Goal: Task Accomplishment & Management: Complete application form

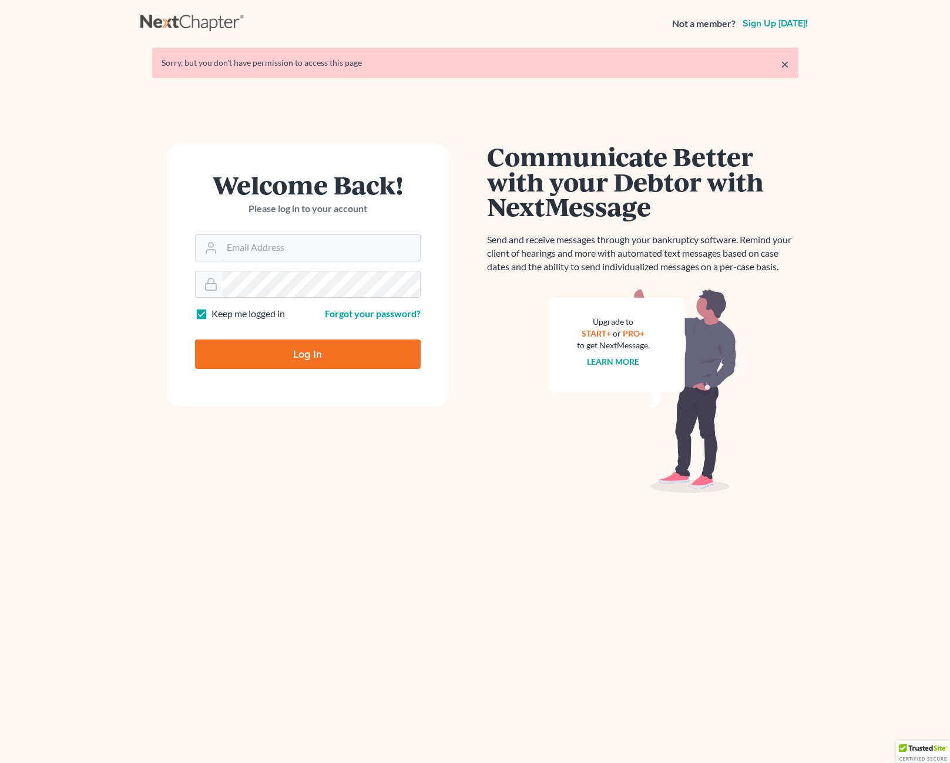
type input "vpd@palmalawfirm.com"
click at [276, 345] on input "Log In" at bounding box center [308, 354] width 226 height 29
type input "Thinking..."
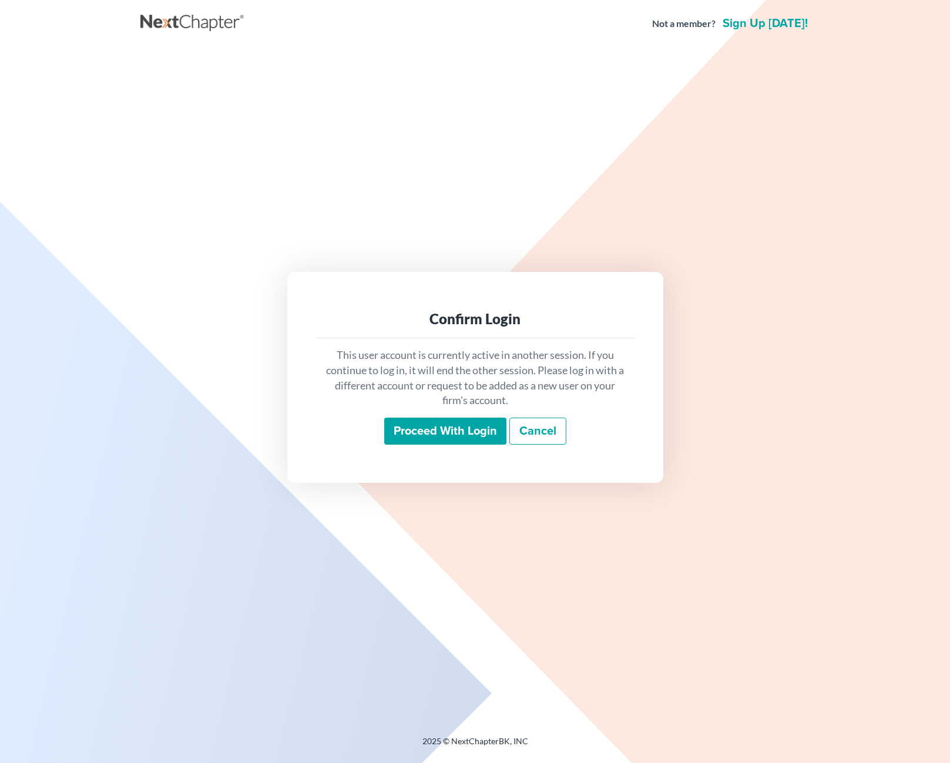
click at [447, 432] on input "Proceed with login" at bounding box center [445, 431] width 122 height 27
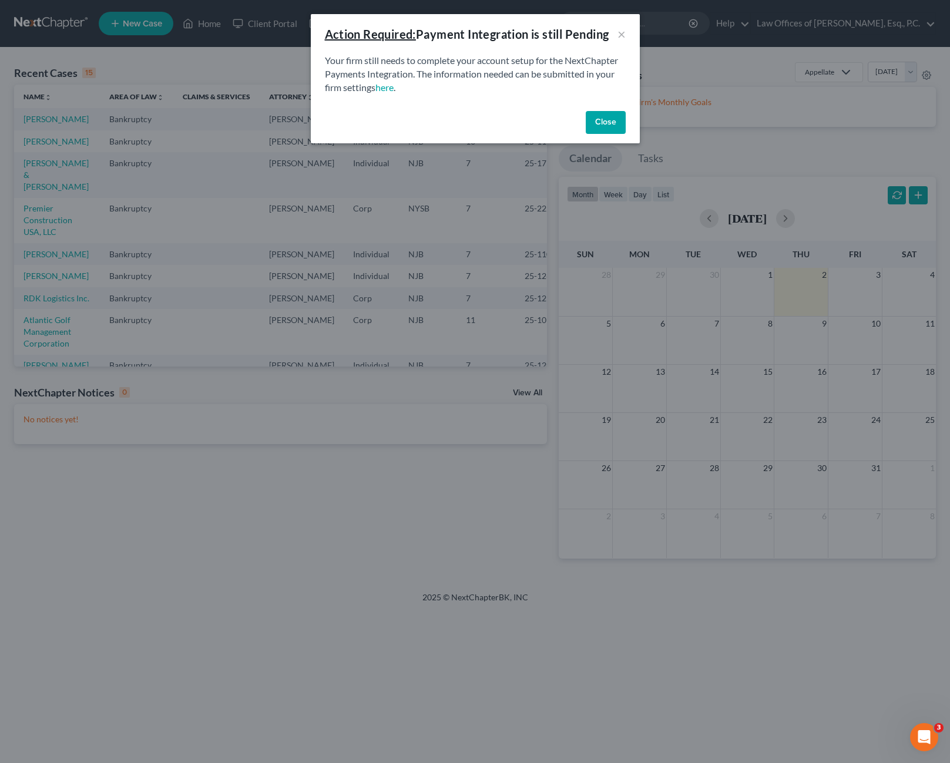
click at [599, 126] on button "Close" at bounding box center [606, 123] width 40 height 24
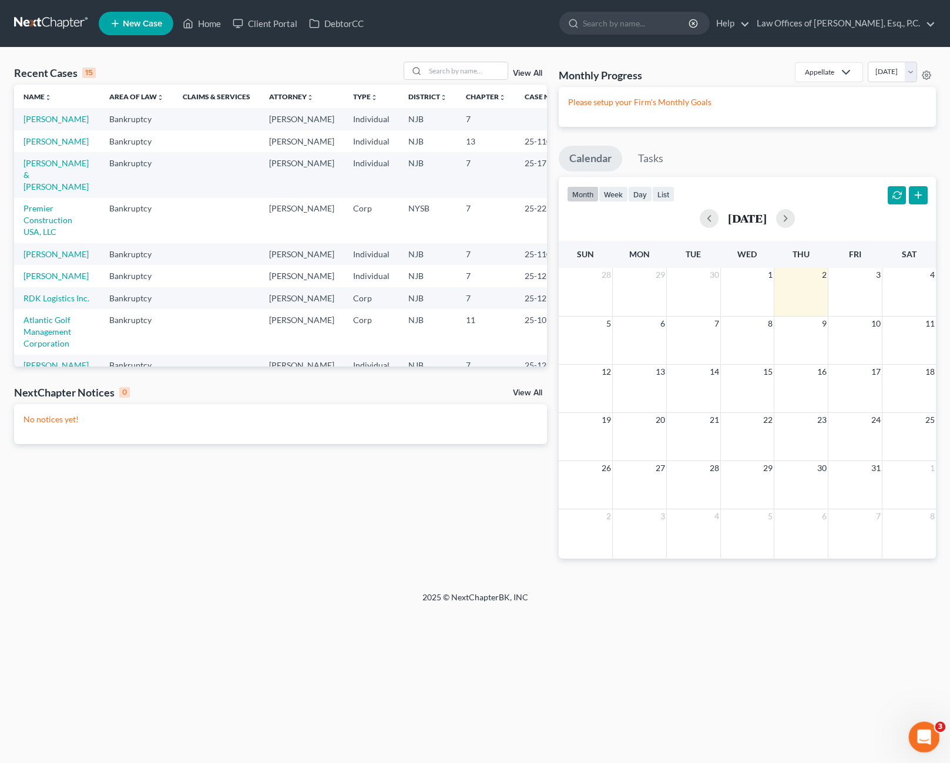
click at [918, 732] on icon "Open Intercom Messenger" at bounding box center [922, 735] width 19 height 19
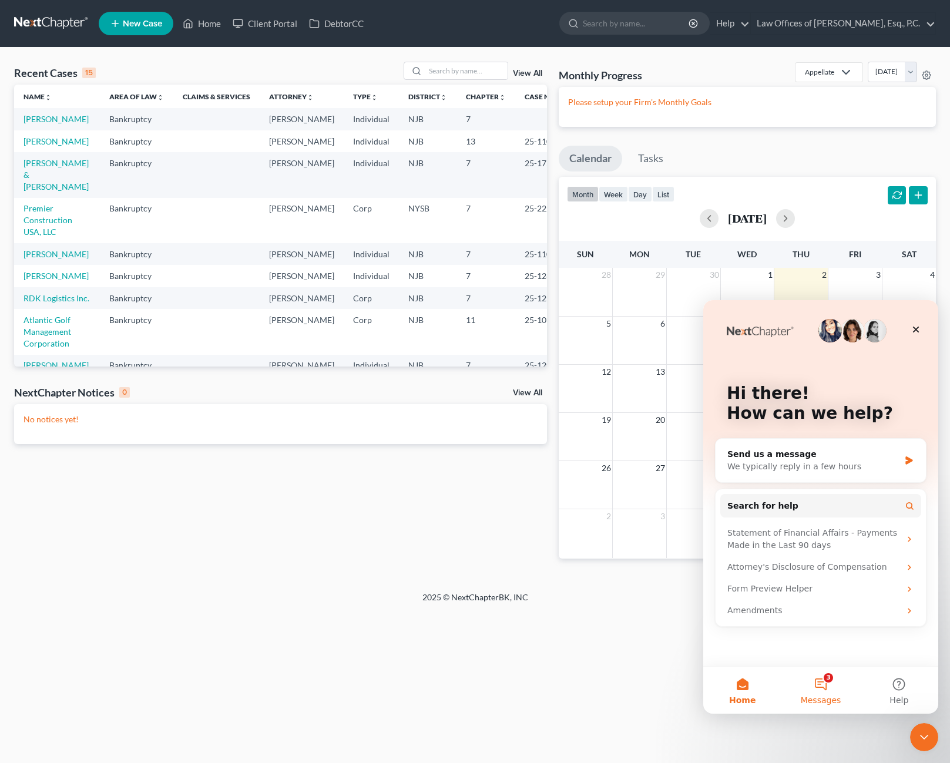
click at [823, 686] on button "3 Messages" at bounding box center [820, 690] width 78 height 47
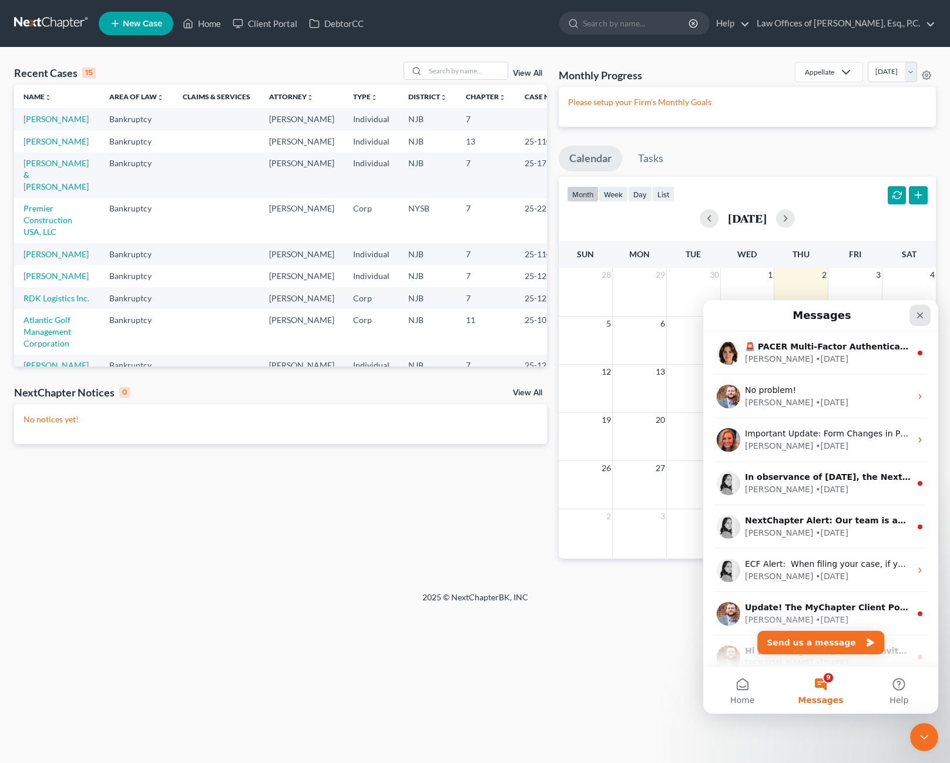
click at [920, 311] on icon "Close" at bounding box center [919, 315] width 9 height 9
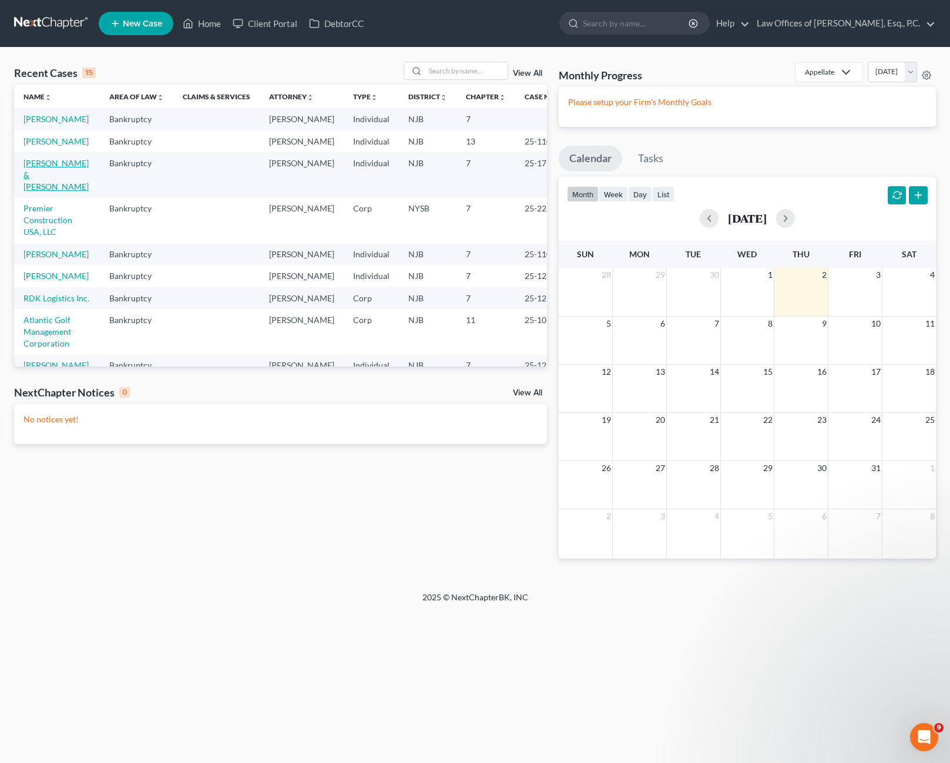
click at [43, 192] on link "[PERSON_NAME] & [PERSON_NAME]" at bounding box center [56, 174] width 65 height 33
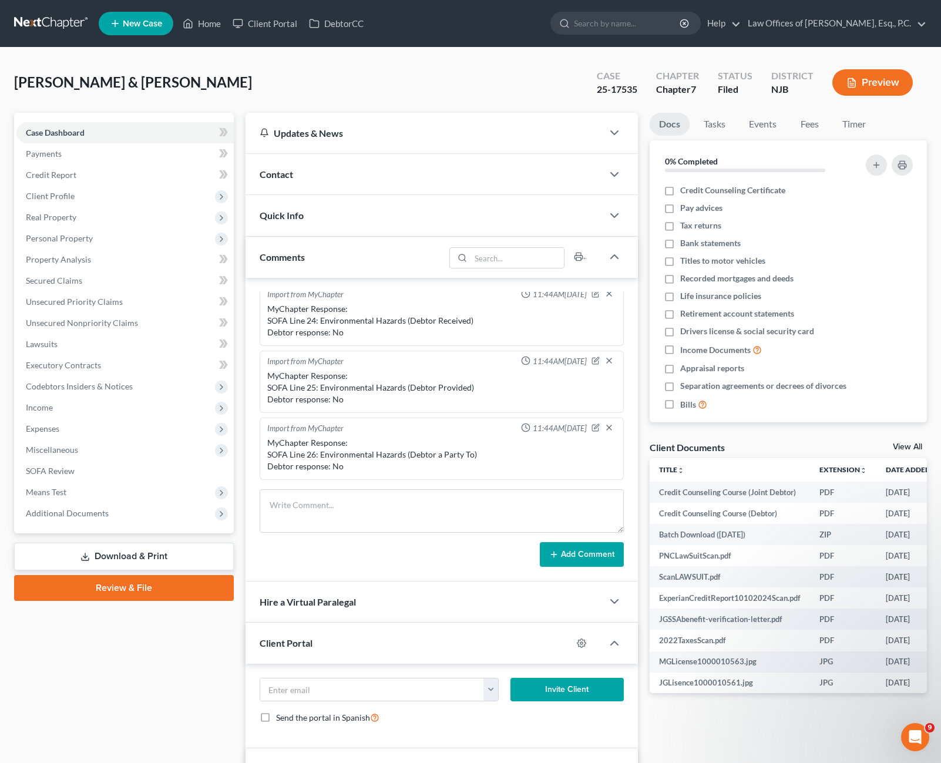
click at [145, 26] on span "New Case" at bounding box center [142, 23] width 39 height 9
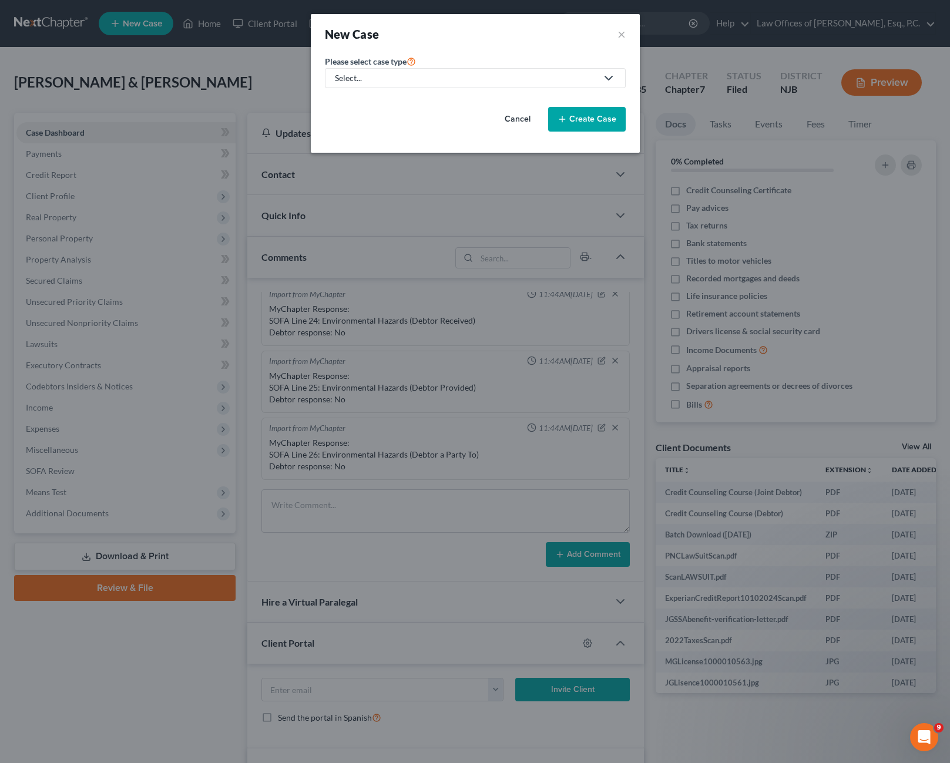
click at [436, 85] on link "Select..." at bounding box center [475, 78] width 301 height 20
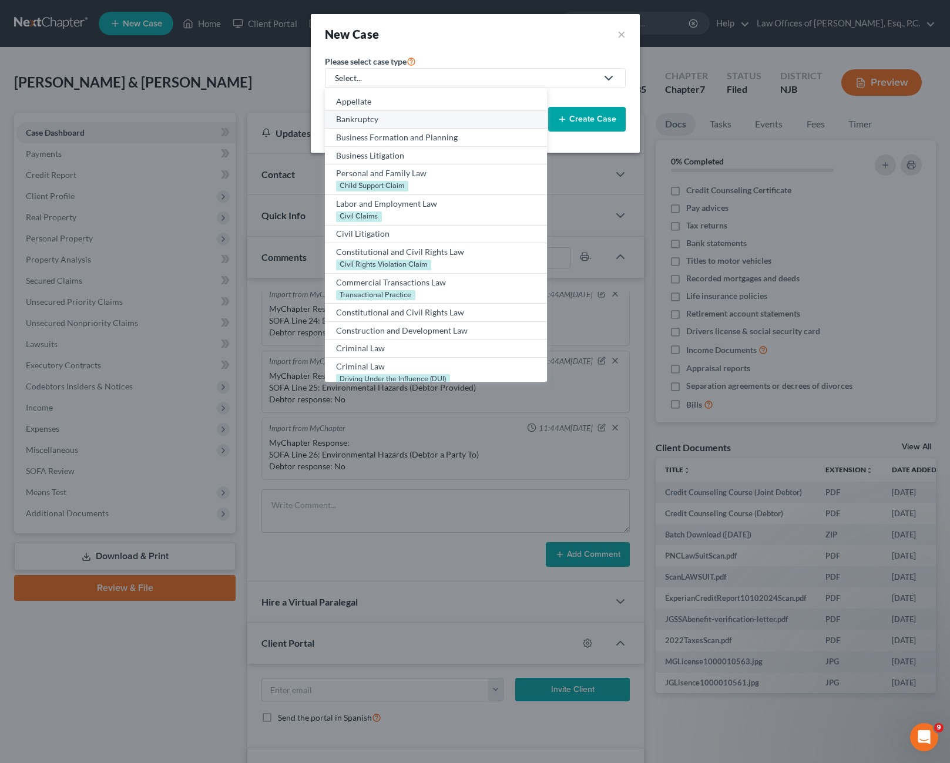
click at [389, 119] on div "Bankruptcy" at bounding box center [435, 119] width 199 height 12
select select "51"
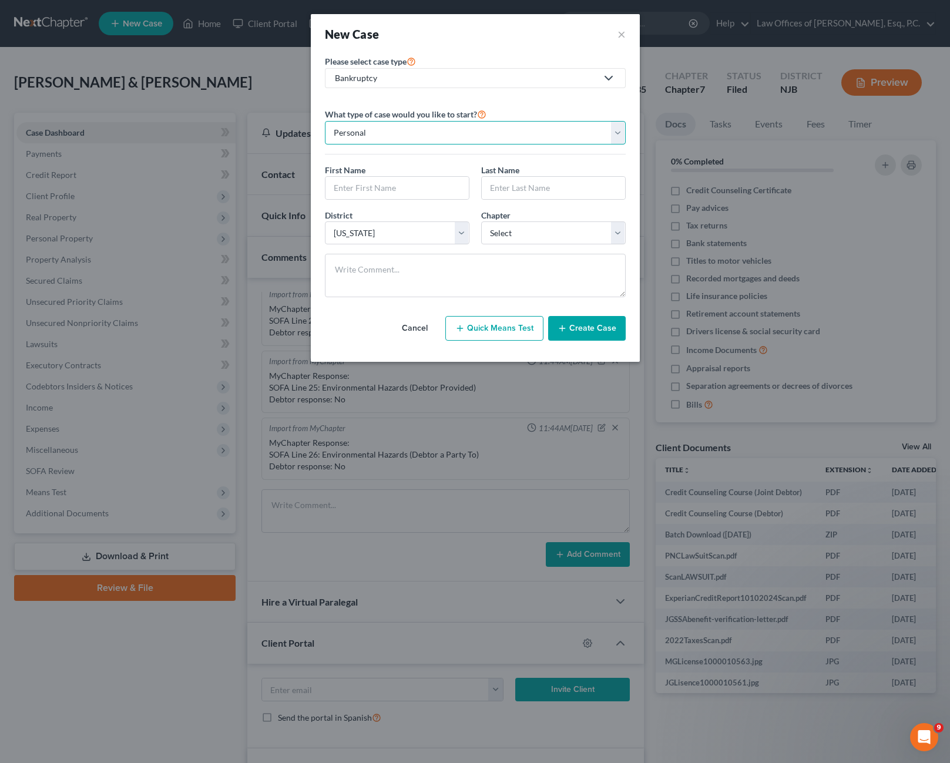
click at [439, 136] on select "Personal Business" at bounding box center [475, 133] width 301 height 24
click at [325, 121] on select "Personal Business" at bounding box center [475, 133] width 301 height 24
click at [416, 183] on input "text" at bounding box center [397, 188] width 143 height 22
click at [352, 182] on input "text" at bounding box center [397, 188] width 143 height 22
type input "[PERSON_NAME]"
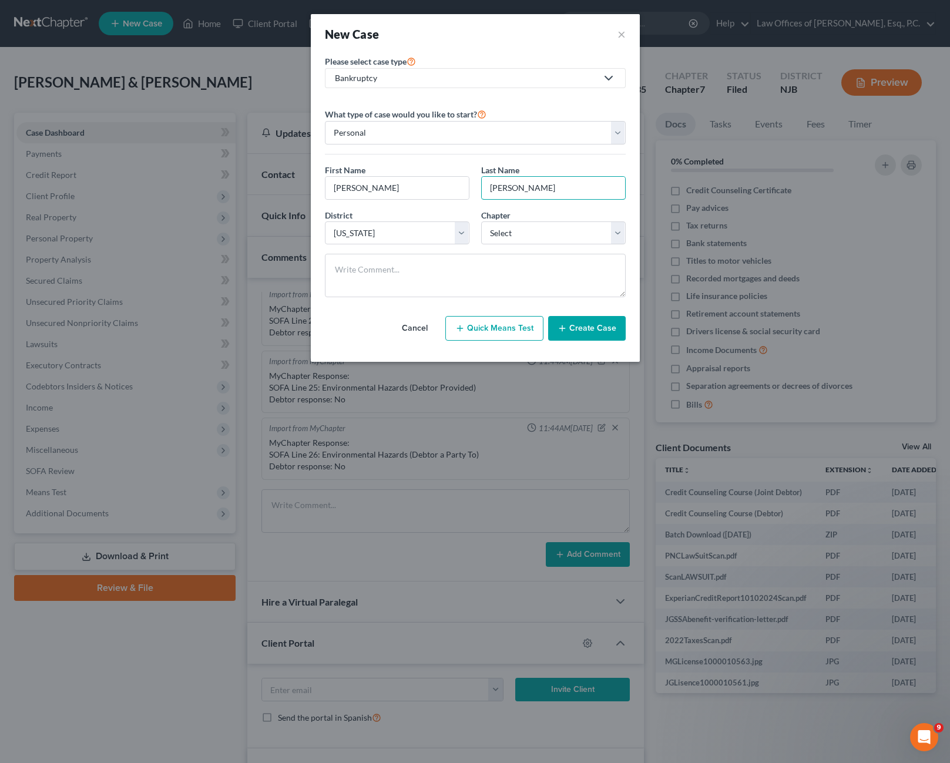
type input "[PERSON_NAME]"
click at [563, 245] on div "District * Select [US_STATE] - [GEOGRAPHIC_DATA] [US_STATE] - [GEOGRAPHIC_DATA]…" at bounding box center [475, 231] width 313 height 45
click at [563, 235] on select "Select 7 11 12 13" at bounding box center [553, 234] width 145 height 24
select select "0"
click at [481, 222] on select "Select 7 11 12 13" at bounding box center [553, 234] width 145 height 24
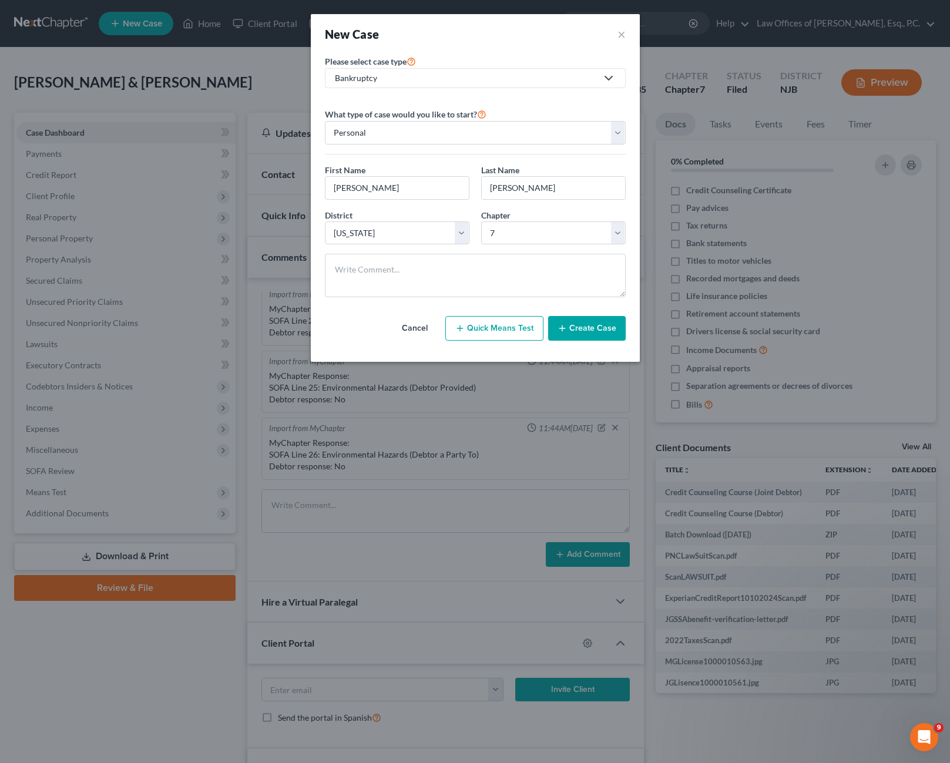
click at [586, 331] on button "Create Case" at bounding box center [587, 328] width 78 height 25
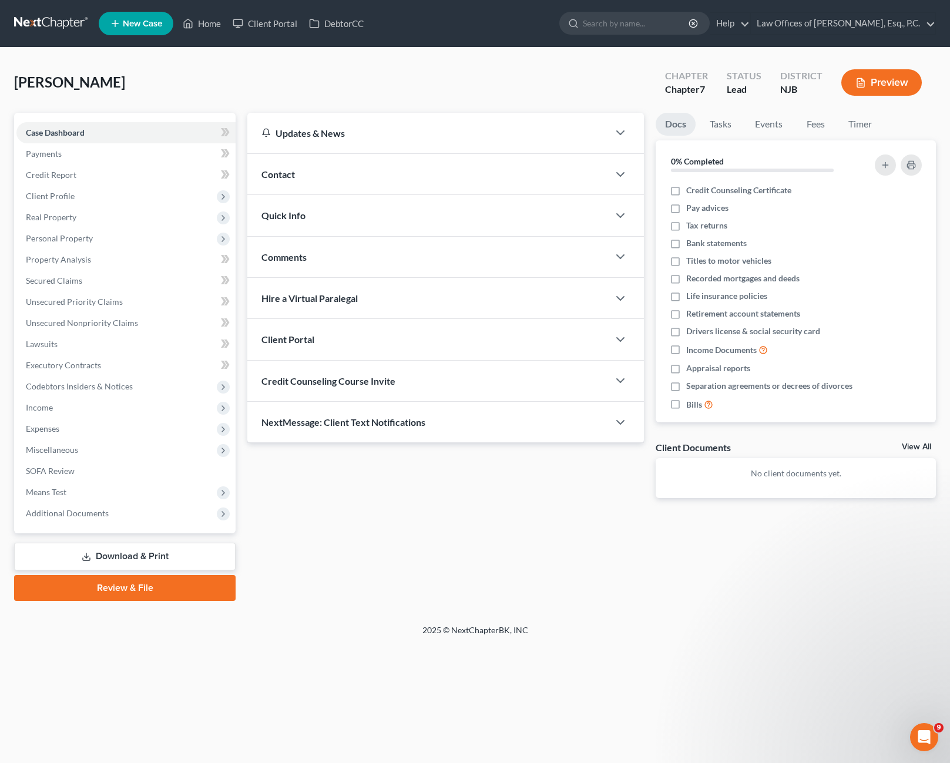
click at [600, 347] on div "Client Portal" at bounding box center [427, 339] width 361 height 41
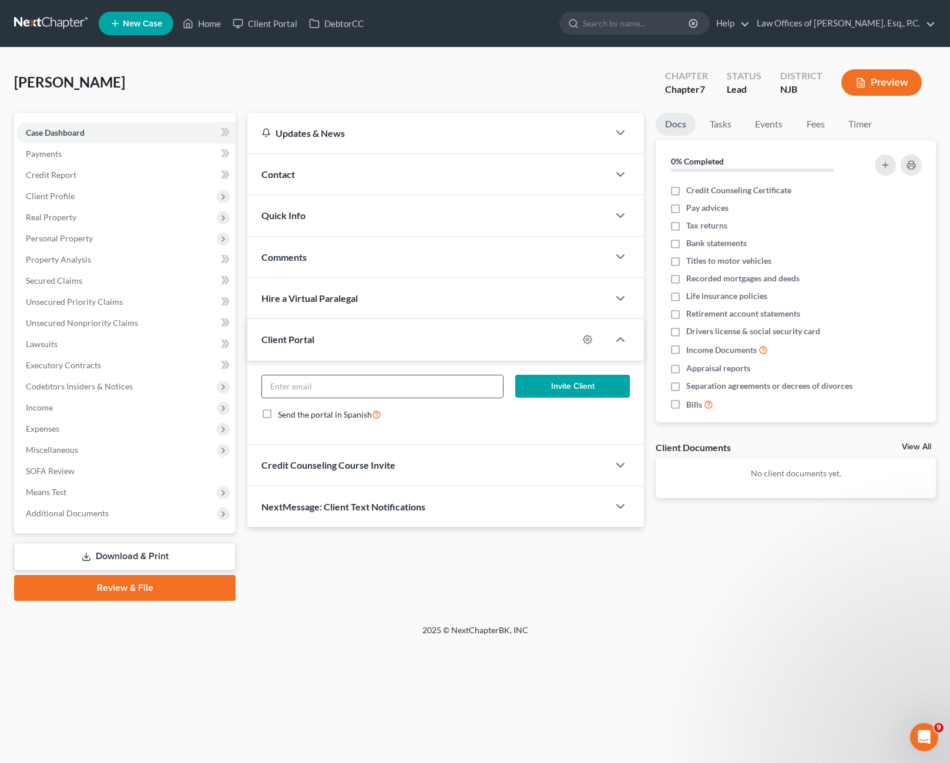
click at [483, 391] on input "email" at bounding box center [382, 386] width 240 height 22
type input "[EMAIL_ADDRESS][DOMAIN_NAME]"
click at [278, 418] on label "Send the portal in Spanish" at bounding box center [329, 415] width 103 height 14
click at [283, 415] on input "Send the portal in Spanish" at bounding box center [287, 412] width 8 height 8
click at [278, 416] on label "Send the portal in Spanish" at bounding box center [329, 415] width 103 height 14
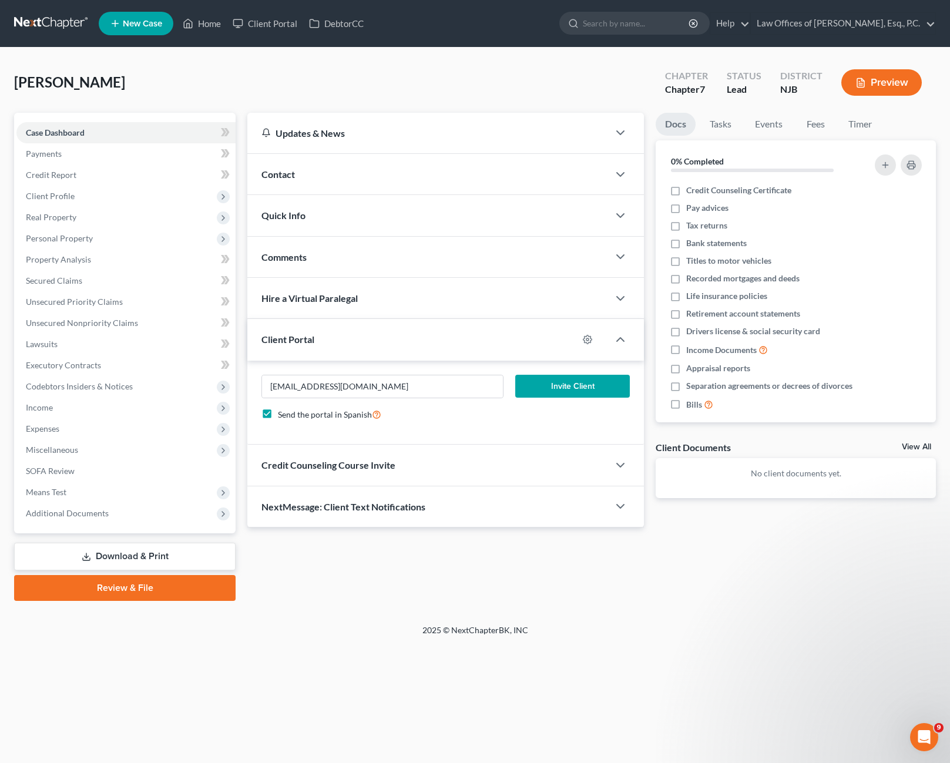
click at [283, 415] on input "Send the portal in Spanish" at bounding box center [287, 412] width 8 height 8
checkbox input "false"
drag, startPoint x: 461, startPoint y: 377, endPoint x: 323, endPoint y: 379, distance: 138.7
click at [323, 379] on input "[EMAIL_ADDRESS][DOMAIN_NAME]" at bounding box center [382, 386] width 240 height 22
click at [363, 393] on input "[EMAIL_ADDRESS][DOMAIN_NAME]" at bounding box center [382, 386] width 240 height 22
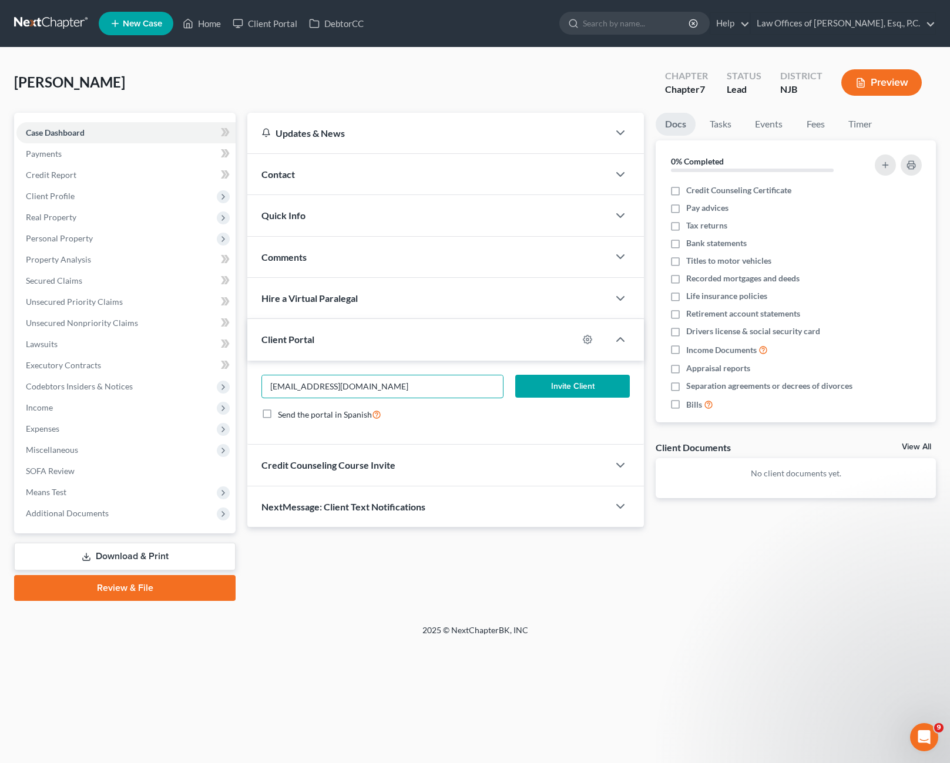
drag, startPoint x: 347, startPoint y: 382, endPoint x: 242, endPoint y: 374, distance: 105.5
click at [242, 374] on div "Updates & News × [US_STATE][GEOGRAPHIC_DATA] Notes Take a look at NextChapter's…" at bounding box center [445, 320] width 408 height 415
click at [576, 469] on div "Credit Counseling Course Invite" at bounding box center [427, 465] width 361 height 41
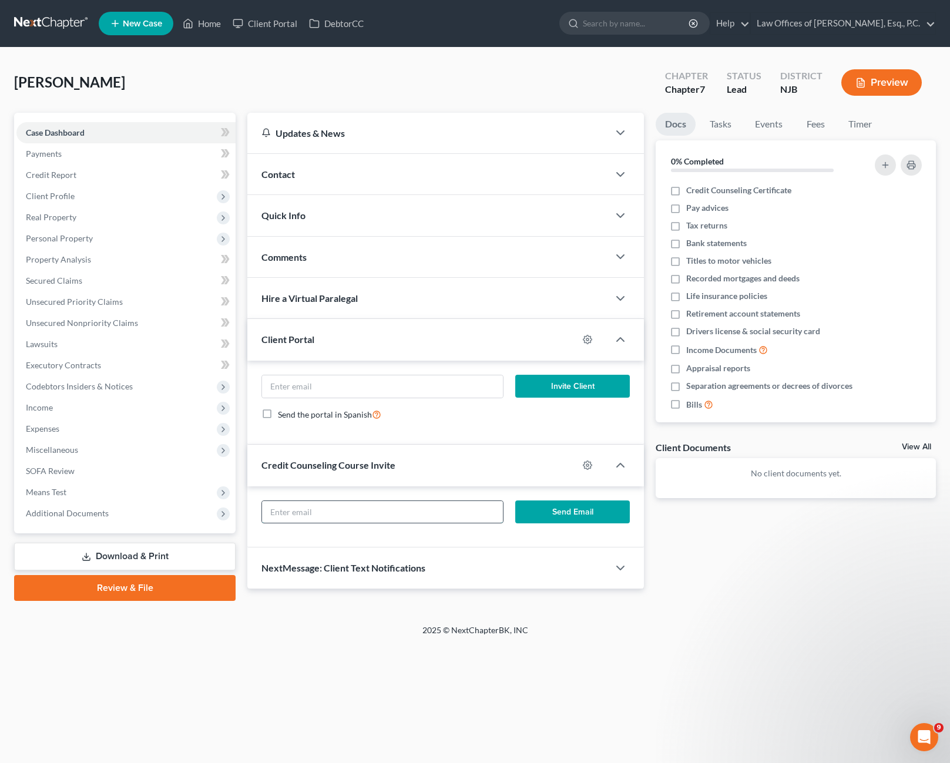
click at [331, 501] on input "text" at bounding box center [382, 512] width 240 height 22
type input "[EMAIL_ADDRESS][DOMAIN_NAME]"
drag, startPoint x: 381, startPoint y: 514, endPoint x: 255, endPoint y: 499, distance: 127.2
click at [255, 499] on div "[EMAIL_ADDRESS][DOMAIN_NAME] Send Email" at bounding box center [445, 517] width 397 height 62
click at [616, 468] on icon "button" at bounding box center [620, 465] width 14 height 14
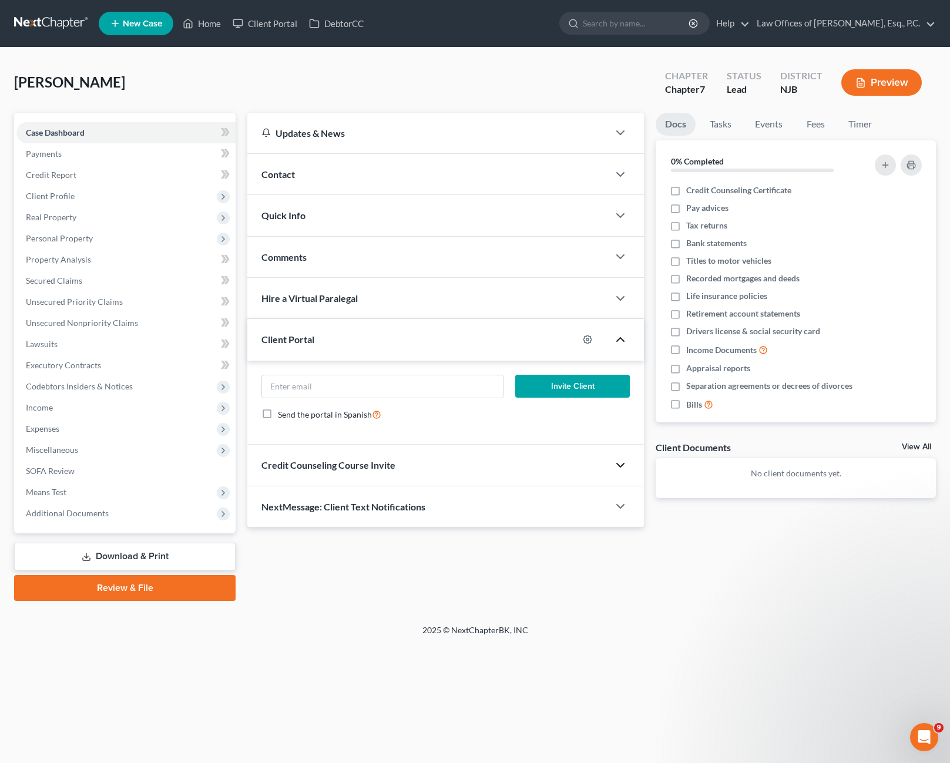
click at [623, 343] on icon "button" at bounding box center [620, 340] width 14 height 14
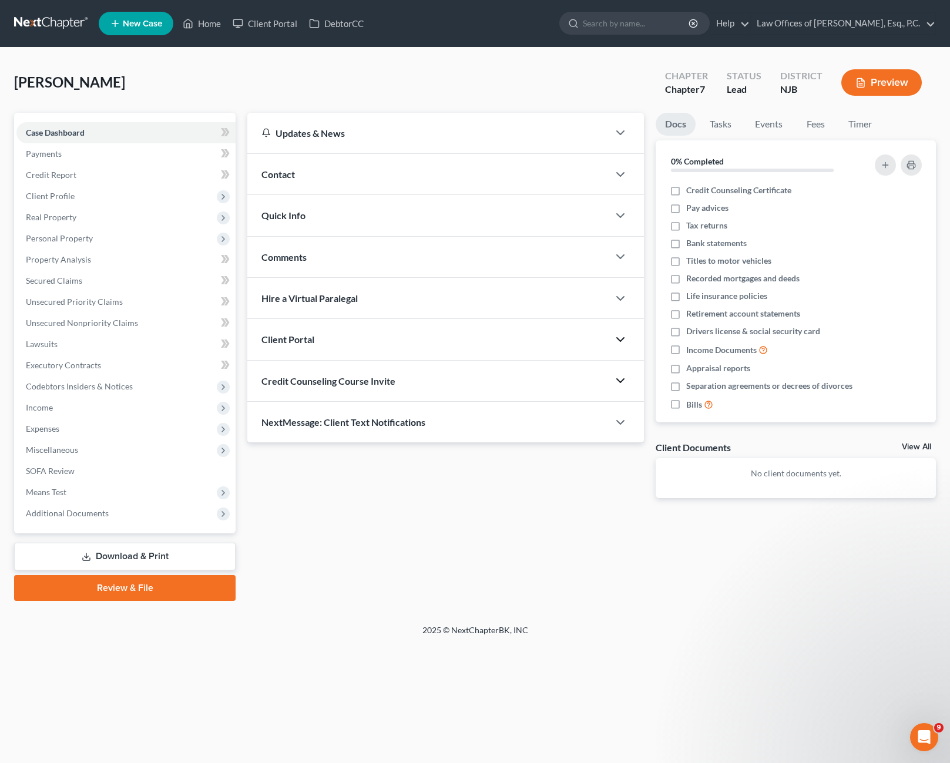
click at [575, 392] on div "Credit Counseling Course Invite" at bounding box center [427, 381] width 361 height 41
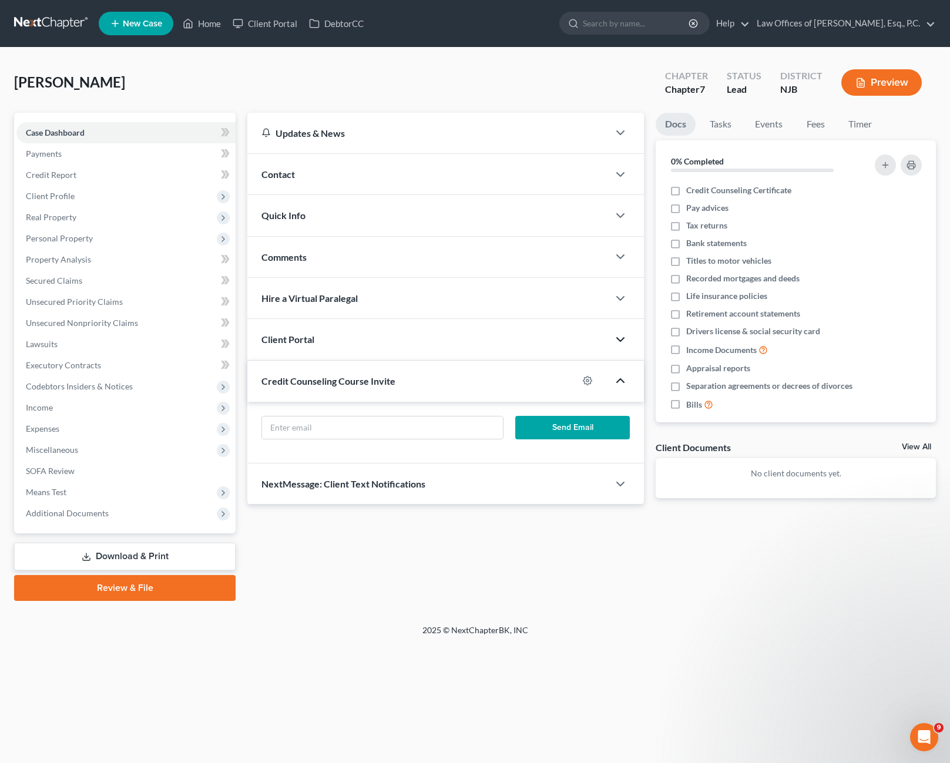
click at [625, 381] on icon "button" at bounding box center [620, 381] width 14 height 14
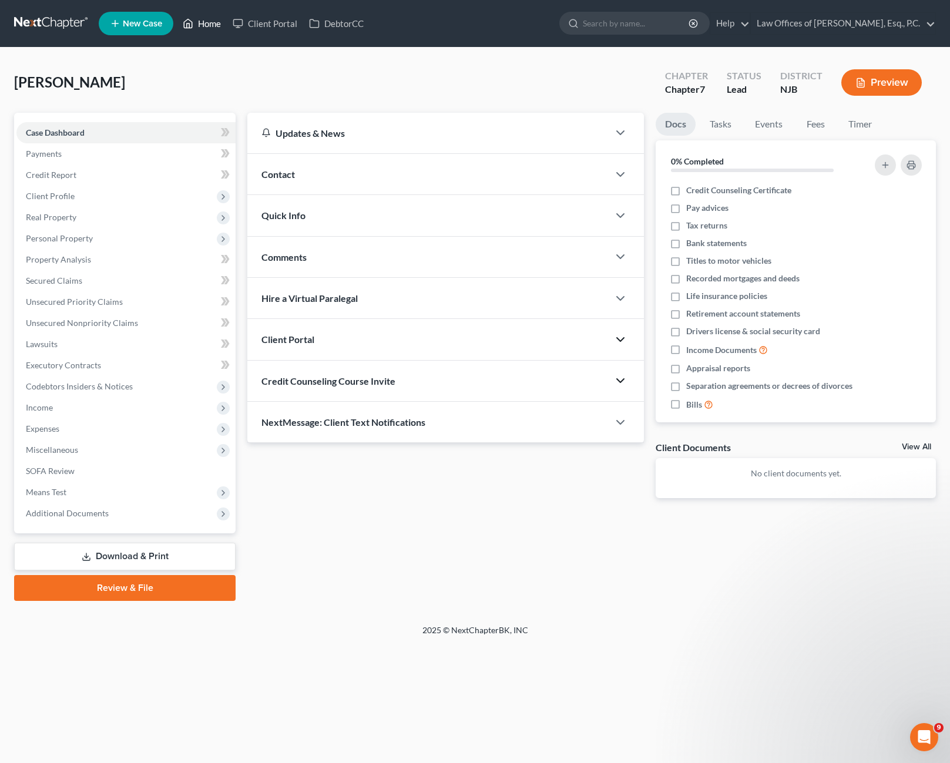
click at [220, 26] on link "Home" at bounding box center [202, 23] width 50 height 21
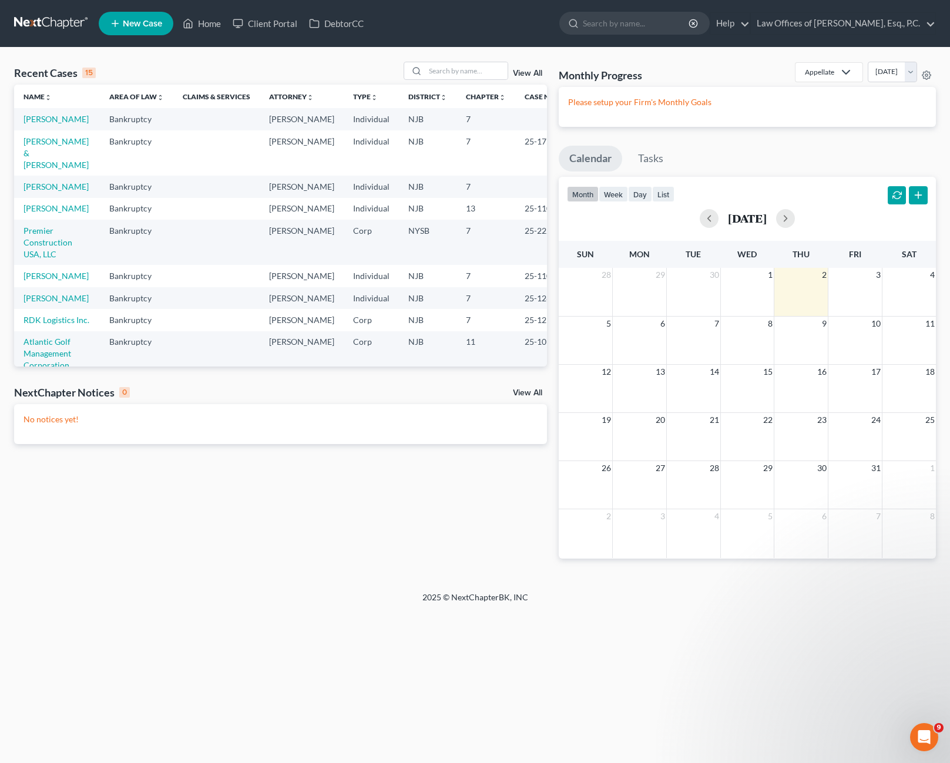
drag, startPoint x: 93, startPoint y: 136, endPoint x: 76, endPoint y: 136, distance: 17.6
click at [76, 130] on td "[PERSON_NAME]" at bounding box center [57, 119] width 86 height 22
click at [46, 120] on link "[PERSON_NAME]" at bounding box center [56, 119] width 65 height 10
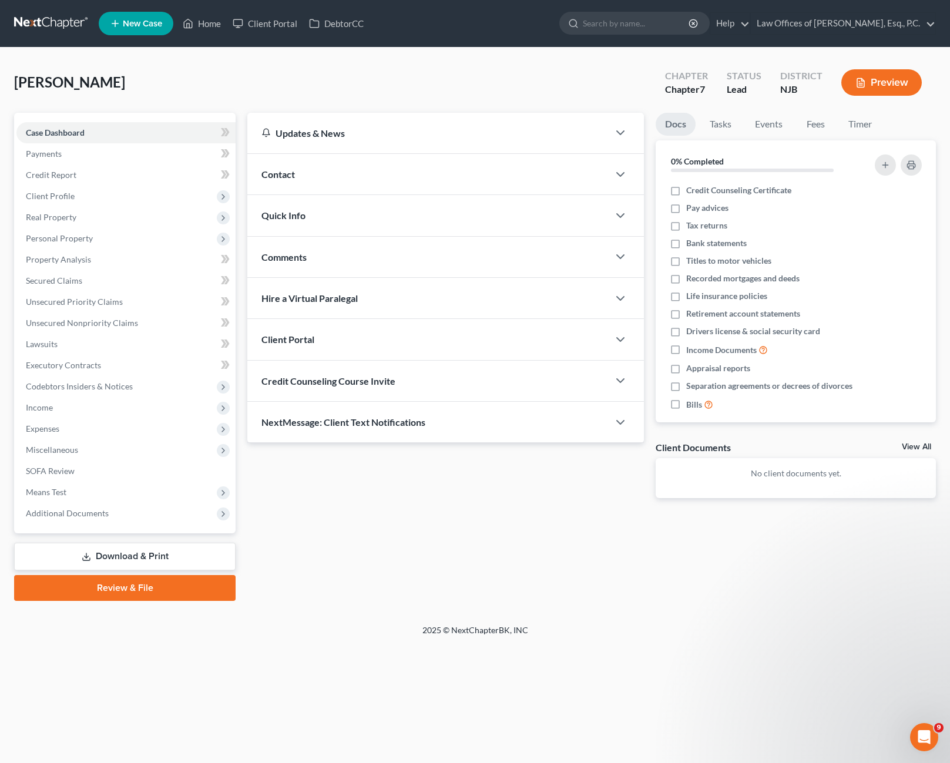
click at [582, 213] on div "Quick Info" at bounding box center [427, 215] width 361 height 41
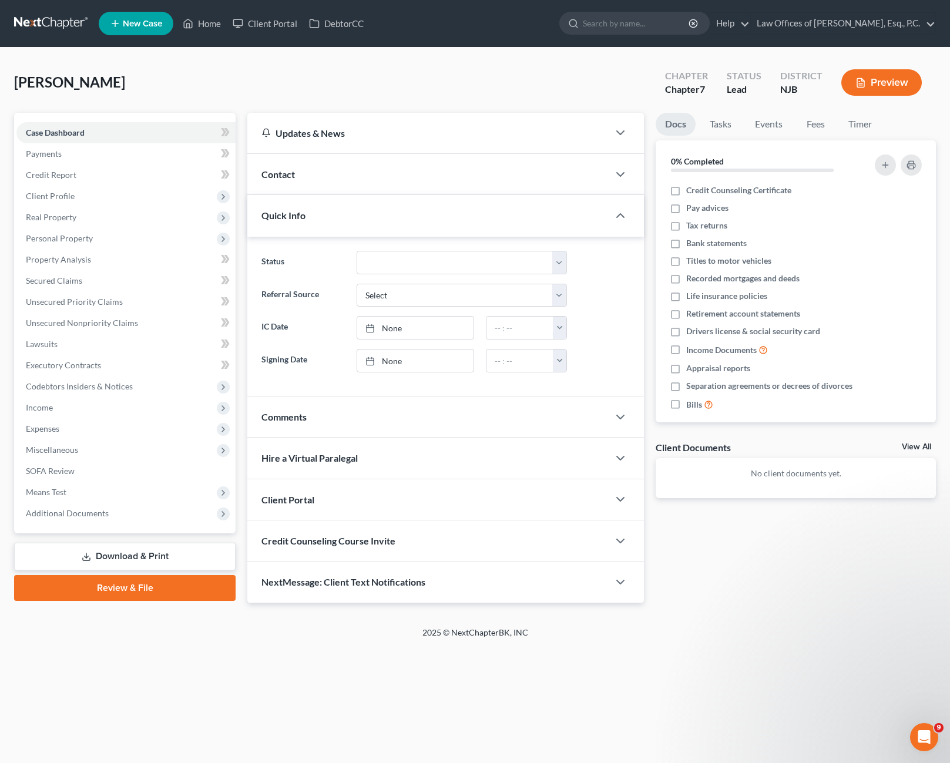
click at [582, 213] on div "Quick Info" at bounding box center [427, 215] width 361 height 41
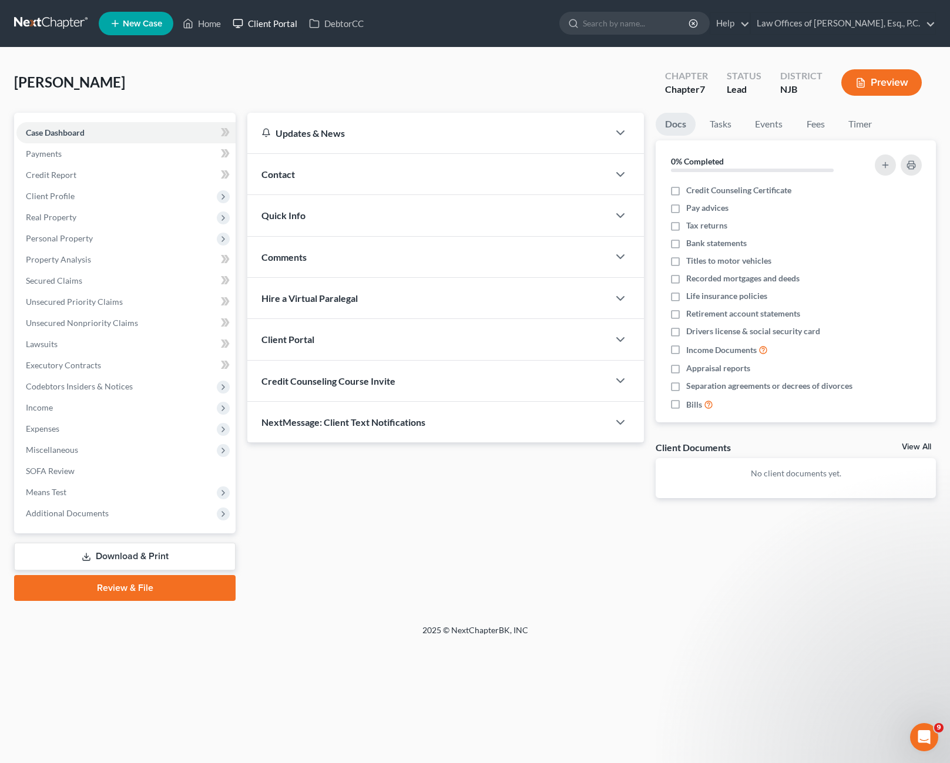
click at [265, 28] on link "Client Portal" at bounding box center [265, 23] width 76 height 21
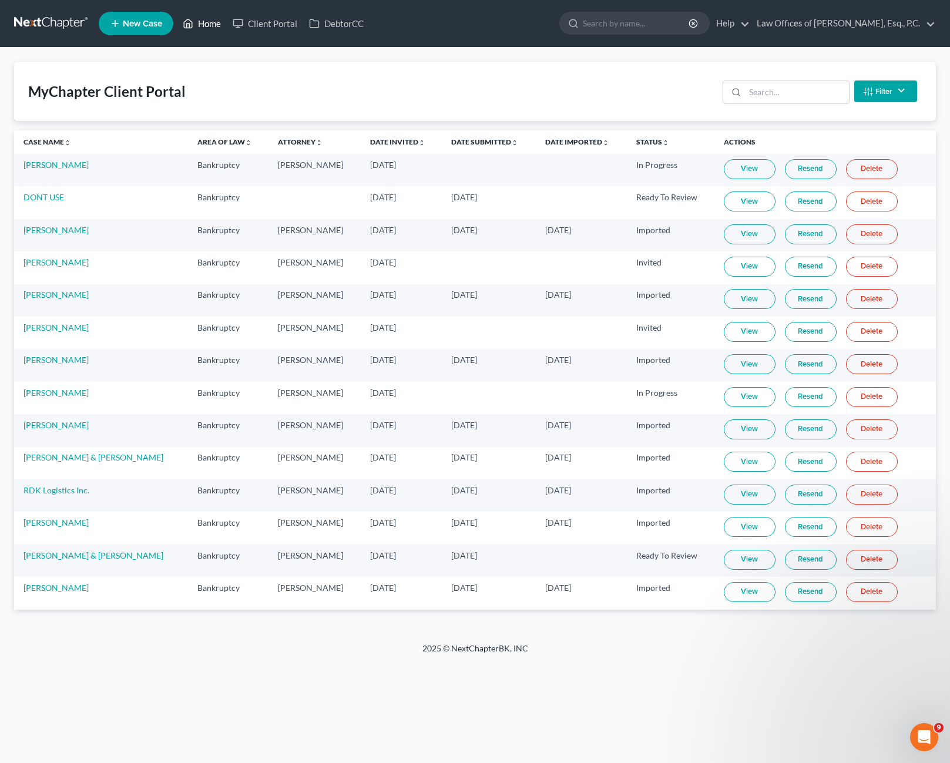
click at [200, 24] on link "Home" at bounding box center [202, 23] width 50 height 21
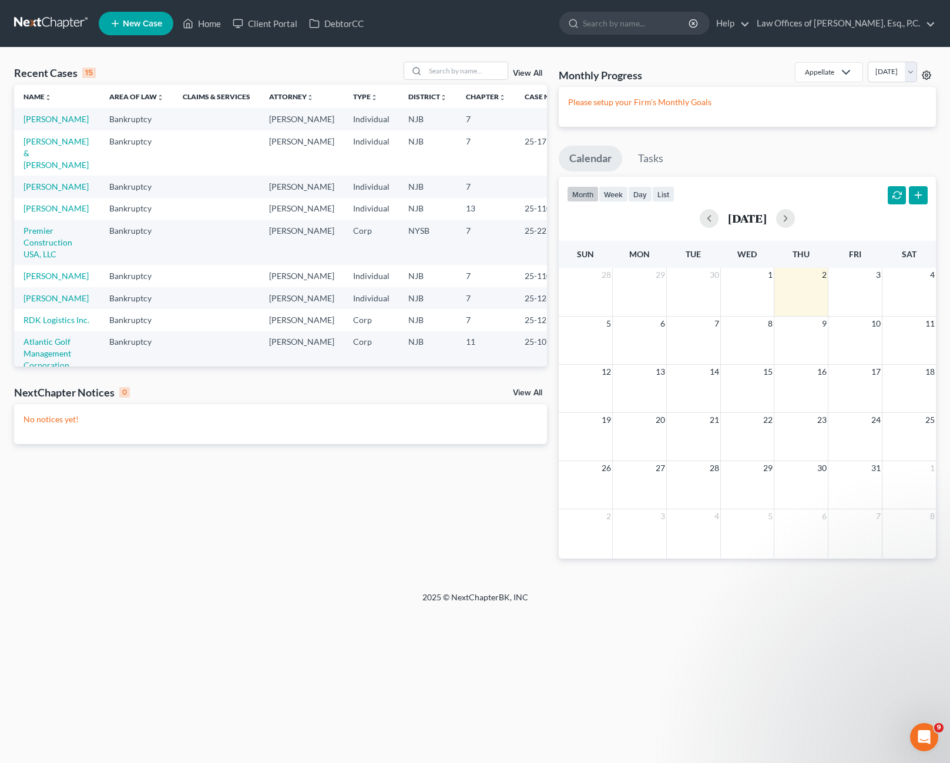
click at [928, 76] on icon at bounding box center [926, 75] width 9 height 9
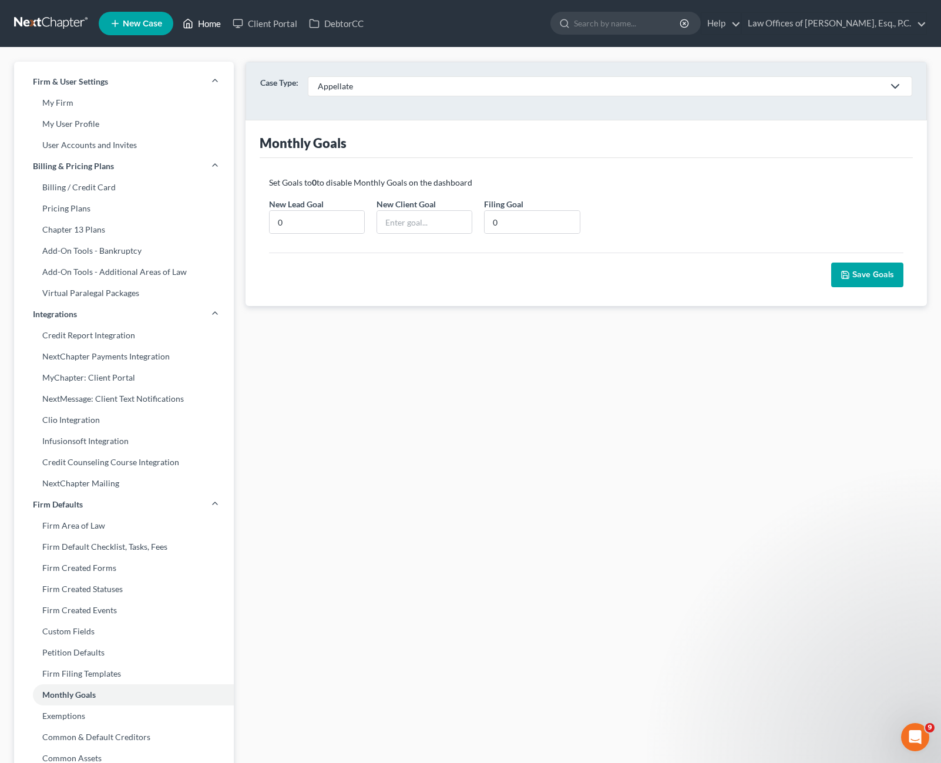
click at [204, 24] on link "Home" at bounding box center [202, 23] width 50 height 21
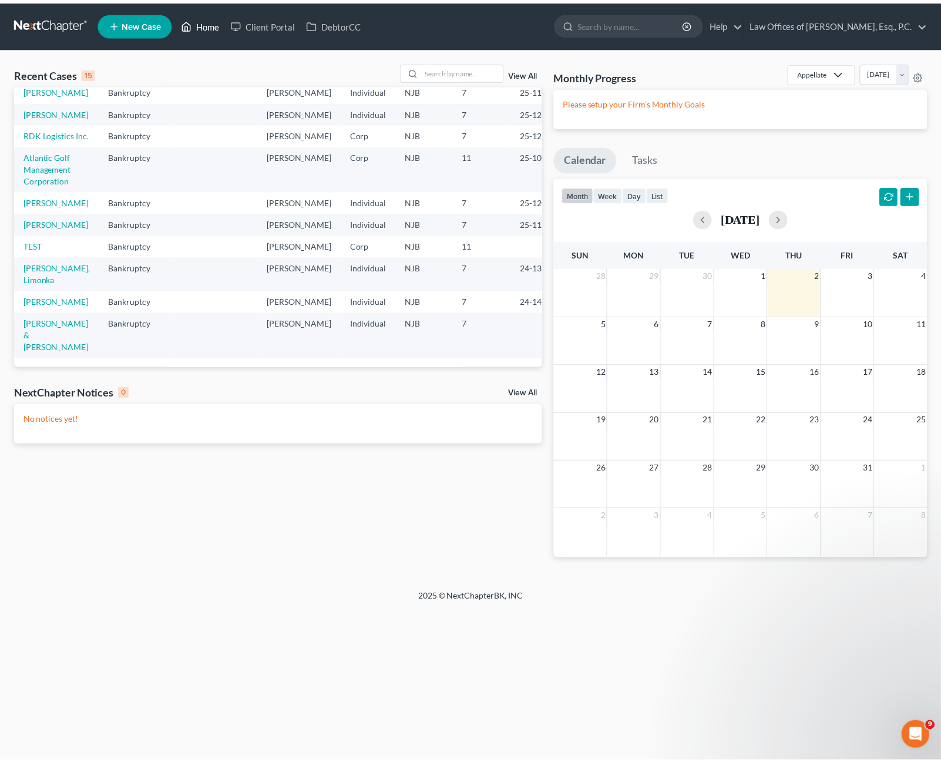
scroll to position [363, 0]
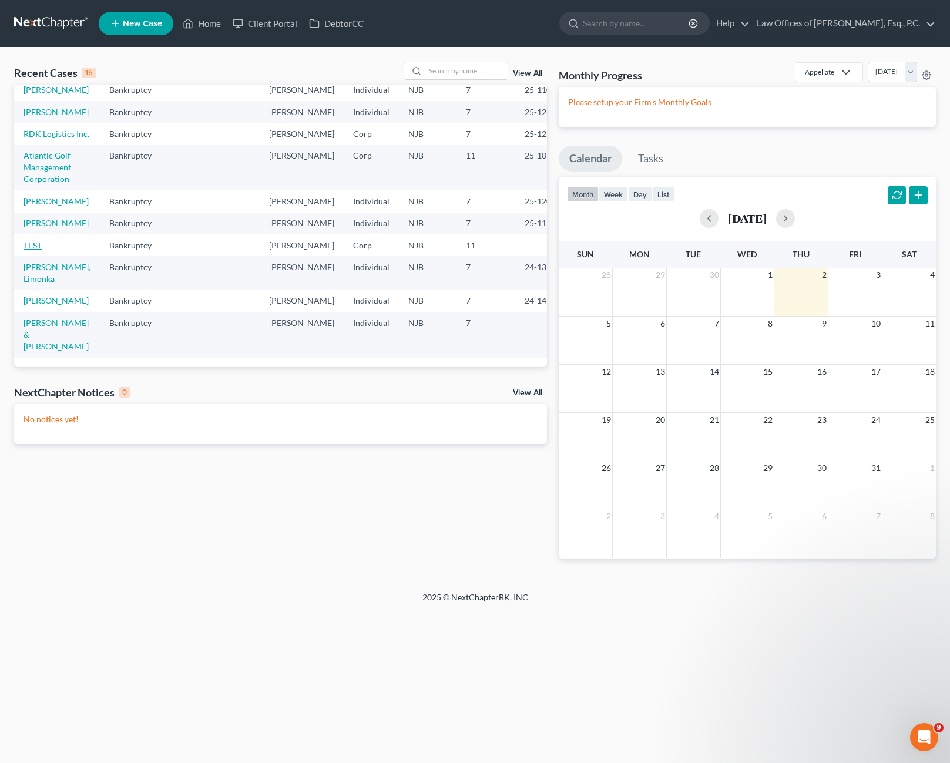
click at [31, 250] on link "TEST" at bounding box center [33, 245] width 18 height 10
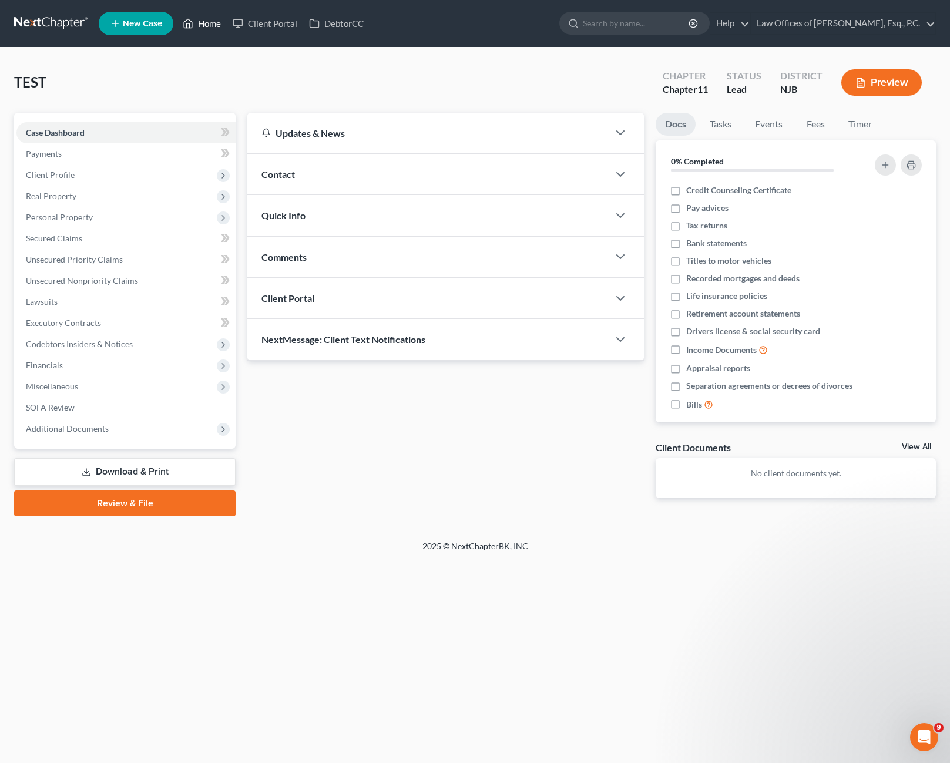
click at [217, 24] on link "Home" at bounding box center [202, 23] width 50 height 21
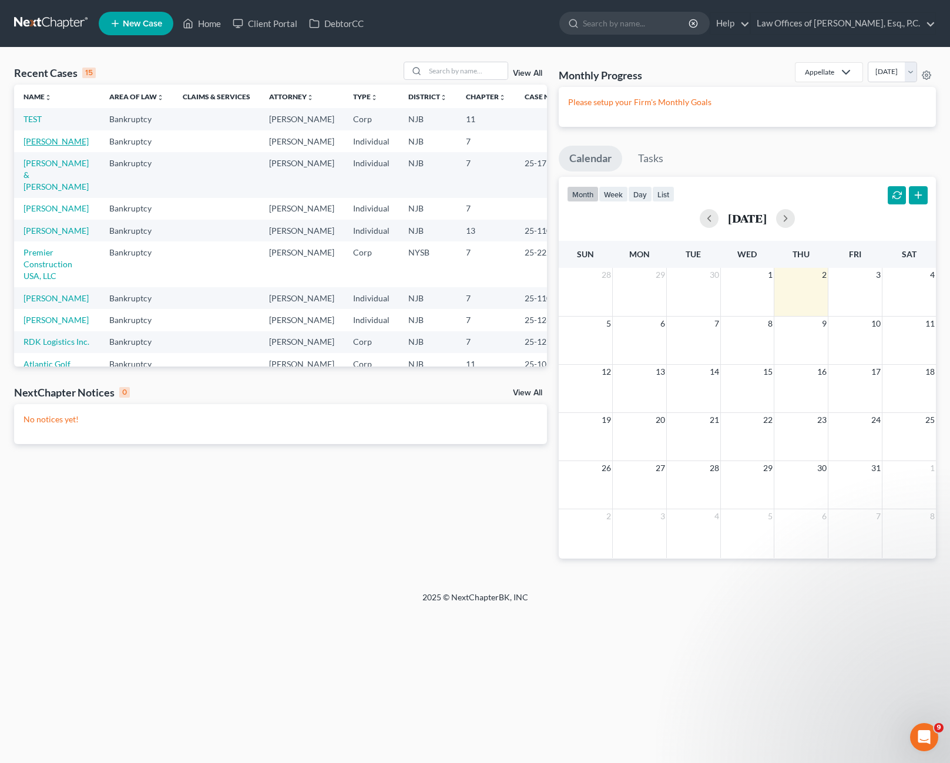
click at [51, 146] on link "[PERSON_NAME]" at bounding box center [56, 141] width 65 height 10
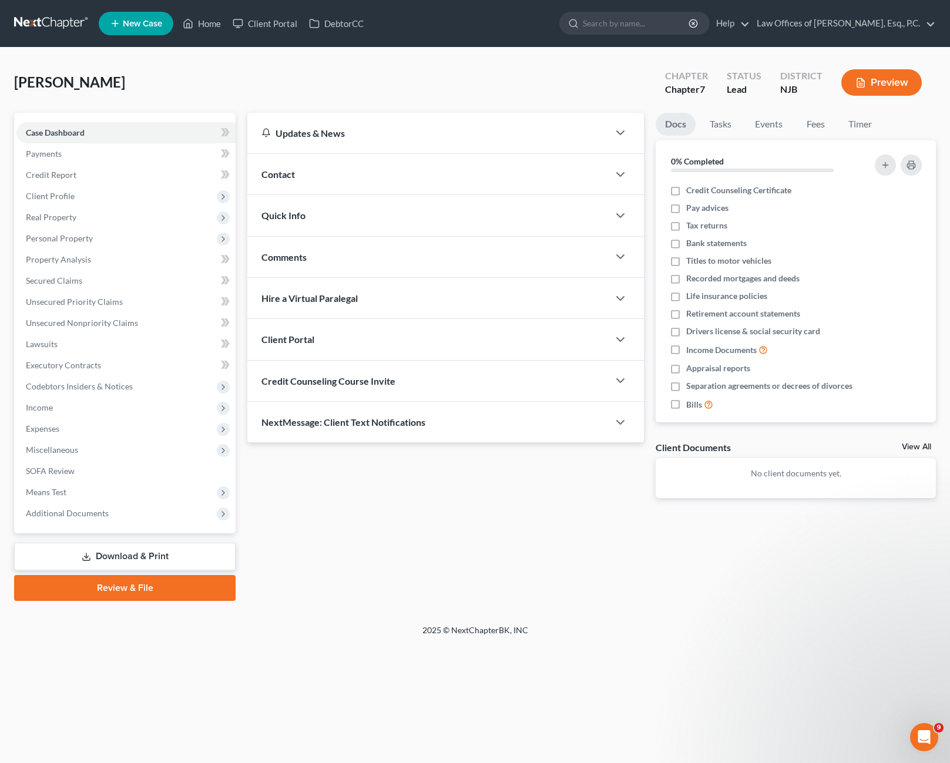
click at [574, 344] on div "Client Portal" at bounding box center [427, 339] width 361 height 41
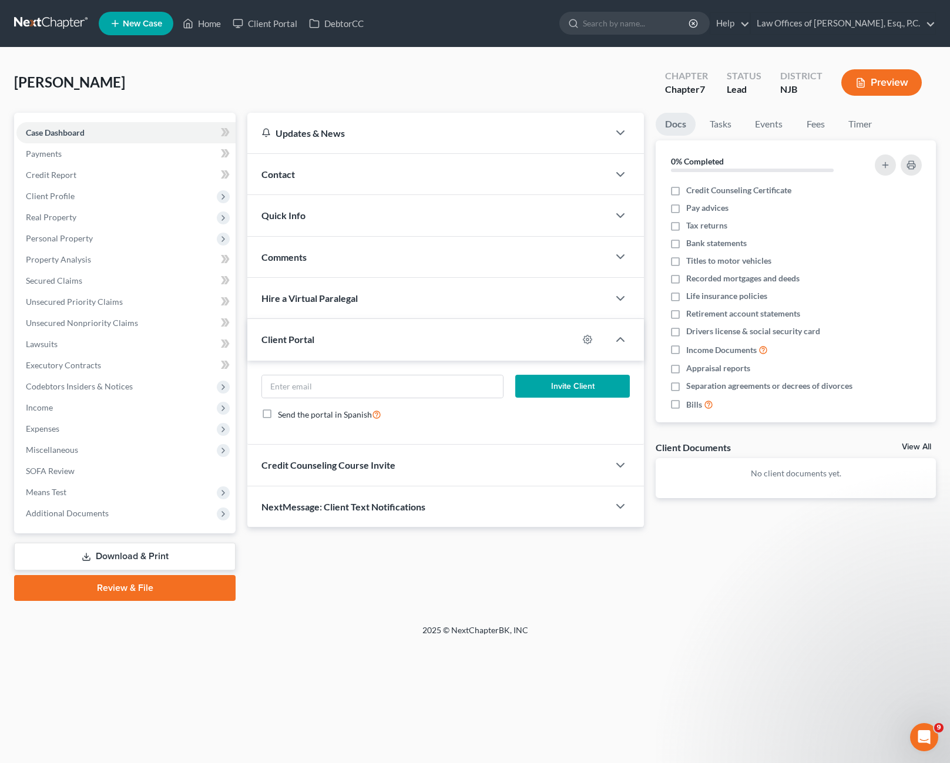
click at [620, 351] on div at bounding box center [626, 340] width 35 height 24
click at [623, 344] on icon "button" at bounding box center [620, 340] width 14 height 14
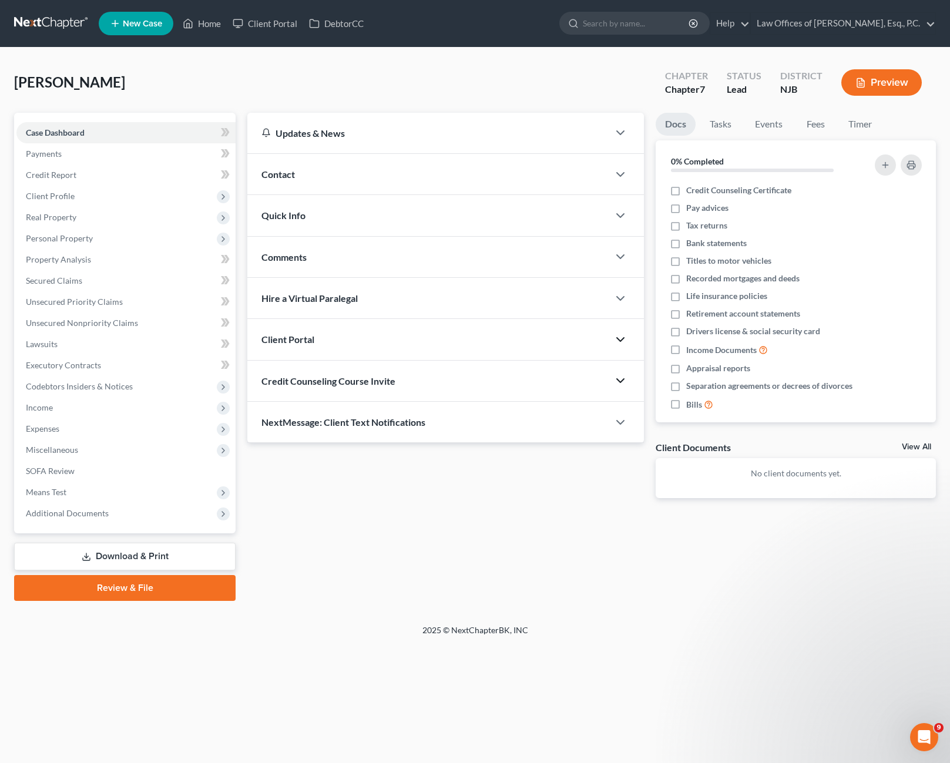
click at [624, 380] on polyline "button" at bounding box center [620, 381] width 7 height 4
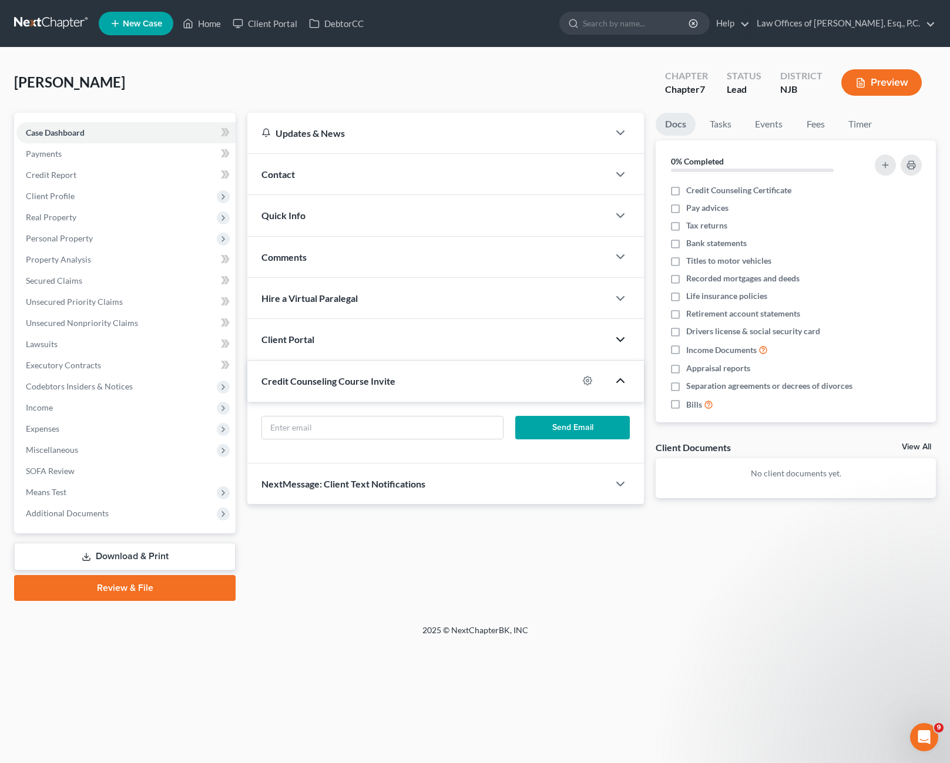
click at [624, 380] on icon "button" at bounding box center [620, 381] width 14 height 14
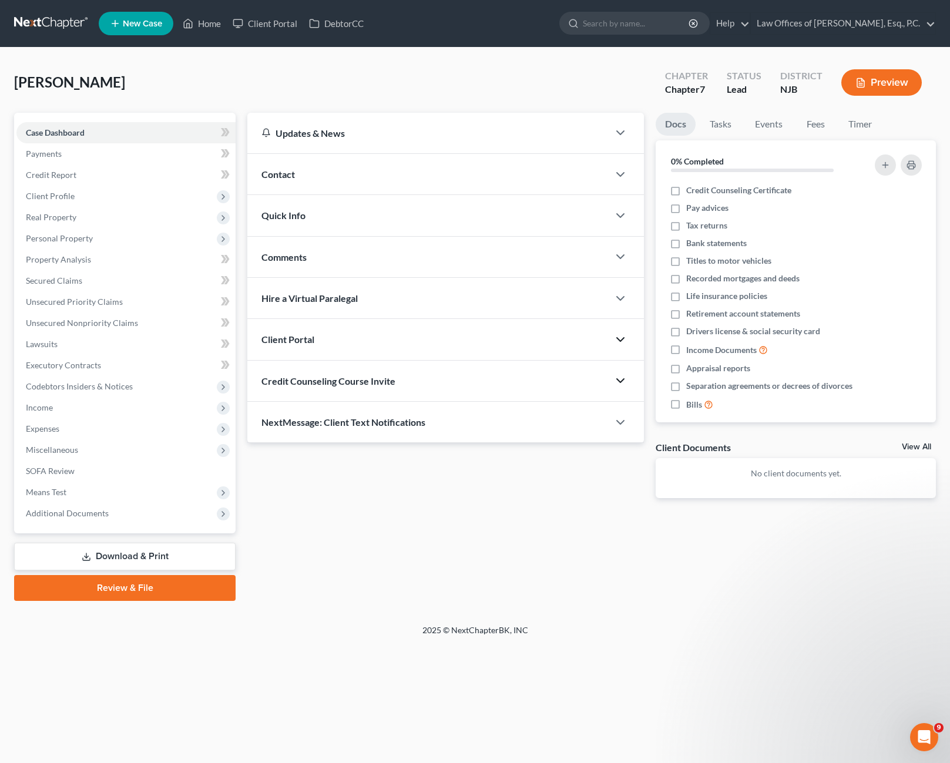
click at [617, 430] on div at bounding box center [626, 423] width 35 height 24
click at [624, 425] on icon "button" at bounding box center [620, 422] width 14 height 14
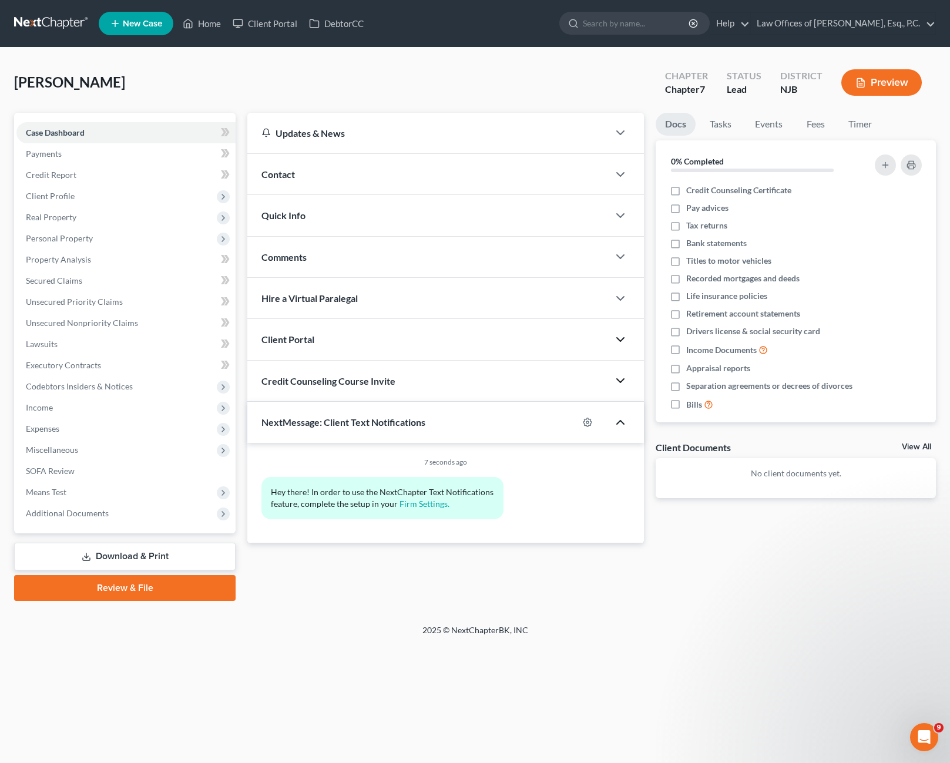
click at [624, 425] on icon "button" at bounding box center [620, 422] width 14 height 14
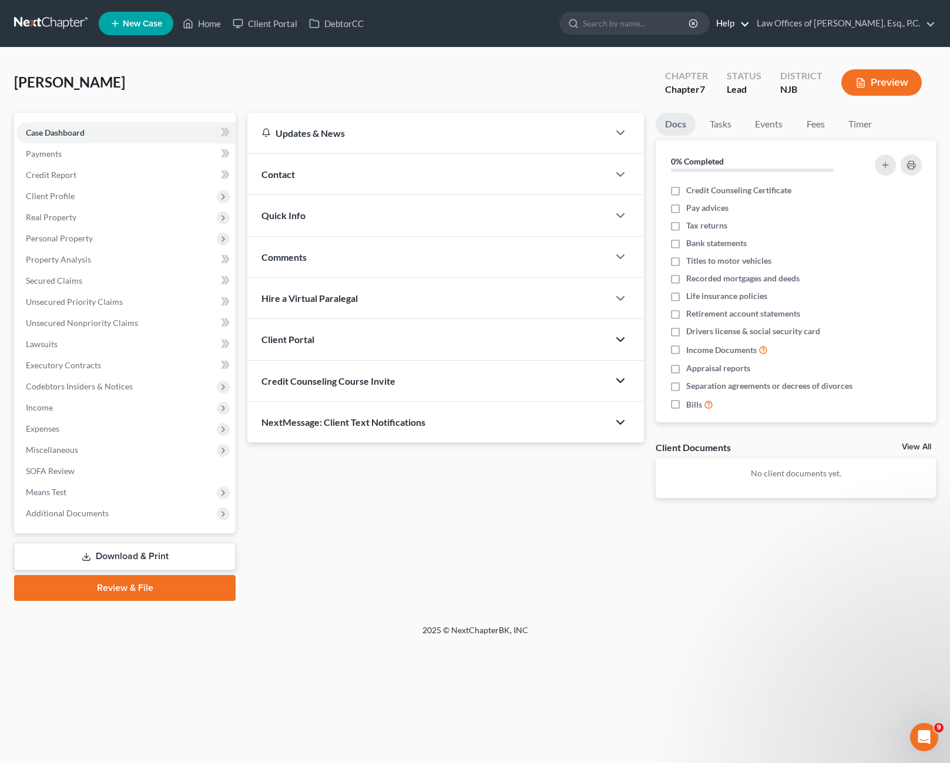
click at [747, 25] on link "Help" at bounding box center [729, 23] width 39 height 21
click at [820, 48] on div "[PERSON_NAME] Upgraded Chapter Chapter 7 Status Lead District NJB Preview Petit…" at bounding box center [475, 336] width 950 height 577
click at [376, 340] on div "Client Portal" at bounding box center [427, 339] width 361 height 41
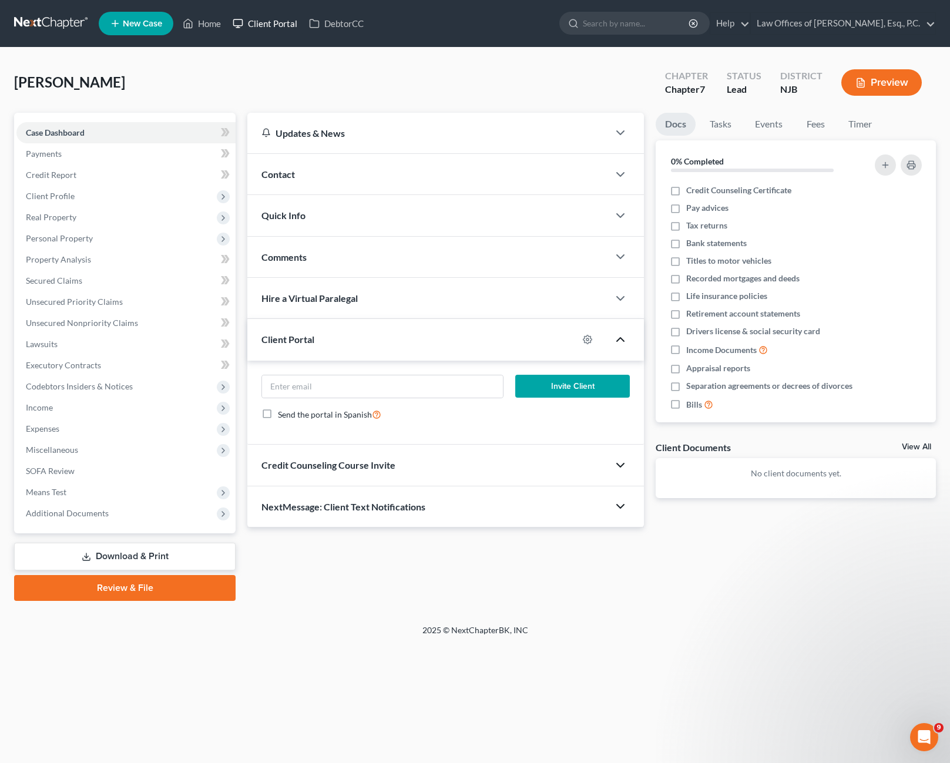
click at [261, 22] on link "Client Portal" at bounding box center [265, 23] width 76 height 21
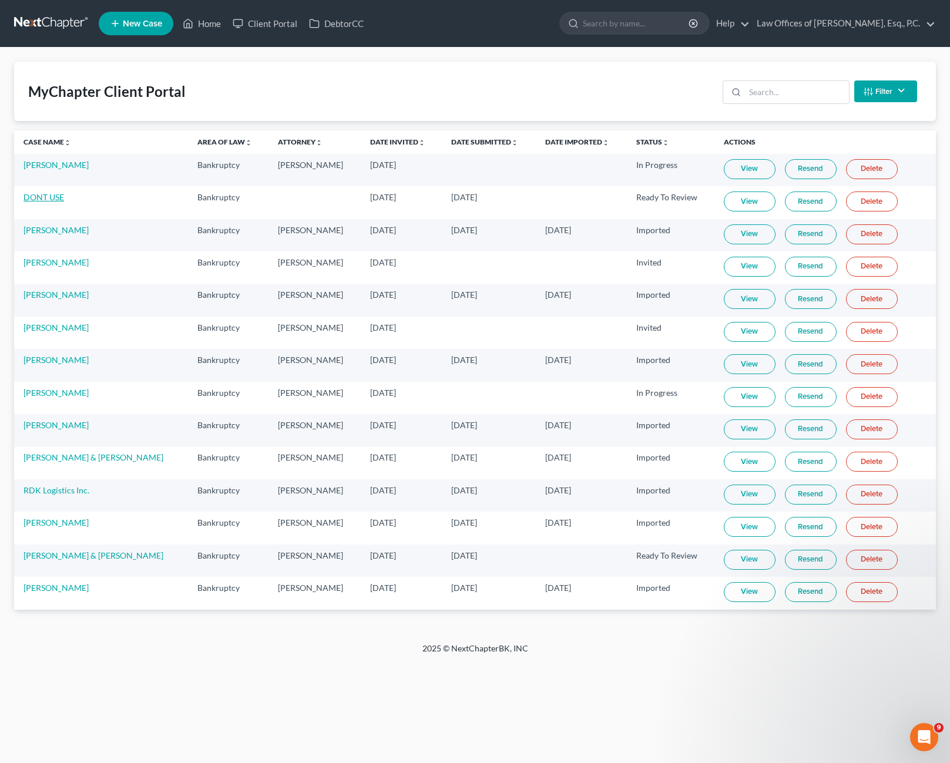
click at [49, 196] on link "DONT USE" at bounding box center [44, 197] width 41 height 10
click at [752, 204] on link "View" at bounding box center [750, 202] width 52 height 20
click at [198, 28] on link "Home" at bounding box center [202, 23] width 50 height 21
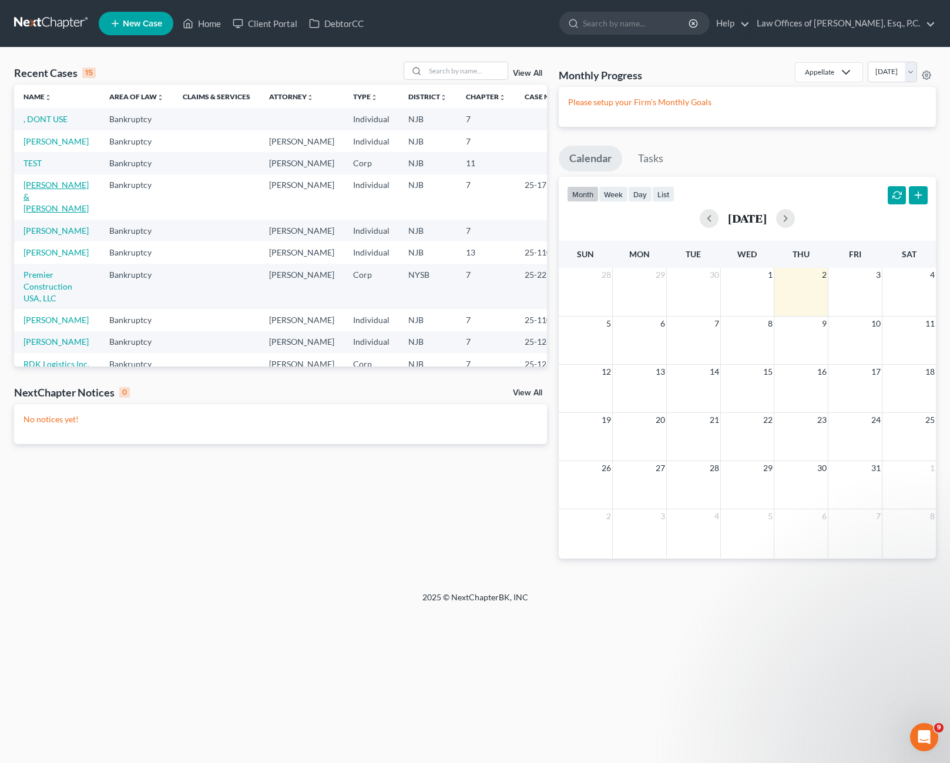
click at [47, 213] on link "[PERSON_NAME] & [PERSON_NAME]" at bounding box center [56, 196] width 65 height 33
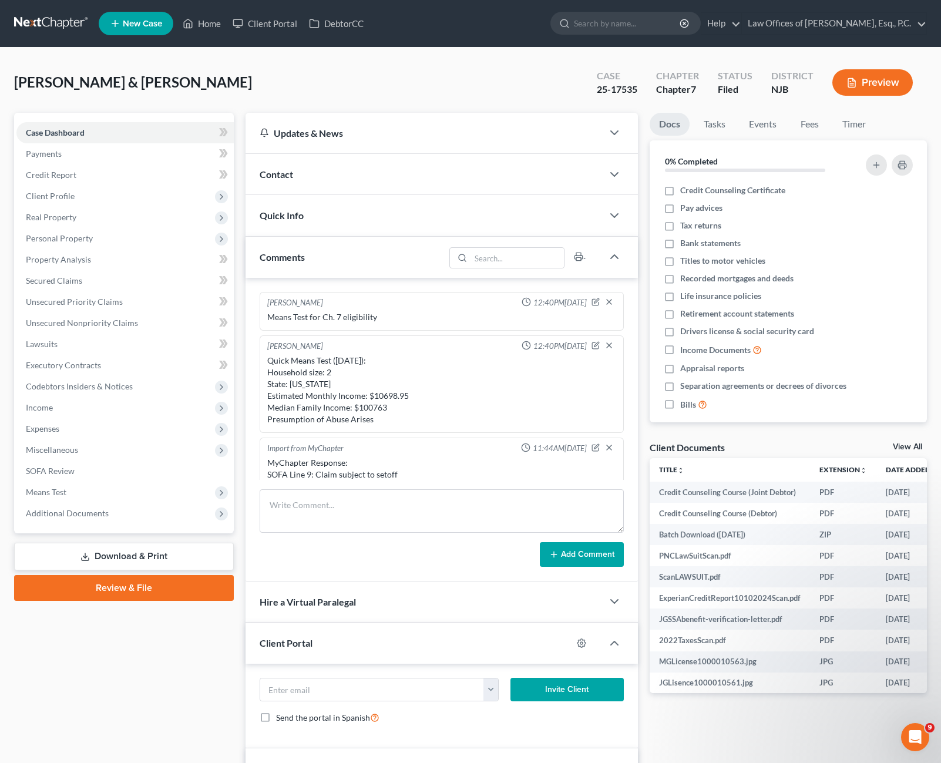
scroll to position [355, 0]
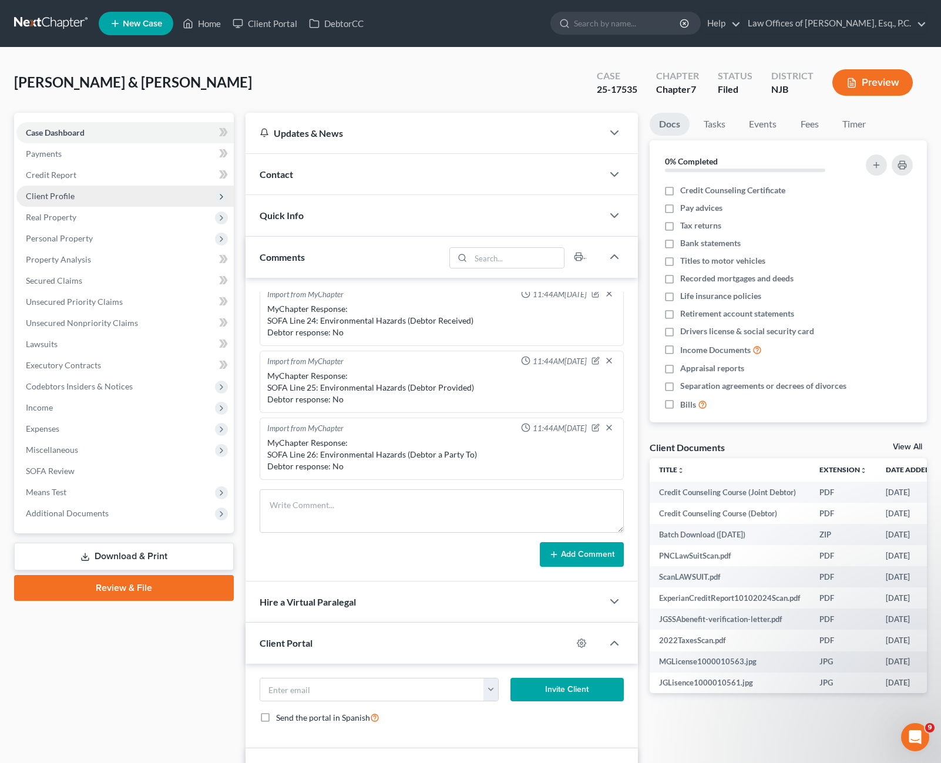
click at [83, 199] on span "Client Profile" at bounding box center [124, 196] width 217 height 21
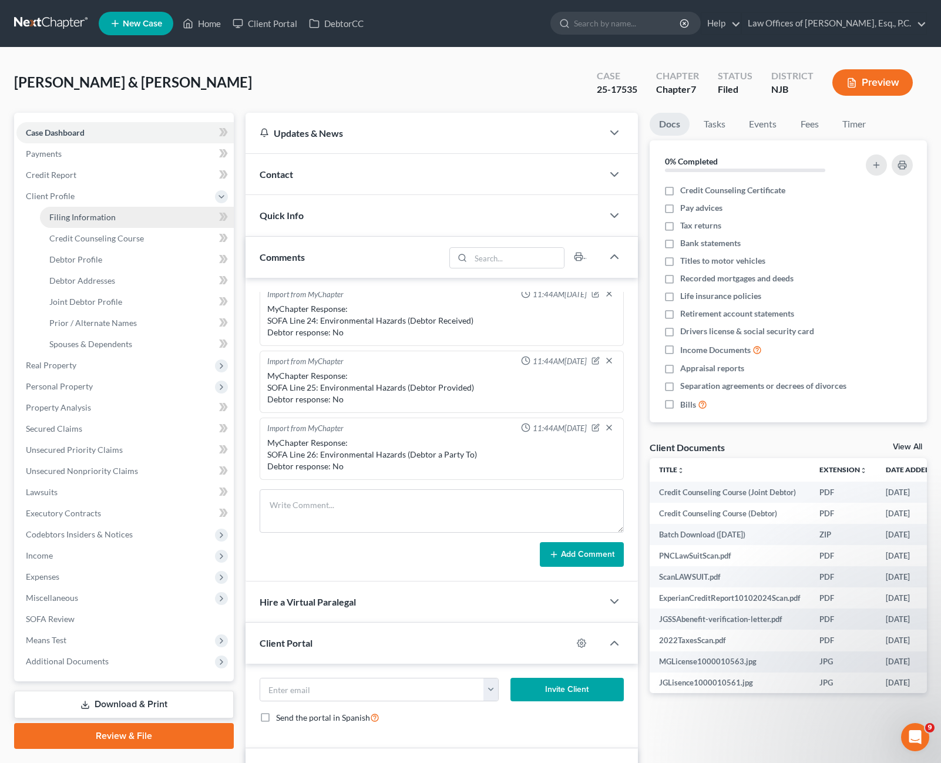
click at [119, 220] on link "Filing Information" at bounding box center [137, 217] width 194 height 21
select select "1"
select select "0"
select select "51"
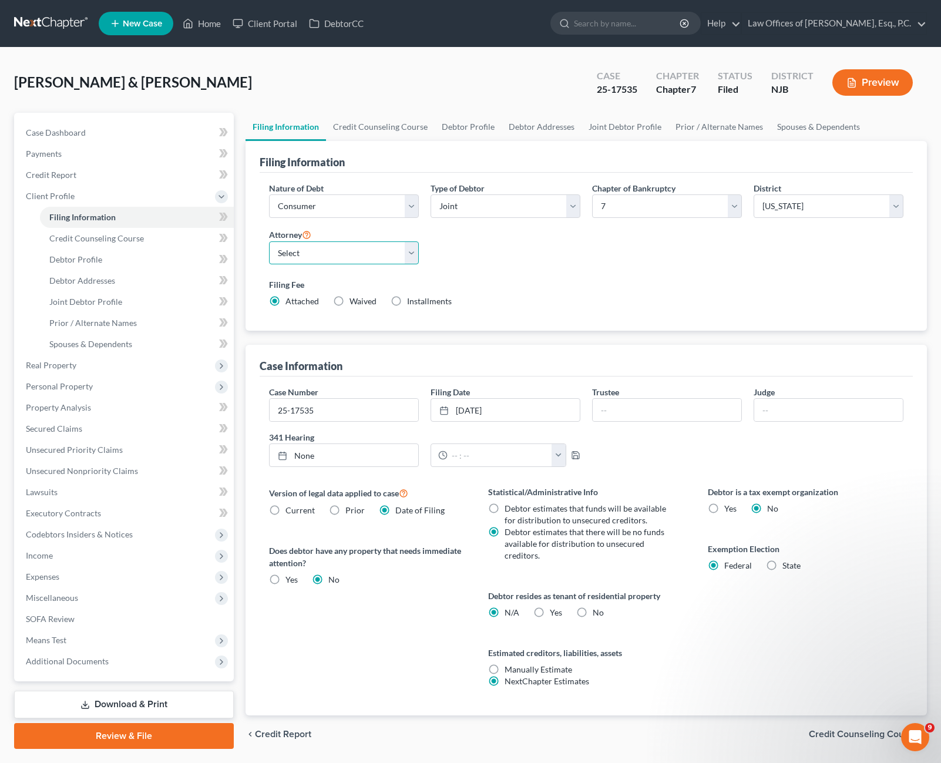
click at [407, 259] on select "Select [PERSON_NAME] - NJB [PERSON_NAME] - NJB [PERSON_NAME] - NYSB" at bounding box center [344, 253] width 150 height 24
click at [408, 261] on select "Select [PERSON_NAME] - NJB [PERSON_NAME] - NJB [PERSON_NAME] - NYSB" at bounding box center [344, 253] width 150 height 24
click at [377, 201] on select "Select Business Consumer Other" at bounding box center [344, 206] width 150 height 24
click at [377, 202] on select "Select Business Consumer Other" at bounding box center [344, 206] width 150 height 24
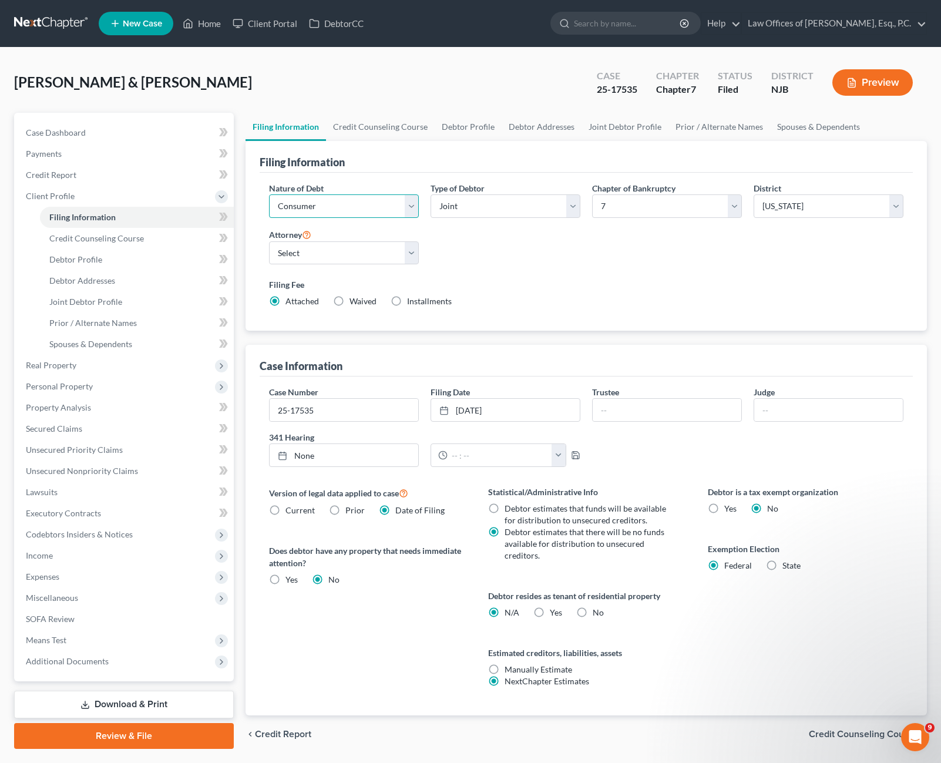
click at [398, 204] on select "Select Business Consumer Other" at bounding box center [344, 206] width 150 height 24
click at [509, 206] on select "Select Individual Joint" at bounding box center [506, 206] width 150 height 24
click at [531, 209] on select "Select Individual Joint" at bounding box center [506, 206] width 150 height 24
click at [550, 614] on label "Yes Yes" at bounding box center [556, 613] width 12 height 12
click at [555, 614] on input "Yes Yes" at bounding box center [559, 611] width 8 height 8
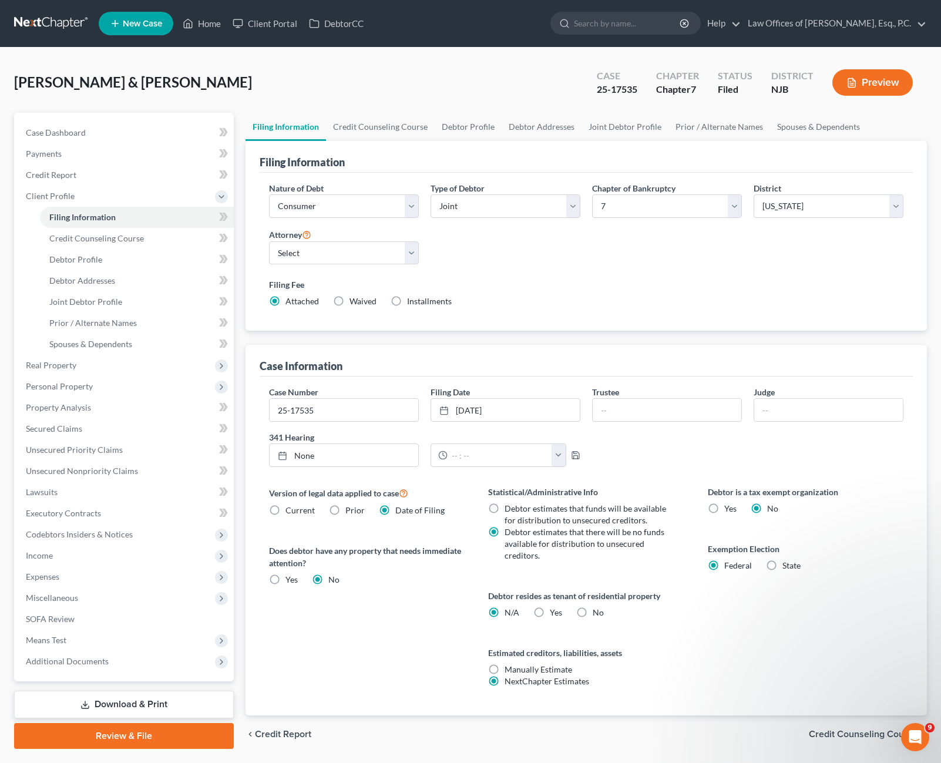
radio input "true"
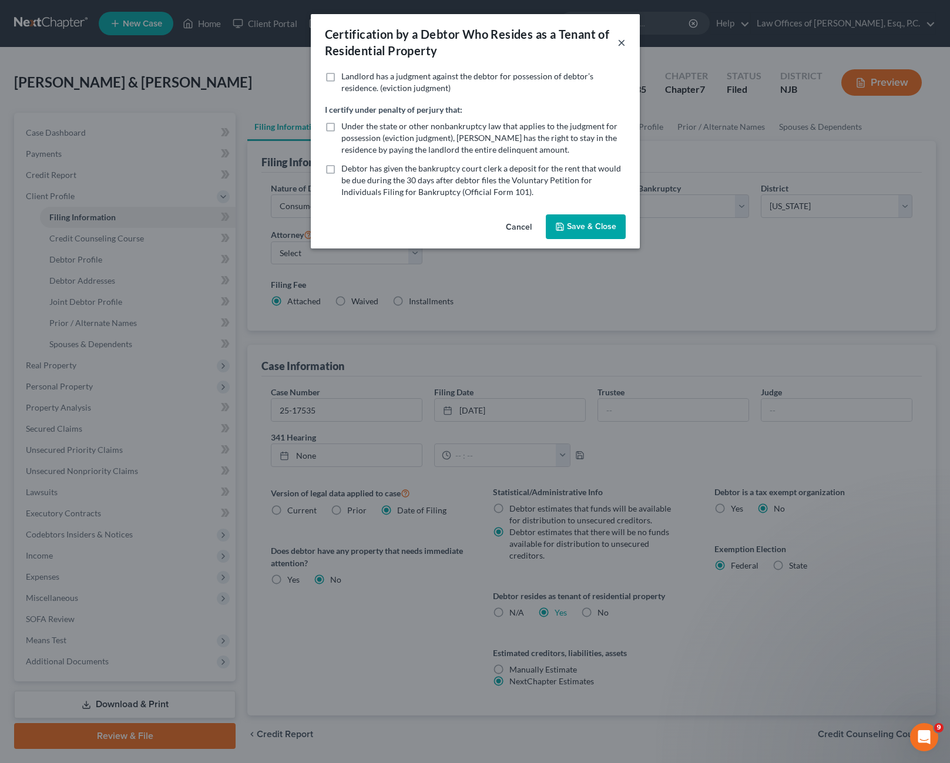
click at [618, 42] on button "×" at bounding box center [622, 42] width 8 height 14
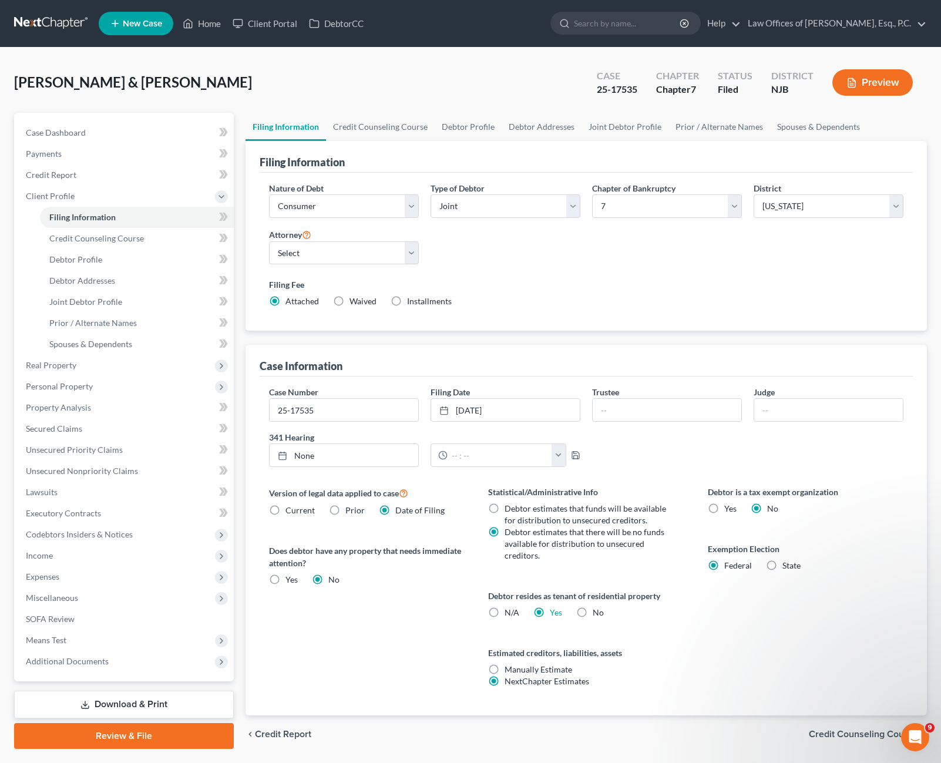
click at [505, 609] on label "N/A" at bounding box center [512, 613] width 15 height 12
click at [509, 609] on input "N/A" at bounding box center [513, 611] width 8 height 8
radio input "true"
radio input "false"
click at [398, 124] on link "Credit Counseling Course" at bounding box center [380, 127] width 109 height 28
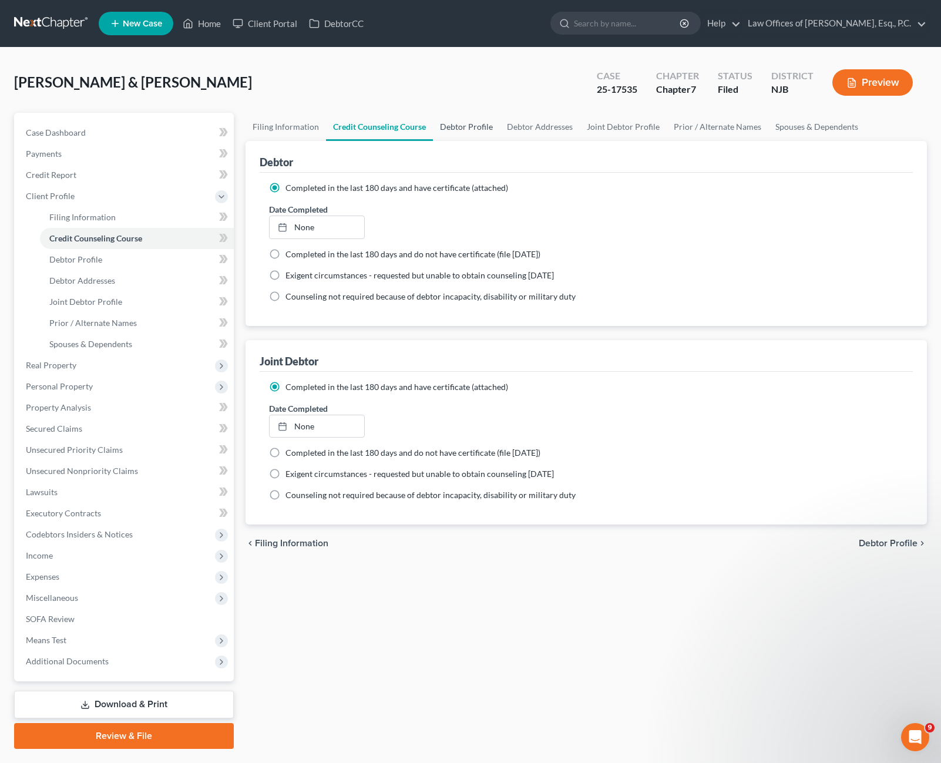
click at [477, 127] on link "Debtor Profile" at bounding box center [466, 127] width 67 height 28
select select "1"
select select "2"
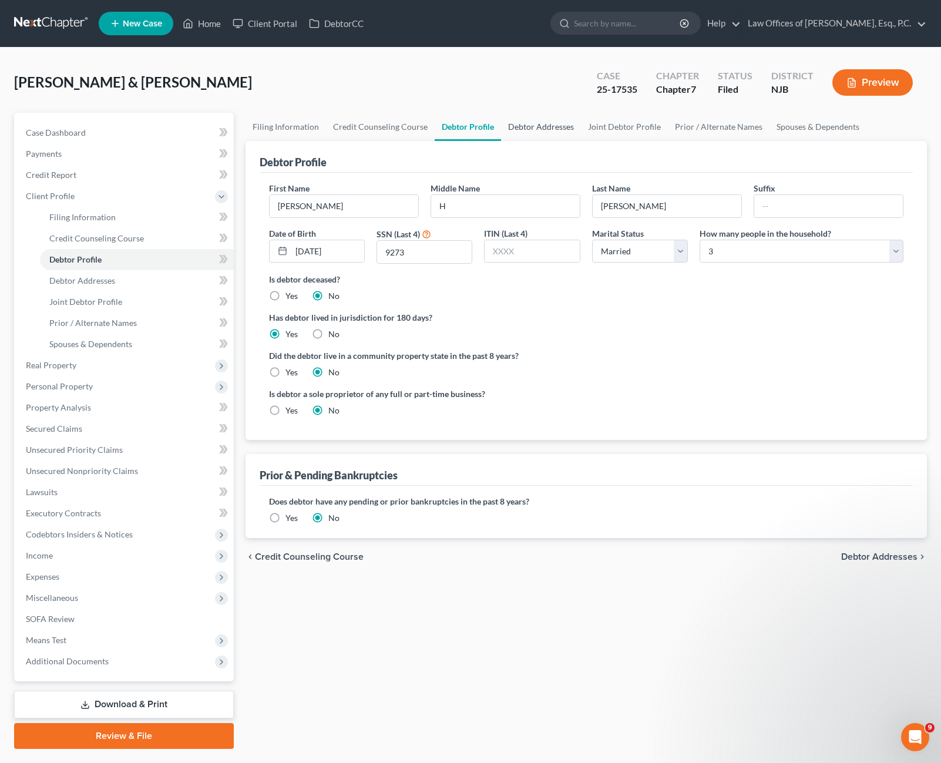
click at [515, 125] on link "Debtor Addresses" at bounding box center [541, 127] width 80 height 28
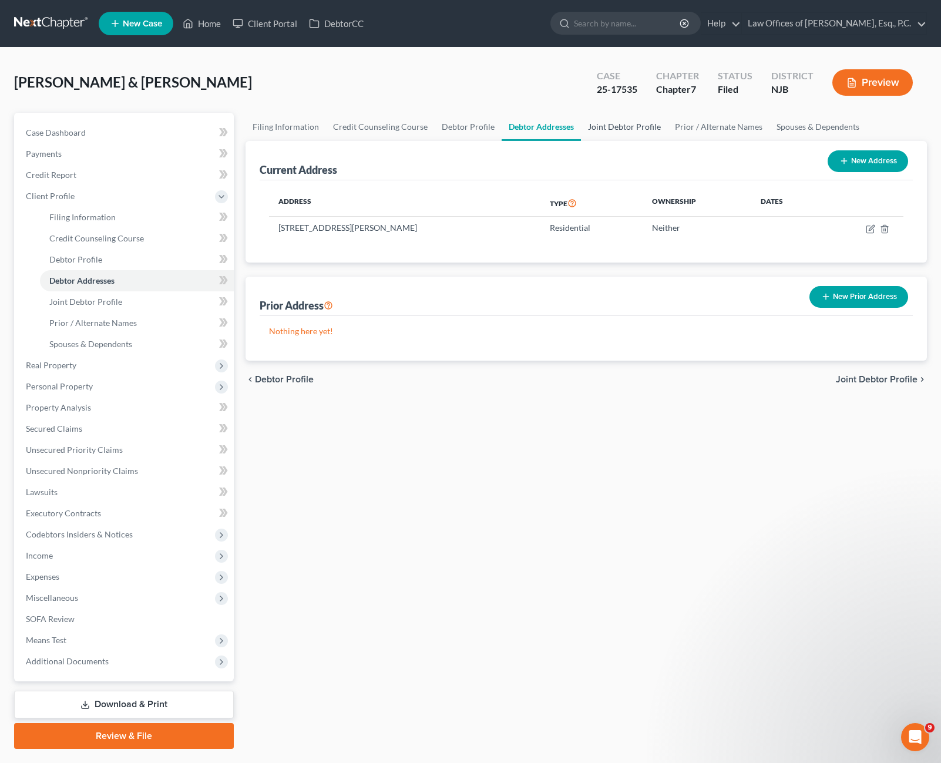
click at [601, 125] on link "Joint Debtor Profile" at bounding box center [624, 127] width 87 height 28
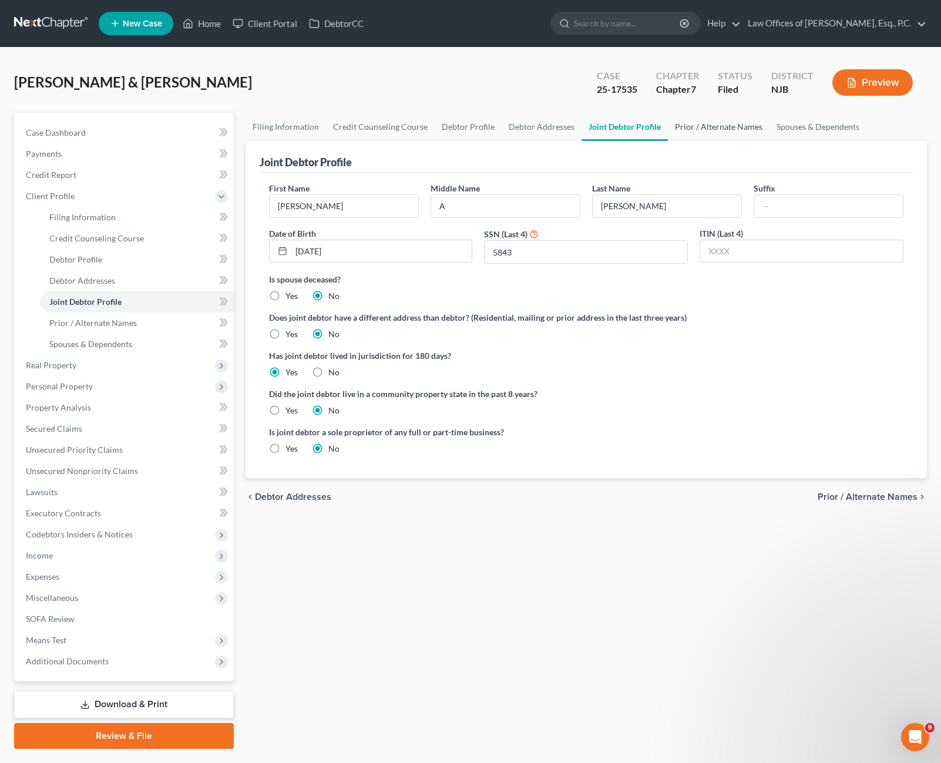
click at [699, 125] on link "Prior / Alternate Names" at bounding box center [719, 127] width 102 height 28
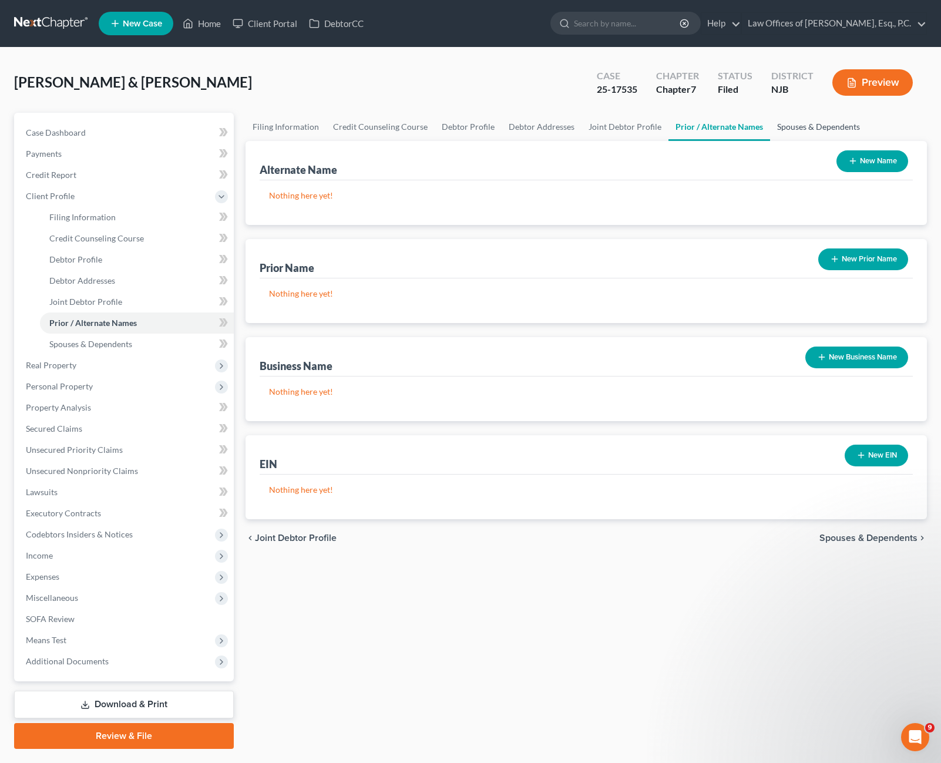
click at [788, 125] on link "Spouses & Dependents" at bounding box center [818, 127] width 97 height 28
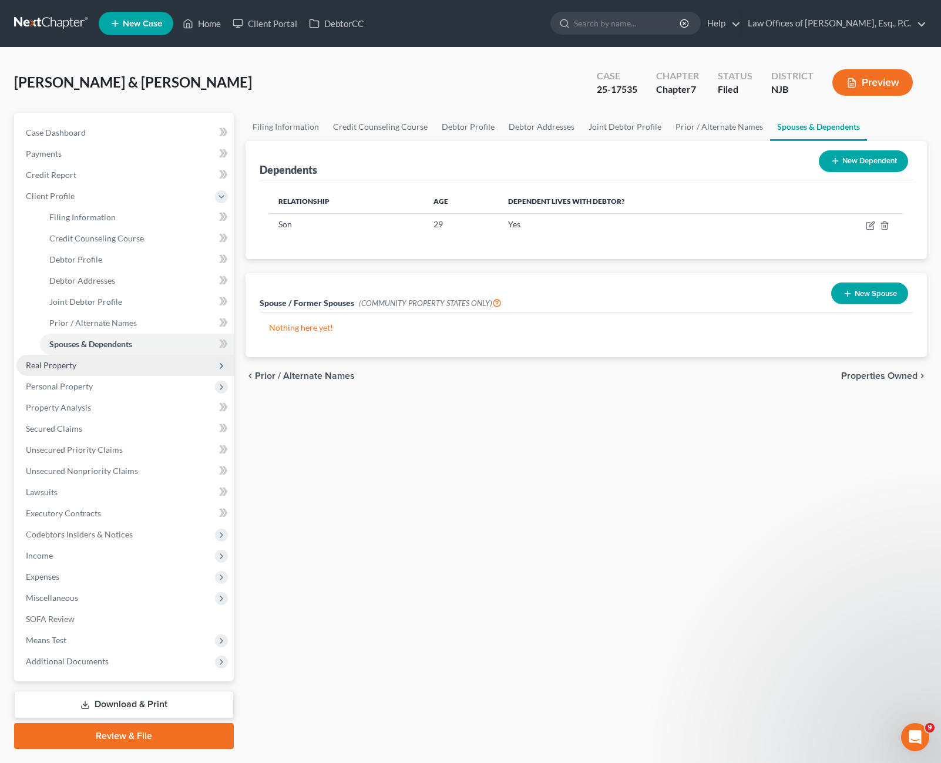
click at [63, 370] on span "Real Property" at bounding box center [51, 365] width 51 height 10
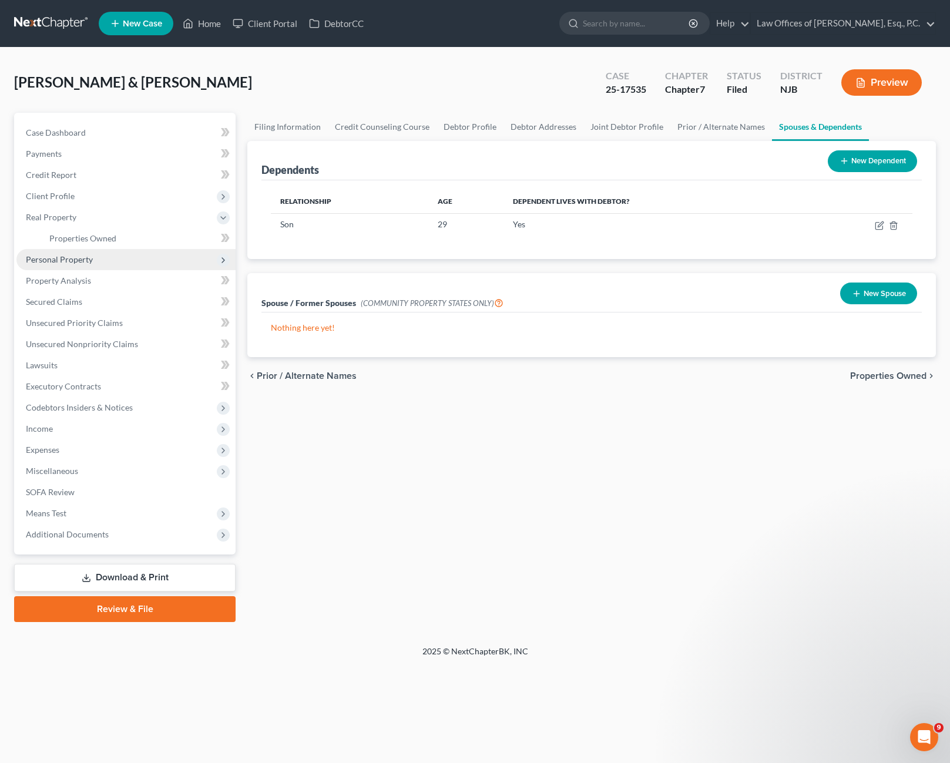
click at [93, 264] on span "Personal Property" at bounding box center [125, 259] width 219 height 21
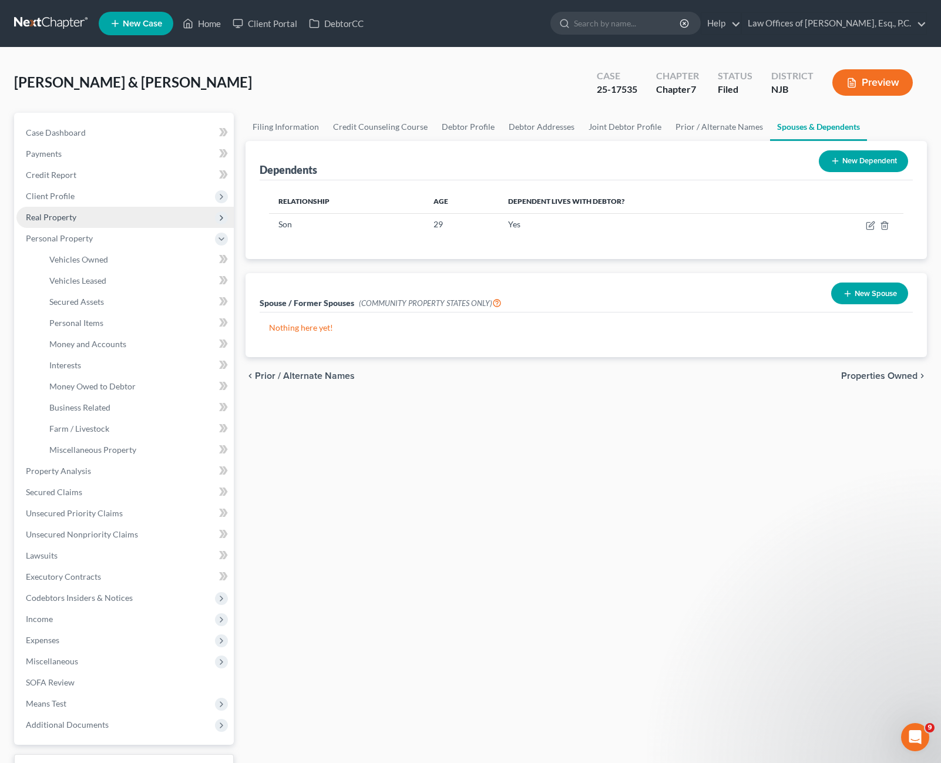
click at [69, 214] on span "Real Property" at bounding box center [51, 217] width 51 height 10
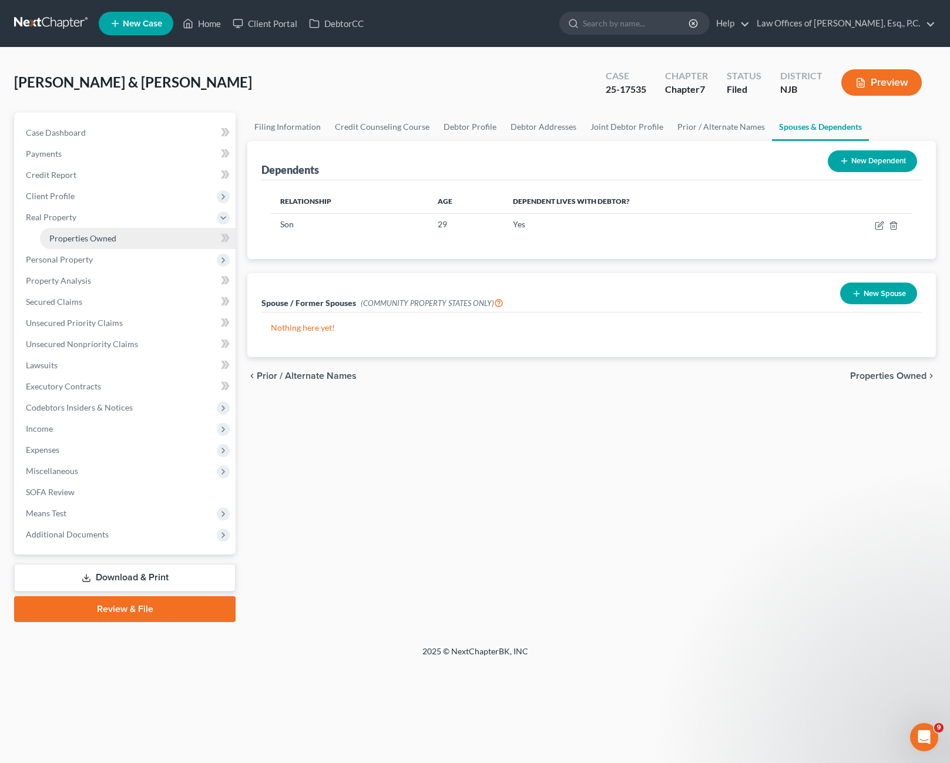
click at [100, 240] on span "Properties Owned" at bounding box center [82, 238] width 67 height 10
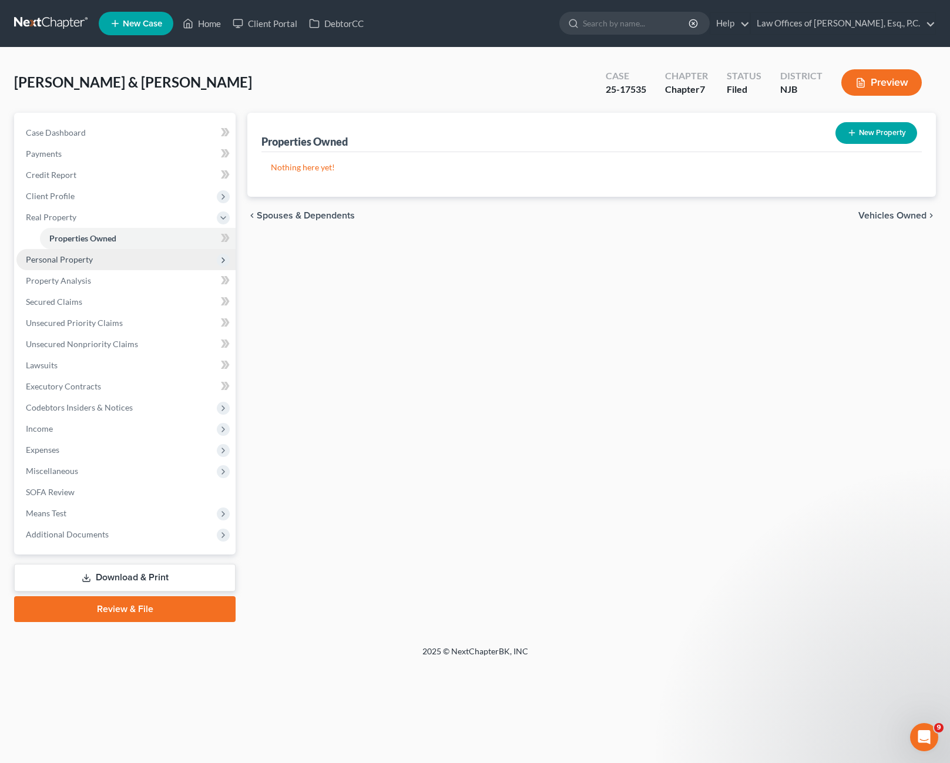
click at [88, 263] on span "Personal Property" at bounding box center [59, 259] width 67 height 10
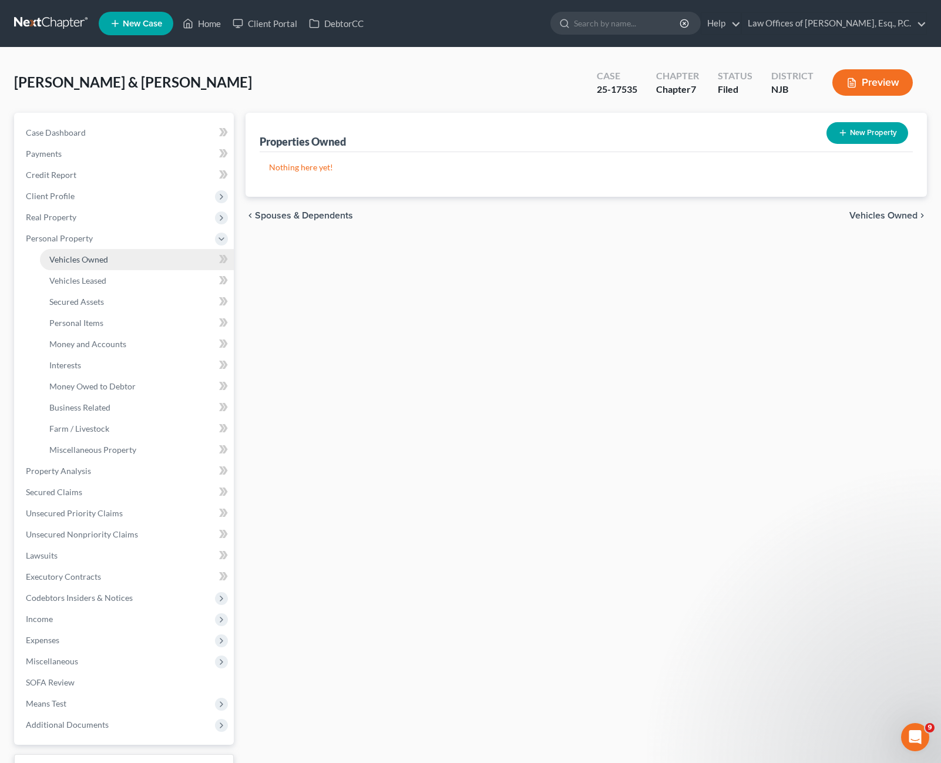
click at [96, 266] on link "Vehicles Owned" at bounding box center [137, 259] width 194 height 21
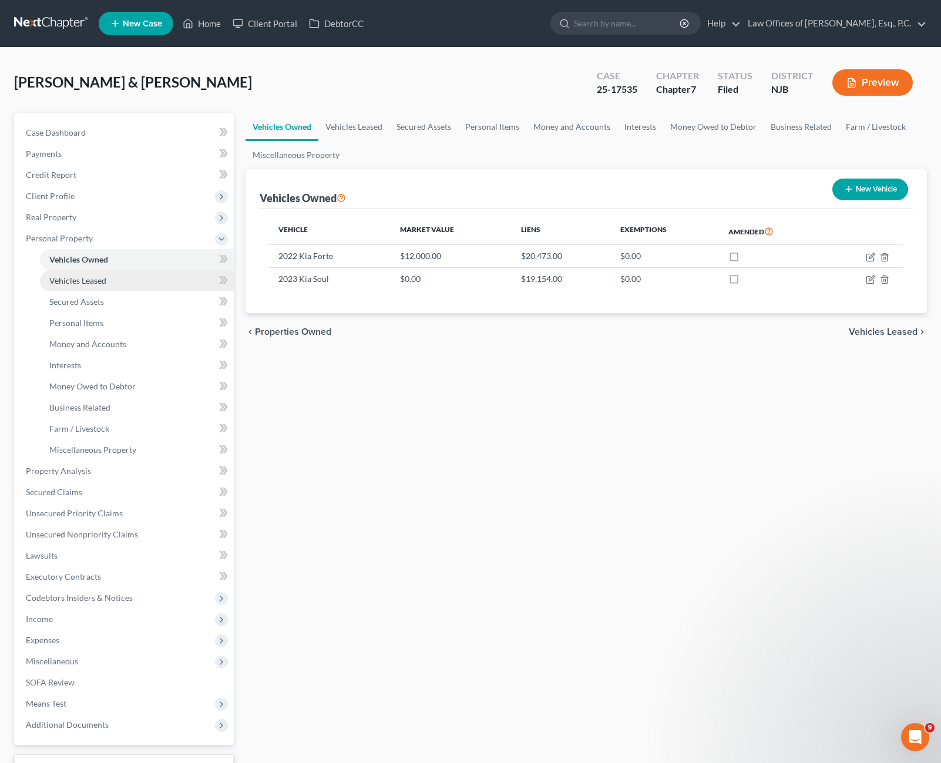
click at [98, 286] on link "Vehicles Leased" at bounding box center [137, 280] width 194 height 21
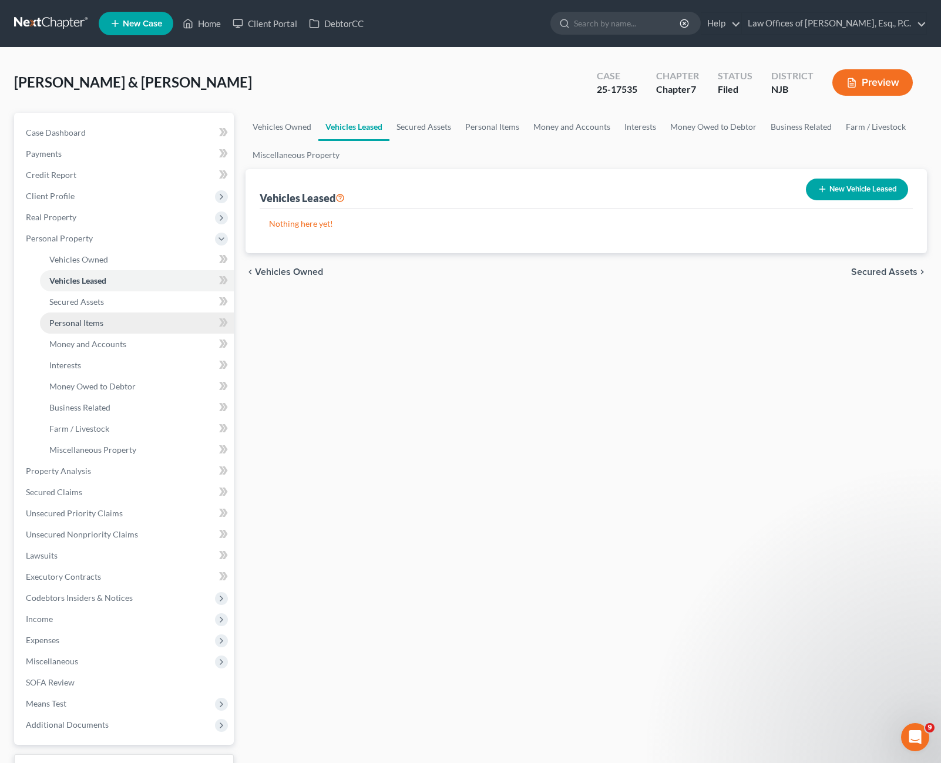
click at [99, 313] on link "Personal Items" at bounding box center [137, 323] width 194 height 21
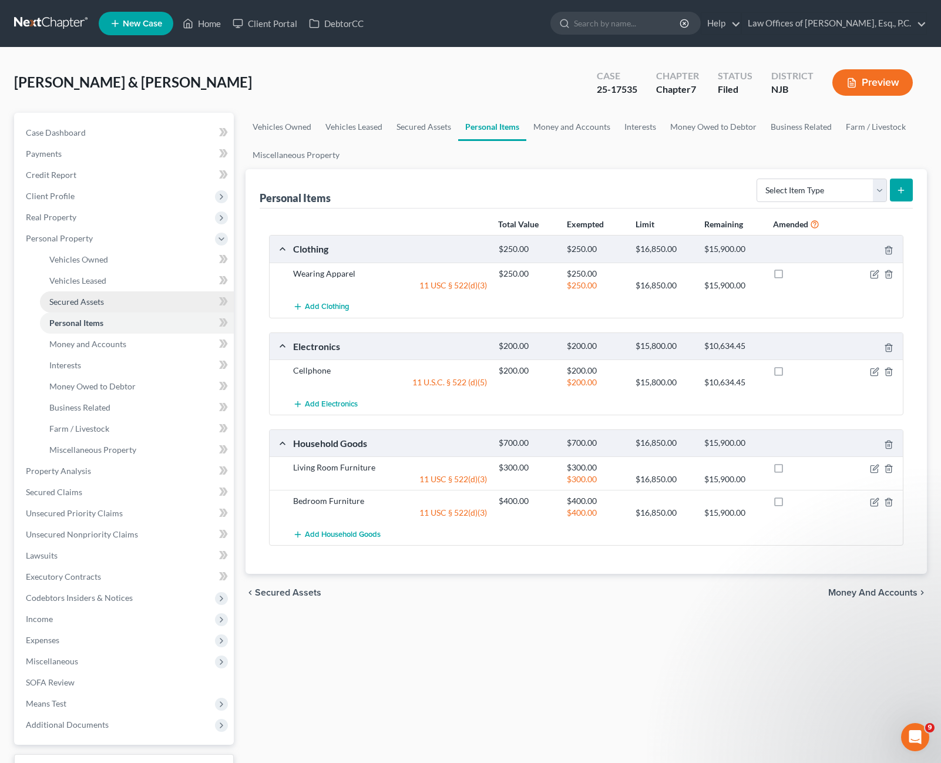
click at [93, 306] on span "Secured Assets" at bounding box center [76, 302] width 55 height 10
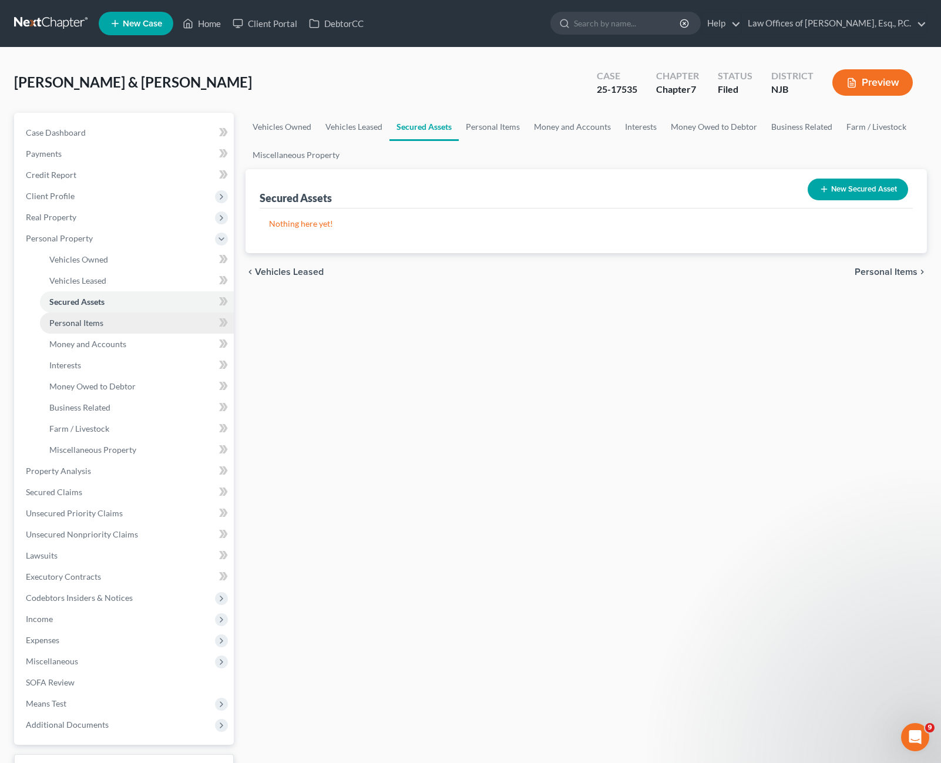
click at [100, 320] on span "Personal Items" at bounding box center [76, 323] width 54 height 10
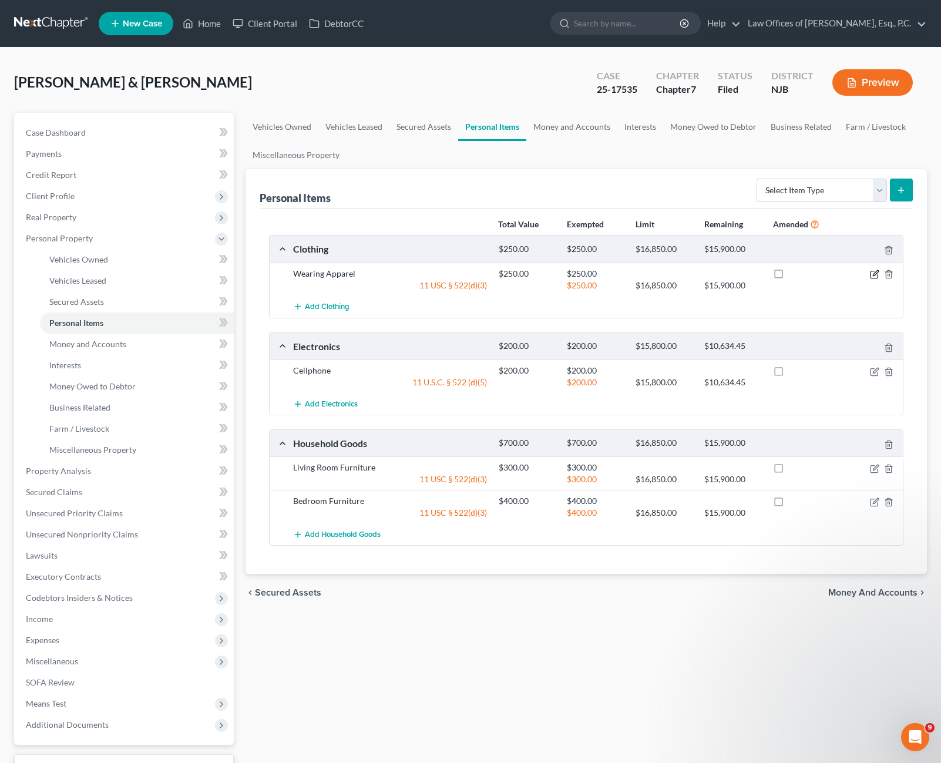
click at [874, 274] on icon "button" at bounding box center [874, 274] width 9 height 9
select select "2"
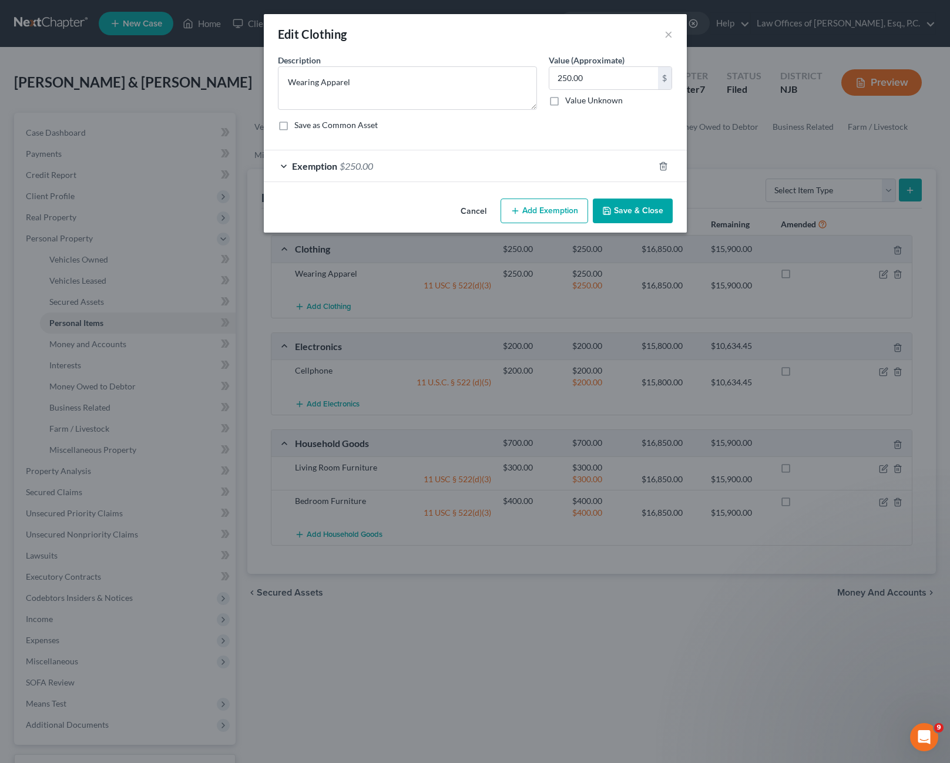
click at [286, 163] on div "Exemption $250.00" at bounding box center [459, 165] width 390 height 31
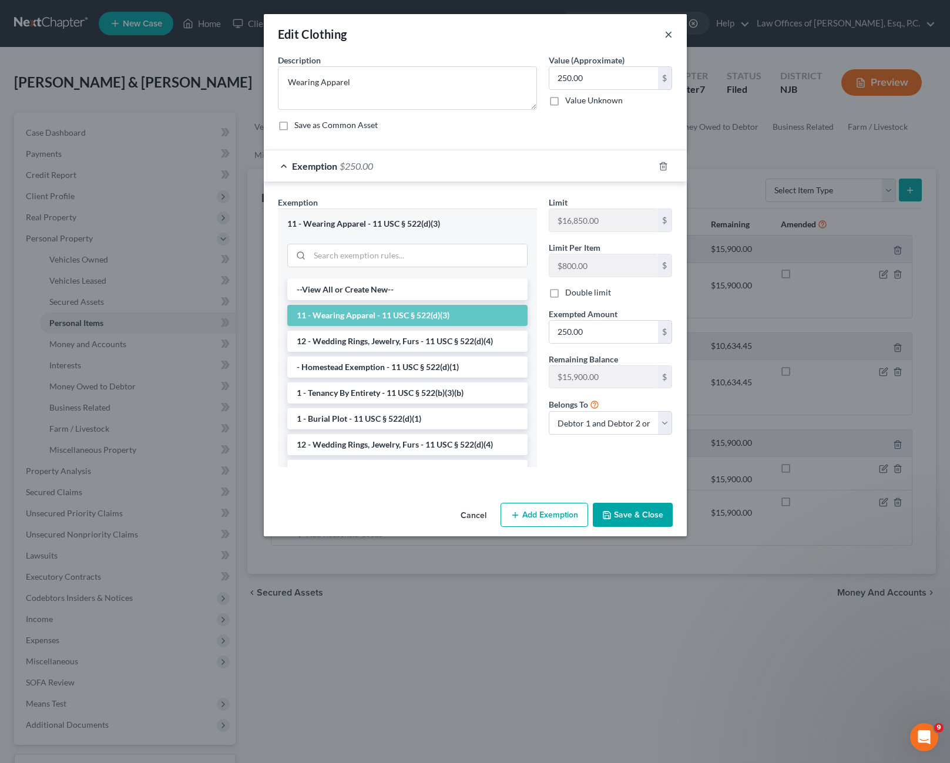
click at [667, 34] on button "×" at bounding box center [669, 34] width 8 height 14
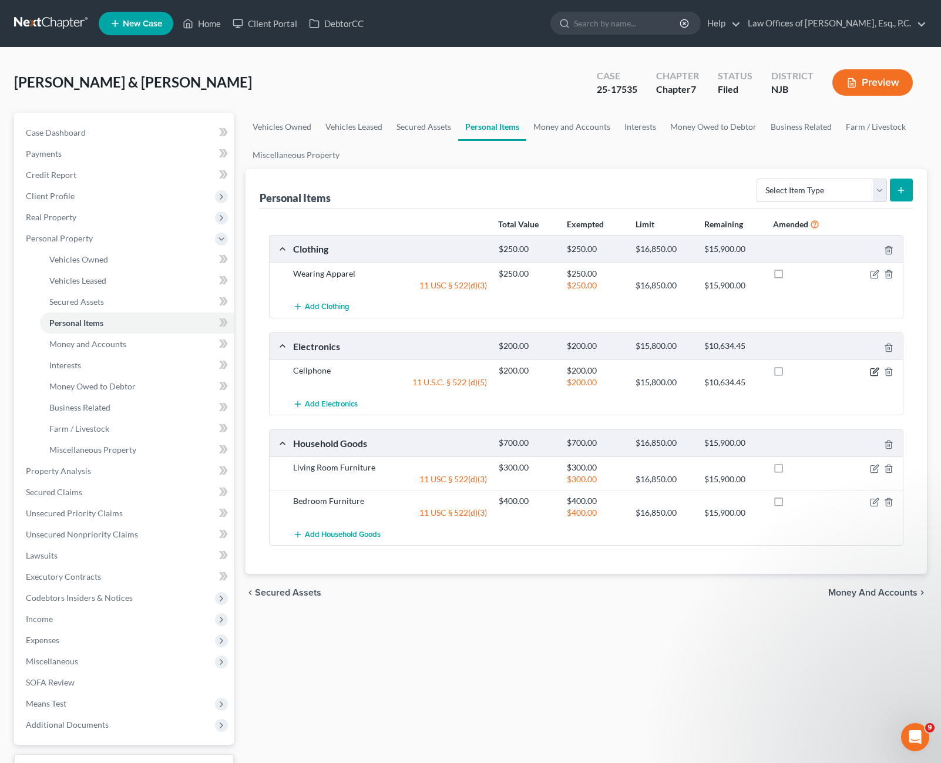
click at [876, 375] on icon "button" at bounding box center [874, 371] width 9 height 9
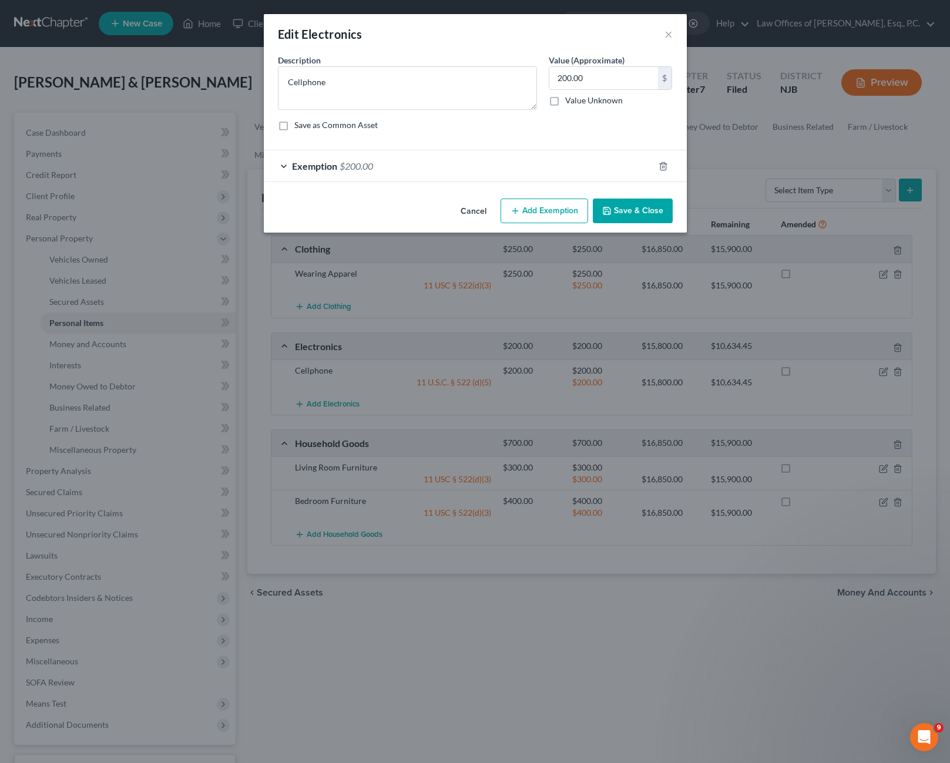
click at [293, 171] on span "Exemption" at bounding box center [314, 165] width 45 height 11
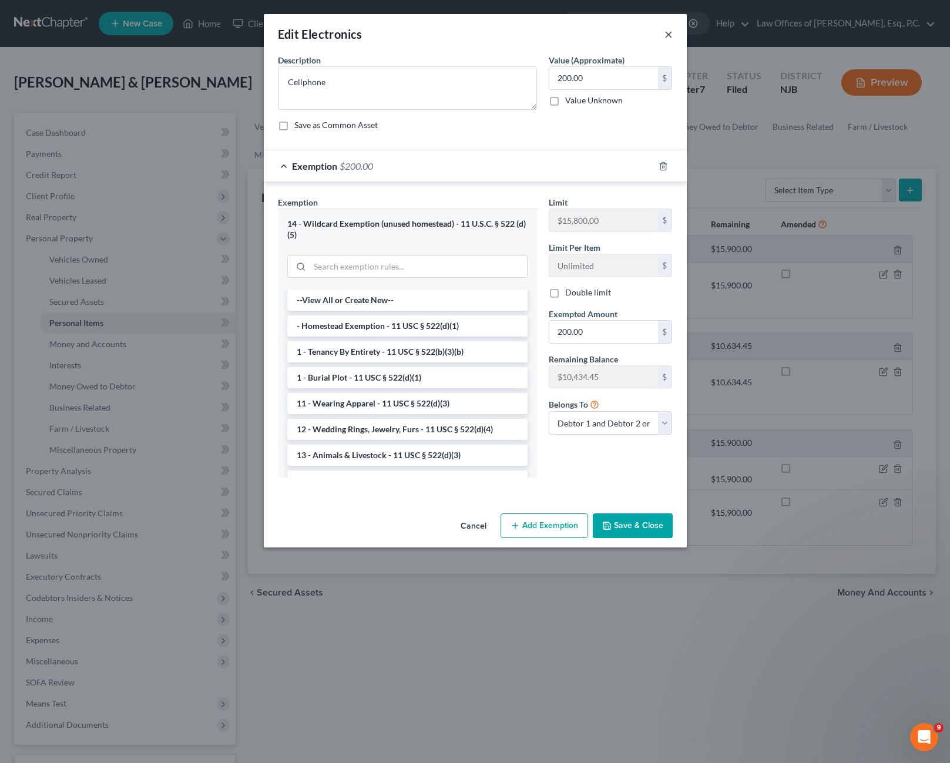
click at [665, 34] on button "×" at bounding box center [669, 34] width 8 height 14
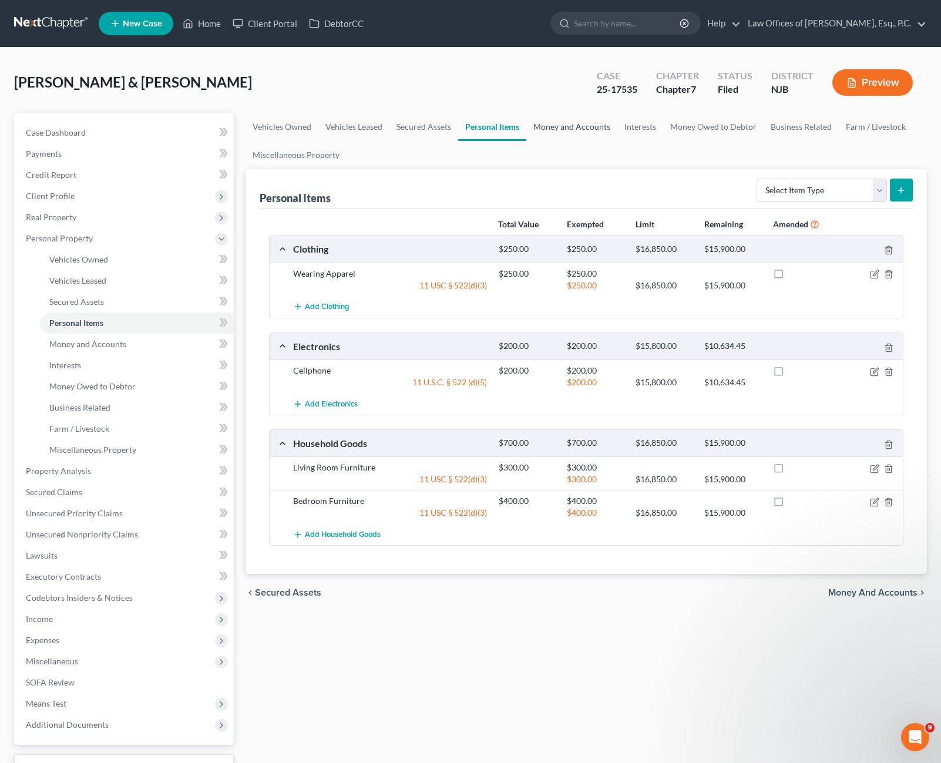
click at [555, 122] on link "Money and Accounts" at bounding box center [571, 127] width 91 height 28
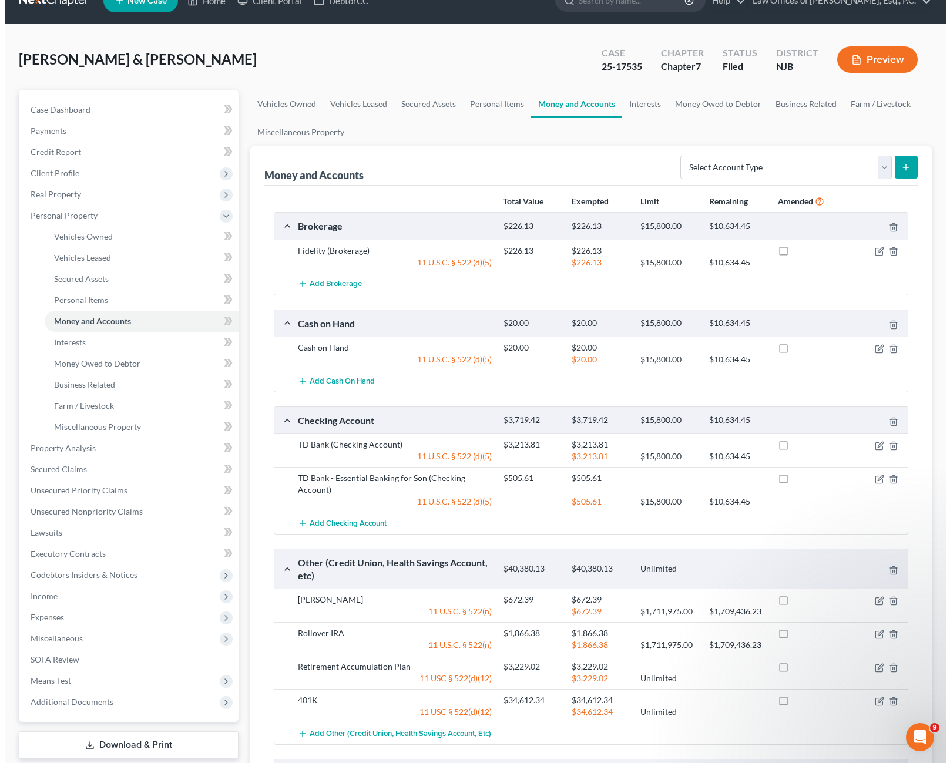
scroll to position [59, 0]
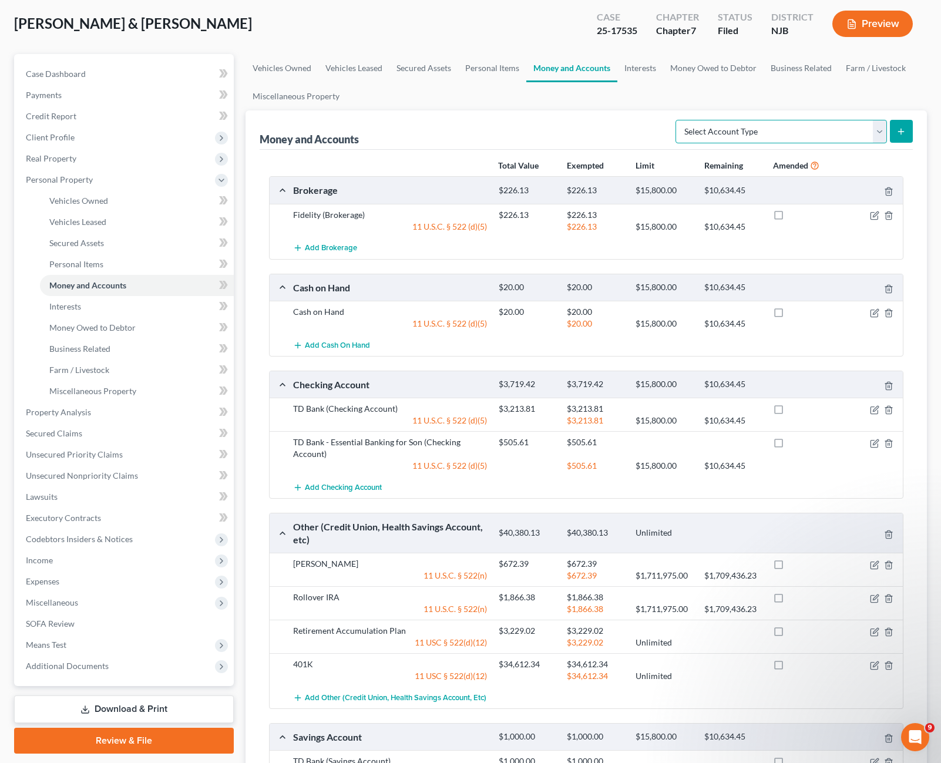
click at [875, 136] on select "Select Account Type Brokerage Cash on Hand Certificates of Deposit Checking Acc…" at bounding box center [782, 132] width 212 height 24
click at [873, 130] on select "Select Account Type Brokerage Cash on Hand Certificates of Deposit Checking Acc…" at bounding box center [782, 132] width 212 height 24
click at [871, 216] on icon "button" at bounding box center [874, 215] width 9 height 9
select select "2"
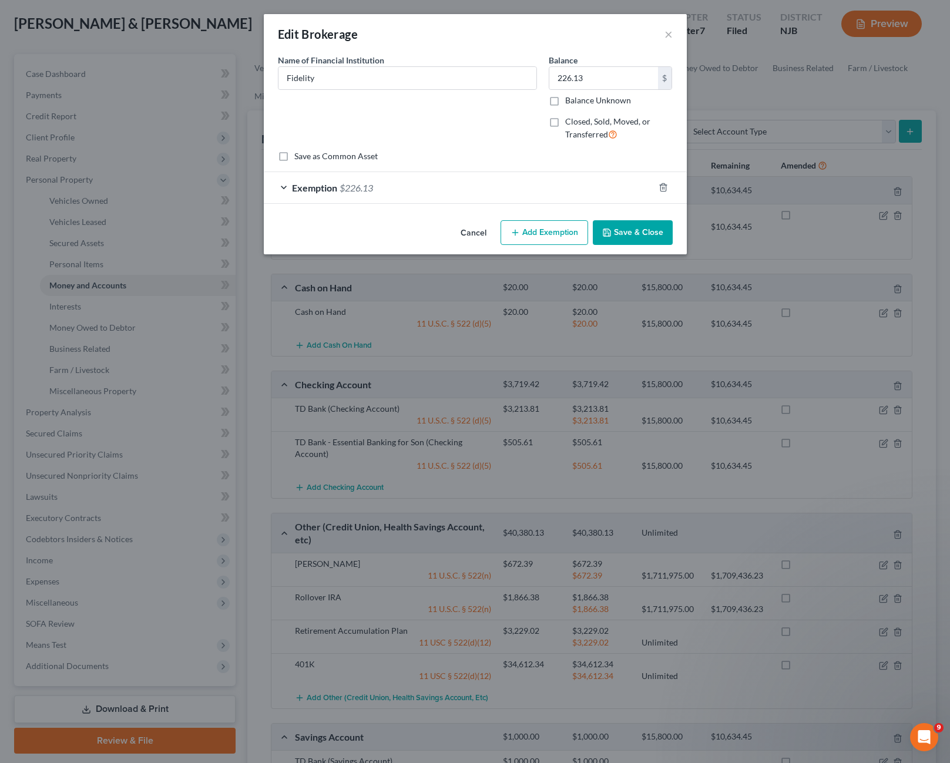
click at [286, 182] on div "Exemption $226.13" at bounding box center [459, 187] width 390 height 31
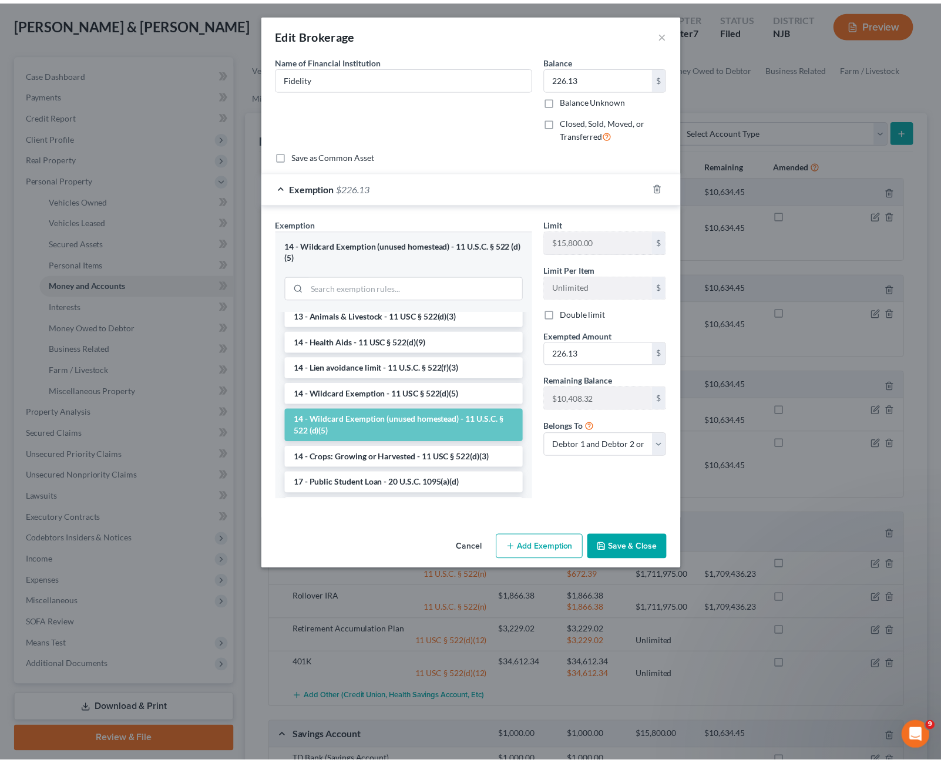
scroll to position [169, 0]
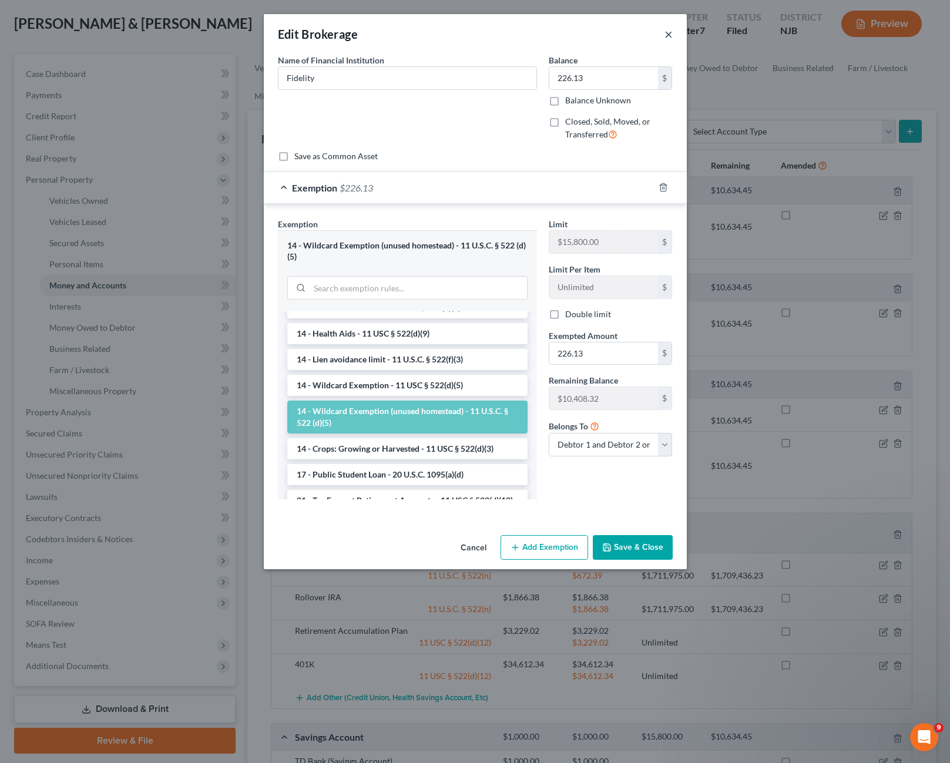
click at [671, 35] on button "×" at bounding box center [669, 34] width 8 height 14
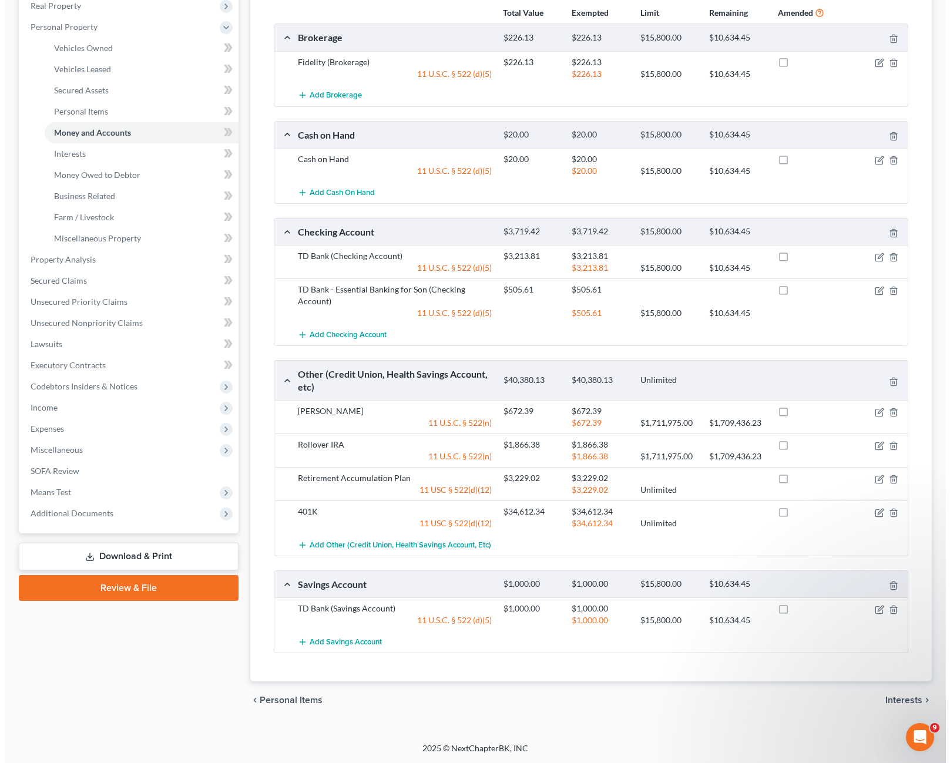
scroll to position [212, 0]
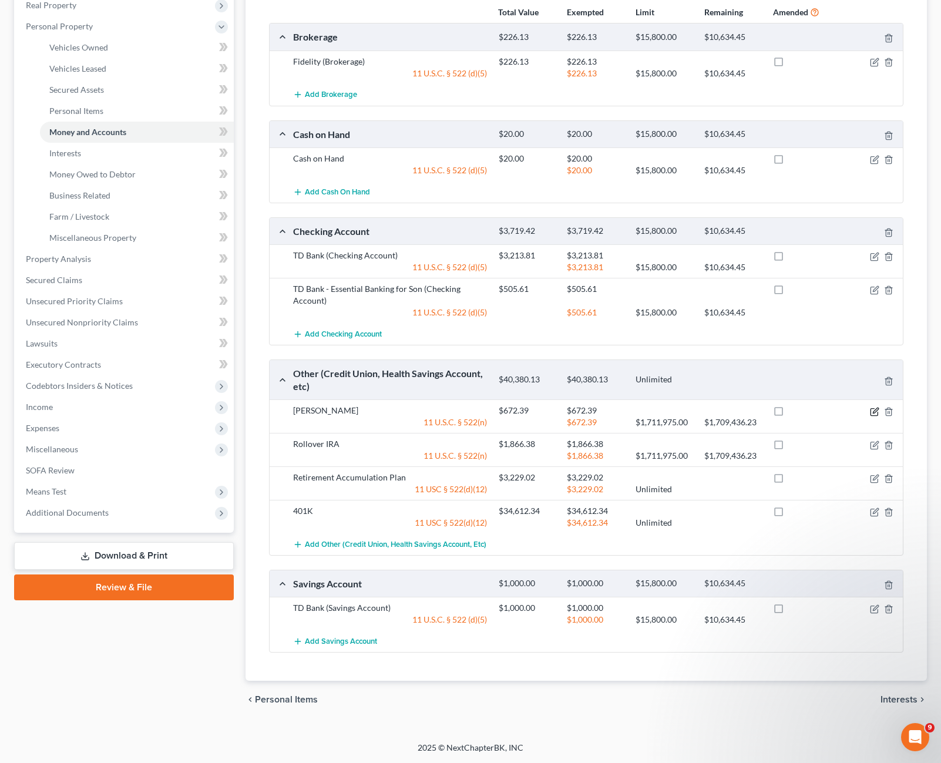
click at [874, 413] on icon "button" at bounding box center [875, 410] width 5 height 5
select select "2"
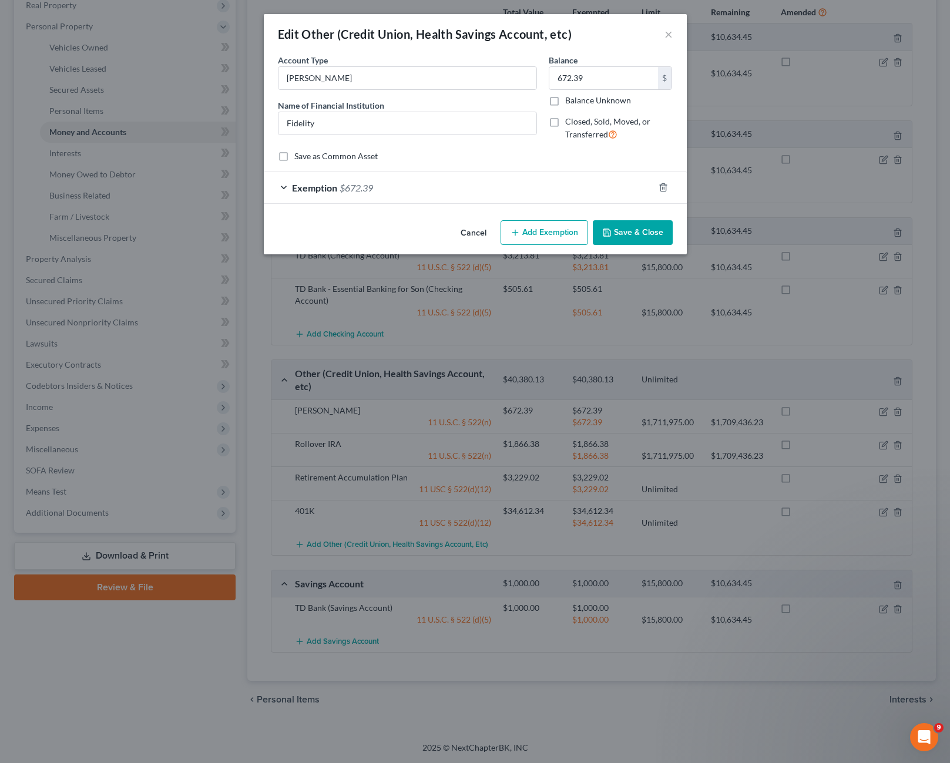
click at [291, 193] on div "Exemption $672.39" at bounding box center [459, 187] width 390 height 31
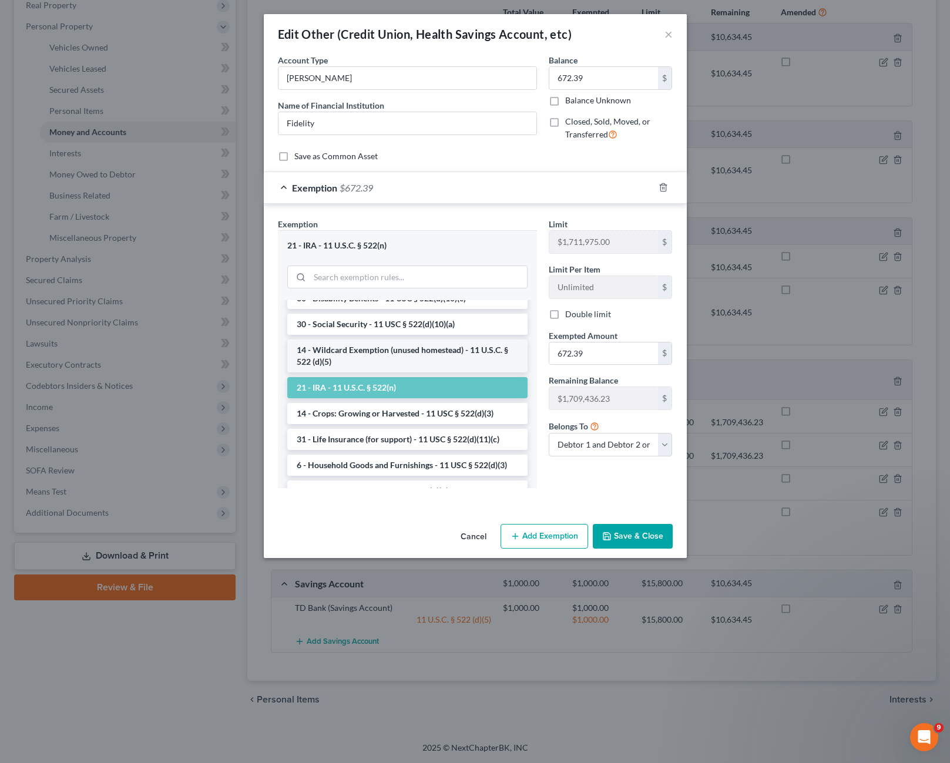
scroll to position [705, 0]
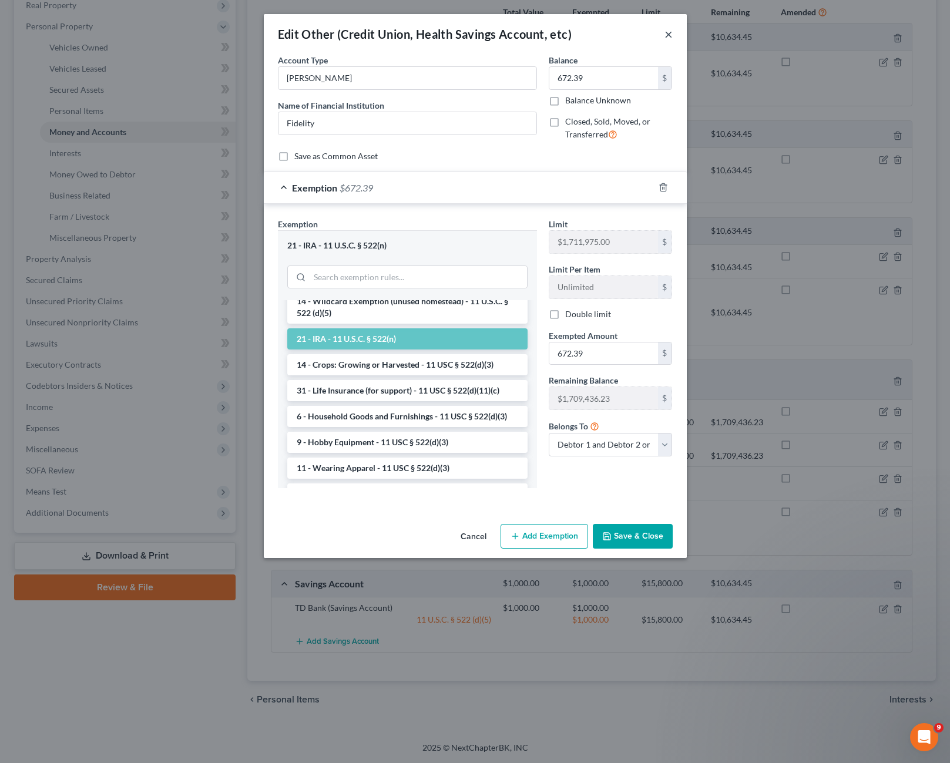
click at [669, 32] on button "×" at bounding box center [669, 34] width 8 height 14
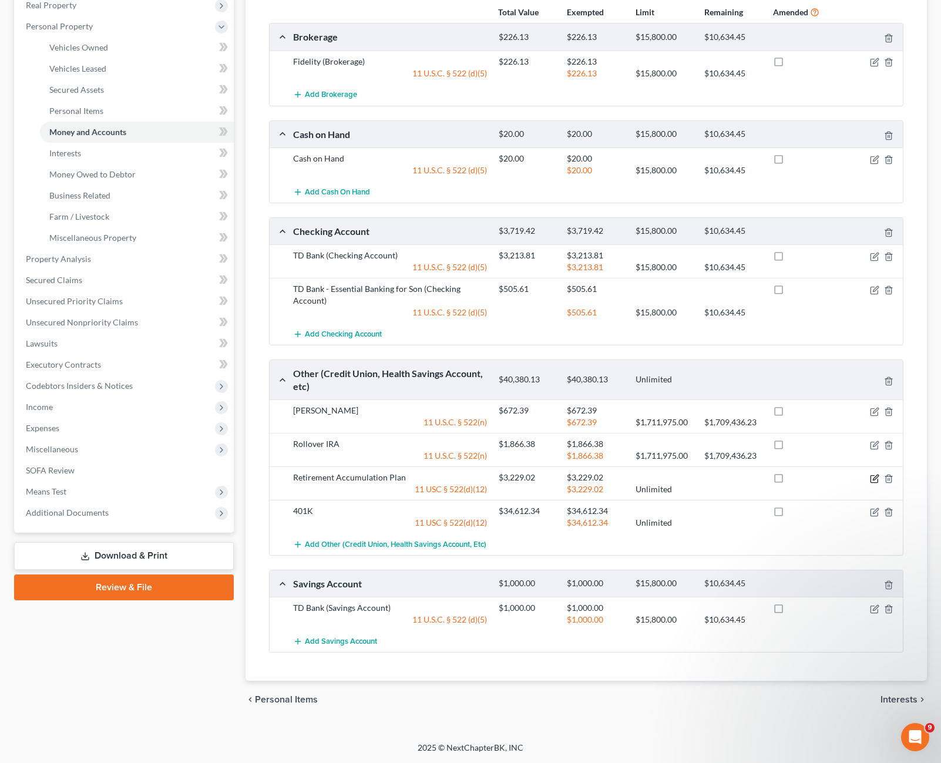
click at [874, 480] on icon "button" at bounding box center [875, 477] width 5 height 5
select select "2"
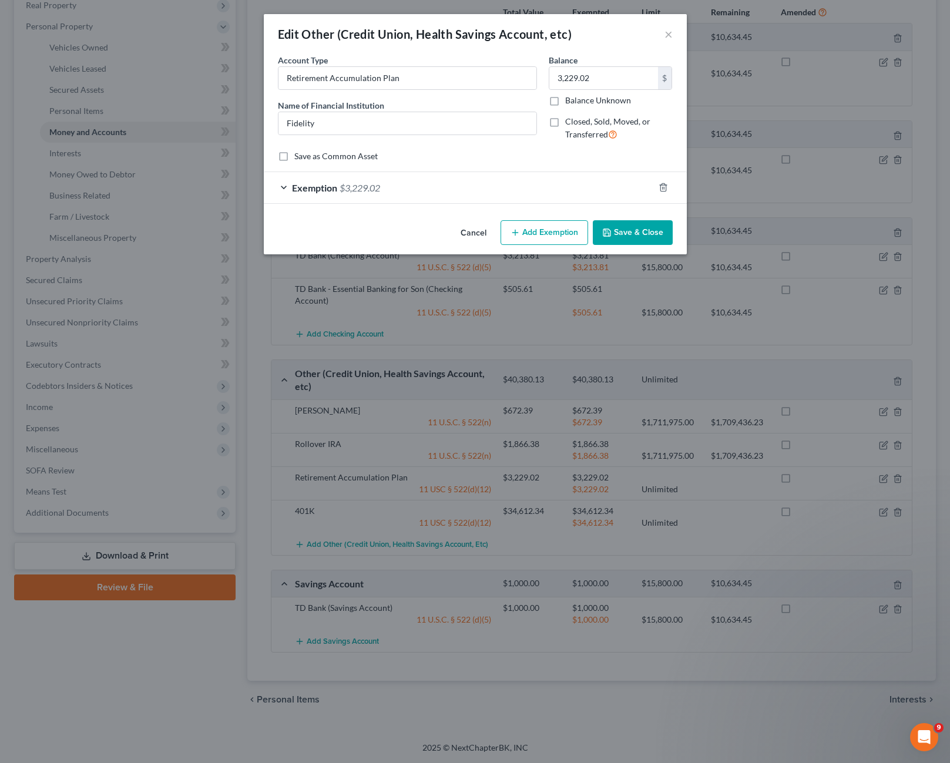
click at [281, 189] on div "Exemption $3,229.02" at bounding box center [459, 187] width 390 height 31
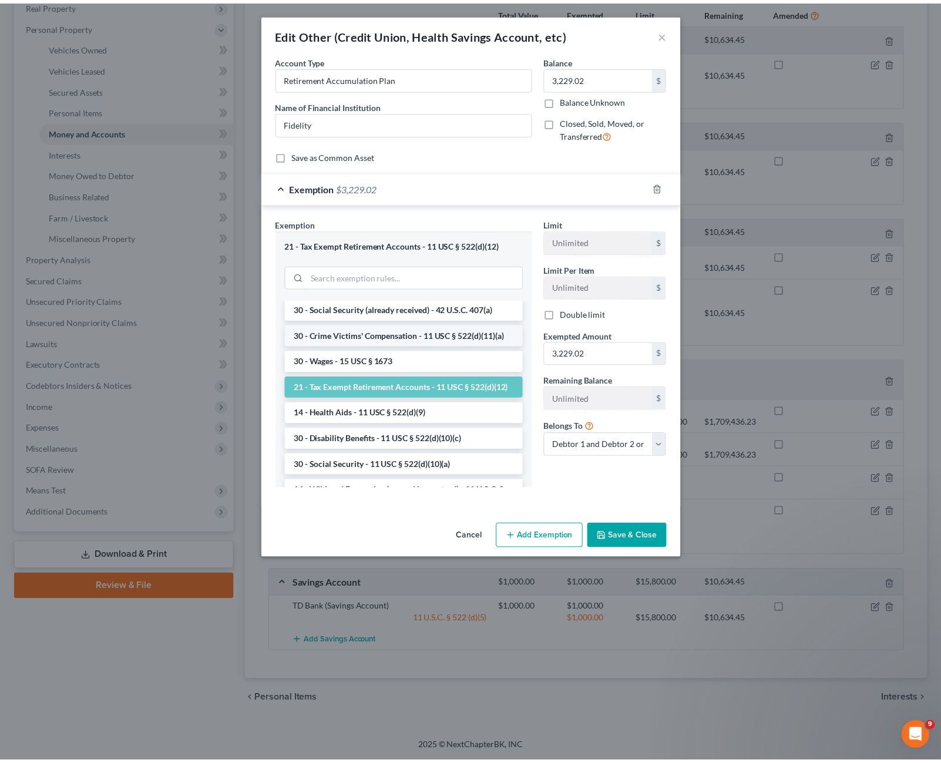
scroll to position [470, 0]
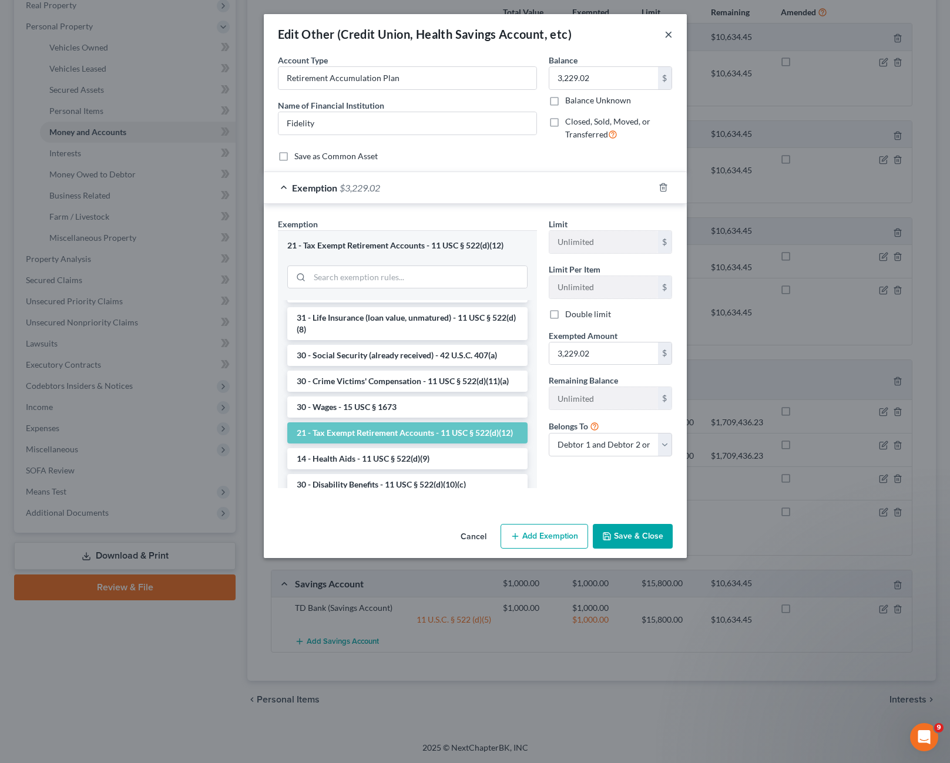
click at [669, 35] on button "×" at bounding box center [669, 34] width 8 height 14
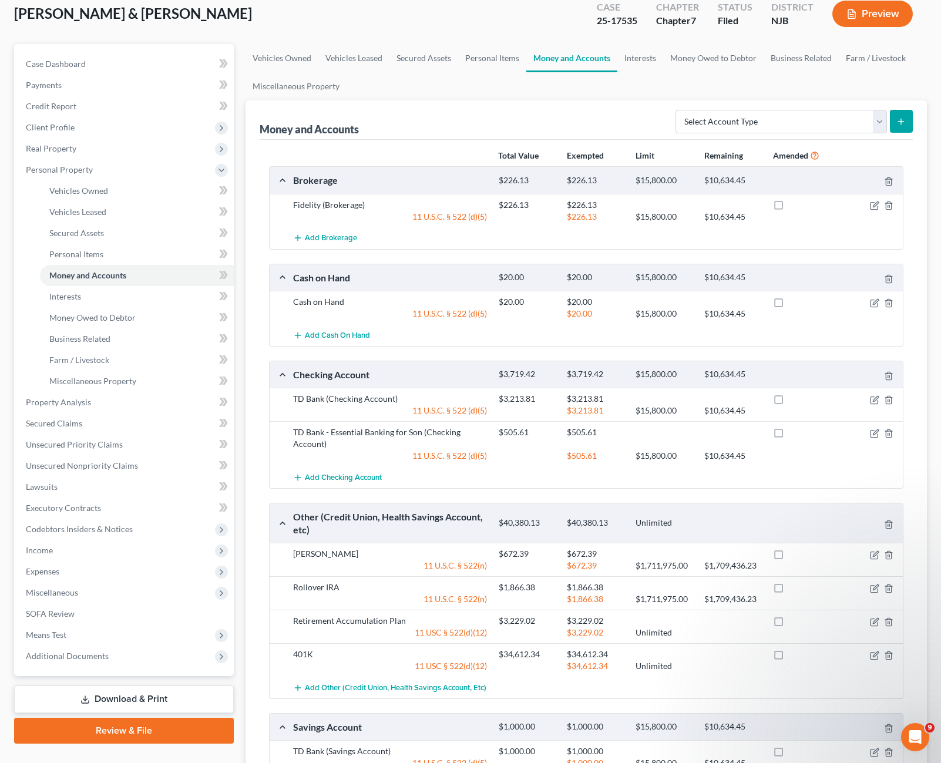
scroll to position [0, 0]
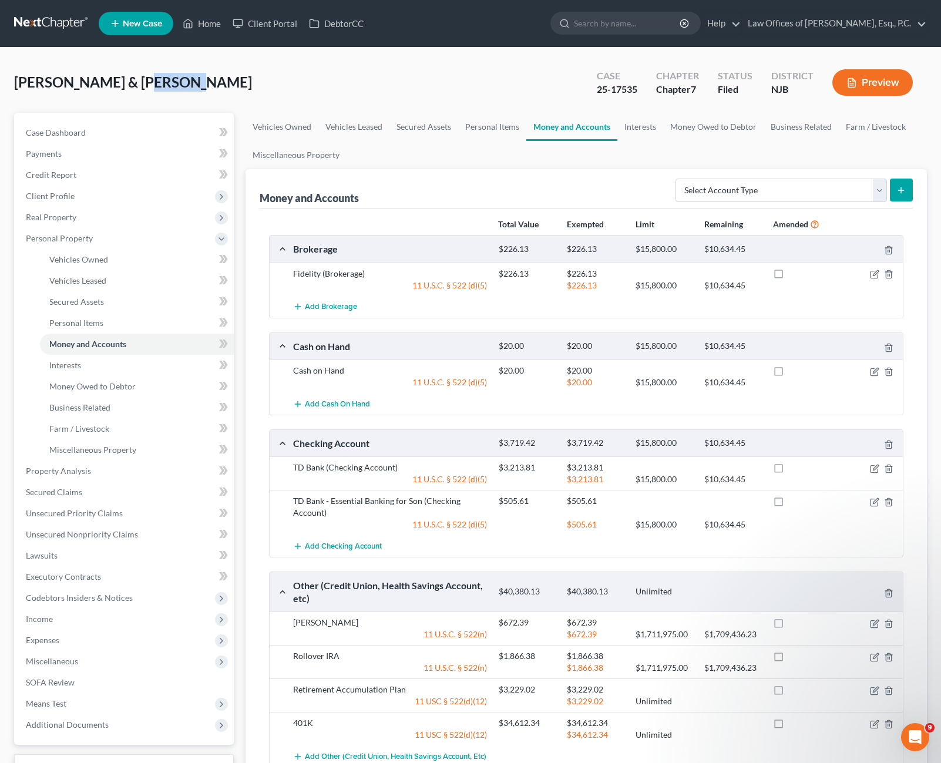
drag, startPoint x: 131, startPoint y: 90, endPoint x: 166, endPoint y: 73, distance: 38.4
click at [166, 73] on span "[PERSON_NAME] & [PERSON_NAME]" at bounding box center [133, 81] width 238 height 17
click at [397, 159] on ul "Vehicles Owned Vehicles Leased Secured Assets Personal Items Money and Accounts…" at bounding box center [587, 141] width 682 height 56
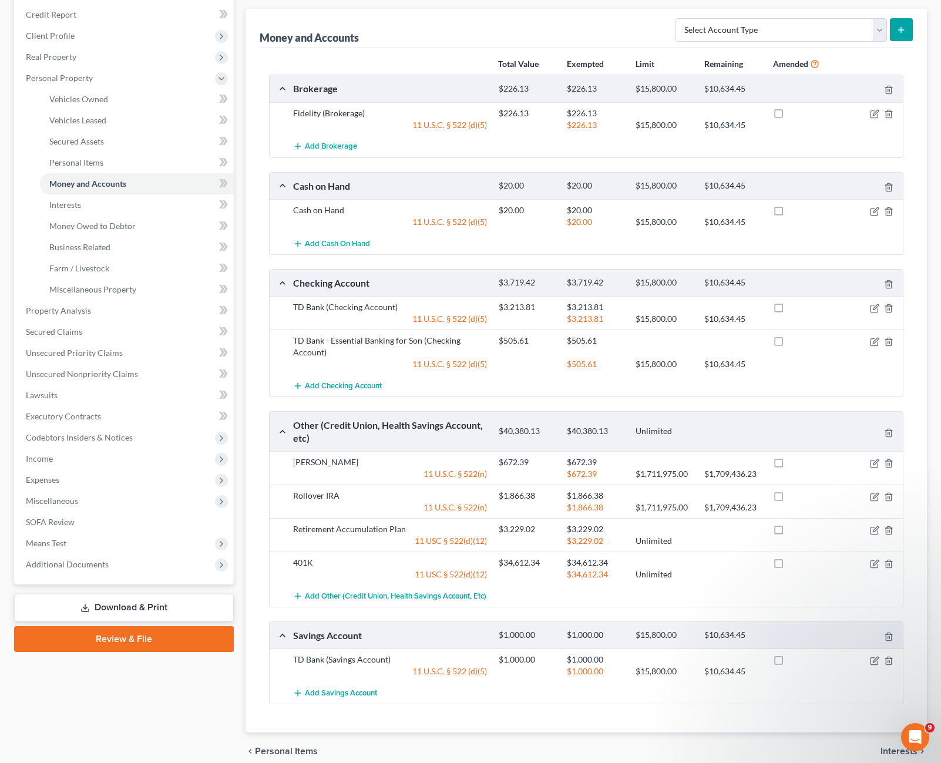
scroll to position [95, 0]
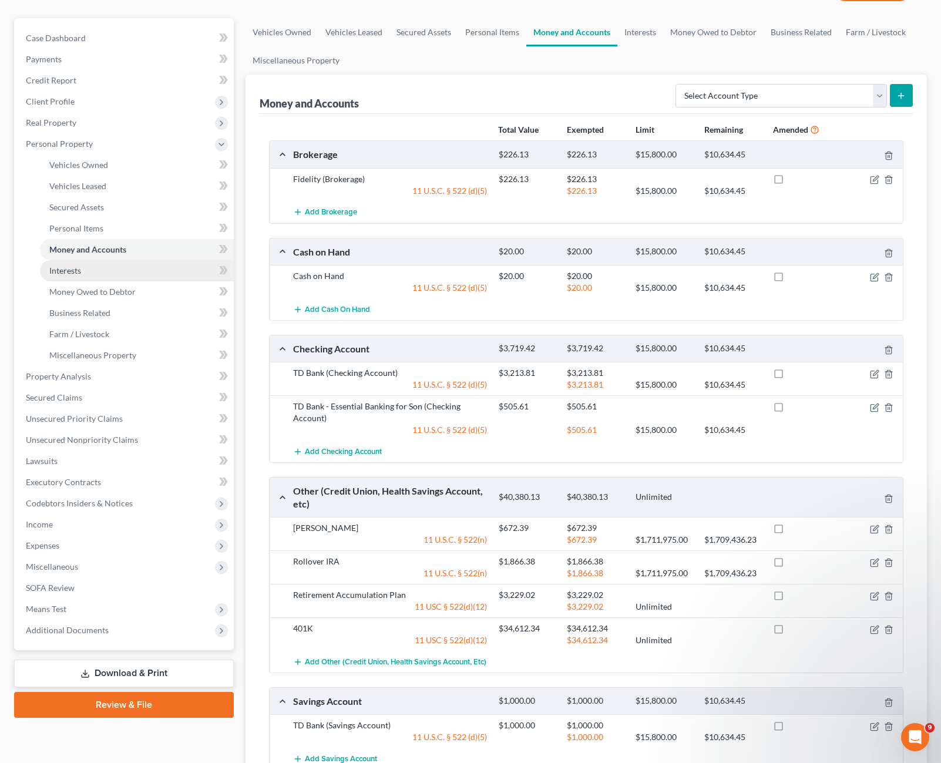
click at [83, 273] on link "Interests" at bounding box center [137, 270] width 194 height 21
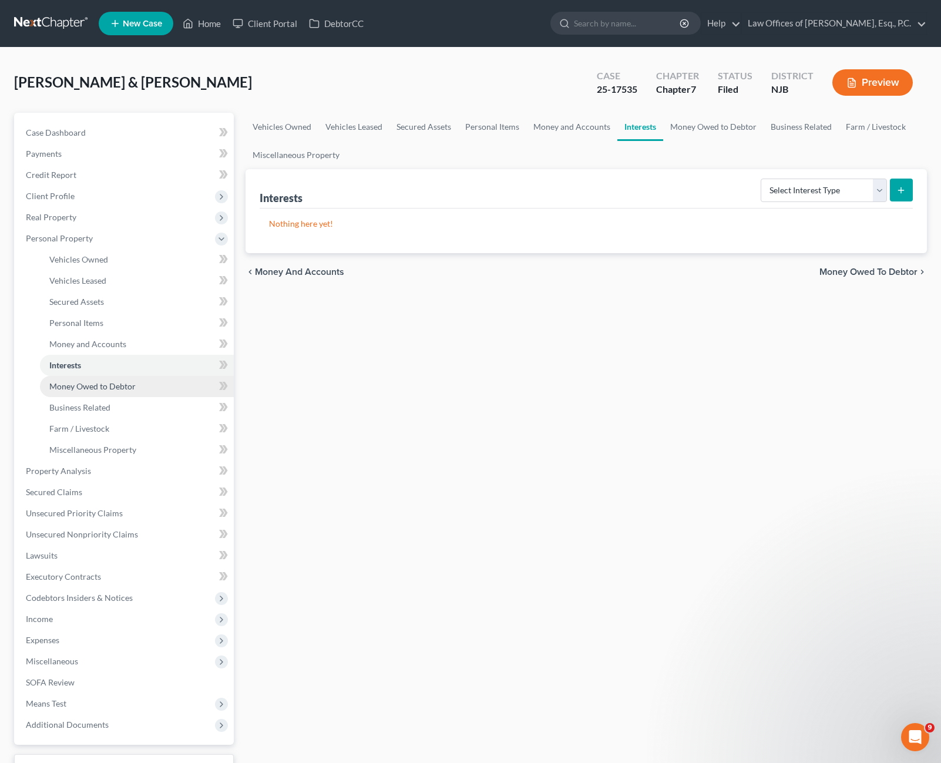
click at [111, 386] on span "Money Owed to Debtor" at bounding box center [92, 386] width 86 height 10
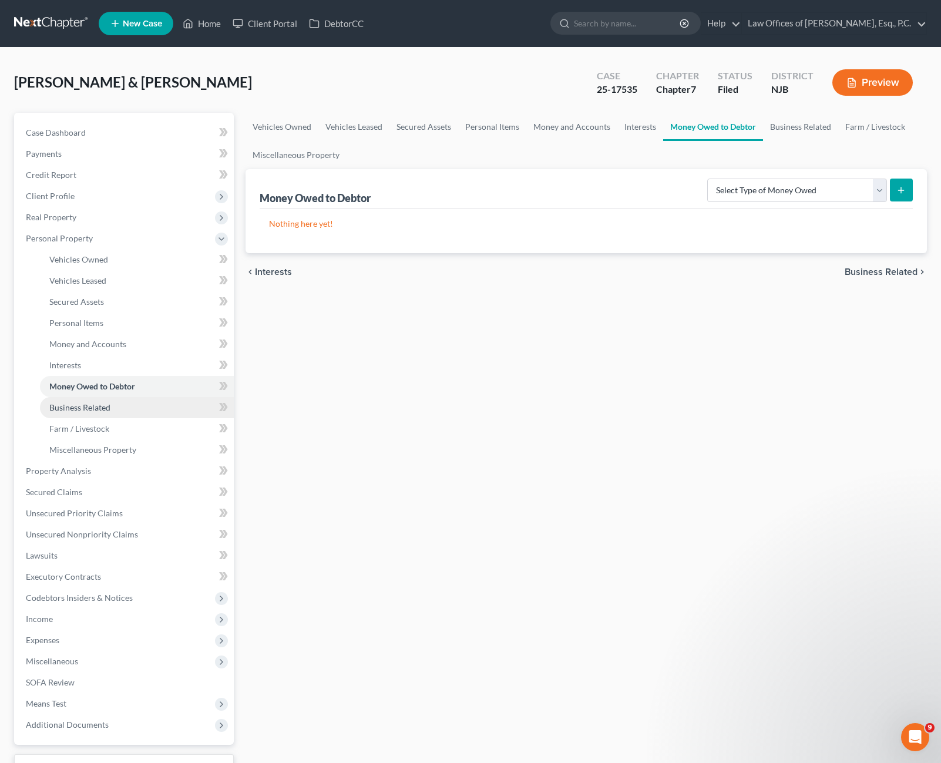
click at [119, 405] on link "Business Related" at bounding box center [137, 407] width 194 height 21
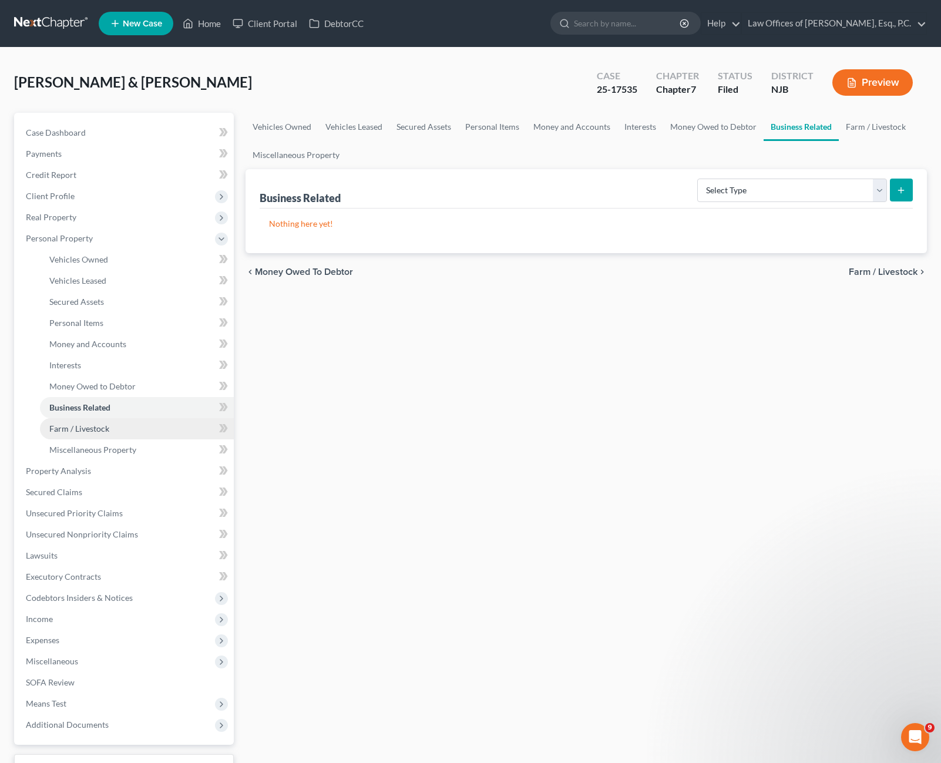
click at [111, 435] on link "Farm / Livestock" at bounding box center [137, 428] width 194 height 21
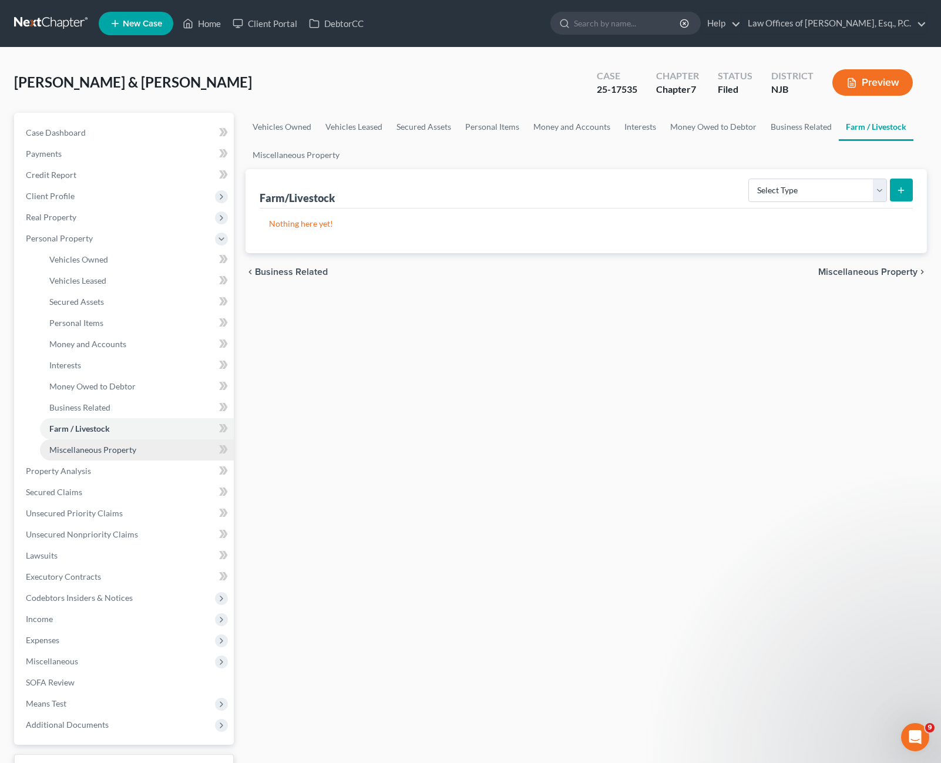
click at [130, 454] on span "Miscellaneous Property" at bounding box center [92, 450] width 87 height 10
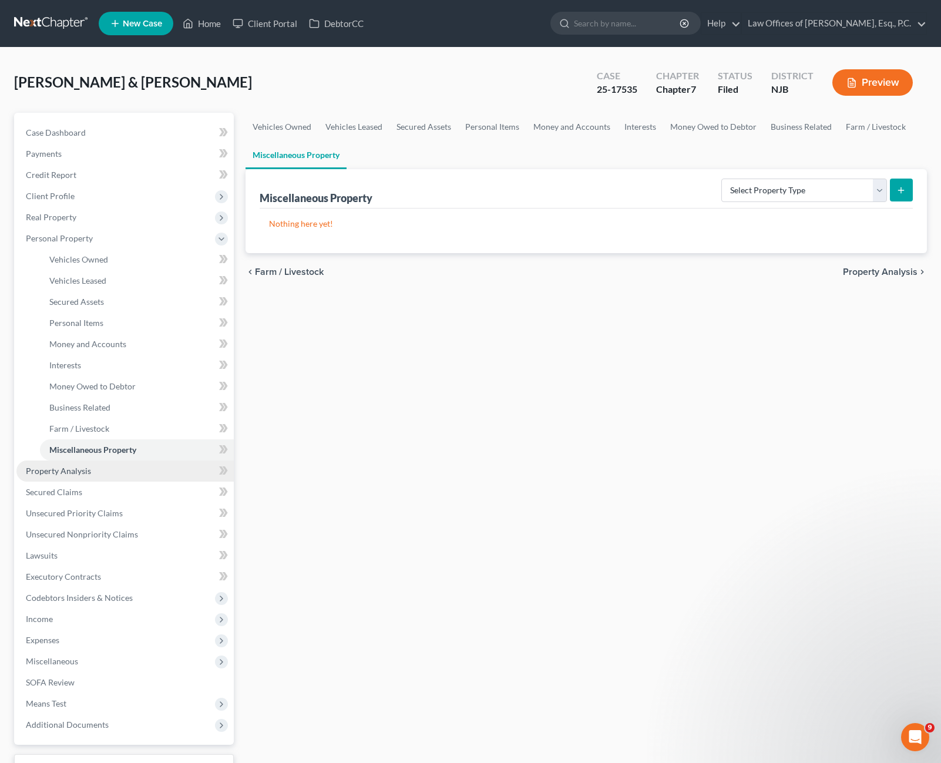
click at [94, 477] on link "Property Analysis" at bounding box center [124, 471] width 217 height 21
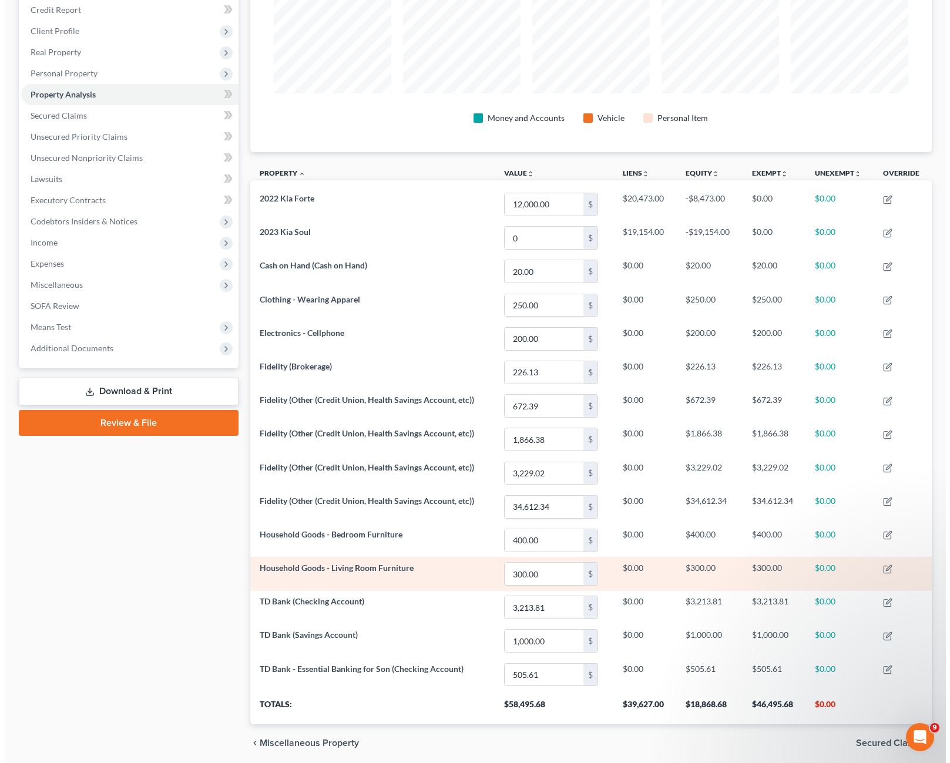
scroll to position [209, 0]
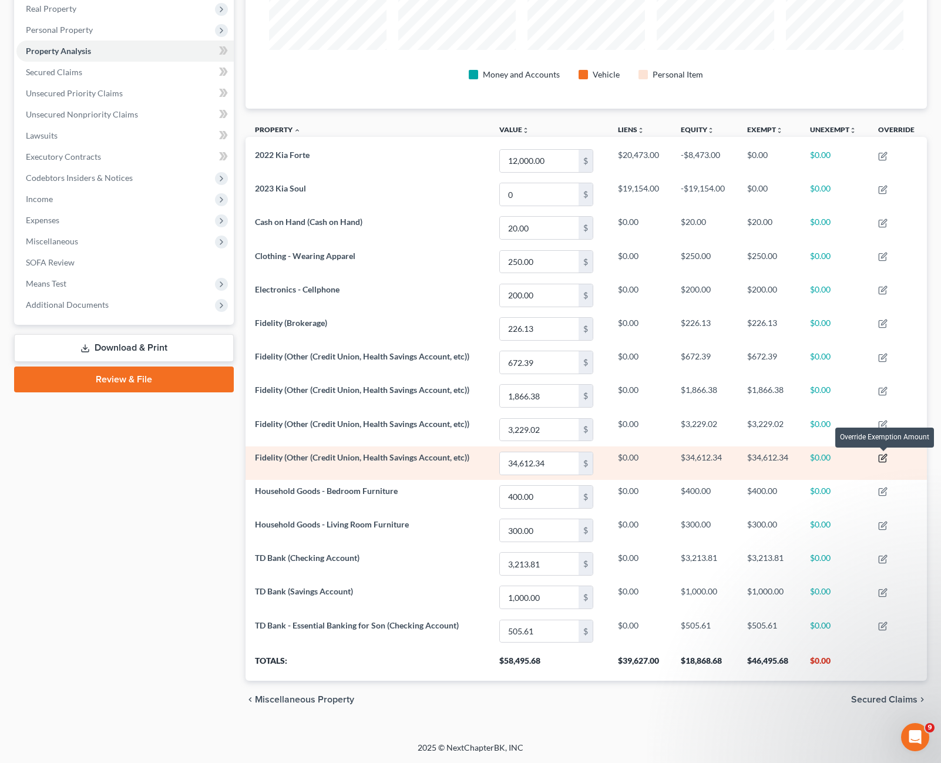
click at [884, 458] on icon "button" at bounding box center [884, 456] width 5 height 5
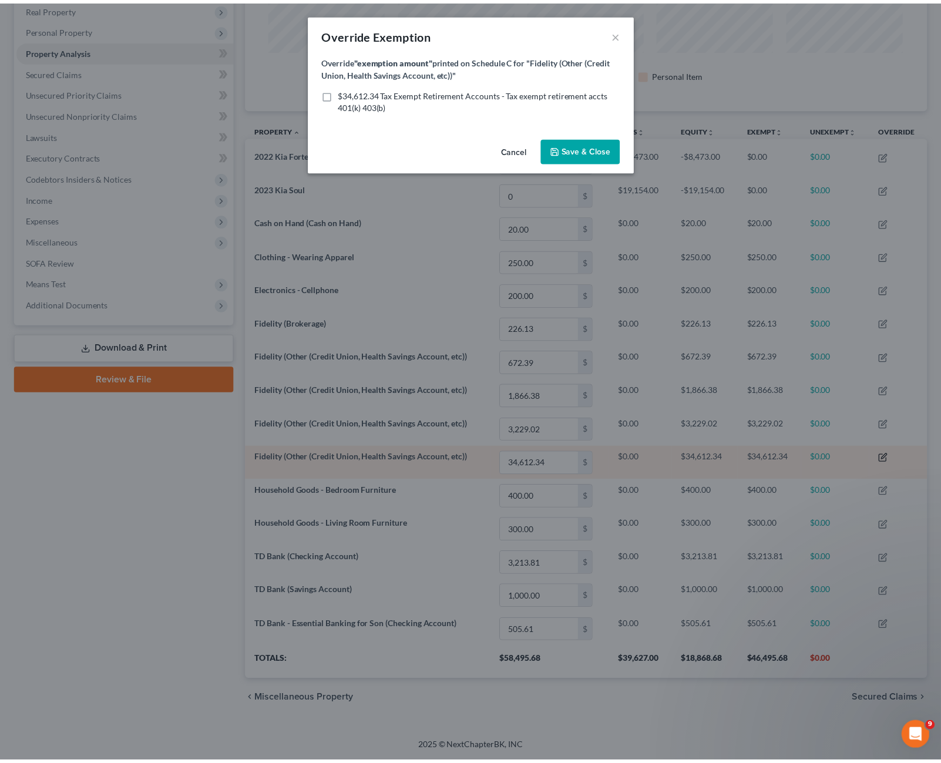
scroll to position [206, 689]
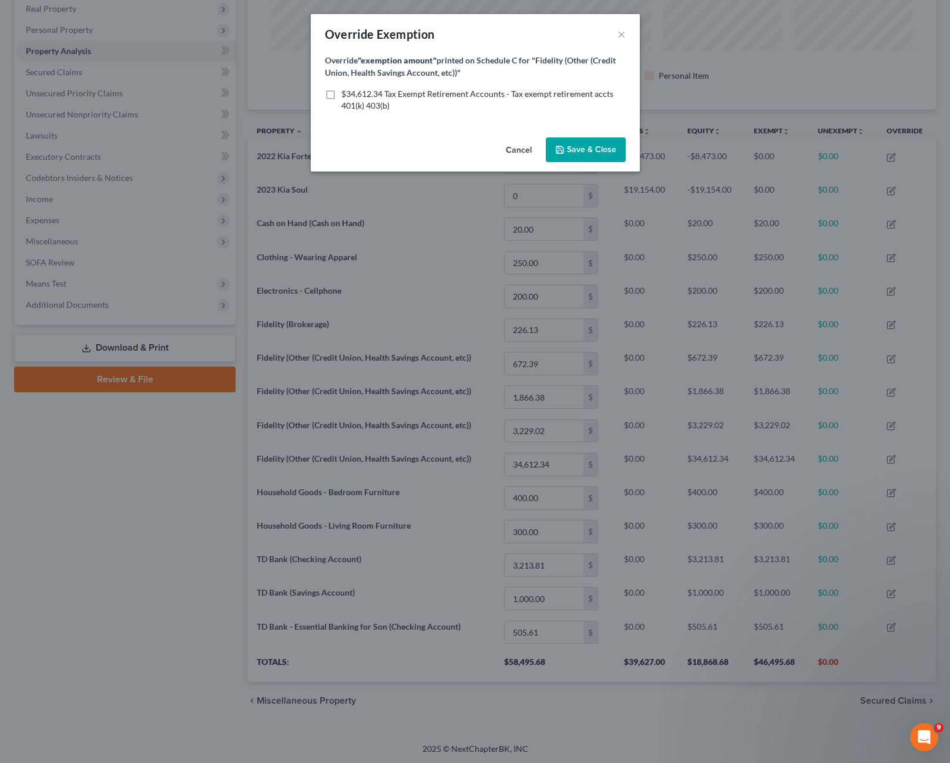
click at [341, 96] on label "$34,612.34 Tax Exempt Retirement Accounts - Tax exempt retirement accts 401(k) …" at bounding box center [483, 100] width 284 height 24
click at [346, 96] on input "$34,612.34 Tax Exempt Retirement Accounts - Tax exempt retirement accts 401(k) …" at bounding box center [350, 92] width 8 height 8
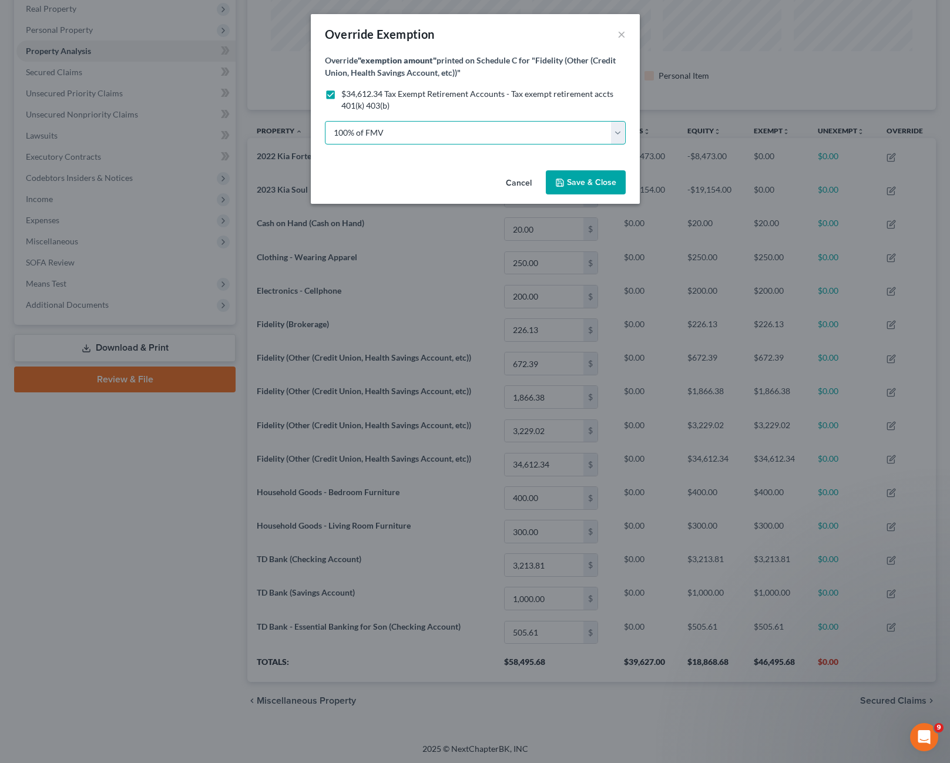
click at [410, 136] on select "100% of FMV Unknown Other" at bounding box center [475, 133] width 301 height 24
click at [325, 121] on select "100% of FMV Unknown Other" at bounding box center [475, 133] width 301 height 24
click at [380, 132] on select "100% of FMV Unknown Other" at bounding box center [475, 133] width 301 height 24
click at [325, 121] on select "100% of FMV Unknown Other" at bounding box center [475, 133] width 301 height 24
click at [377, 137] on select "100% of FMV Unknown Other" at bounding box center [475, 133] width 301 height 24
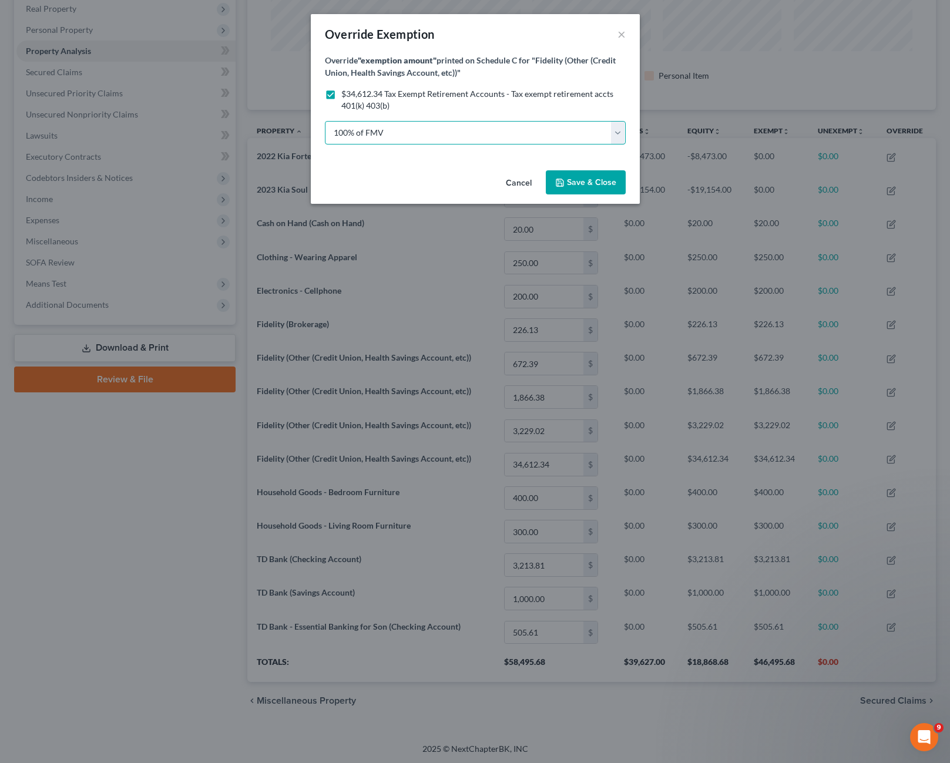
click at [325, 121] on select "100% of FMV Unknown Other" at bounding box center [475, 133] width 301 height 24
click at [341, 95] on label "$34,612.34 Tax Exempt Retirement Accounts - Tax exempt retirement accts 401(k) …" at bounding box center [483, 100] width 284 height 24
click at [346, 95] on input "$34,612.34 Tax Exempt Retirement Accounts - Tax exempt retirement accts 401(k) …" at bounding box center [350, 92] width 8 height 8
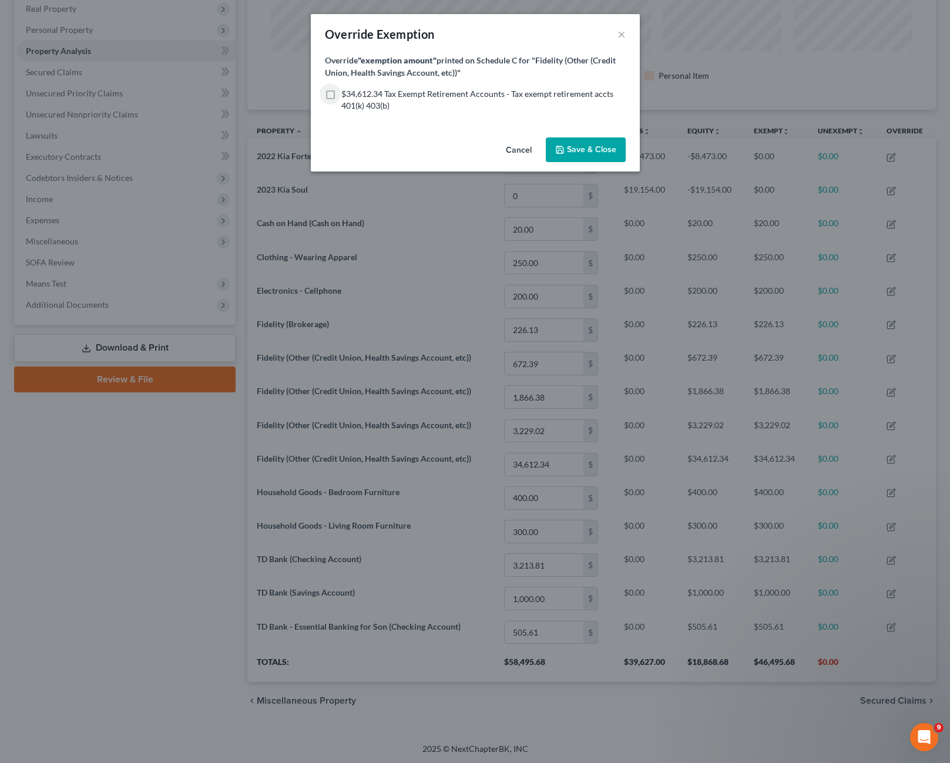
click at [341, 96] on label "$34,612.34 Tax Exempt Retirement Accounts - Tax exempt retirement accts 401(k) …" at bounding box center [483, 100] width 284 height 24
click at [346, 96] on input "$34,612.34 Tax Exempt Retirement Accounts - Tax exempt retirement accts 401(k) …" at bounding box center [350, 92] width 8 height 8
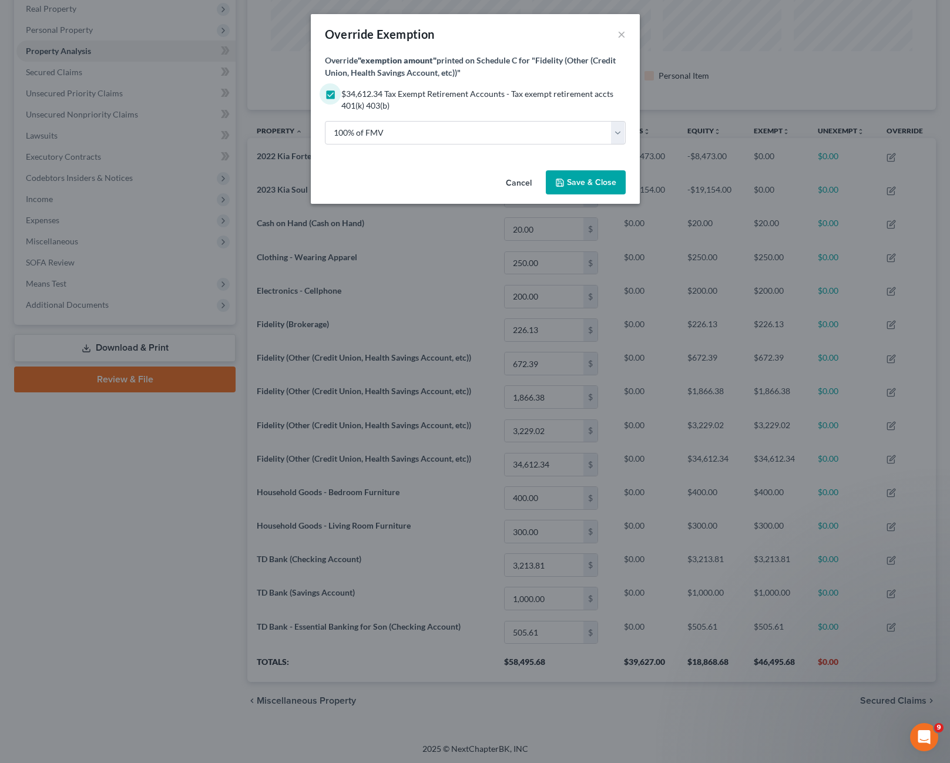
click at [341, 95] on label "$34,612.34 Tax Exempt Retirement Accounts - Tax exempt retirement accts 401(k) …" at bounding box center [483, 100] width 284 height 24
click at [346, 95] on input "$34,612.34 Tax Exempt Retirement Accounts - Tax exempt retirement accts 401(k) …" at bounding box center [350, 92] width 8 height 8
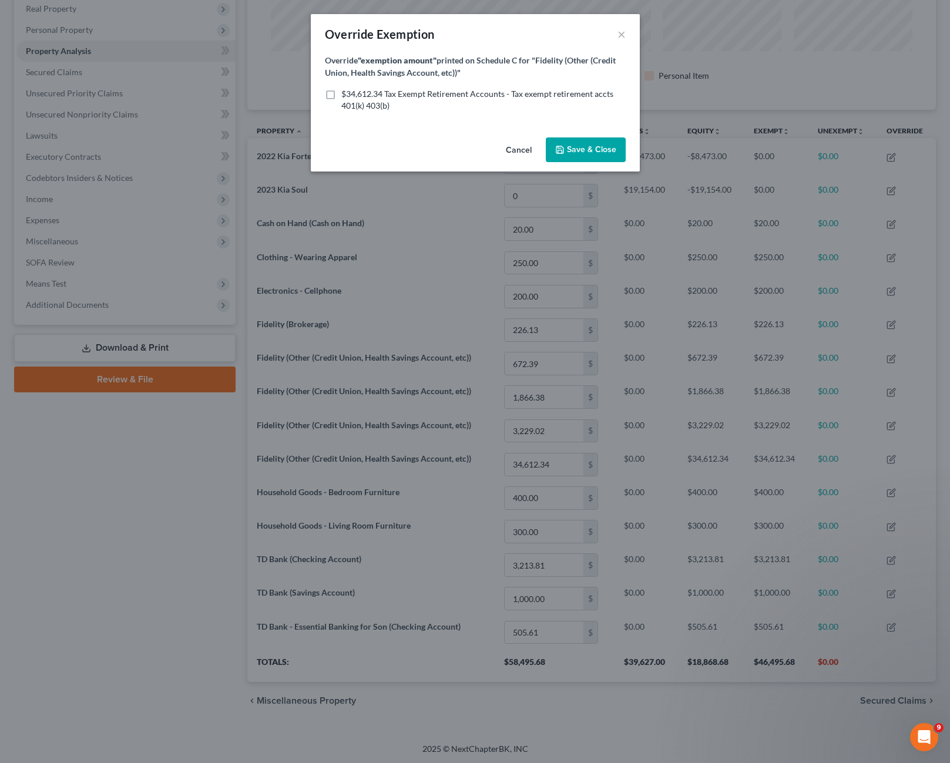
click at [341, 97] on label "$34,612.34 Tax Exempt Retirement Accounts - Tax exempt retirement accts 401(k) …" at bounding box center [483, 100] width 284 height 24
click at [346, 96] on input "$34,612.34 Tax Exempt Retirement Accounts - Tax exempt retirement accts 401(k) …" at bounding box center [350, 92] width 8 height 8
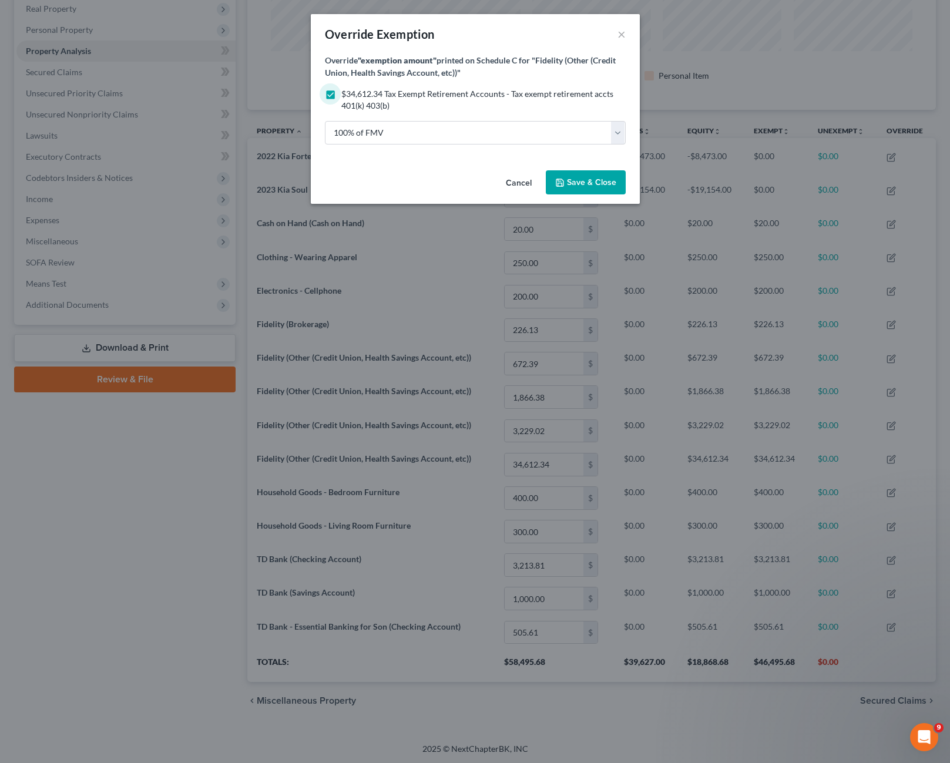
click at [341, 97] on label "$34,612.34 Tax Exempt Retirement Accounts - Tax exempt retirement accts 401(k) …" at bounding box center [483, 100] width 284 height 24
click at [346, 96] on input "$34,612.34 Tax Exempt Retirement Accounts - Tax exempt retirement accts 401(k) …" at bounding box center [350, 92] width 8 height 8
checkbox input "false"
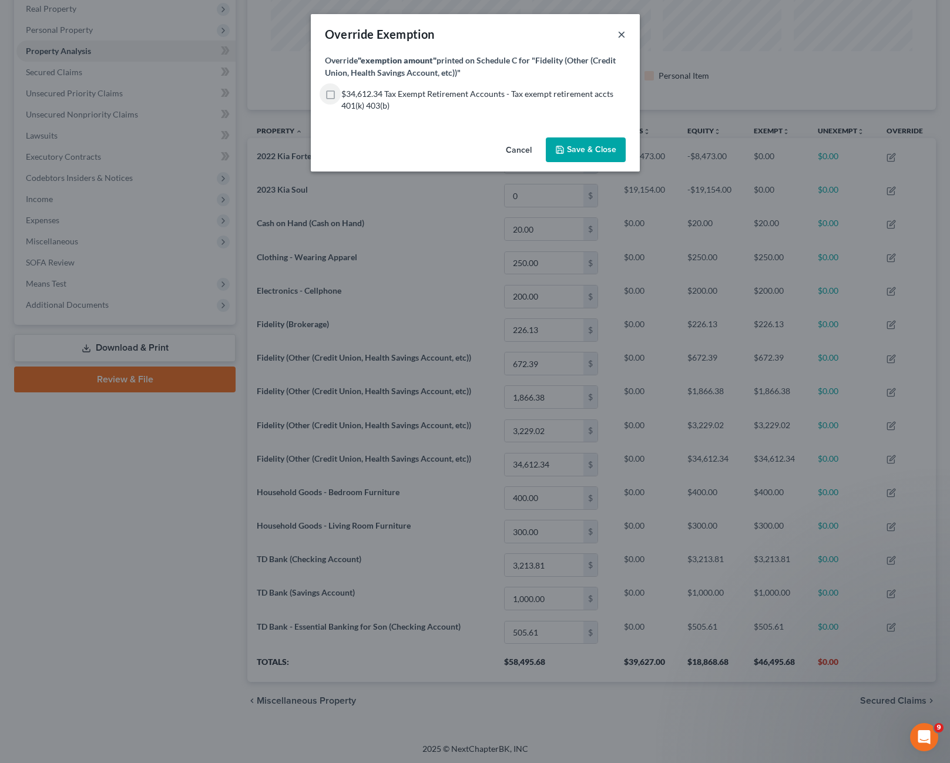
click at [623, 36] on button "×" at bounding box center [622, 34] width 8 height 14
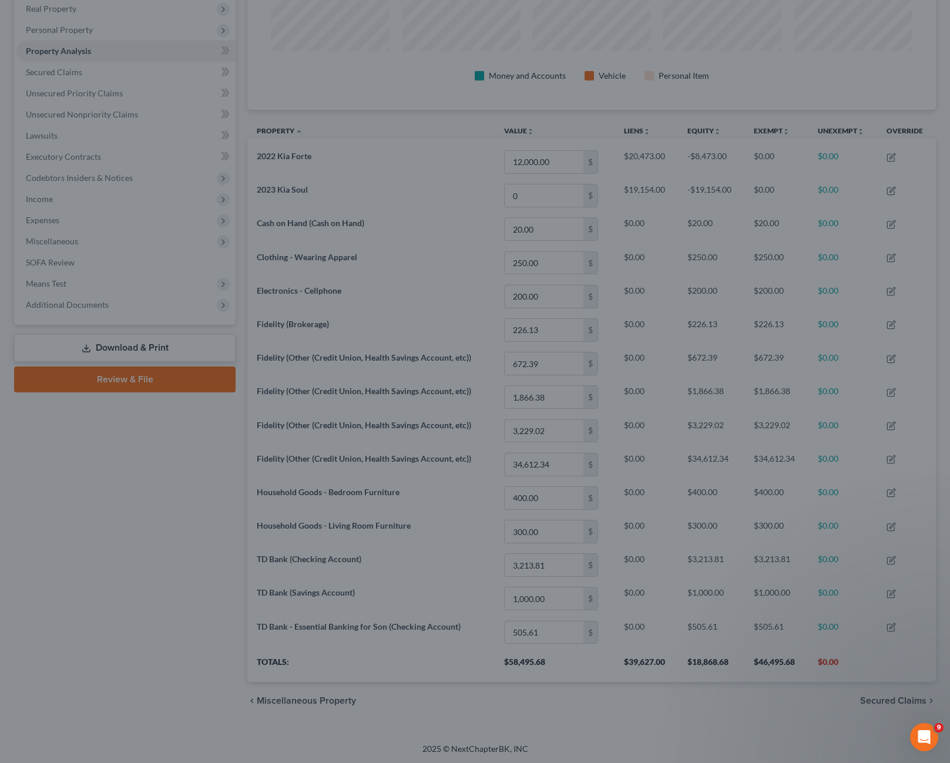
scroll to position [587351, 586873]
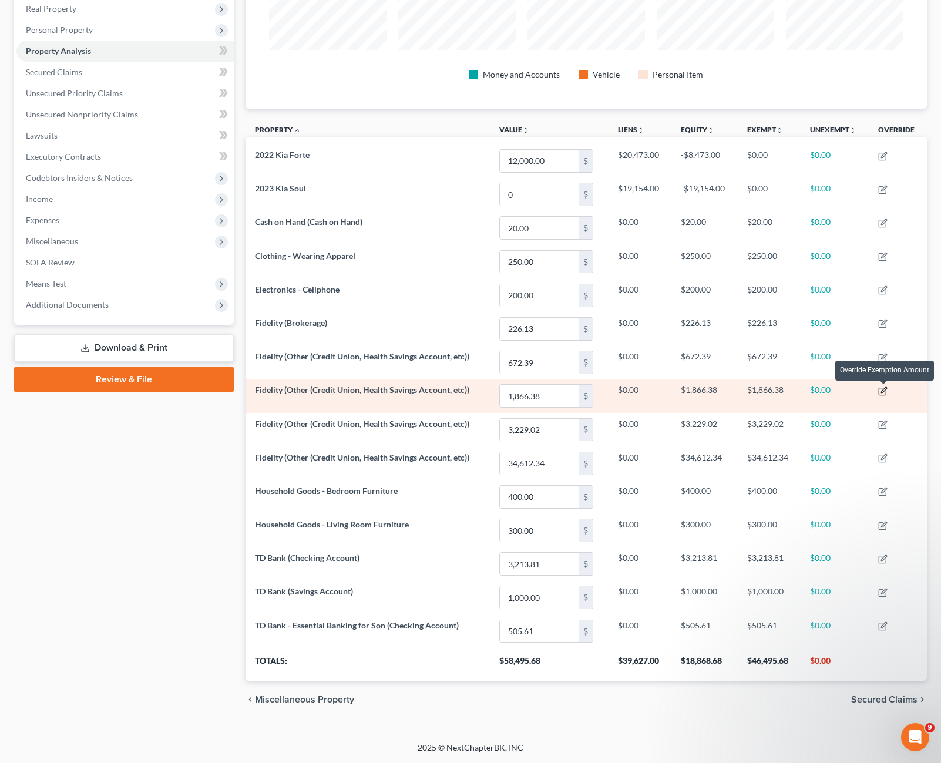
click at [883, 390] on icon "button" at bounding box center [882, 391] width 9 height 9
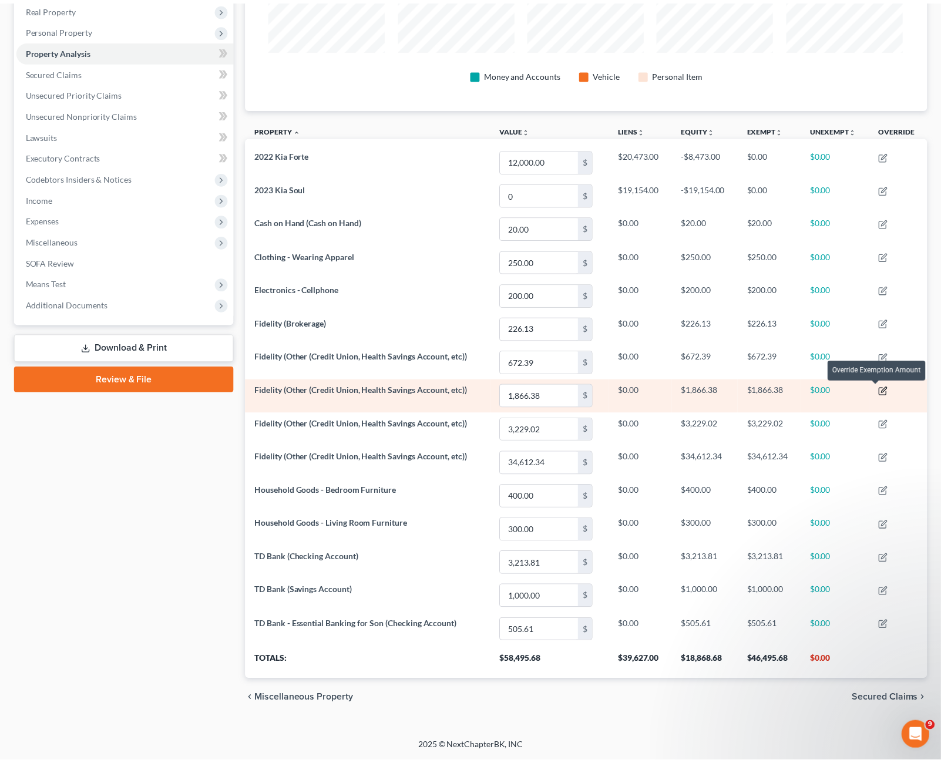
scroll to position [206, 689]
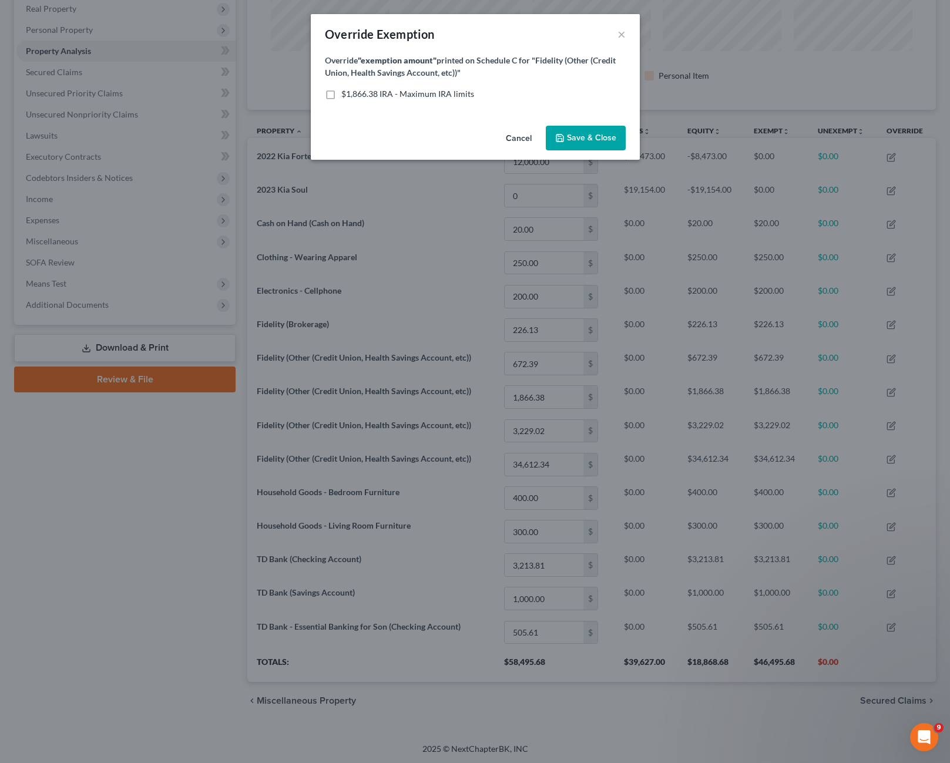
click at [341, 94] on label "$1,866.38 IRA - Maximum IRA limits" at bounding box center [407, 94] width 133 height 12
click at [346, 94] on input "$1,866.38 IRA - Maximum IRA limits" at bounding box center [350, 92] width 8 height 8
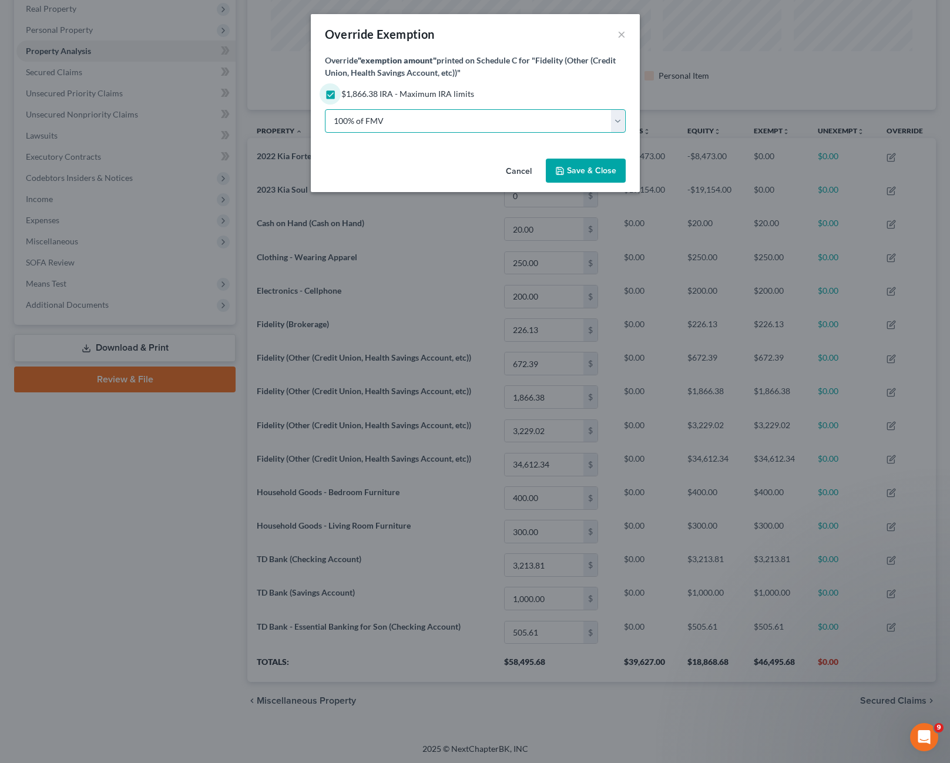
click at [402, 118] on select "100% of FMV Unknown Other" at bounding box center [475, 121] width 301 height 24
click at [404, 123] on select "100% of FMV Unknown Other" at bounding box center [475, 121] width 301 height 24
click at [341, 93] on label "$1,866.38 IRA - Maximum IRA limits" at bounding box center [407, 94] width 133 height 12
click at [346, 93] on input "$1,866.38 IRA - Maximum IRA limits" at bounding box center [350, 92] width 8 height 8
checkbox input "false"
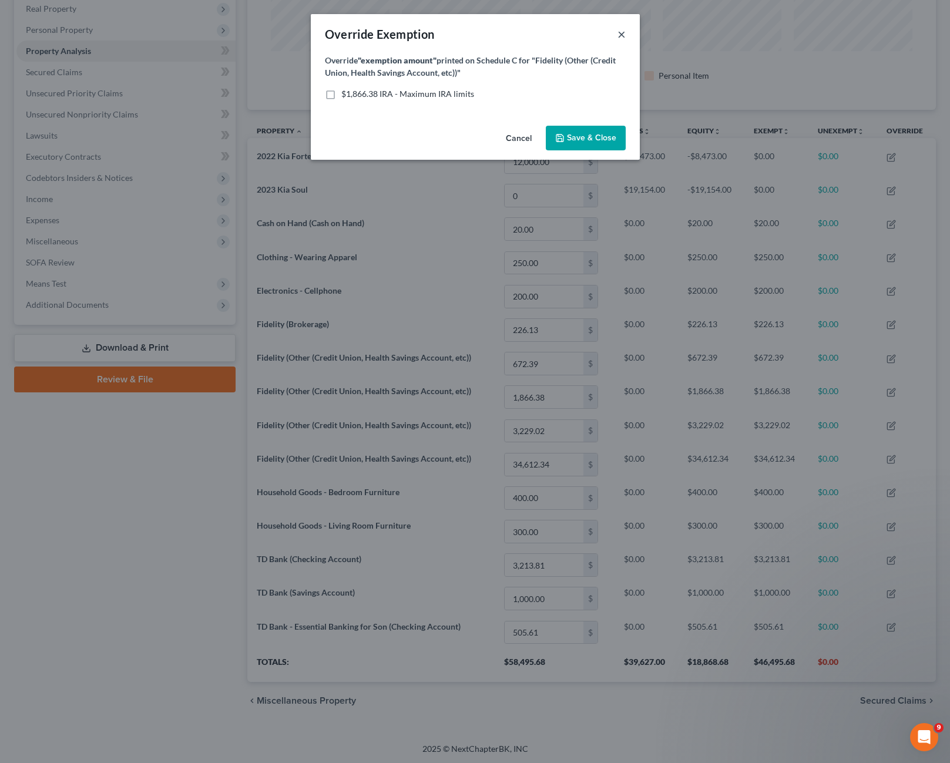
click at [620, 36] on button "×" at bounding box center [622, 34] width 8 height 14
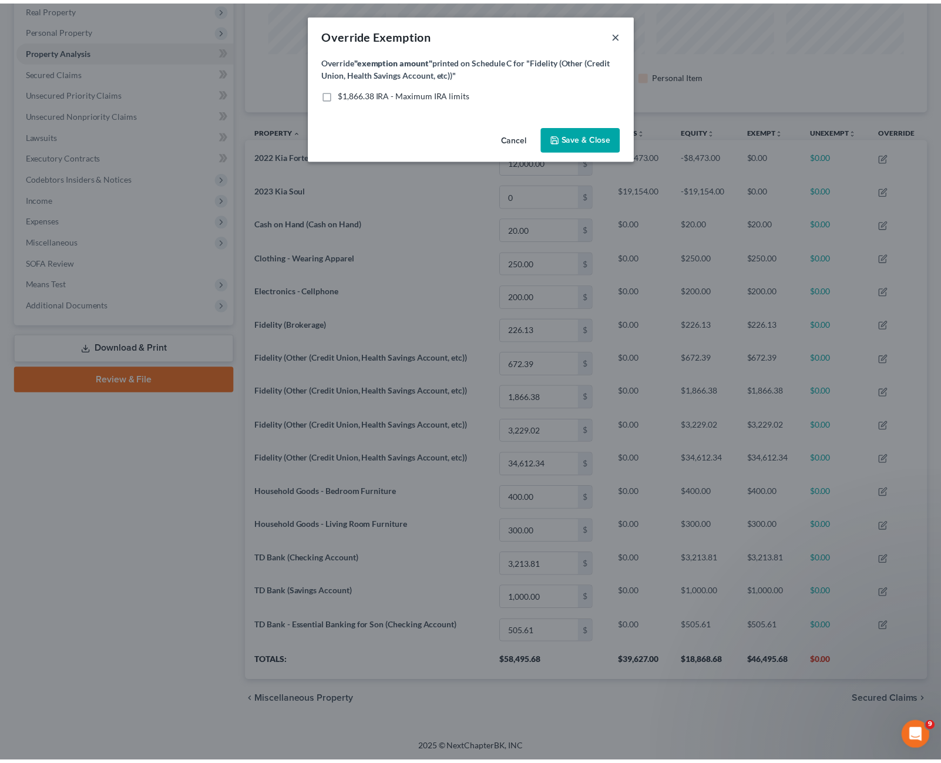
scroll to position [0, 0]
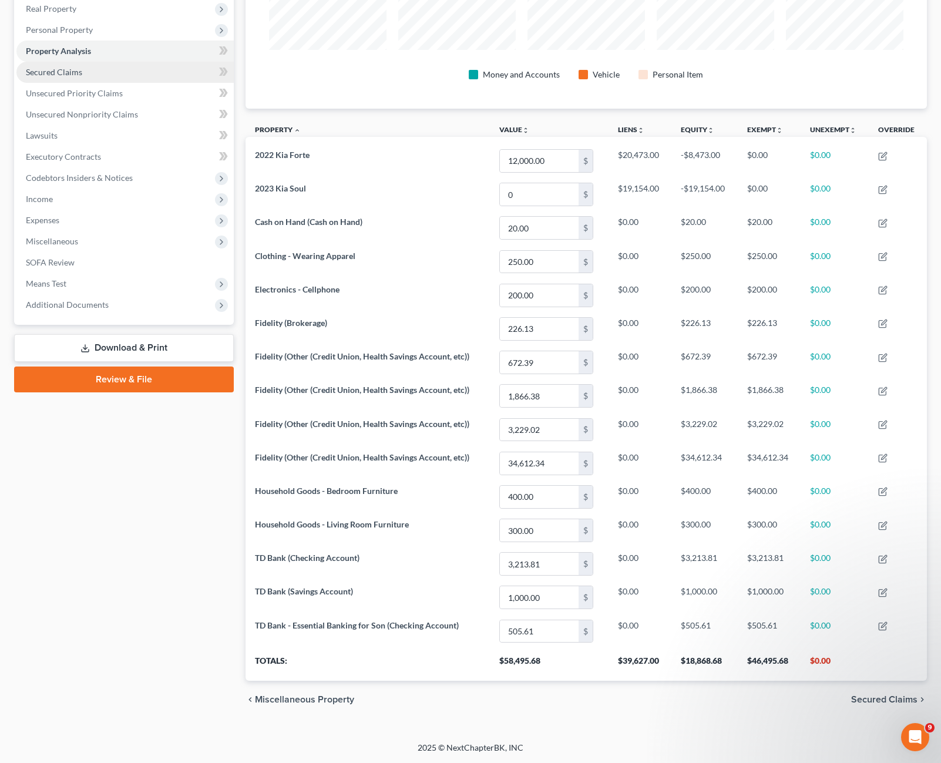
click at [137, 76] on link "Secured Claims" at bounding box center [124, 72] width 217 height 21
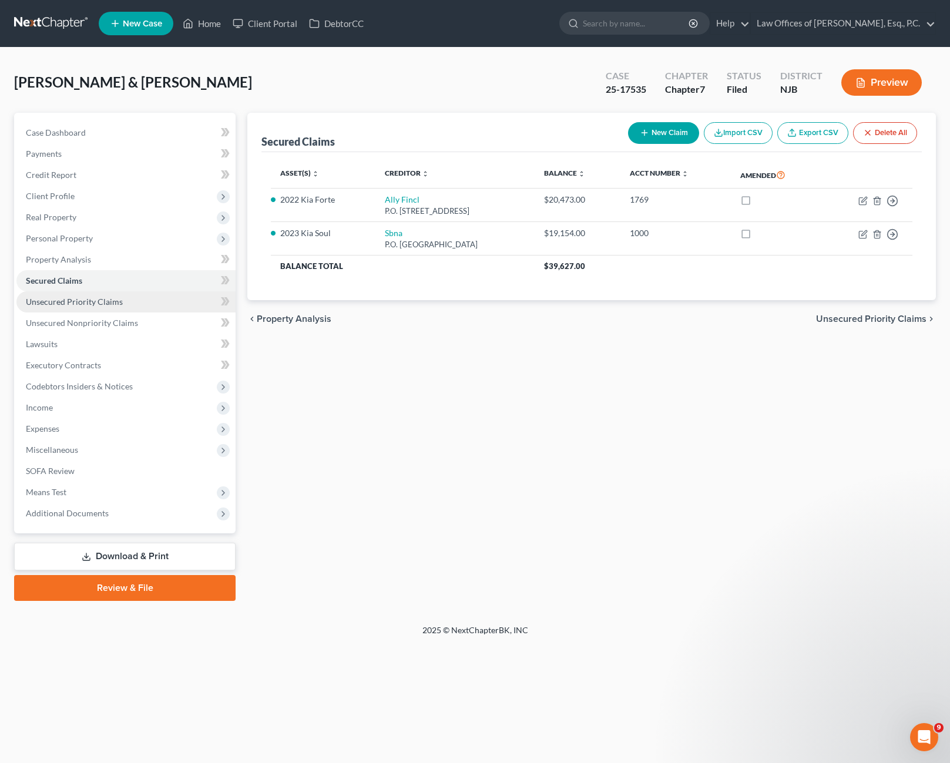
click at [85, 308] on link "Unsecured Priority Claims" at bounding box center [125, 301] width 219 height 21
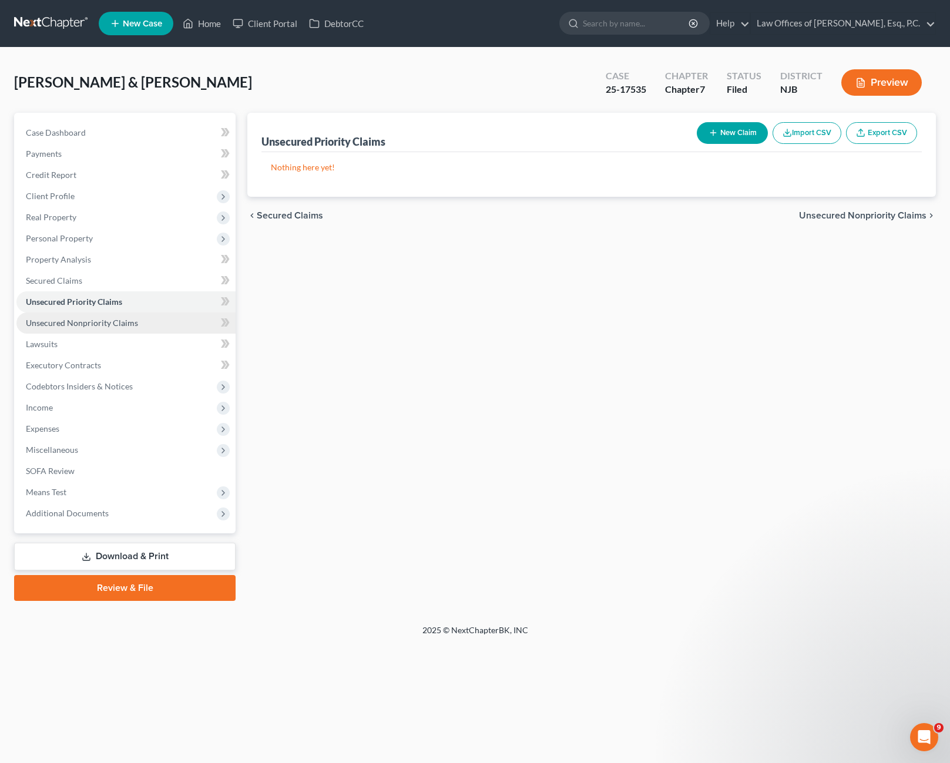
click at [103, 324] on span "Unsecured Nonpriority Claims" at bounding box center [82, 323] width 112 height 10
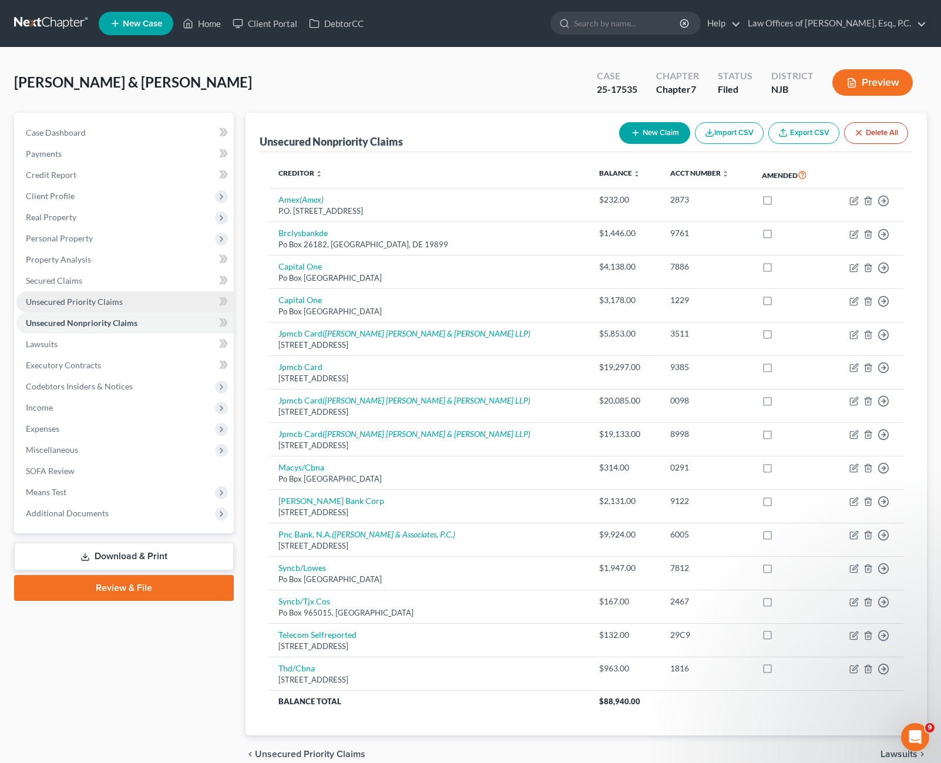
click at [88, 307] on link "Unsecured Priority Claims" at bounding box center [124, 301] width 217 height 21
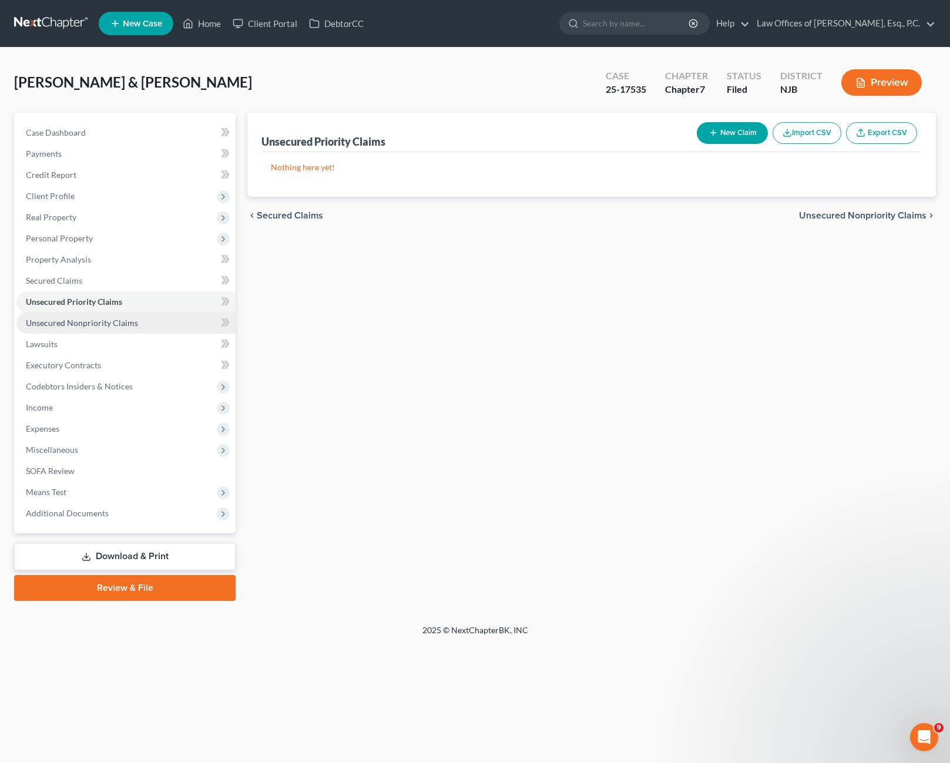
click at [94, 324] on span "Unsecured Nonpriority Claims" at bounding box center [82, 323] width 112 height 10
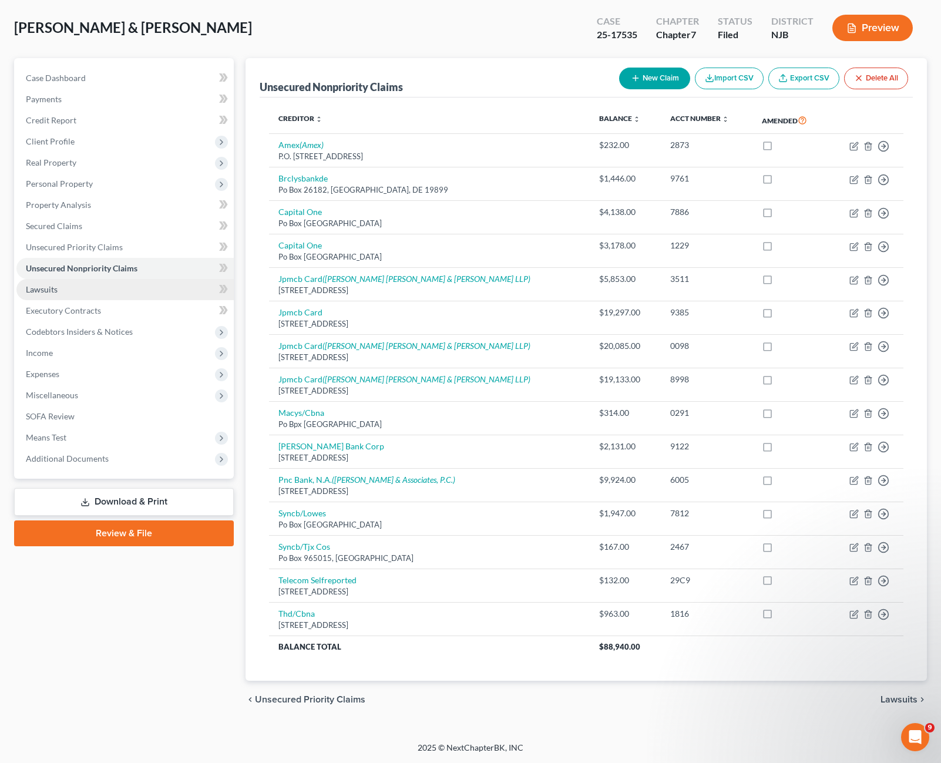
click at [69, 291] on link "Lawsuits" at bounding box center [124, 289] width 217 height 21
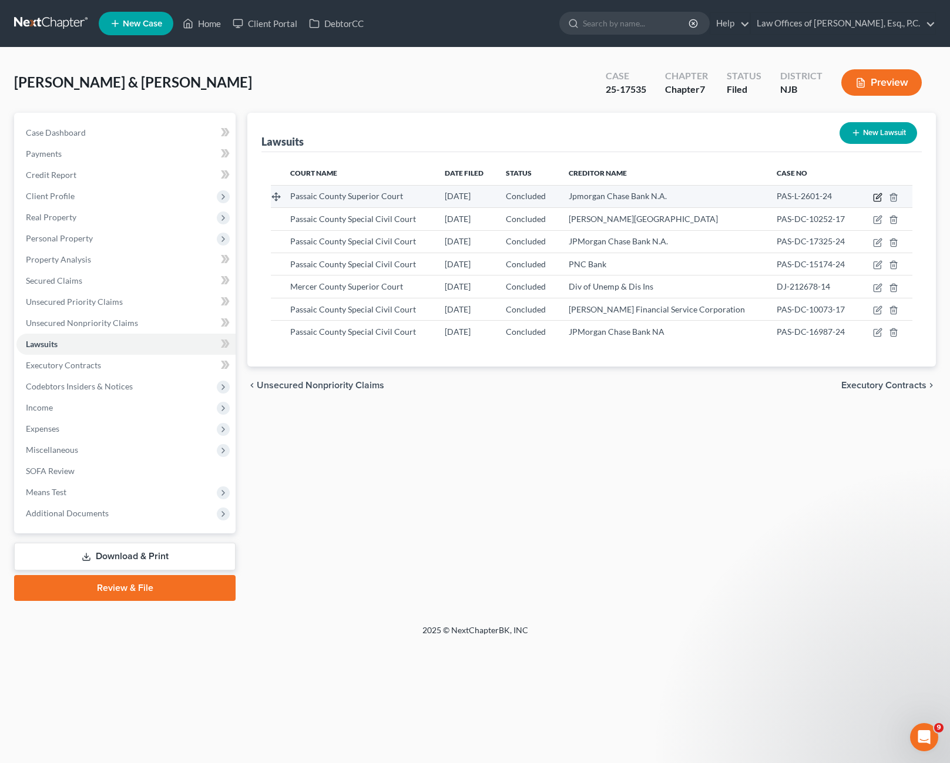
click at [875, 196] on icon "button" at bounding box center [877, 197] width 9 height 9
select select "33"
select select "2"
select select "4"
select select "7"
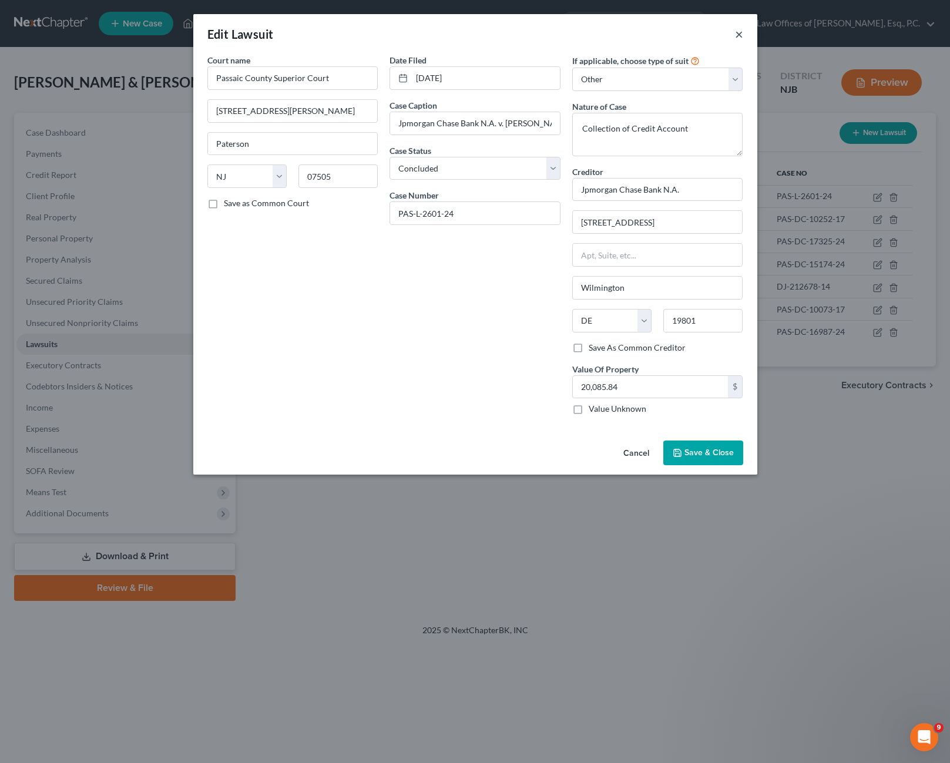
click at [736, 28] on button "×" at bounding box center [739, 34] width 8 height 14
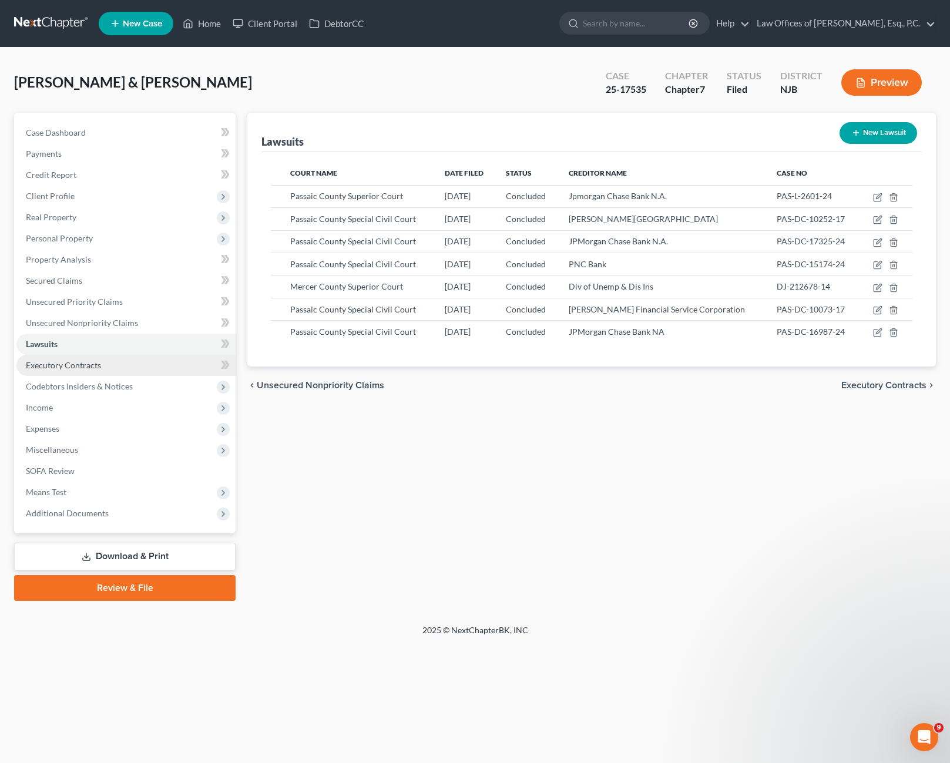
drag, startPoint x: 59, startPoint y: 363, endPoint x: 66, endPoint y: 373, distance: 12.7
click at [59, 363] on span "Executory Contracts" at bounding box center [63, 365] width 75 height 10
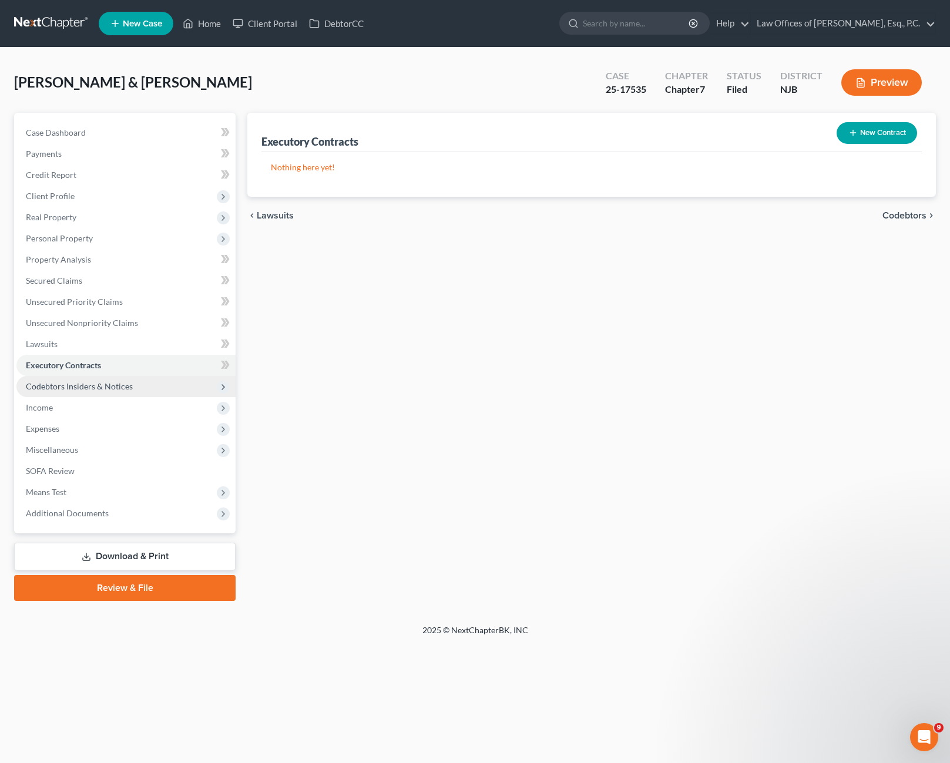
click at [87, 384] on span "Codebtors Insiders & Notices" at bounding box center [79, 386] width 107 height 10
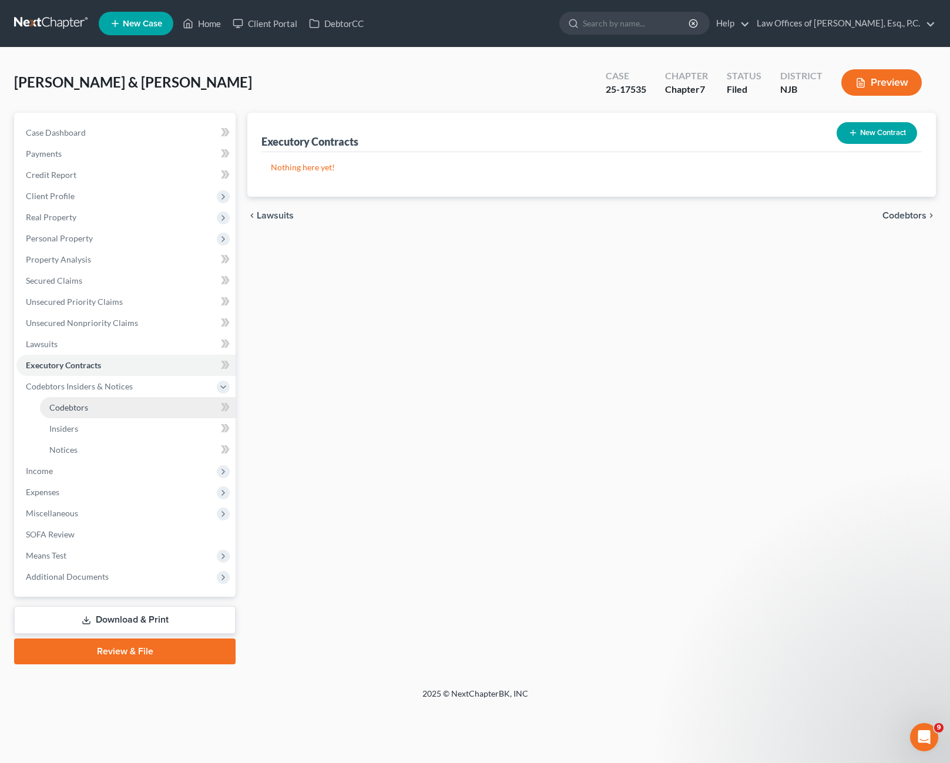
click at [84, 407] on span "Codebtors" at bounding box center [68, 407] width 39 height 10
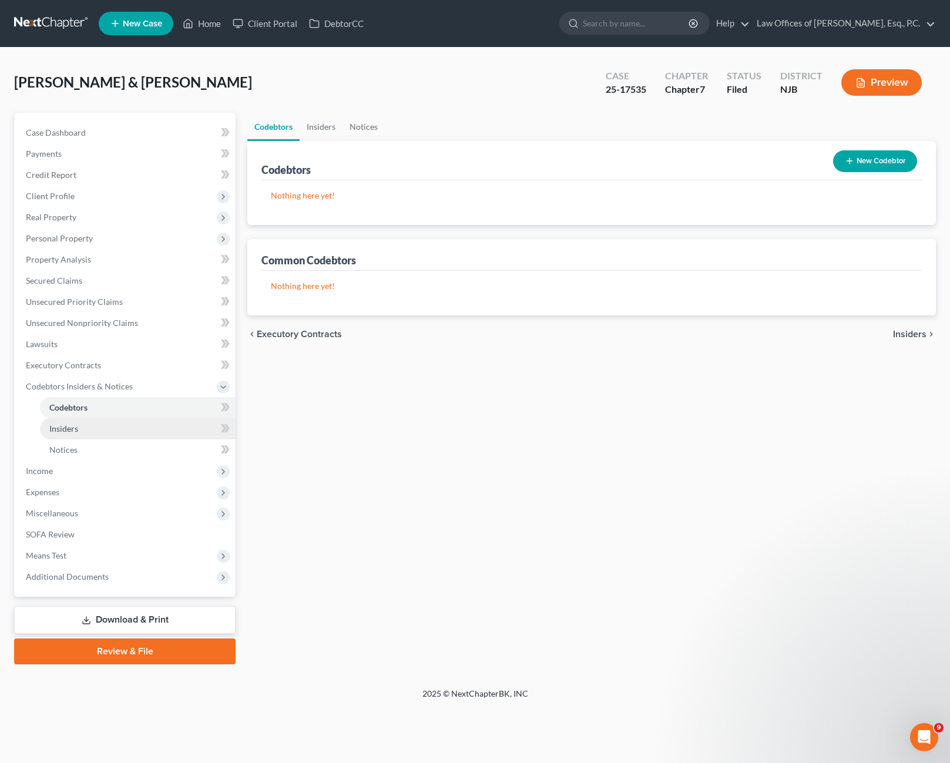
click at [76, 427] on span "Insiders" at bounding box center [63, 429] width 29 height 10
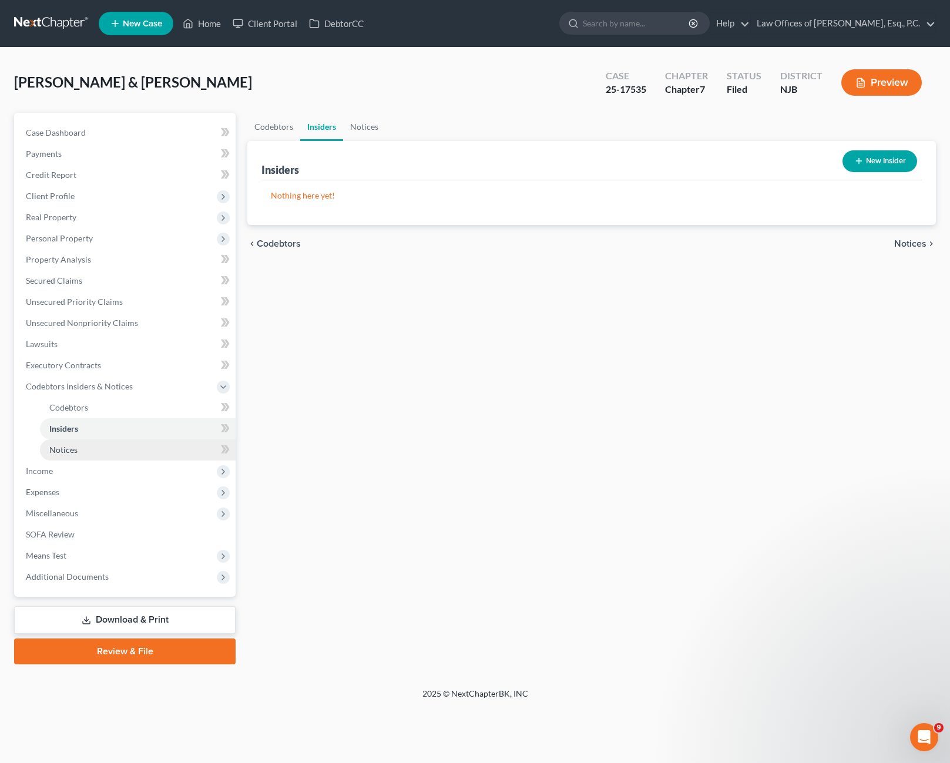
click at [79, 445] on link "Notices" at bounding box center [138, 449] width 196 height 21
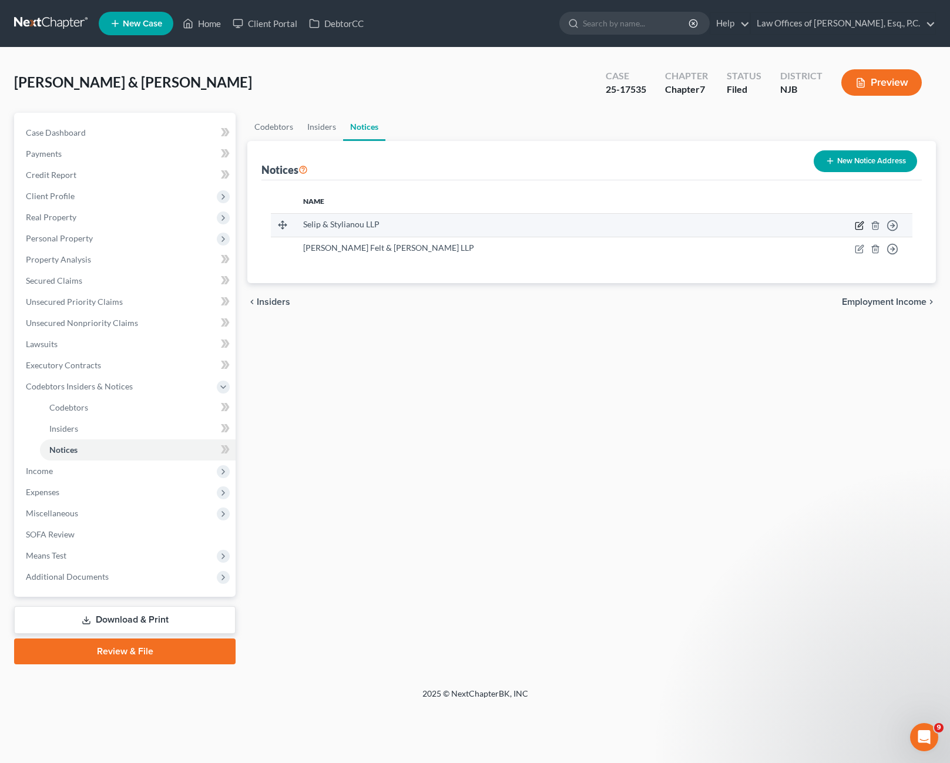
click at [858, 227] on icon "button" at bounding box center [859, 225] width 9 height 9
select select "33"
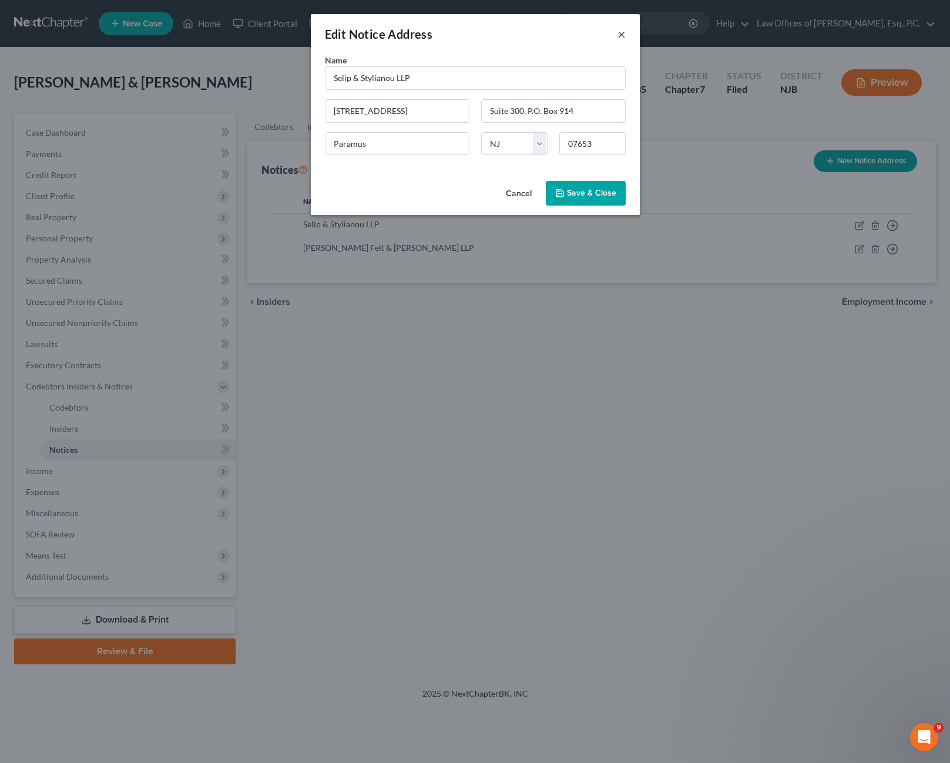
click at [621, 34] on button "×" at bounding box center [622, 34] width 8 height 14
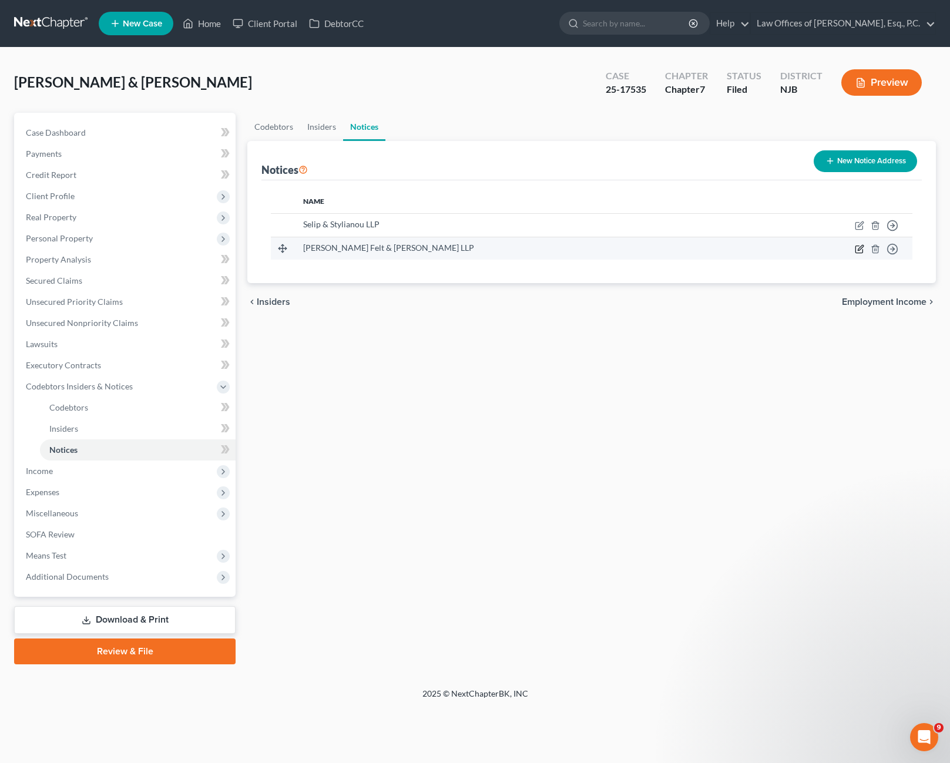
click at [857, 249] on icon "button" at bounding box center [859, 248] width 9 height 9
select select "33"
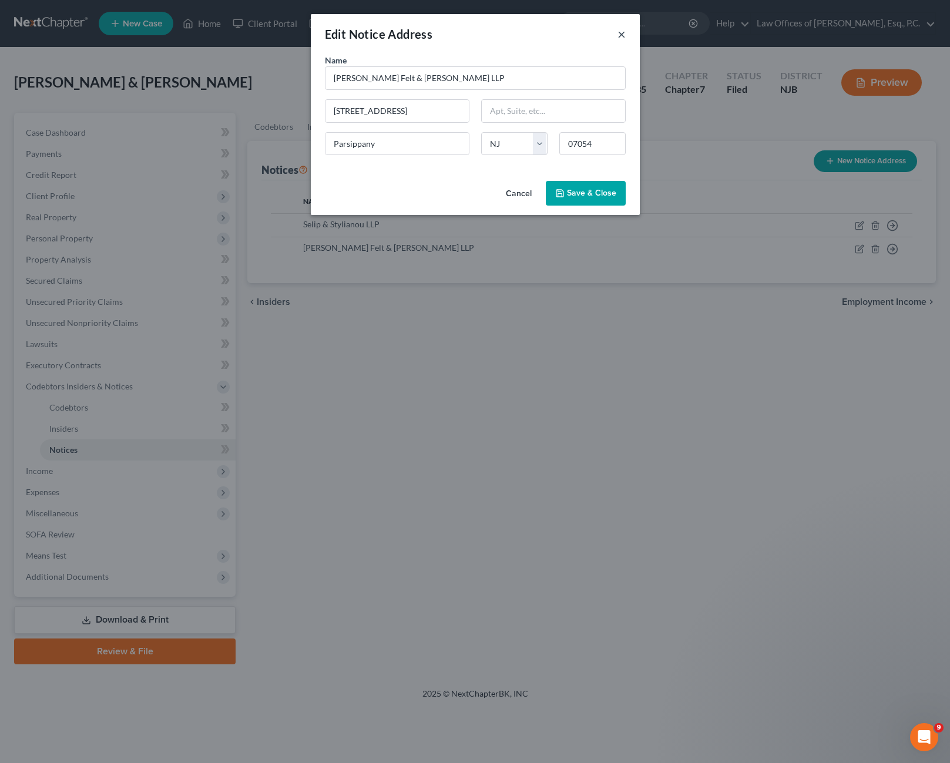
click at [623, 37] on button "×" at bounding box center [622, 34] width 8 height 14
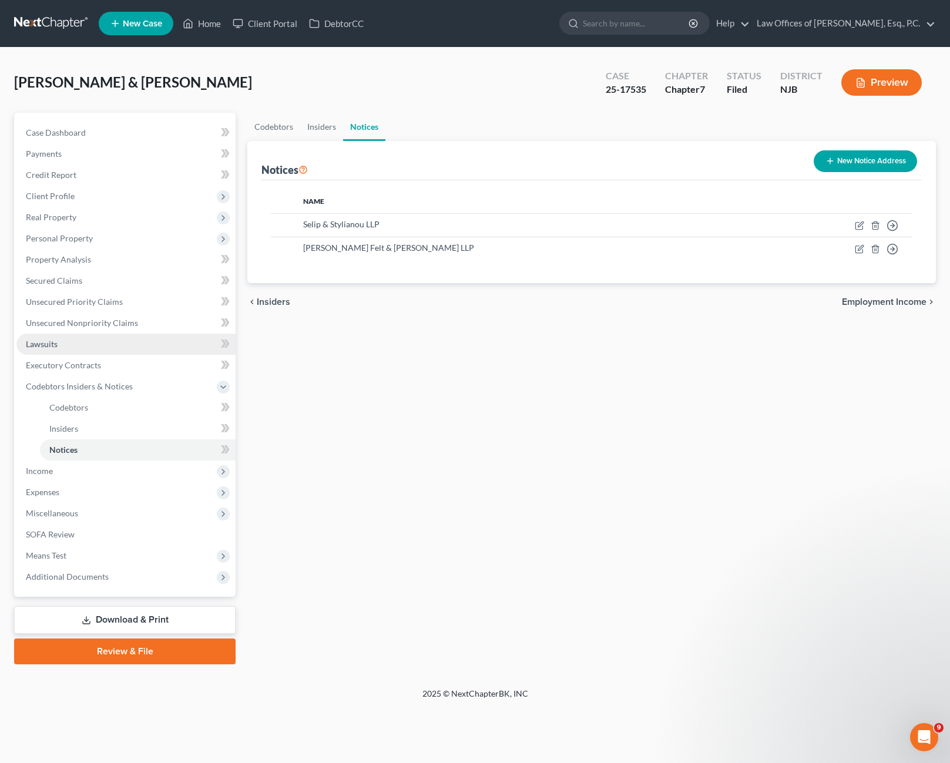
click at [69, 347] on link "Lawsuits" at bounding box center [125, 344] width 219 height 21
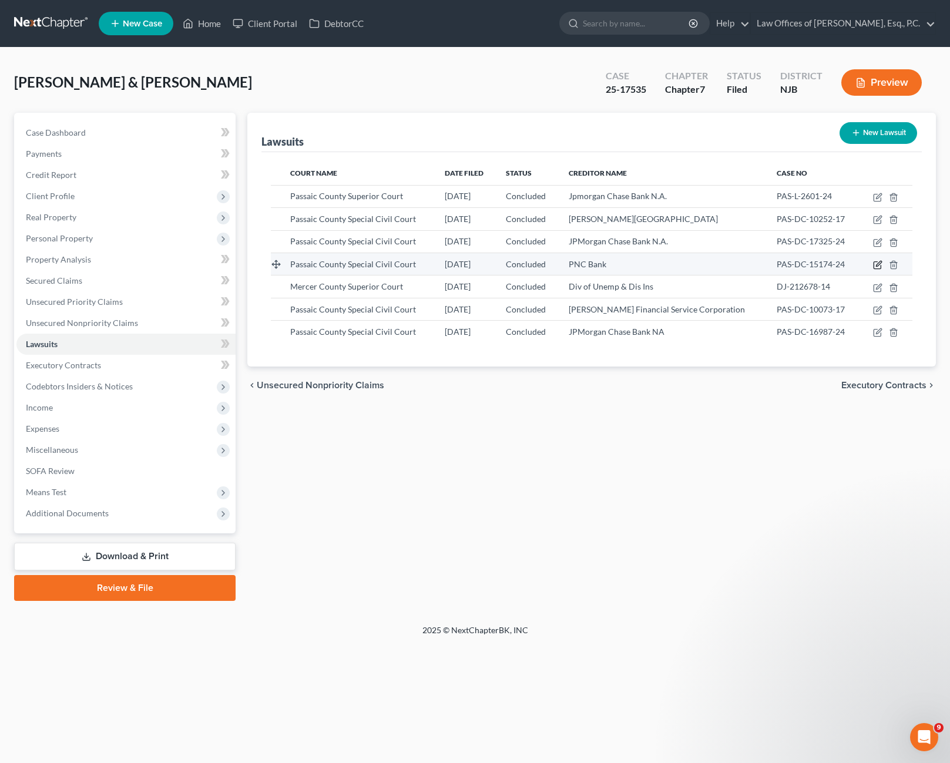
click at [881, 266] on icon "button" at bounding box center [877, 265] width 7 height 7
select select "33"
select select "2"
select select "3"
select select "39"
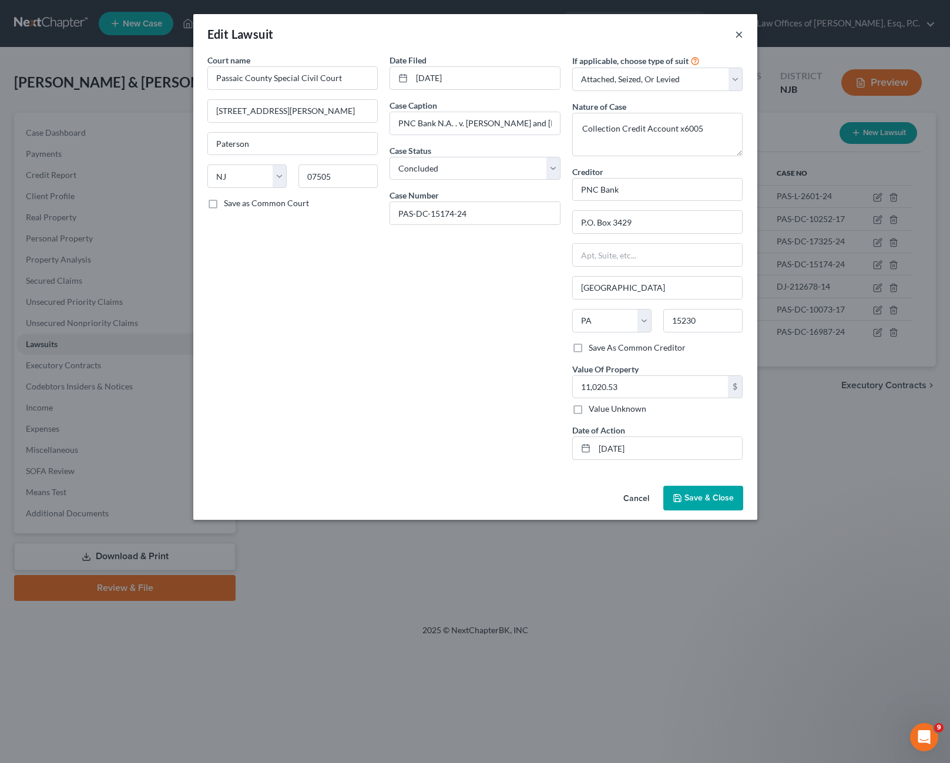
click at [740, 32] on button "×" at bounding box center [739, 34] width 8 height 14
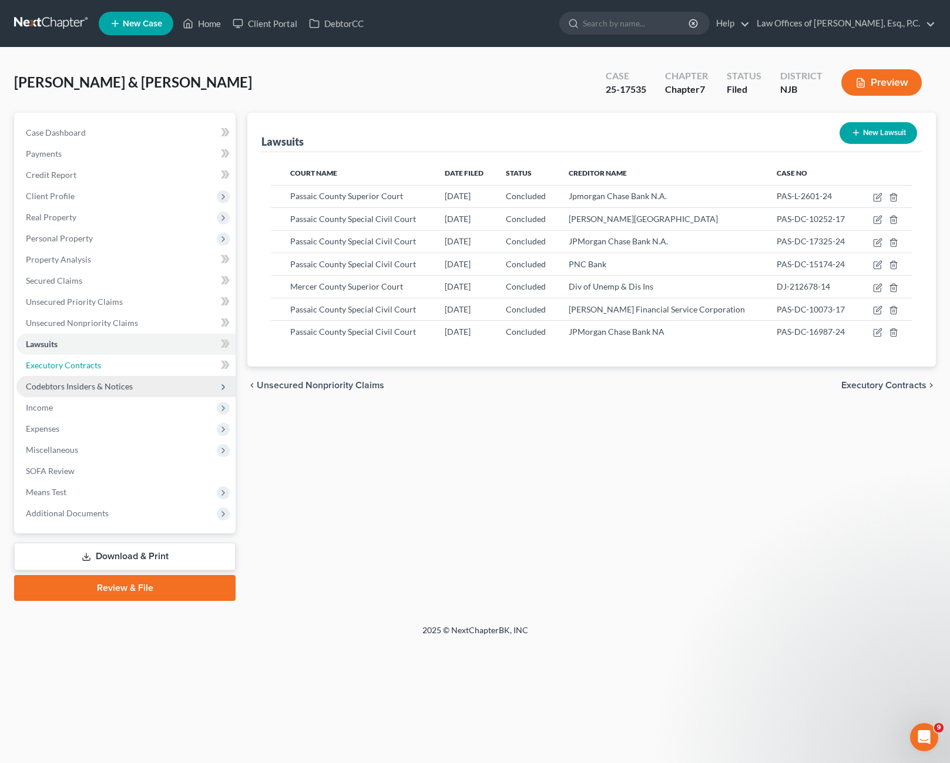
drag, startPoint x: 87, startPoint y: 368, endPoint x: 89, endPoint y: 380, distance: 12.0
click at [87, 368] on span "Executory Contracts" at bounding box center [63, 365] width 75 height 10
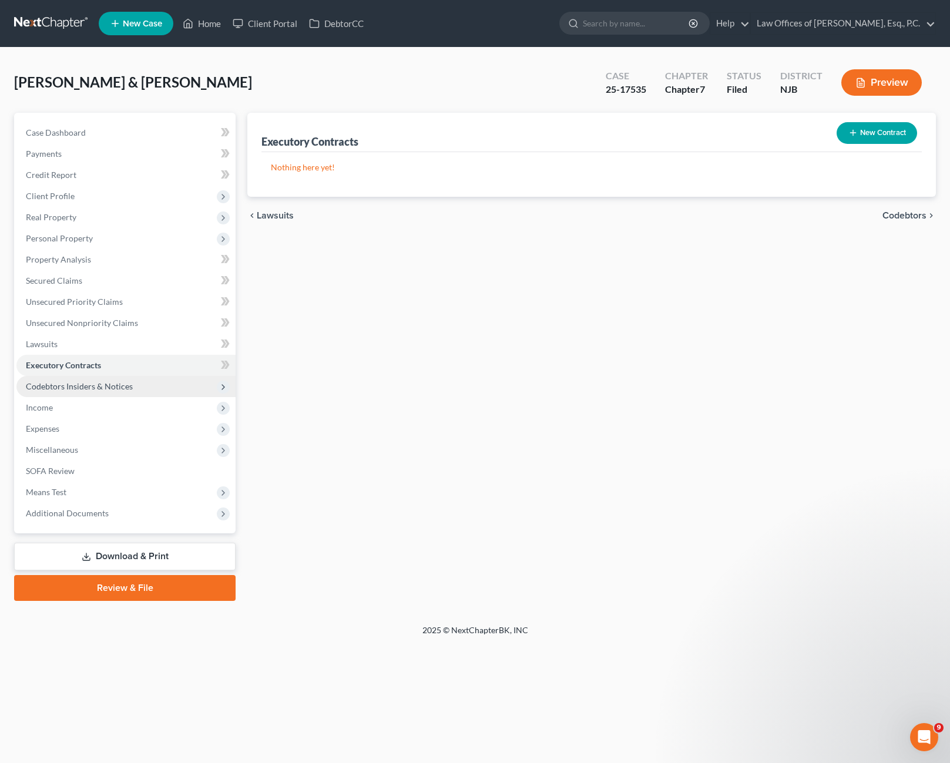
click at [90, 381] on span "Codebtors Insiders & Notices" at bounding box center [79, 386] width 107 height 10
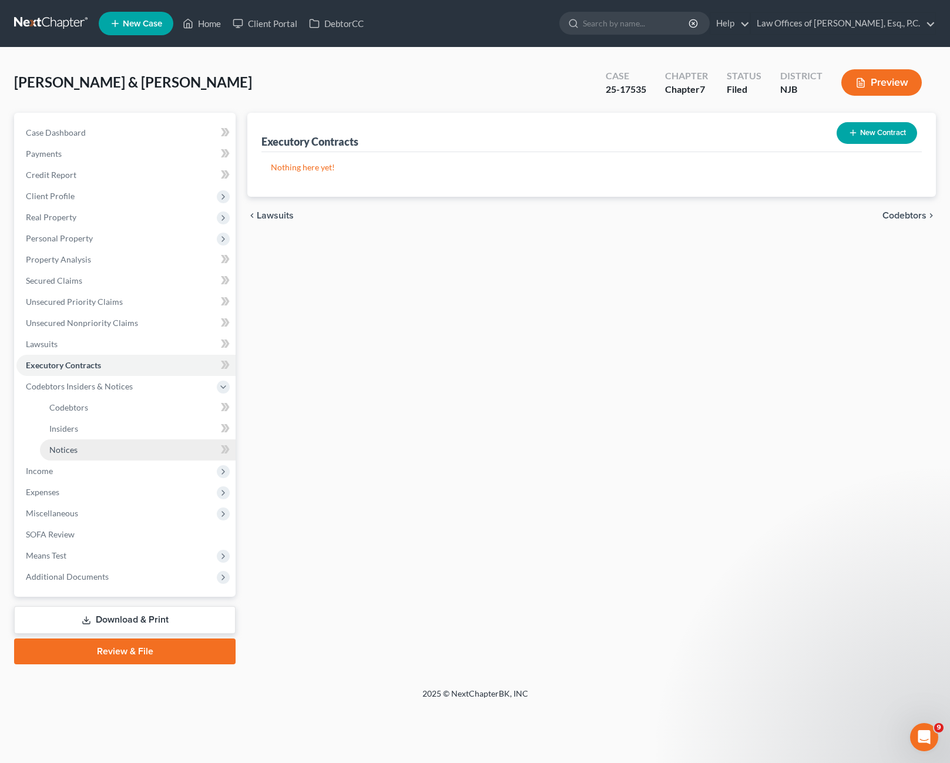
click at [83, 450] on link "Notices" at bounding box center [138, 449] width 196 height 21
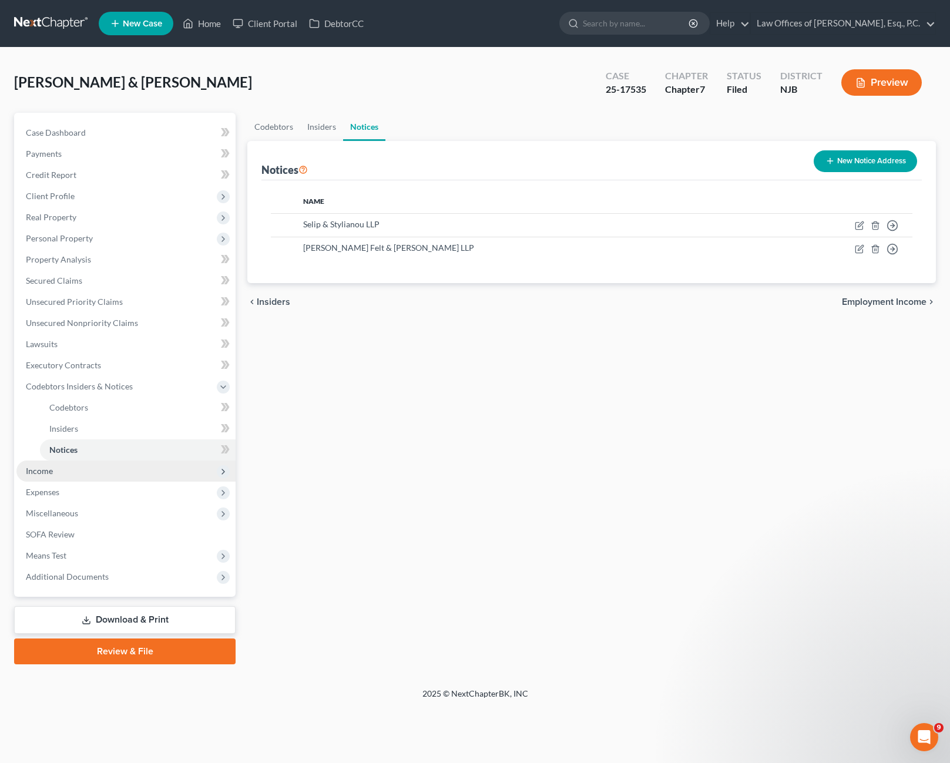
click at [86, 469] on span "Income" at bounding box center [125, 471] width 219 height 21
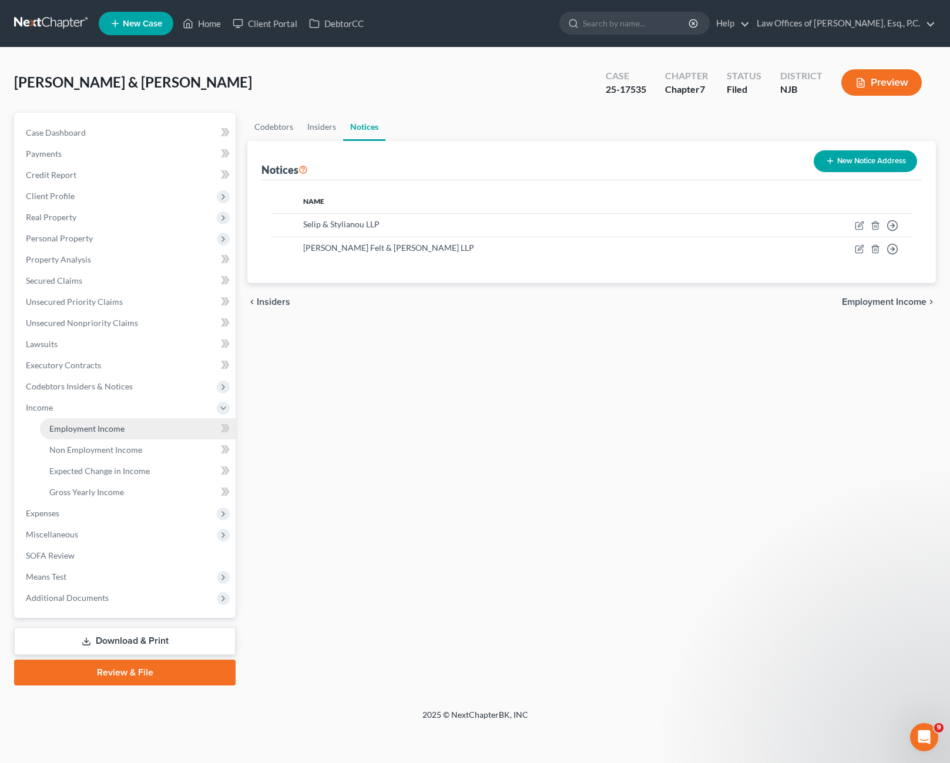
click at [122, 428] on span "Employment Income" at bounding box center [86, 429] width 75 height 10
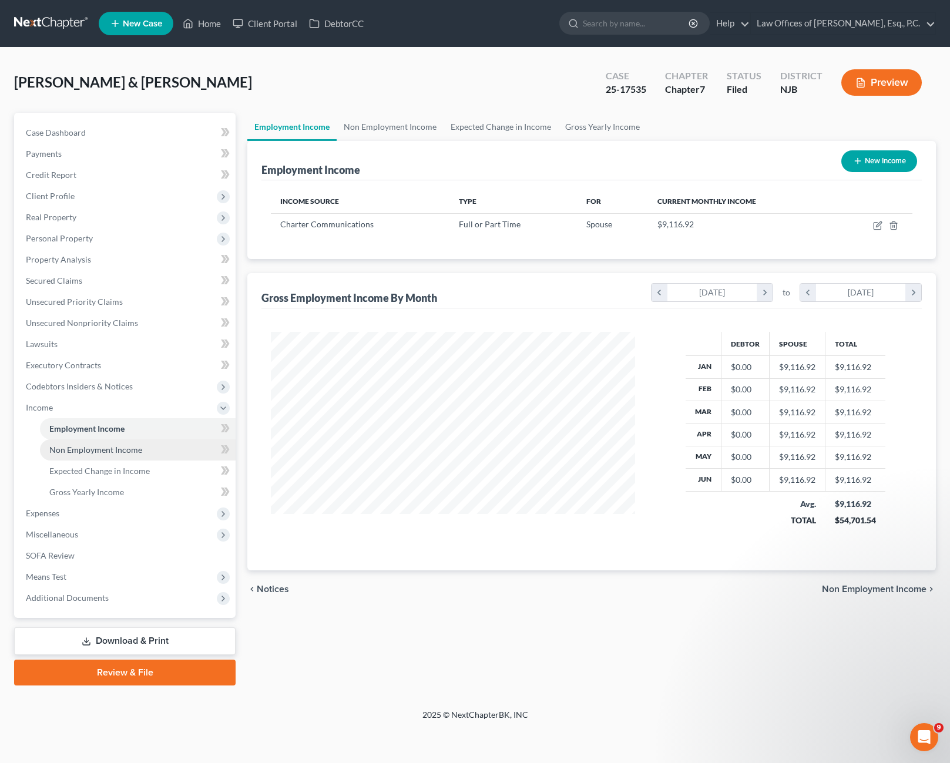
scroll to position [211, 388]
click at [131, 448] on span "Non Employment Income" at bounding box center [95, 450] width 93 height 10
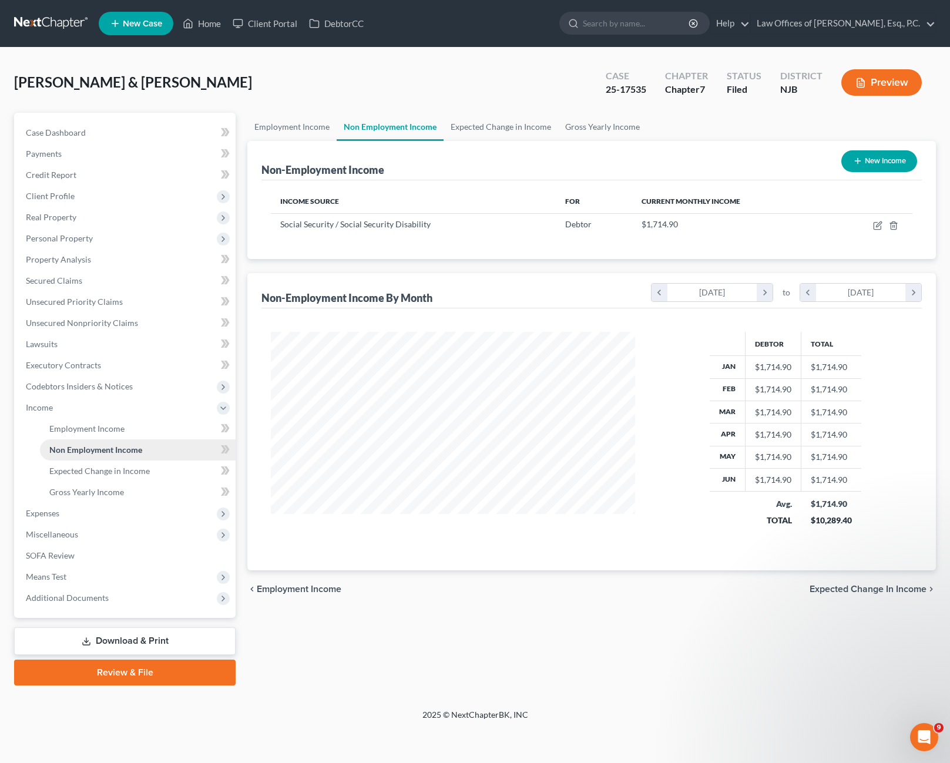
scroll to position [211, 388]
click at [127, 427] on link "Employment Income" at bounding box center [138, 428] width 196 height 21
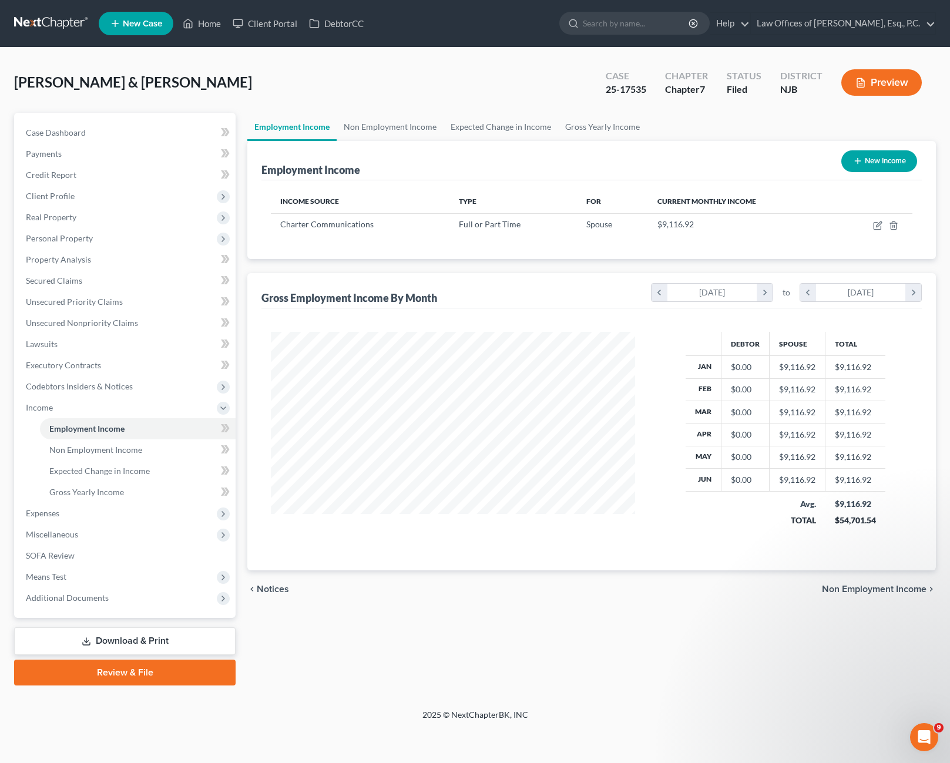
scroll to position [211, 388]
click at [879, 228] on icon "button" at bounding box center [877, 225] width 9 height 9
select select "0"
select select "6"
select select "2"
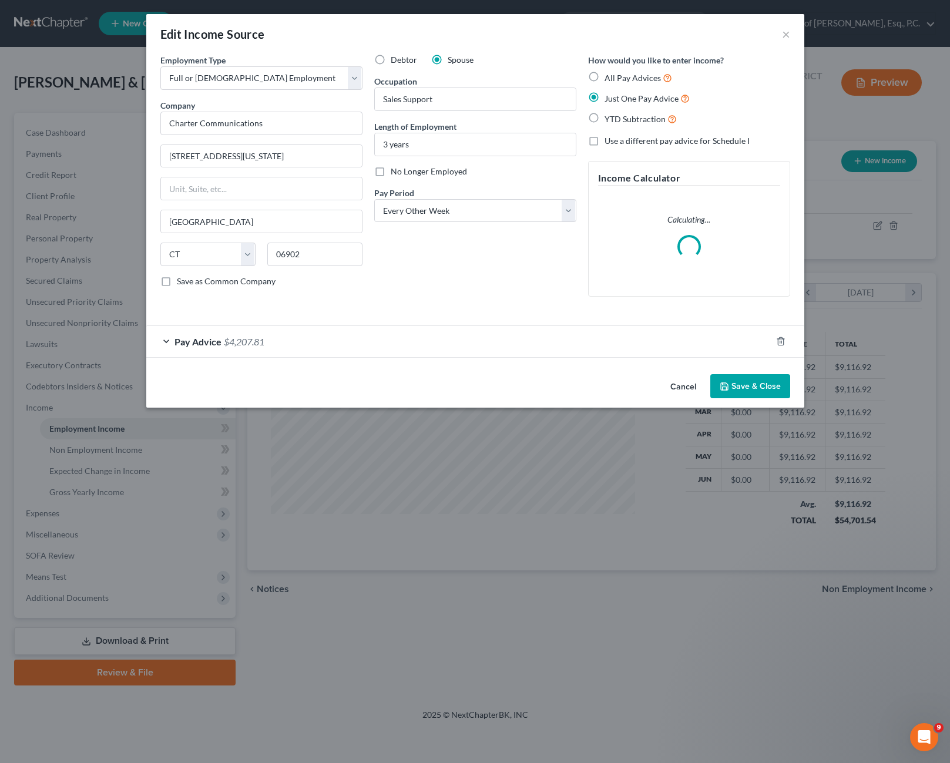
click at [164, 346] on div "Pay Advice $4,207.81" at bounding box center [458, 341] width 625 height 31
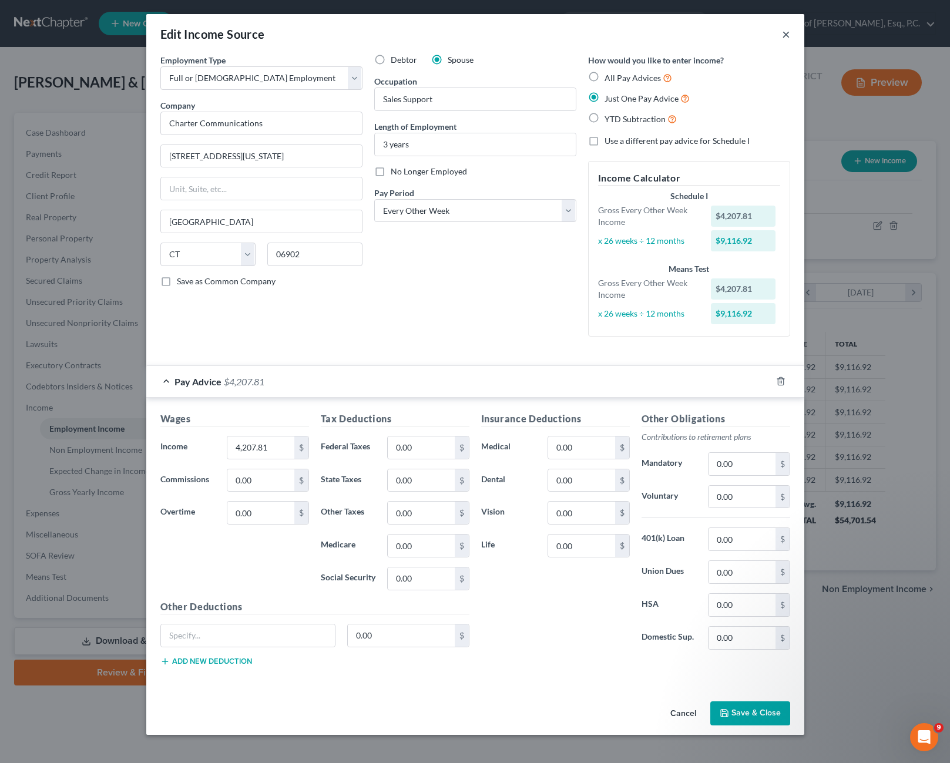
click at [786, 31] on button "×" at bounding box center [786, 34] width 8 height 14
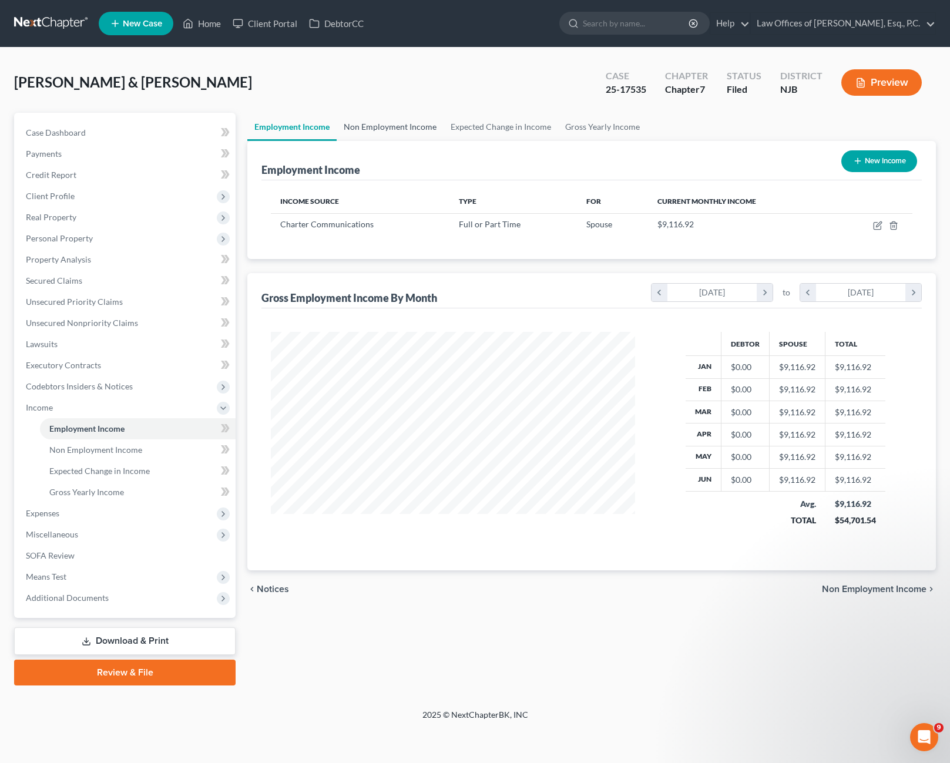
click at [400, 127] on link "Non Employment Income" at bounding box center [390, 127] width 107 height 28
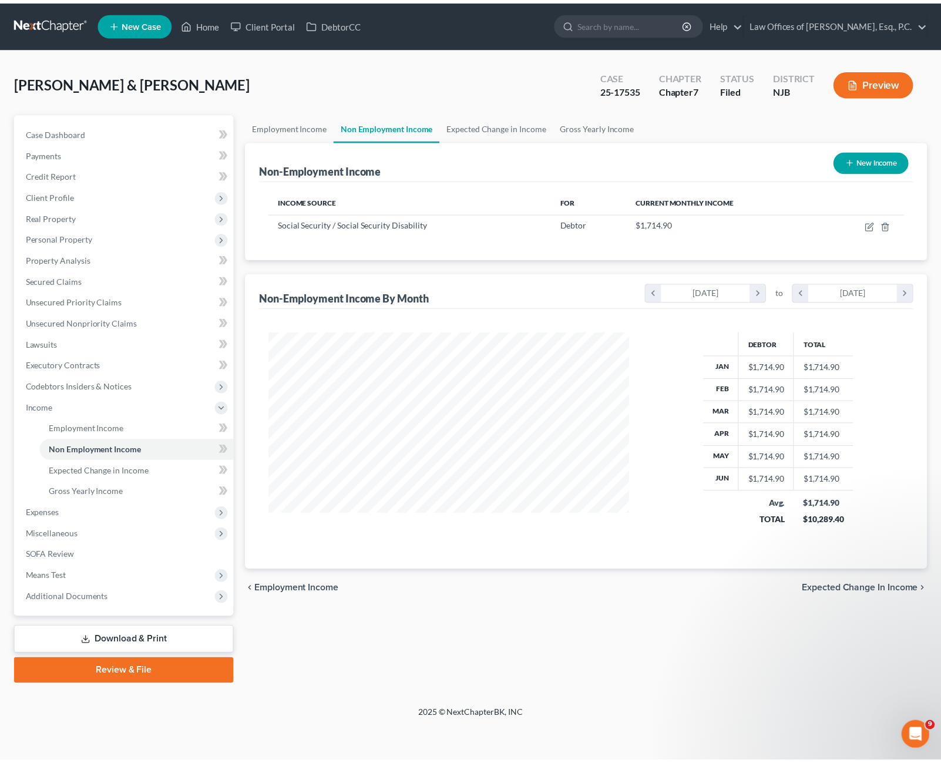
scroll to position [211, 388]
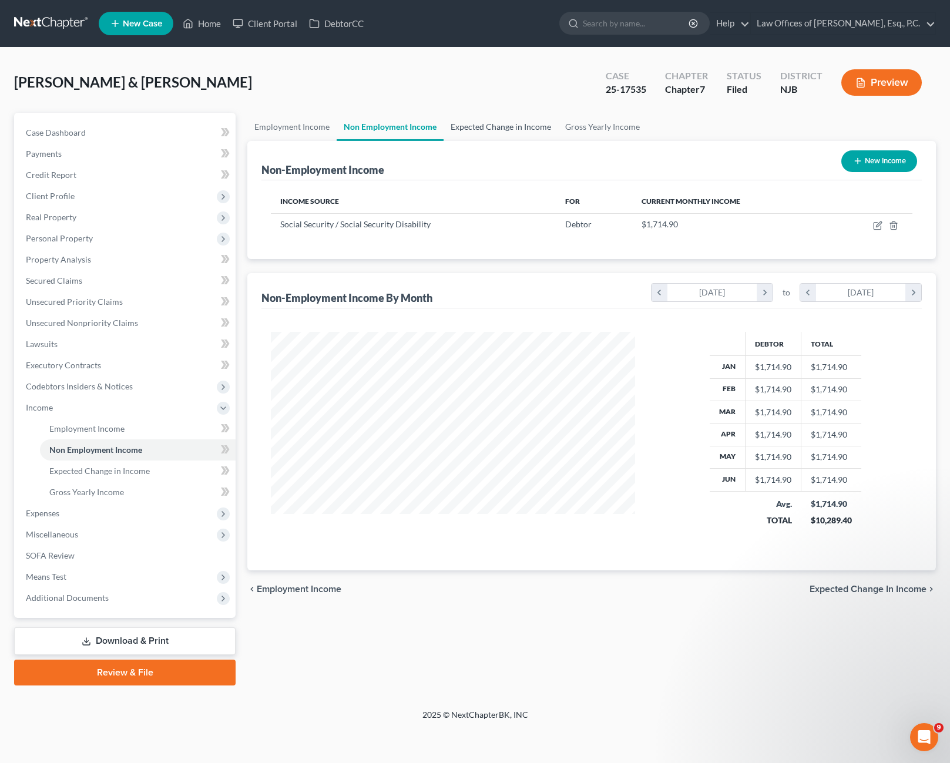
click at [489, 126] on link "Expected Change in Income" at bounding box center [501, 127] width 115 height 28
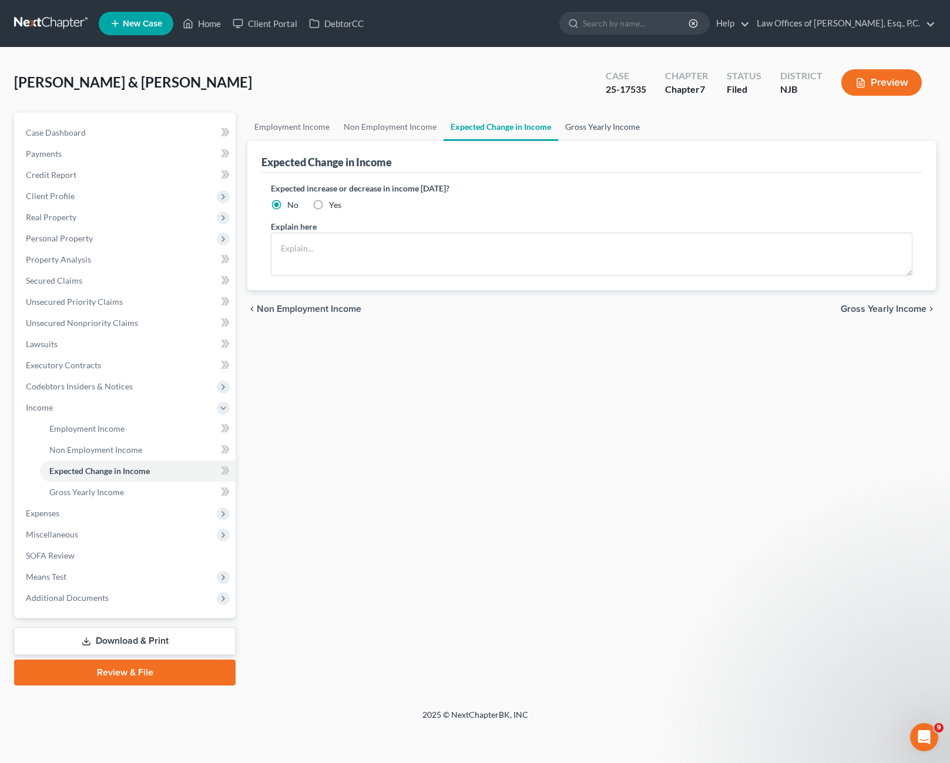
click at [596, 135] on link "Gross Yearly Income" at bounding box center [602, 127] width 89 height 28
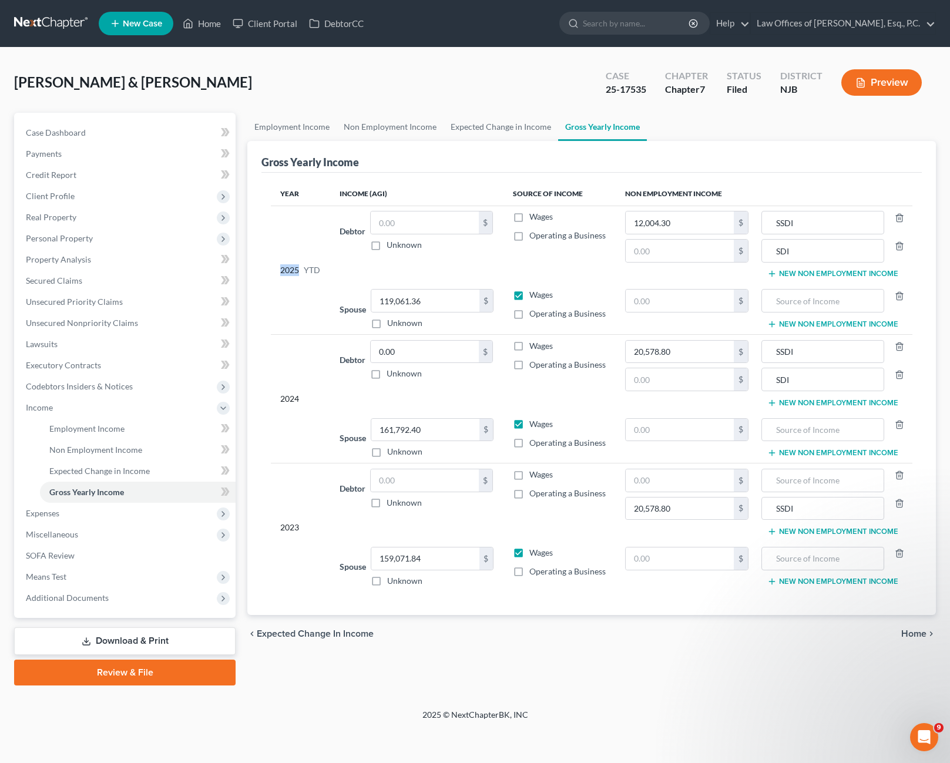
drag, startPoint x: 278, startPoint y: 271, endPoint x: 328, endPoint y: 268, distance: 50.6
click at [328, 268] on td "2025 YTD" at bounding box center [300, 270] width 59 height 129
drag, startPoint x: 326, startPoint y: 273, endPoint x: 328, endPoint y: 293, distance: 20.1
click at [327, 297] on td "2025 YTD" at bounding box center [300, 270] width 59 height 129
drag, startPoint x: 330, startPoint y: 276, endPoint x: 277, endPoint y: 268, distance: 54.1
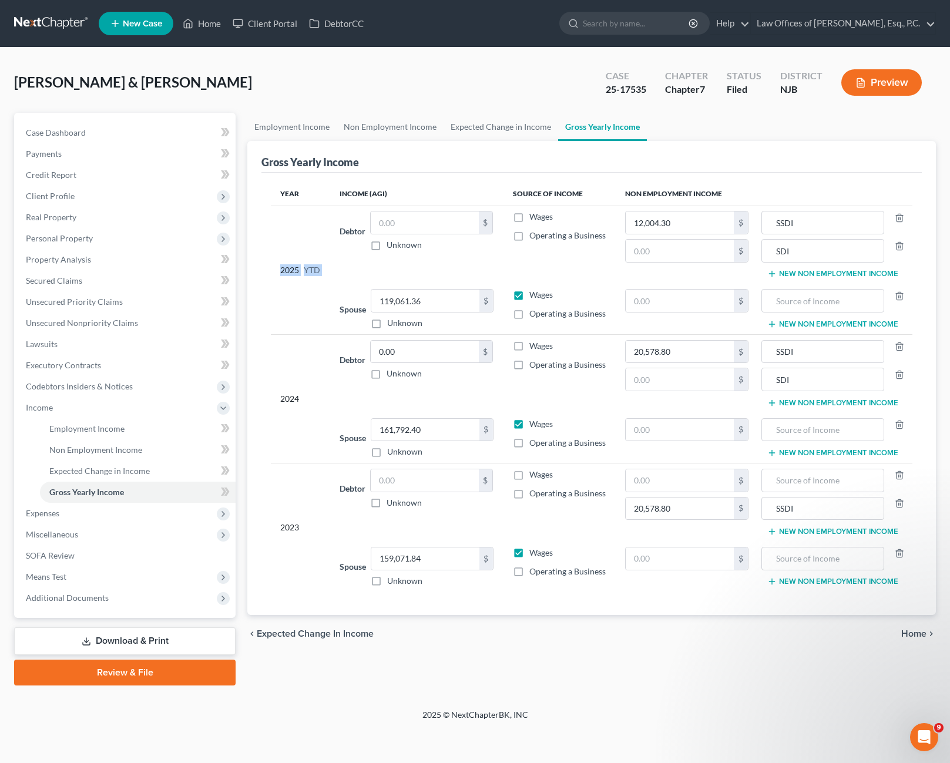
click at [277, 268] on tr "2025 YTD Debtor $ Unknown Balance Undetermined $ Unknown Wages Operating a Busi…" at bounding box center [592, 245] width 642 height 78
click at [290, 298] on div "2025 YTD" at bounding box center [300, 270] width 40 height 118
drag, startPoint x: 330, startPoint y: 273, endPoint x: 286, endPoint y: 271, distance: 44.7
click at [282, 269] on tr "2025 YTD Debtor $ Unknown Balance Undetermined $ Unknown Wages Operating a Busi…" at bounding box center [592, 245] width 642 height 78
drag, startPoint x: 286, startPoint y: 271, endPoint x: 305, endPoint y: 284, distance: 23.6
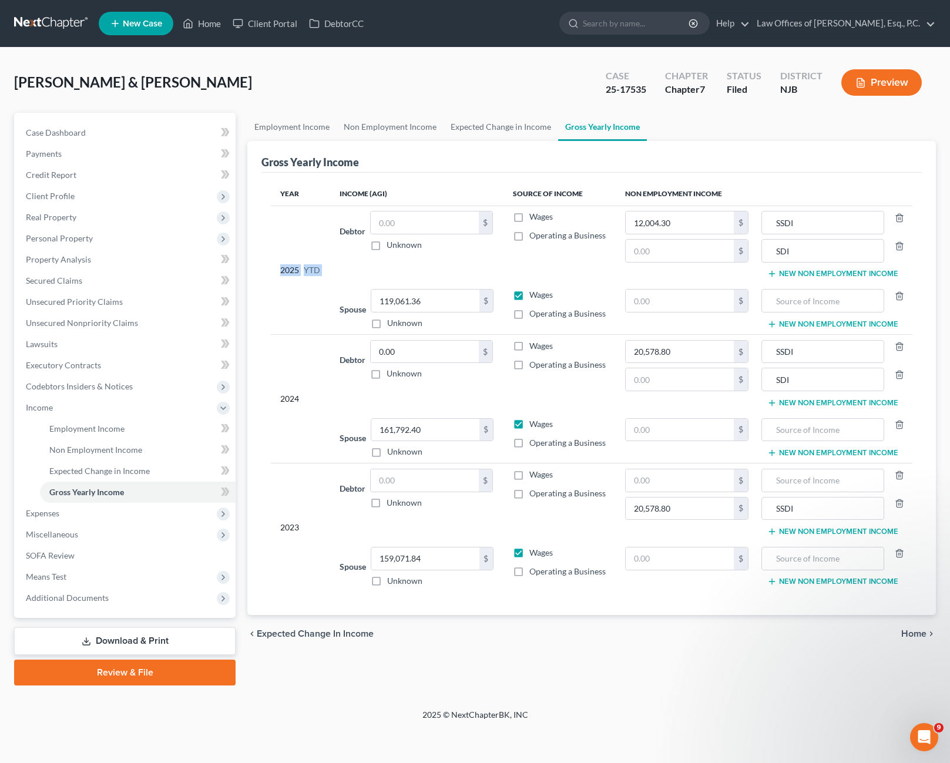
click at [307, 282] on div "2025 YTD" at bounding box center [300, 270] width 40 height 118
click at [81, 512] on span "Expenses" at bounding box center [125, 513] width 219 height 21
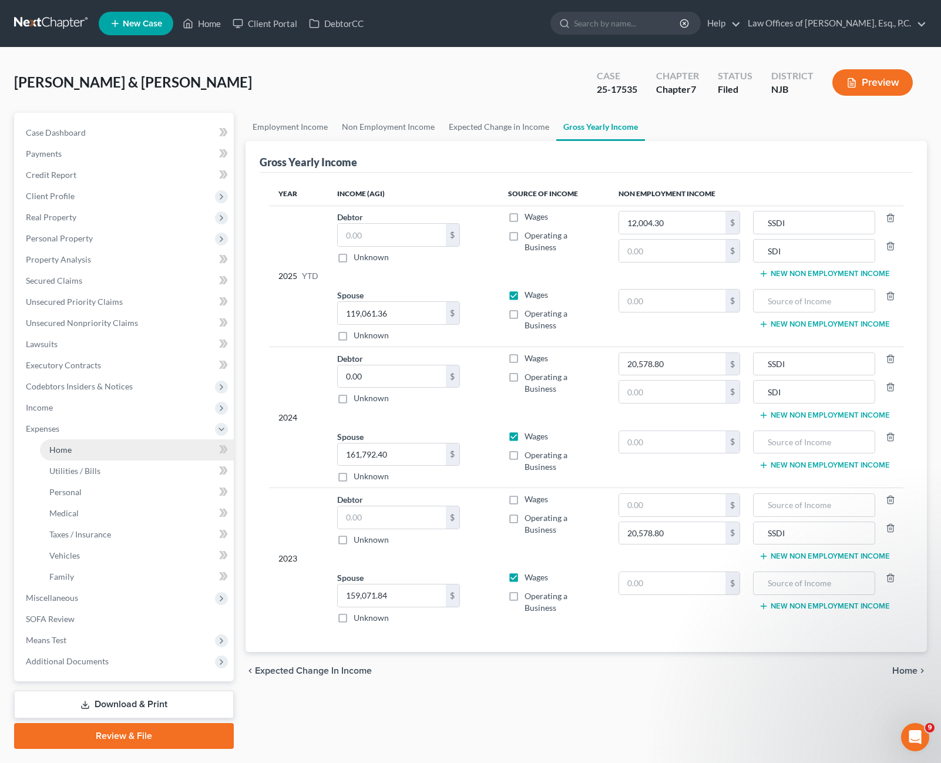
click at [80, 456] on link "Home" at bounding box center [137, 449] width 194 height 21
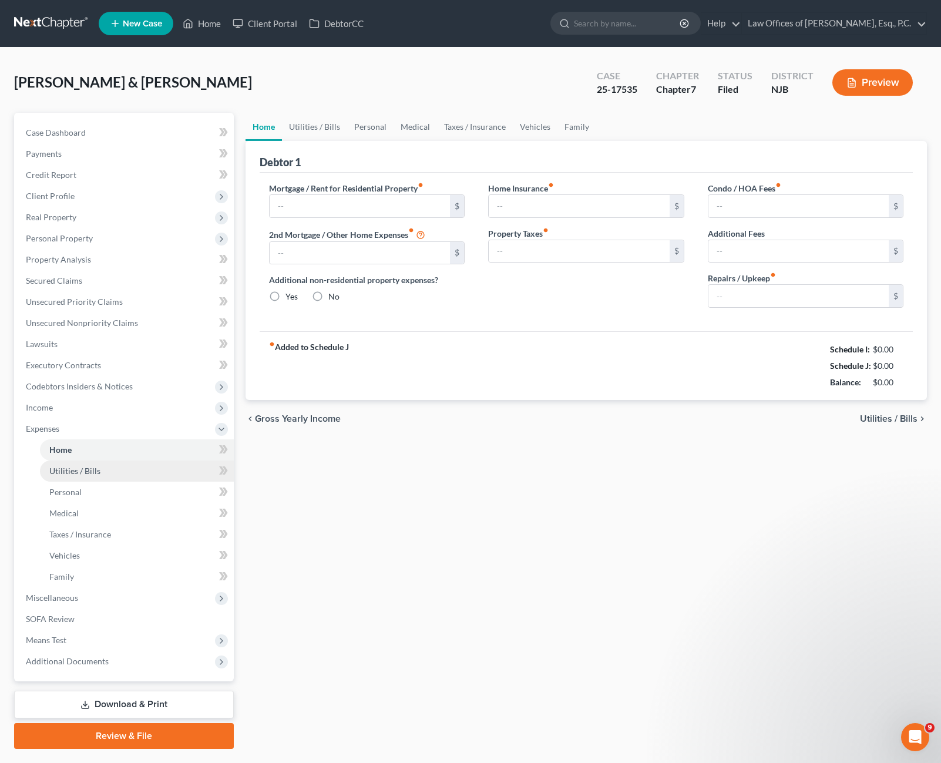
click at [89, 470] on span "Utilities / Bills" at bounding box center [74, 471] width 51 height 10
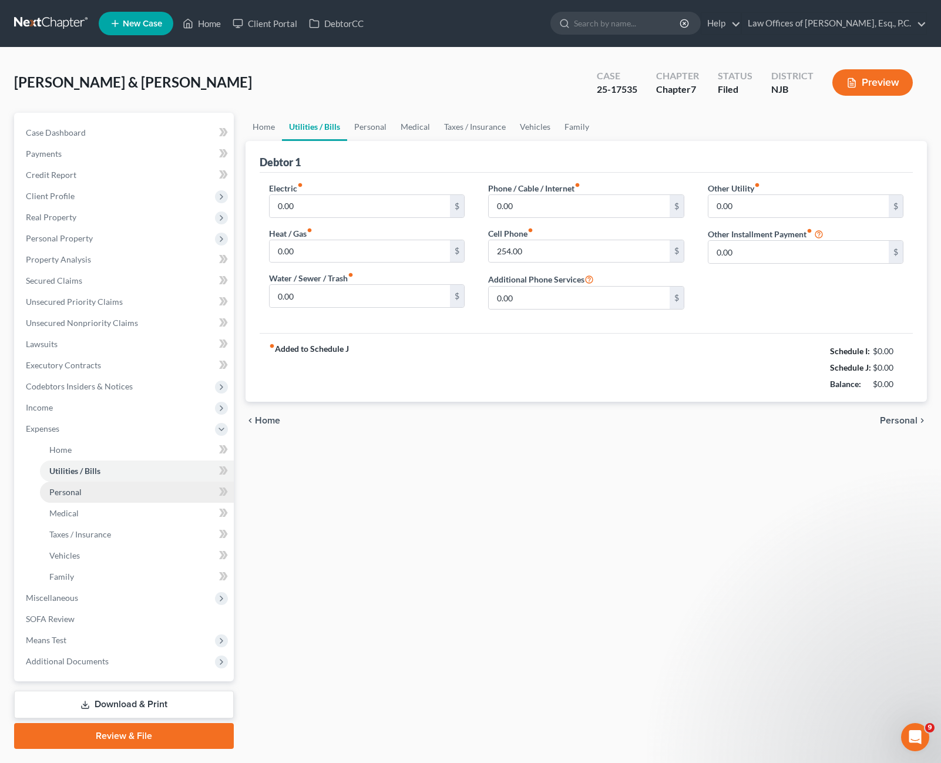
click at [97, 499] on link "Personal" at bounding box center [137, 492] width 194 height 21
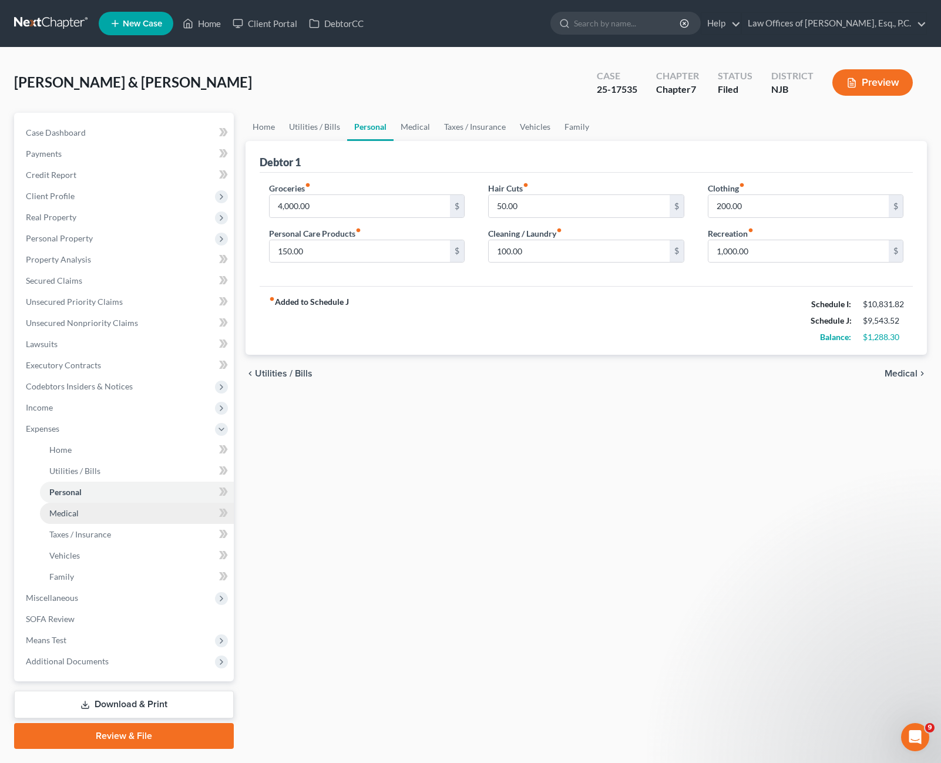
click at [102, 522] on link "Medical" at bounding box center [137, 513] width 194 height 21
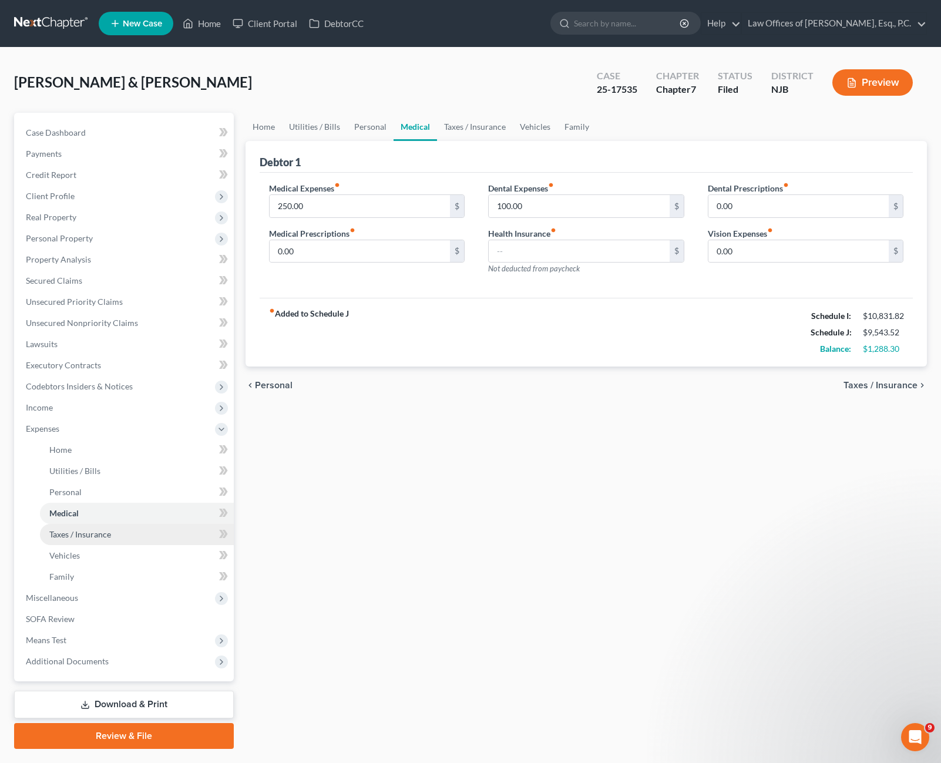
click at [94, 539] on span "Taxes / Insurance" at bounding box center [80, 534] width 62 height 10
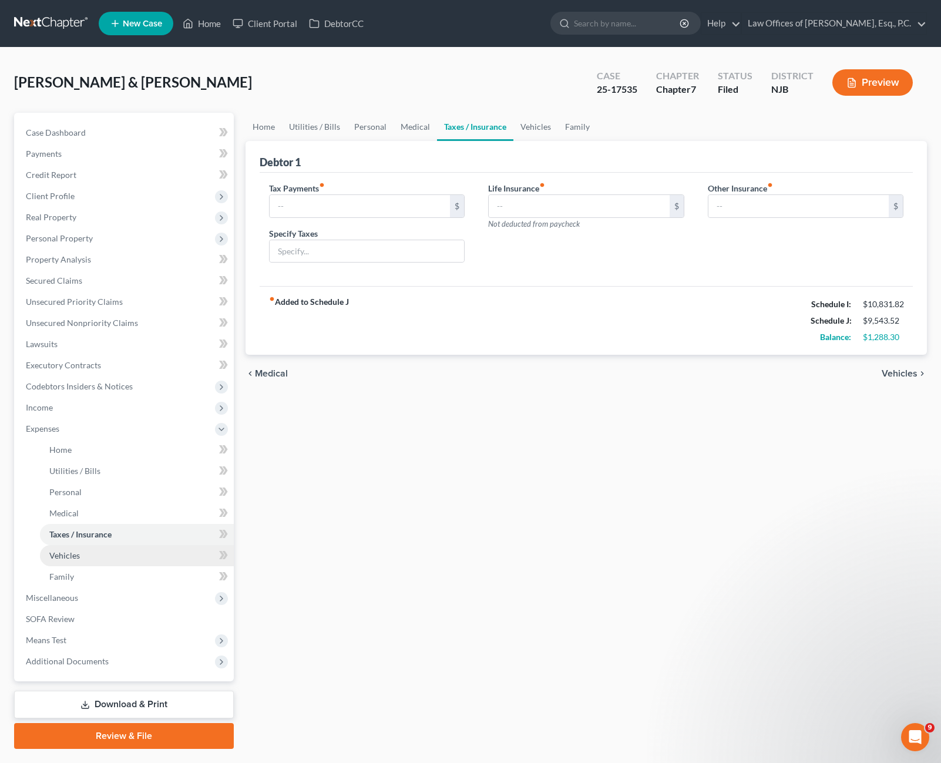
click at [90, 556] on link "Vehicles" at bounding box center [137, 555] width 194 height 21
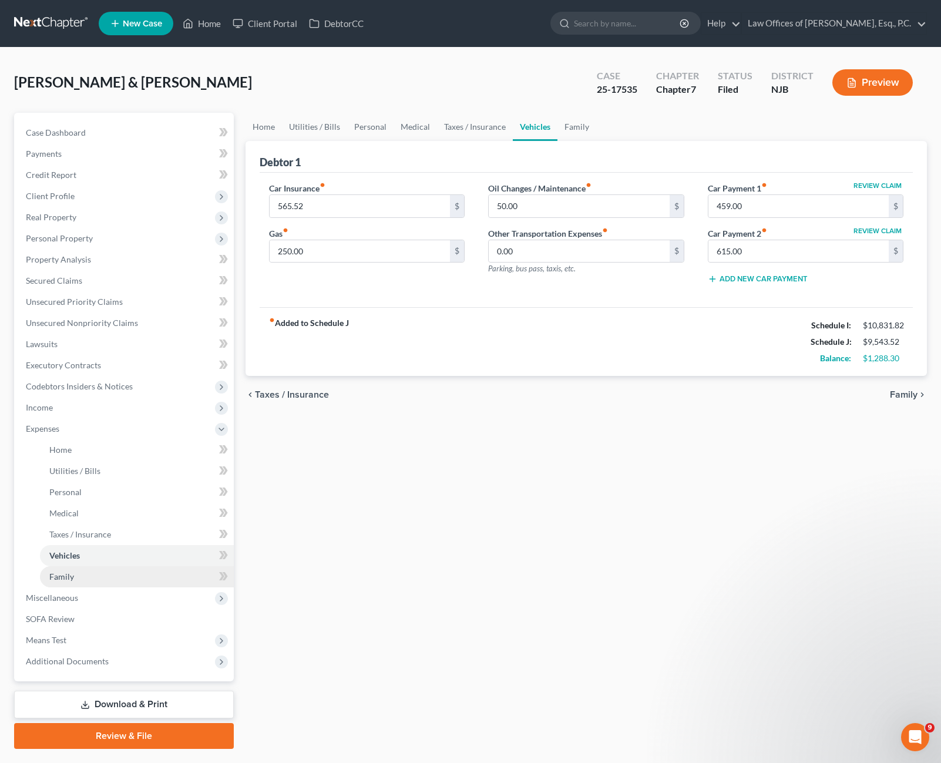
click at [83, 575] on link "Family" at bounding box center [137, 576] width 194 height 21
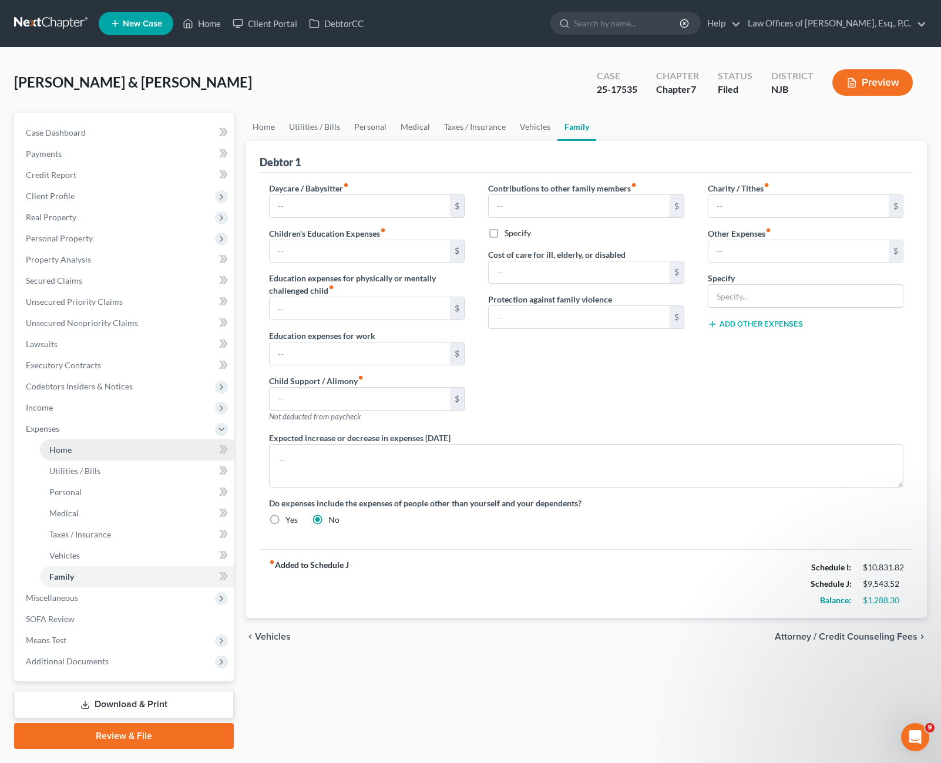
click at [78, 450] on link "Home" at bounding box center [137, 449] width 194 height 21
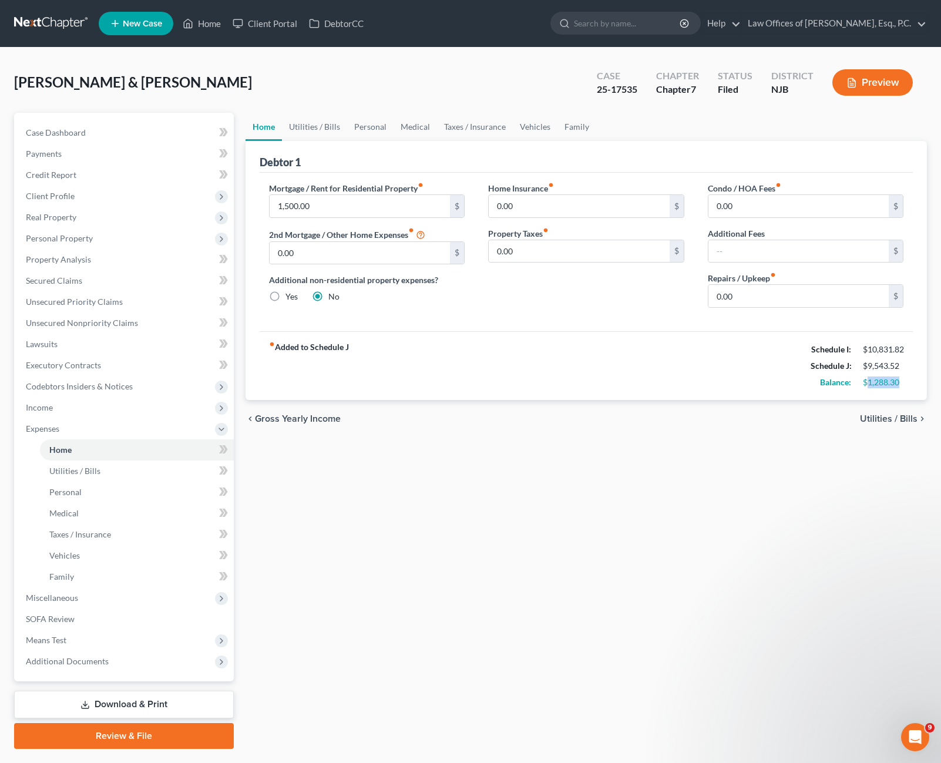
drag, startPoint x: 865, startPoint y: 377, endPoint x: 903, endPoint y: 375, distance: 37.6
click at [903, 375] on div "Balance: $1,288.30" at bounding box center [857, 382] width 105 height 16
drag, startPoint x: 885, startPoint y: 393, endPoint x: 859, endPoint y: 384, distance: 27.5
click at [857, 384] on div "$1,288.30" at bounding box center [883, 383] width 52 height 12
drag, startPoint x: 859, startPoint y: 384, endPoint x: 902, endPoint y: 382, distance: 43.5
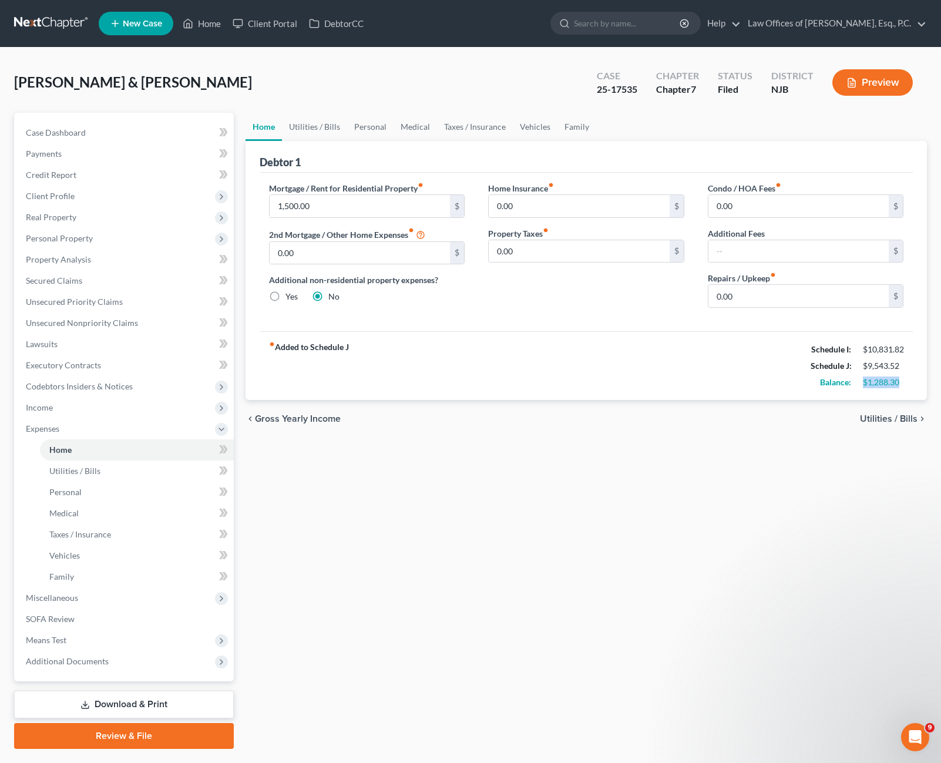
click at [902, 382] on div "$1,288.30" at bounding box center [883, 383] width 52 height 12
click at [318, 129] on link "Utilities / Bills" at bounding box center [314, 127] width 65 height 28
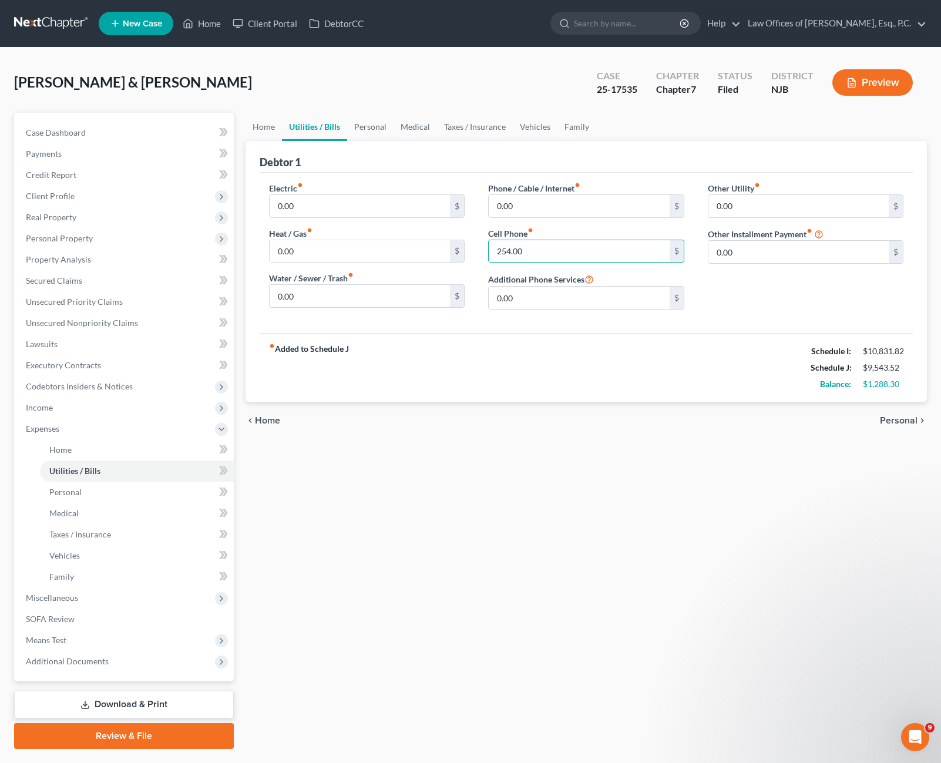
click at [517, 334] on div "fiber_manual_record Added to Schedule J Schedule I: $10,831.82 Schedule J: $9,5…" at bounding box center [587, 367] width 654 height 69
drag, startPoint x: 865, startPoint y: 380, endPoint x: 907, endPoint y: 378, distance: 41.8
click at [907, 378] on div "$1,288.30" at bounding box center [883, 384] width 52 height 12
drag, startPoint x: 899, startPoint y: 382, endPoint x: 861, endPoint y: 386, distance: 37.8
click at [865, 385] on div "$1,288.30" at bounding box center [883, 384] width 41 height 12
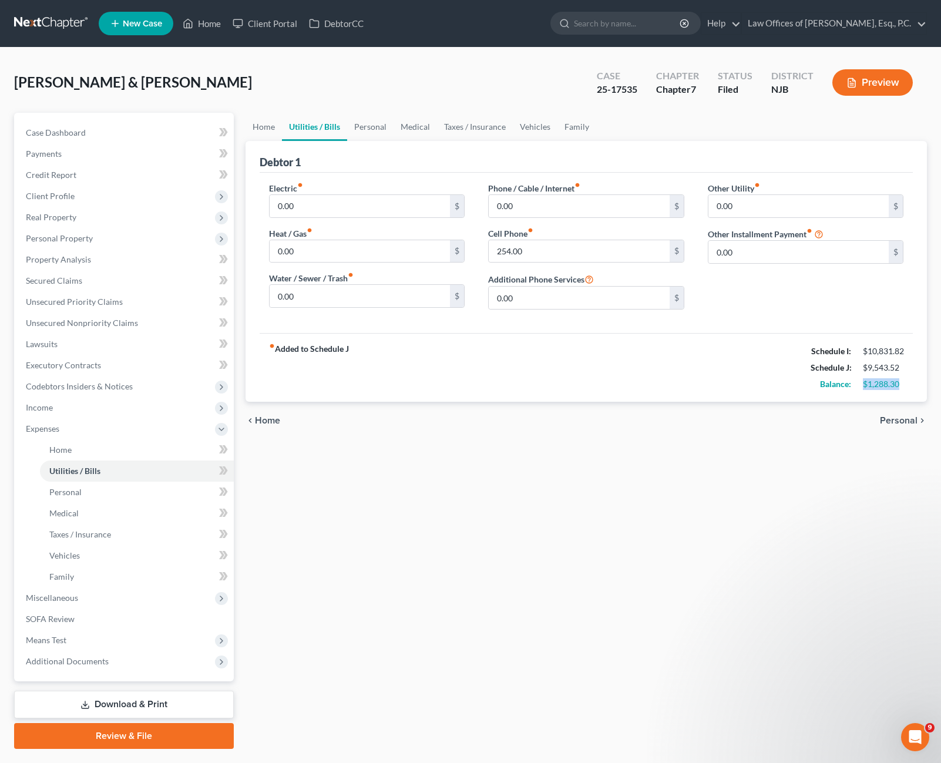
drag, startPoint x: 858, startPoint y: 386, endPoint x: 910, endPoint y: 385, distance: 51.1
click at [910, 385] on div "fiber_manual_record Added to Schedule J Schedule I: $10,831.82 Schedule J: $9,5…" at bounding box center [587, 367] width 654 height 69
drag, startPoint x: 895, startPoint y: 390, endPoint x: 878, endPoint y: 394, distance: 18.1
click at [878, 393] on div "fiber_manual_record Added to Schedule J Schedule I: $10,831.82 Schedule J: $9,5…" at bounding box center [587, 367] width 654 height 69
drag, startPoint x: 862, startPoint y: 351, endPoint x: 925, endPoint y: 351, distance: 62.9
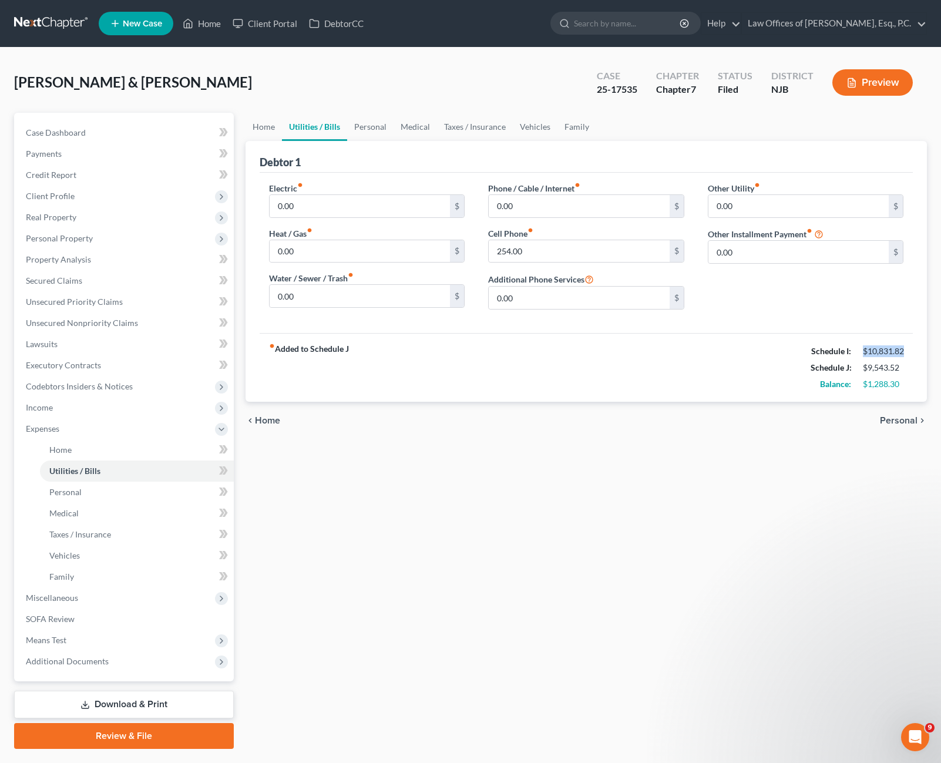
click at [925, 351] on div "Debtor 1 Electric fiber_manual_record 0.00 $ Heat / Gas fiber_manual_record 0.0…" at bounding box center [587, 271] width 682 height 261
drag, startPoint x: 908, startPoint y: 357, endPoint x: 867, endPoint y: 368, distance: 42.2
click at [870, 370] on div "$9,543.52" at bounding box center [883, 368] width 52 height 12
click at [872, 376] on div "Balance: $1,288.30" at bounding box center [857, 384] width 105 height 16
drag, startPoint x: 364, startPoint y: 126, endPoint x: 430, endPoint y: 130, distance: 66.0
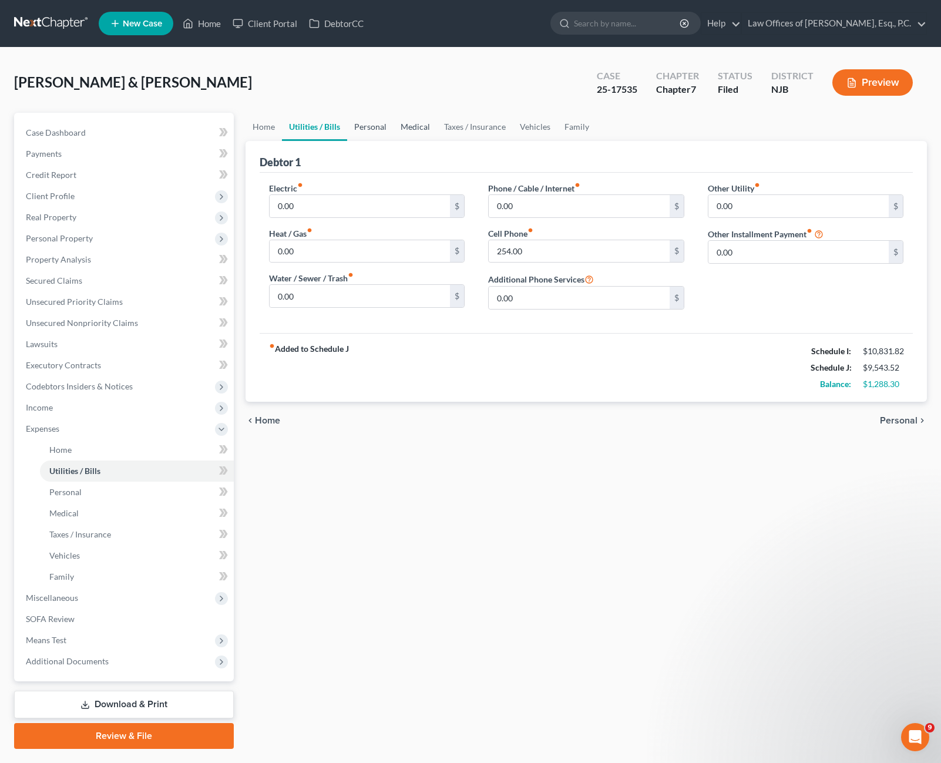
click at [364, 126] on link "Personal" at bounding box center [370, 127] width 46 height 28
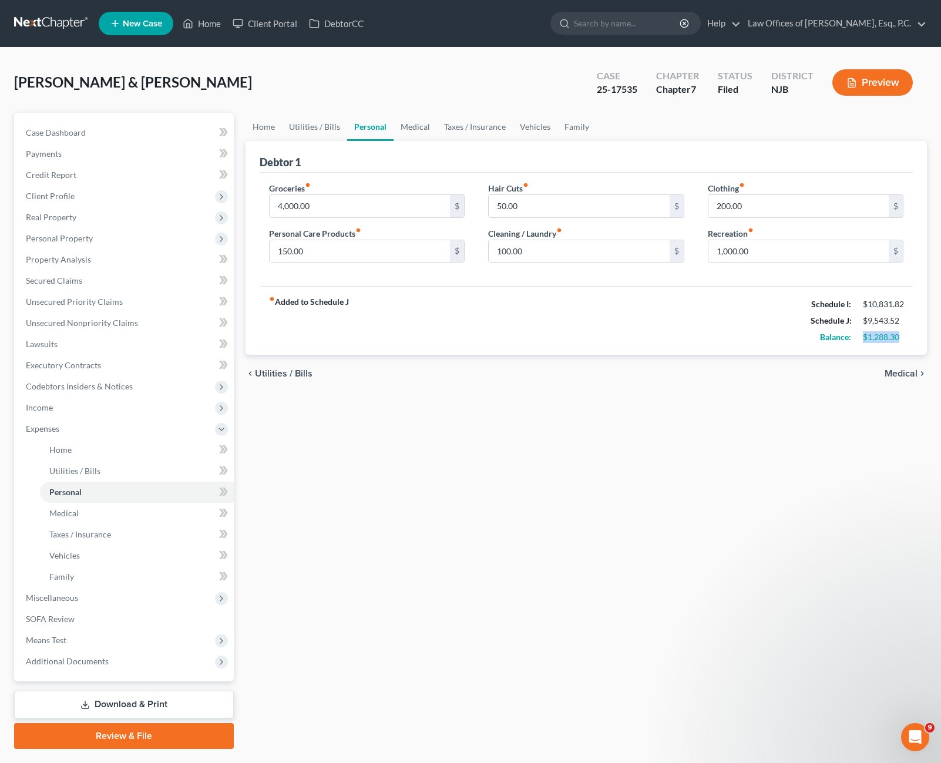
drag, startPoint x: 865, startPoint y: 334, endPoint x: 911, endPoint y: 331, distance: 46.5
click at [911, 331] on div "fiber_manual_record Added to Schedule J Schedule I: $10,831.82 Schedule J: $9,5…" at bounding box center [587, 320] width 654 height 69
click at [341, 209] on input "4,000.00" at bounding box center [360, 206] width 181 height 22
click at [347, 209] on input "4,000.00" at bounding box center [360, 206] width 181 height 22
drag, startPoint x: 329, startPoint y: 209, endPoint x: 269, endPoint y: 203, distance: 60.2
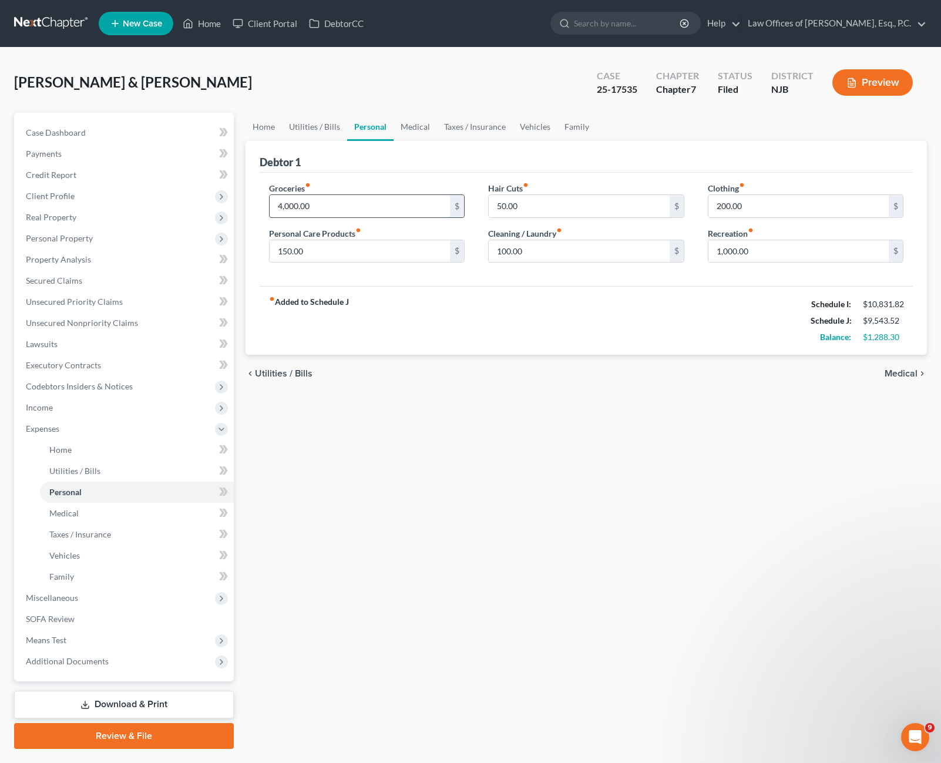
click at [270, 203] on input "4,000.00" at bounding box center [360, 206] width 181 height 22
click at [515, 313] on div "fiber_manual_record Added to Schedule J Schedule I: $10,831.82 Schedule J: $9,5…" at bounding box center [587, 320] width 654 height 69
drag, startPoint x: 863, startPoint y: 339, endPoint x: 911, endPoint y: 333, distance: 48.0
click at [911, 333] on div "fiber_manual_record Added to Schedule J Schedule I: $10,831.82 Schedule J: $9,5…" at bounding box center [587, 320] width 654 height 69
click at [411, 125] on link "Medical" at bounding box center [415, 127] width 43 height 28
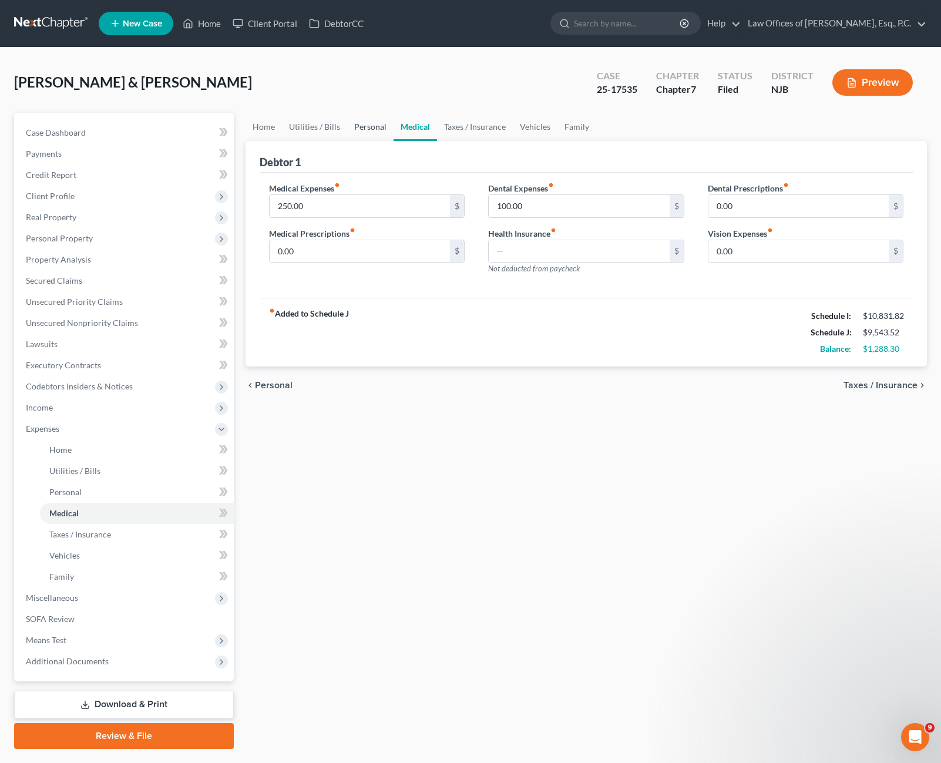
click at [351, 123] on link "Personal" at bounding box center [370, 127] width 46 height 28
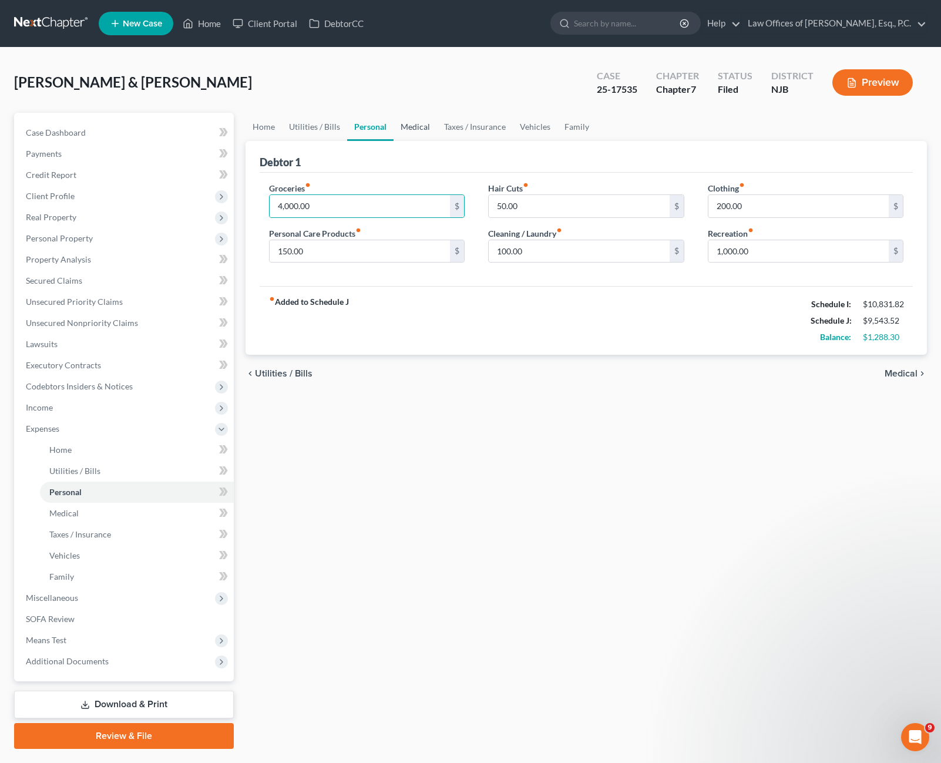
click at [414, 124] on link "Medical" at bounding box center [415, 127] width 43 height 28
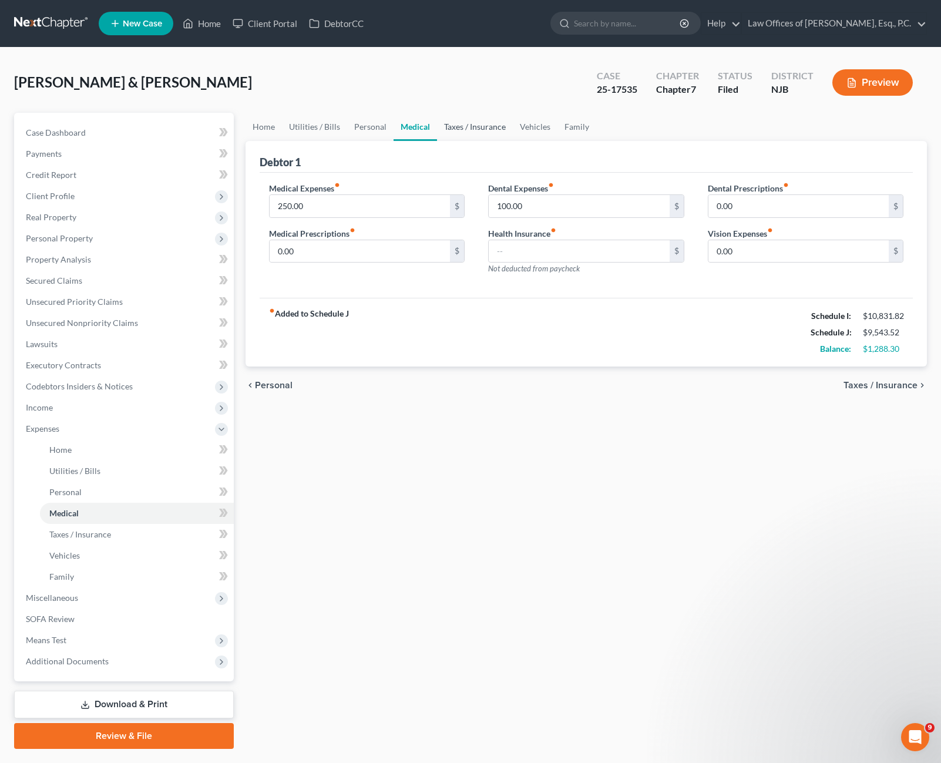
click at [480, 124] on link "Taxes / Insurance" at bounding box center [475, 127] width 76 height 28
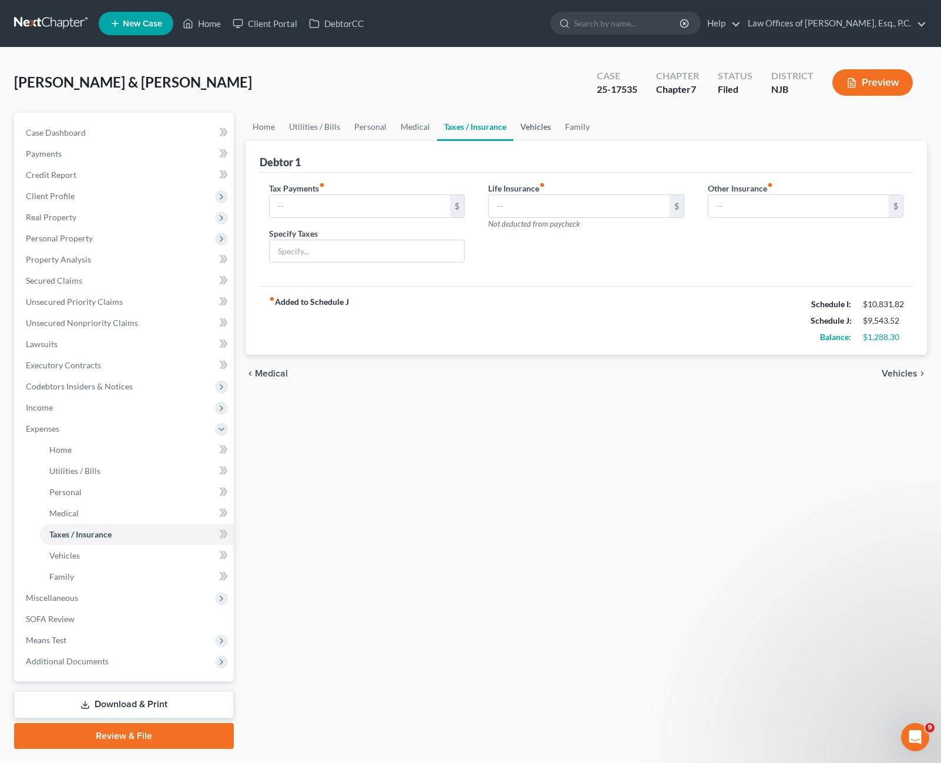
click at [525, 128] on link "Vehicles" at bounding box center [536, 127] width 45 height 28
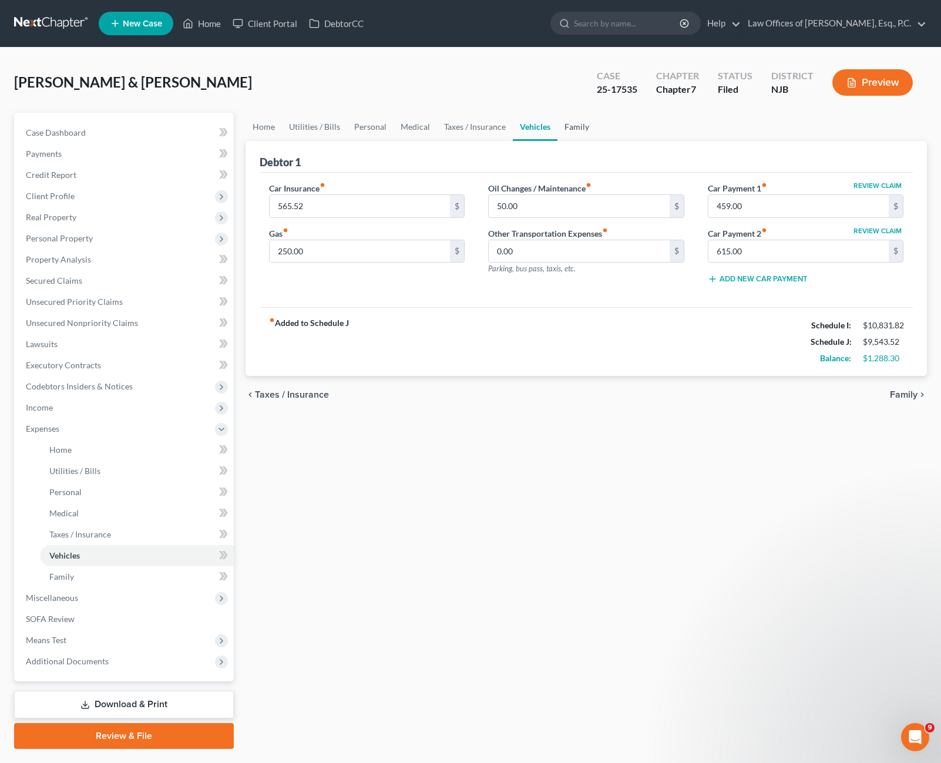
click at [578, 130] on link "Family" at bounding box center [577, 127] width 39 height 28
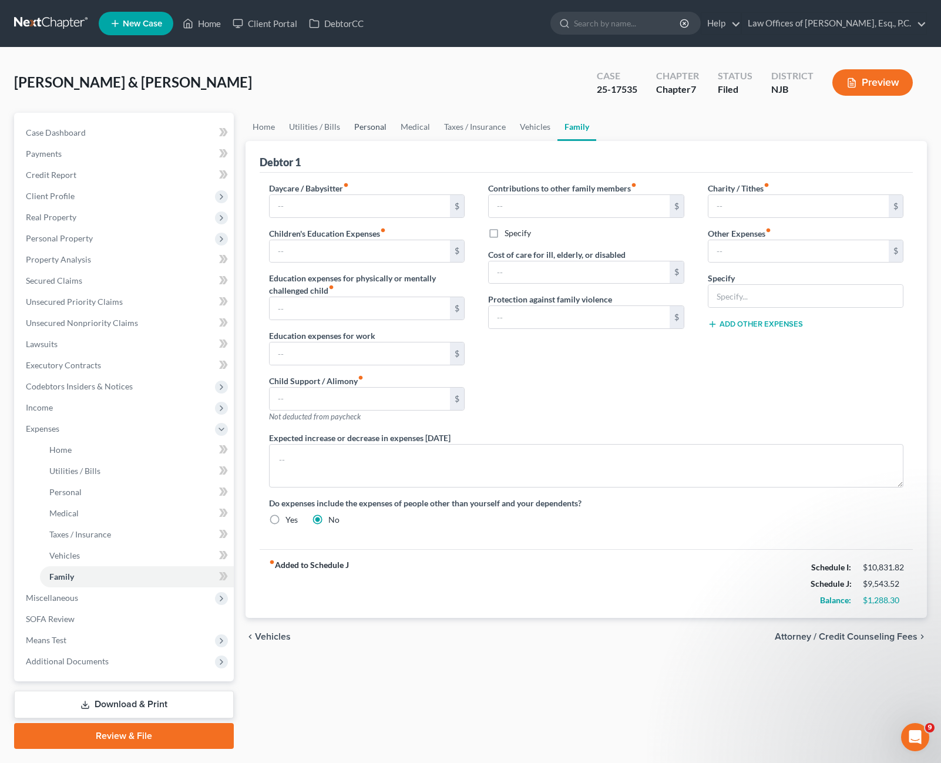
click at [380, 130] on link "Personal" at bounding box center [370, 127] width 46 height 28
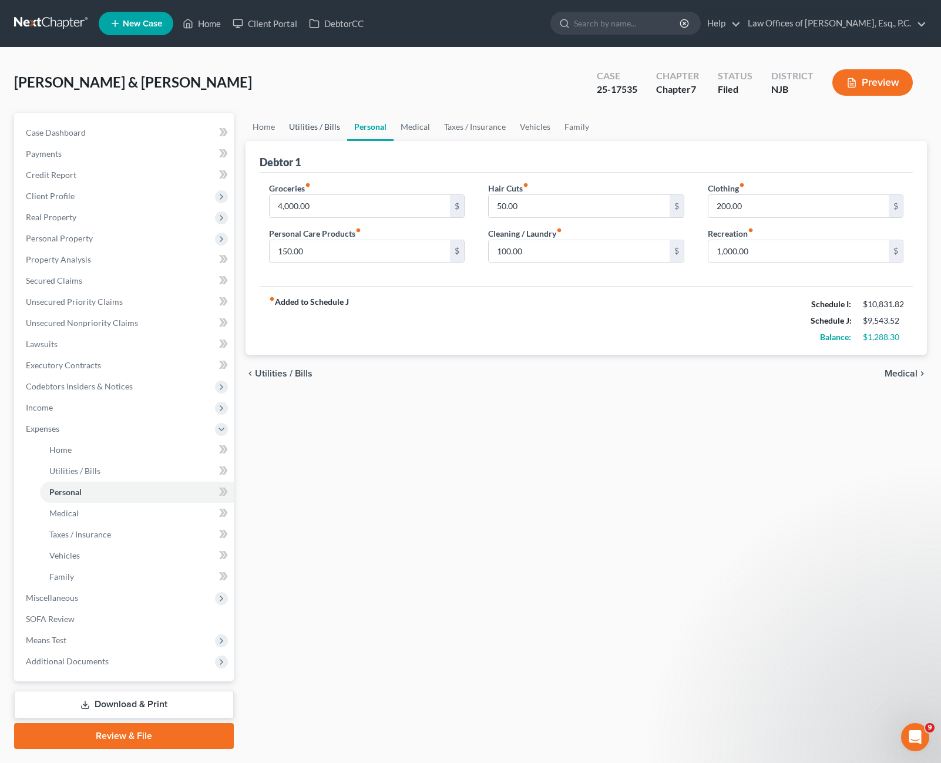
click at [316, 127] on link "Utilities / Bills" at bounding box center [314, 127] width 65 height 28
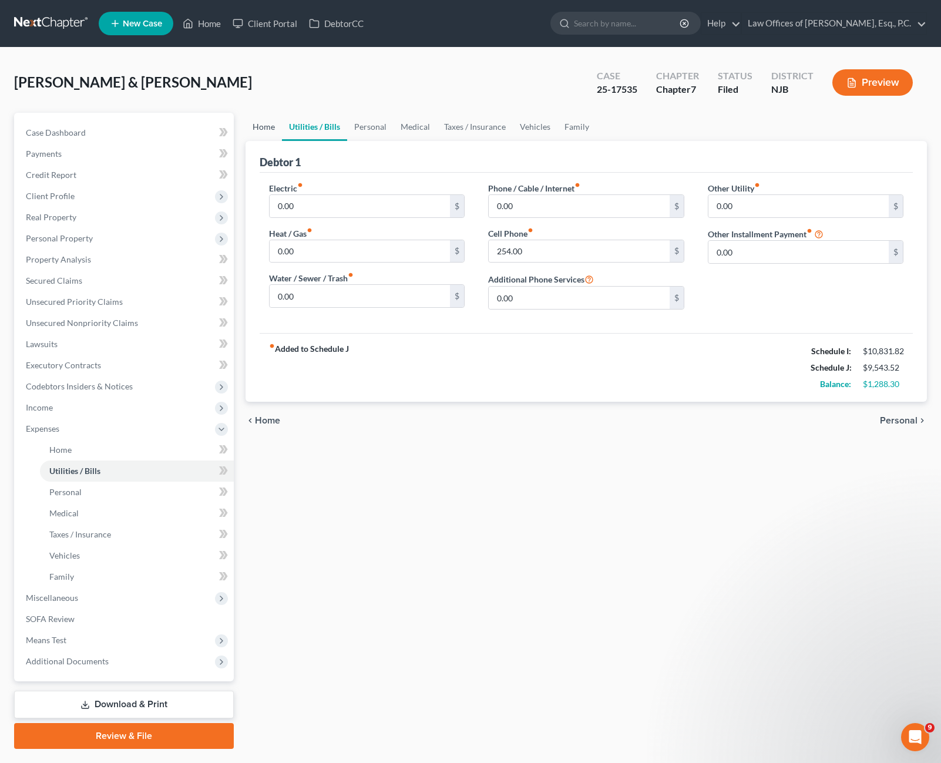
click at [267, 123] on link "Home" at bounding box center [264, 127] width 36 height 28
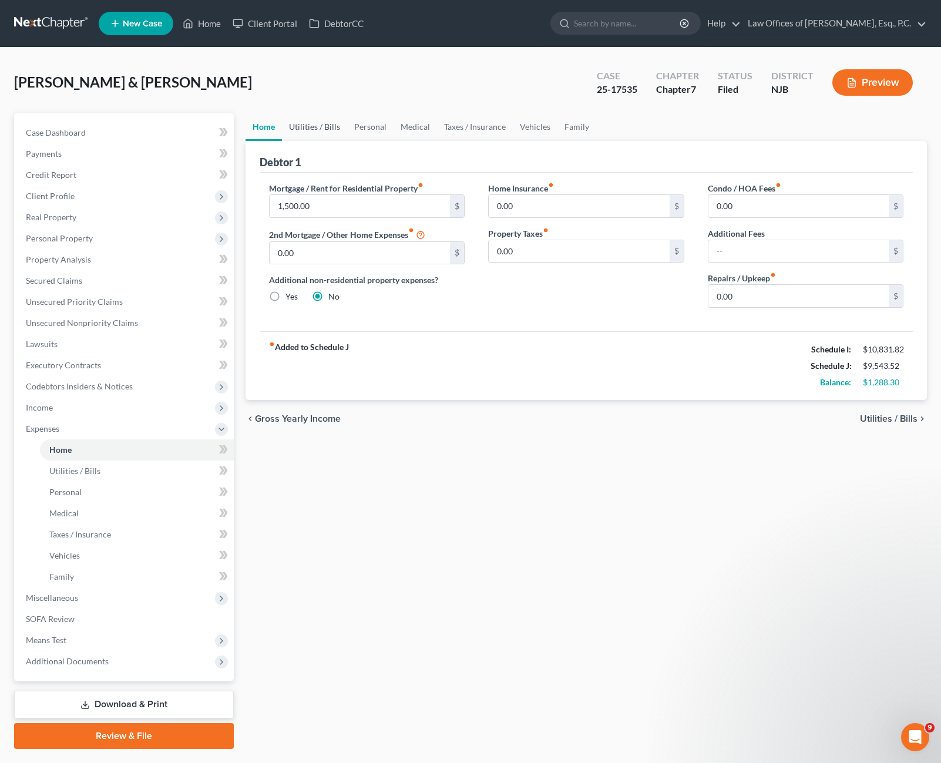
click at [316, 125] on link "Utilities / Bills" at bounding box center [314, 127] width 65 height 28
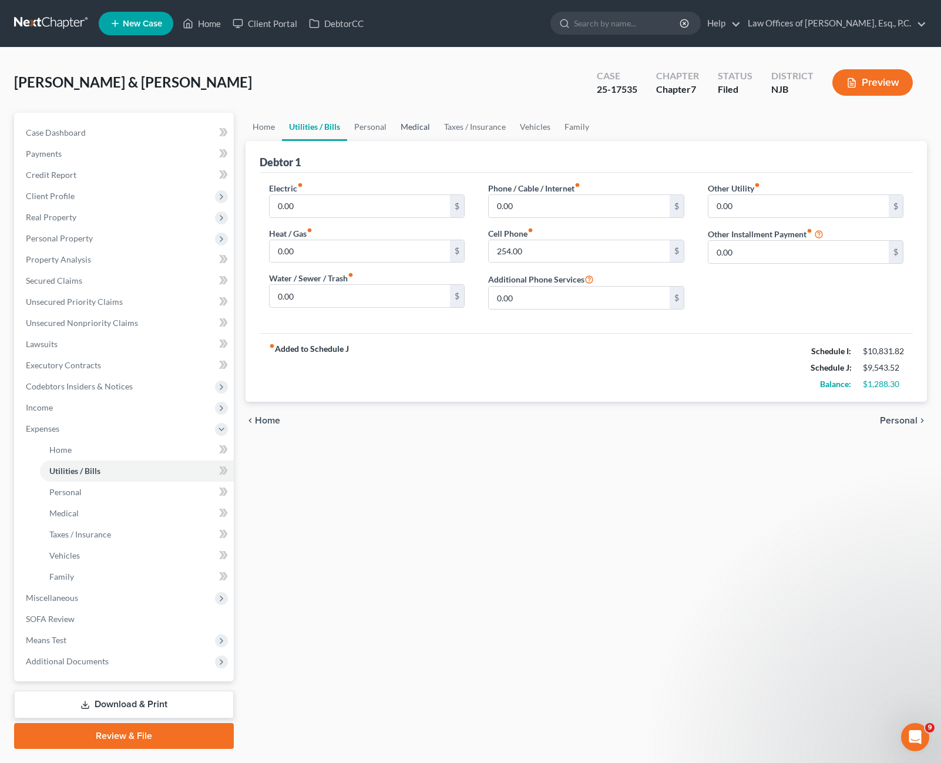
click at [395, 122] on link "Medical" at bounding box center [415, 127] width 43 height 28
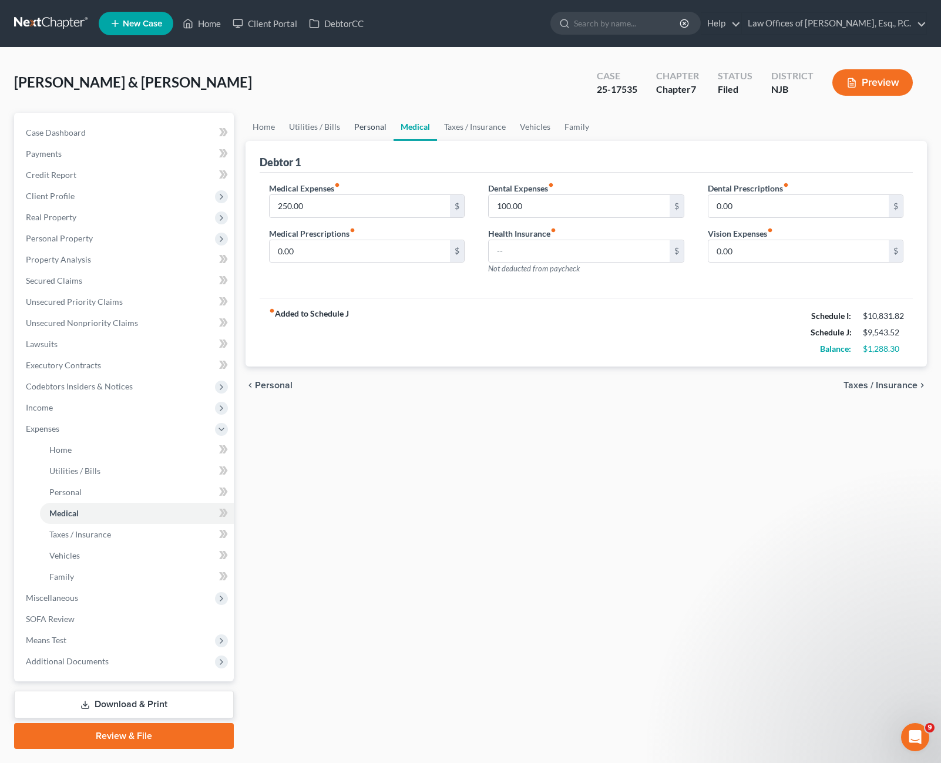
click at [383, 123] on link "Personal" at bounding box center [370, 127] width 46 height 28
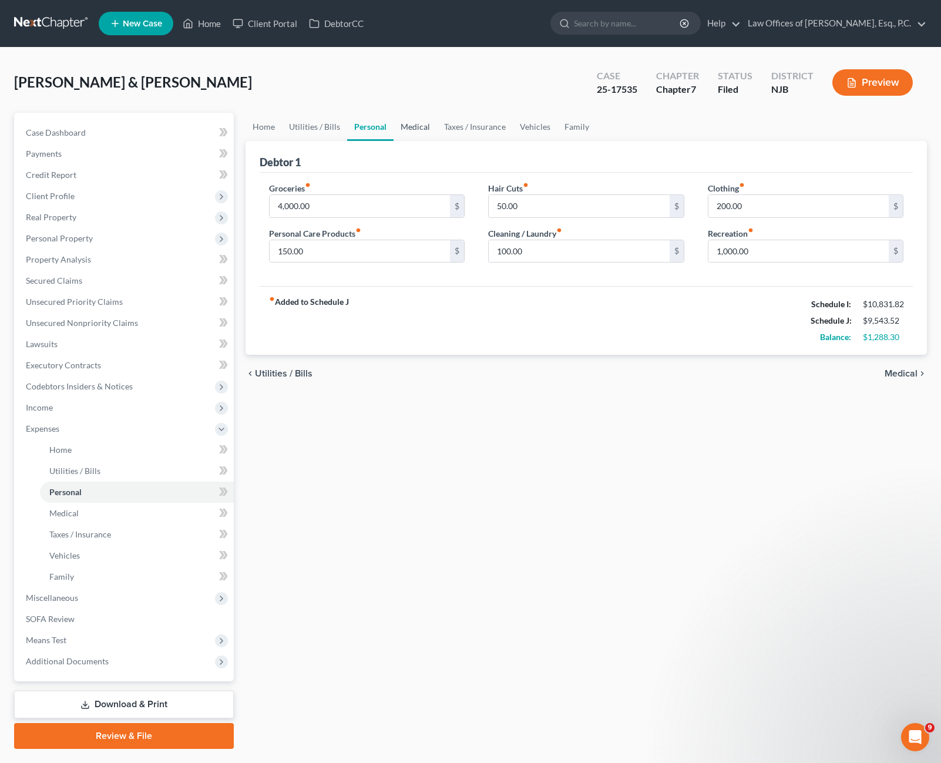
click at [407, 120] on link "Medical" at bounding box center [415, 127] width 43 height 28
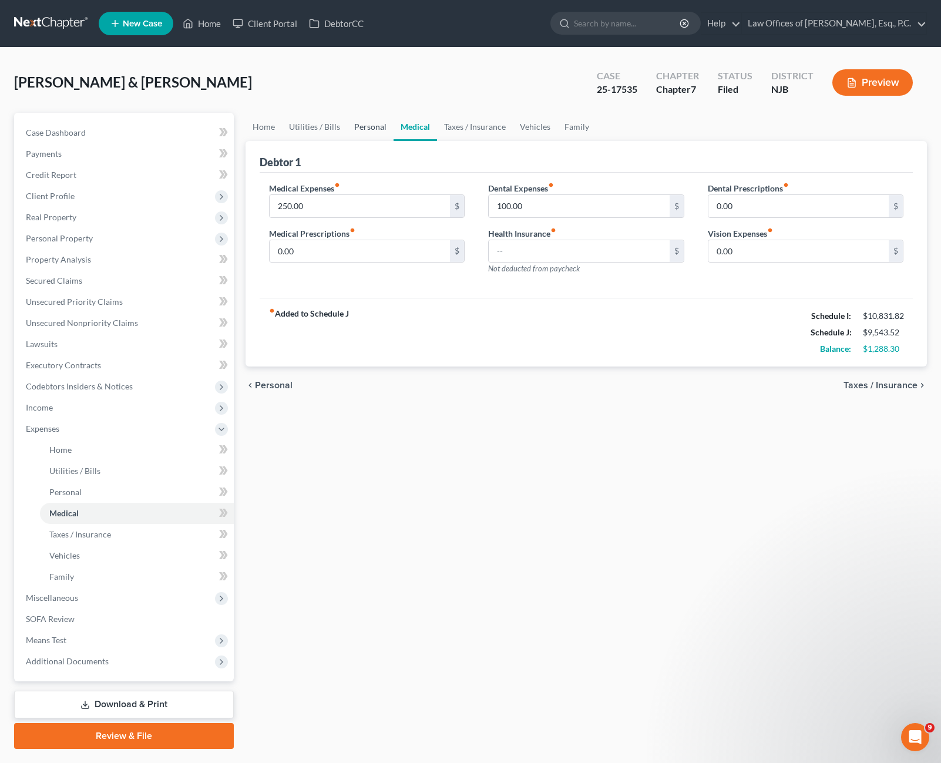
click at [368, 125] on link "Personal" at bounding box center [370, 127] width 46 height 28
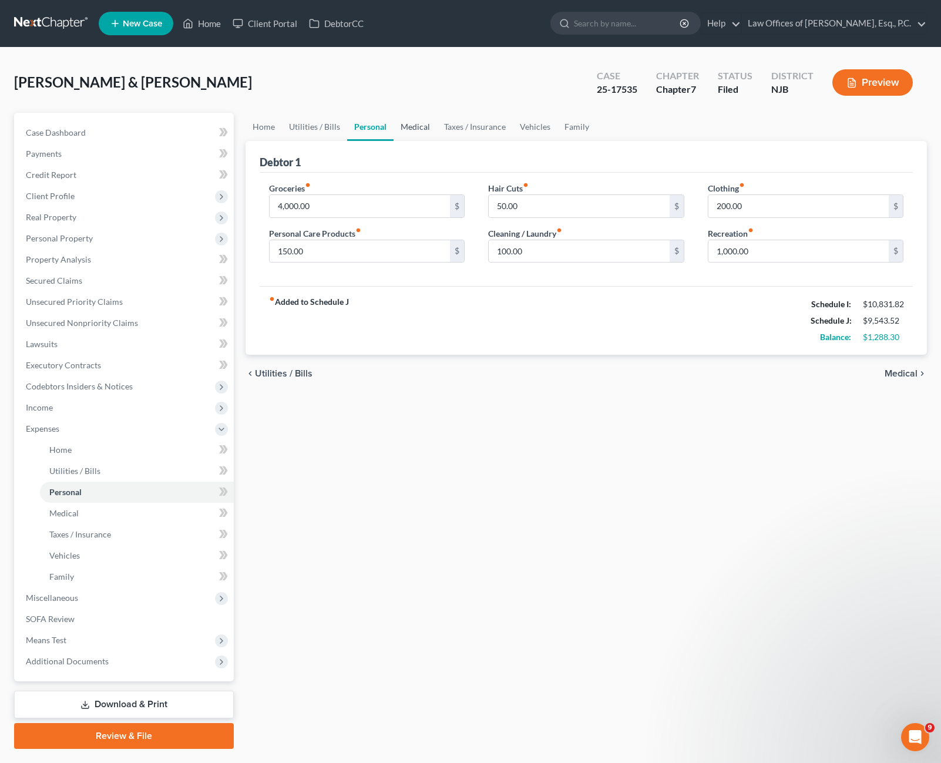
click at [421, 122] on link "Medical" at bounding box center [415, 127] width 43 height 28
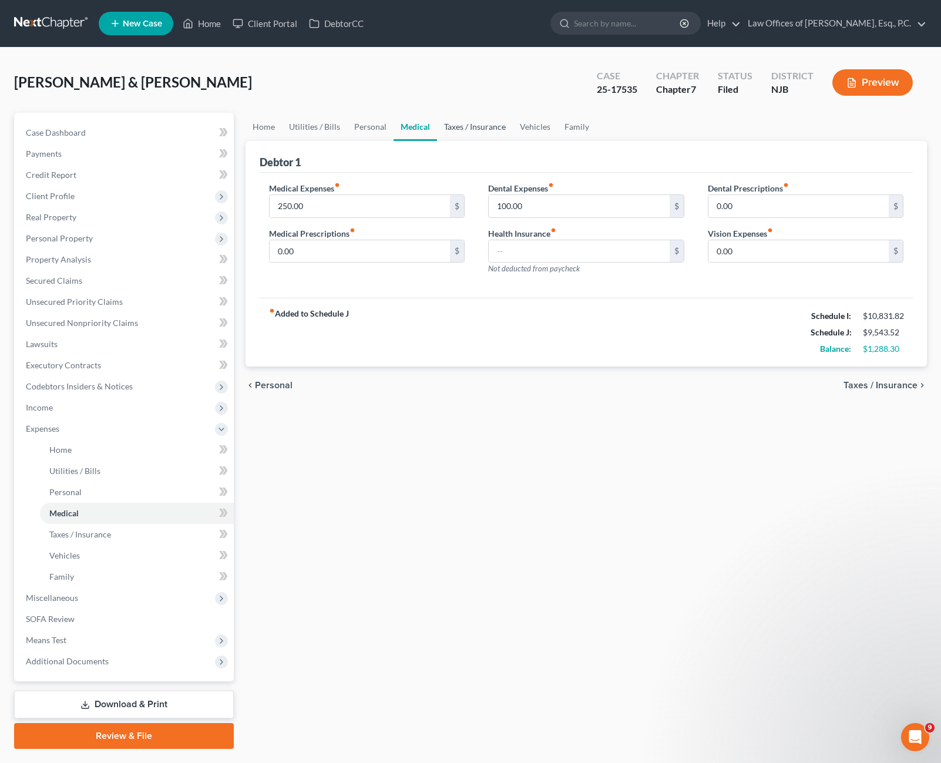
click at [472, 127] on link "Taxes / Insurance" at bounding box center [475, 127] width 76 height 28
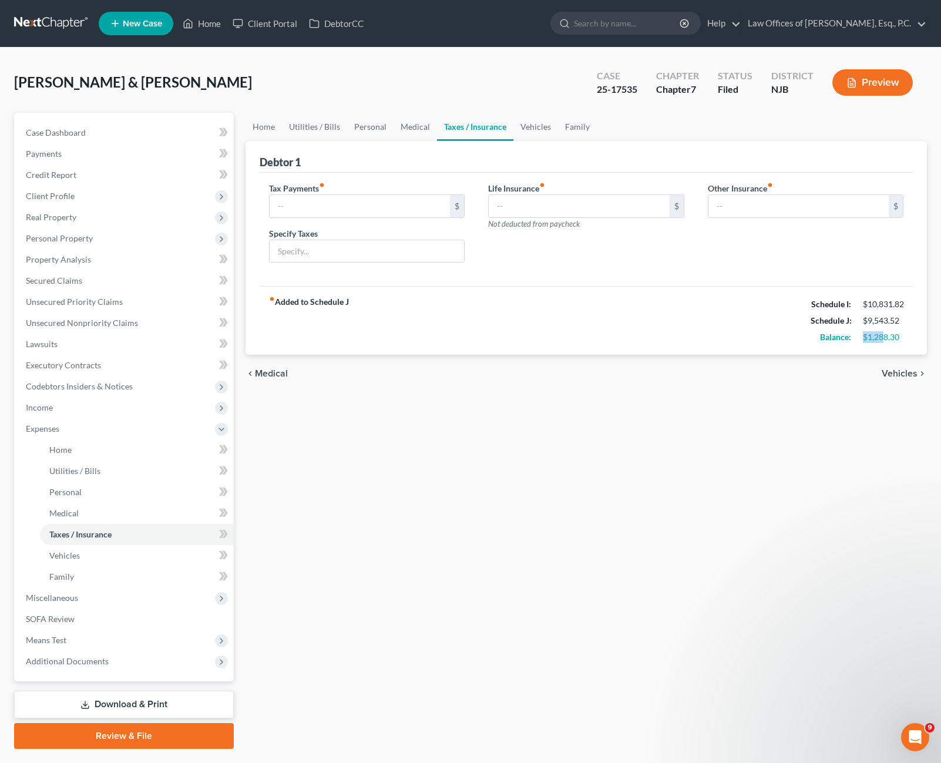
drag, startPoint x: 865, startPoint y: 339, endPoint x: 917, endPoint y: 334, distance: 52.0
click at [905, 335] on div "$1,288.30" at bounding box center [883, 337] width 52 height 12
drag, startPoint x: 861, startPoint y: 318, endPoint x: 898, endPoint y: 312, distance: 37.6
click at [898, 312] on div "Schedule I: $10,831.82 Schedule J: $9,543.52 Balance: $1,288.30" at bounding box center [857, 320] width 93 height 49
drag, startPoint x: 898, startPoint y: 312, endPoint x: 879, endPoint y: 321, distance: 20.8
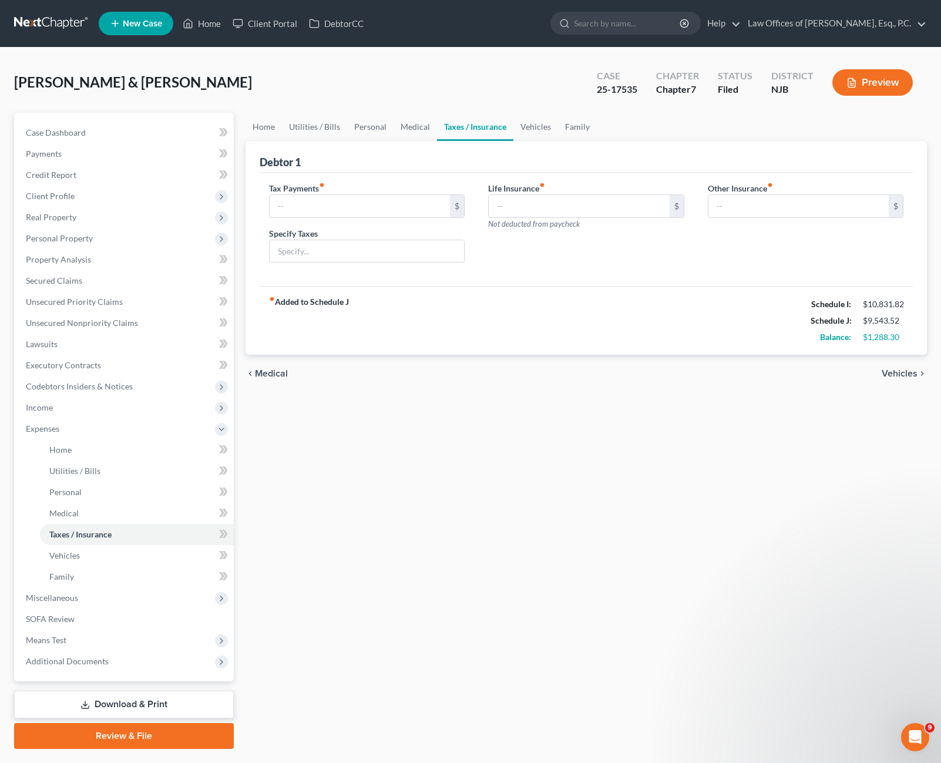
click at [879, 321] on div "$9,543.52" at bounding box center [883, 321] width 41 height 12
click at [366, 132] on link "Personal" at bounding box center [370, 127] width 46 height 28
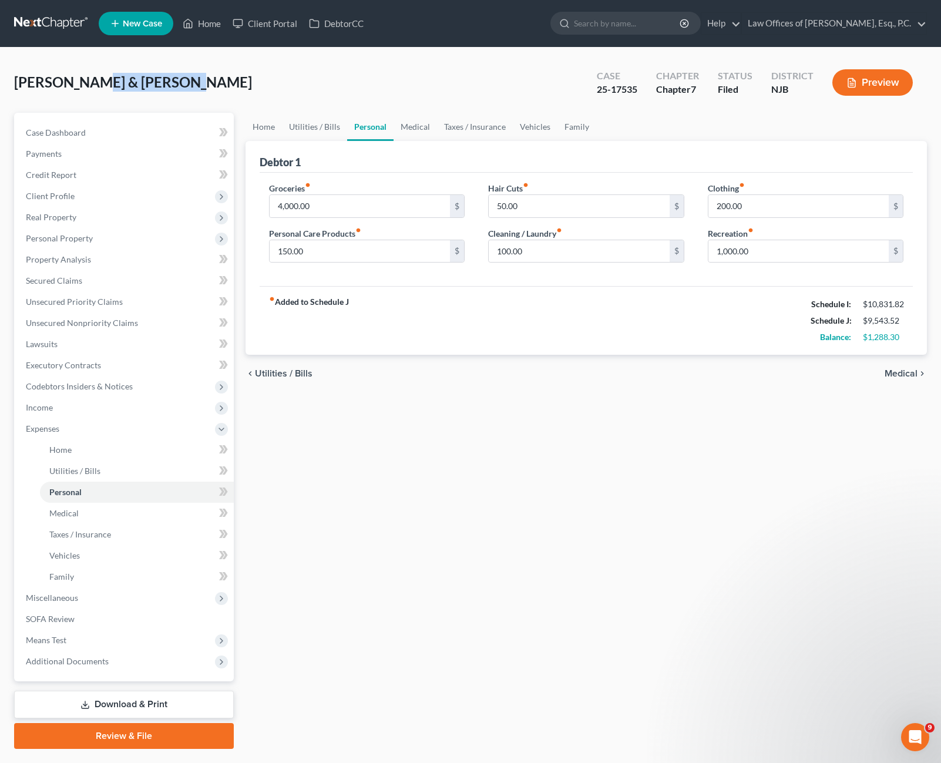
drag, startPoint x: 78, startPoint y: 71, endPoint x: 177, endPoint y: 74, distance: 99.9
click at [177, 74] on div "[PERSON_NAME] & [PERSON_NAME] Upgraded Case 25-17535 Chapter Chapter 7 Status […" at bounding box center [470, 87] width 913 height 51
drag, startPoint x: 169, startPoint y: 83, endPoint x: 149, endPoint y: 99, distance: 25.5
click at [163, 100] on div "[PERSON_NAME] & [PERSON_NAME] Upgraded Case 25-17535 Chapter Chapter 7 Status […" at bounding box center [470, 87] width 913 height 51
drag, startPoint x: 21, startPoint y: 83, endPoint x: 97, endPoint y: 76, distance: 76.7
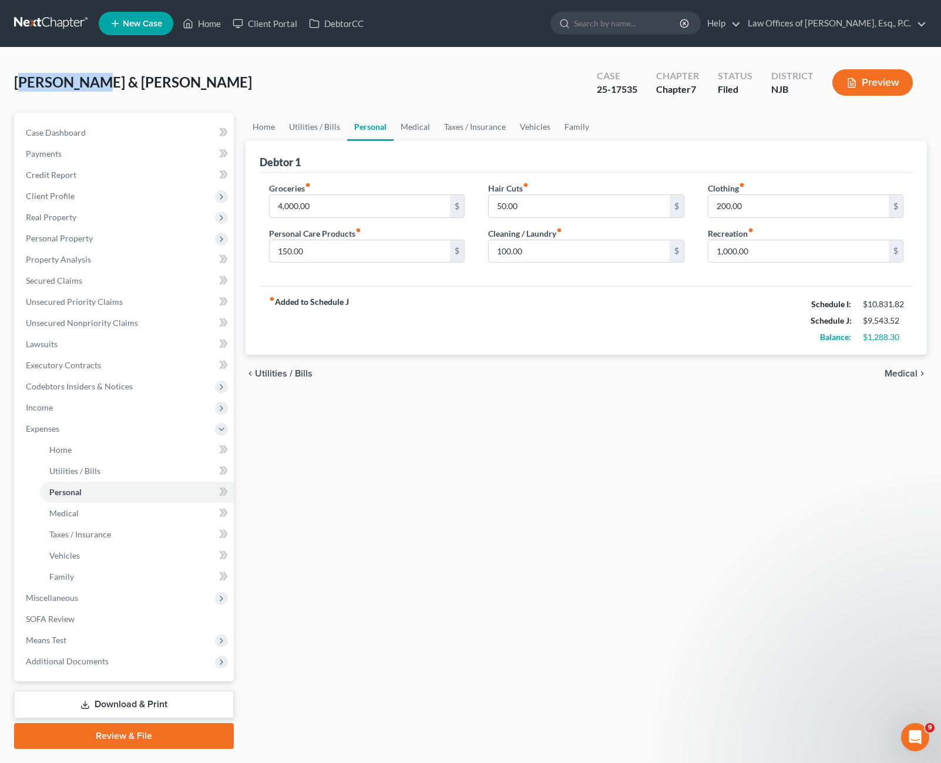
click at [81, 79] on span "[PERSON_NAME] & [PERSON_NAME]" at bounding box center [133, 81] width 238 height 17
drag, startPoint x: 97, startPoint y: 76, endPoint x: 82, endPoint y: 95, distance: 24.3
click at [82, 95] on div "[PERSON_NAME] & [PERSON_NAME] Upgraded Case 25-17535 Chapter Chapter 7 Status […" at bounding box center [470, 87] width 913 height 51
click at [575, 127] on link "Family" at bounding box center [577, 127] width 39 height 28
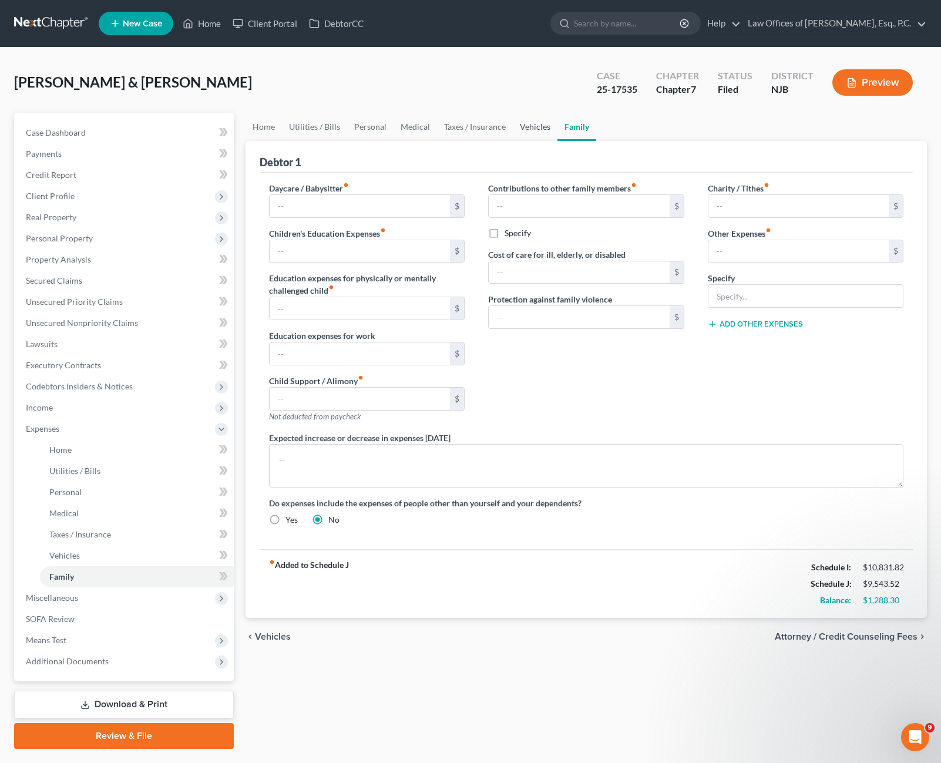
click at [529, 130] on link "Vehicles" at bounding box center [535, 127] width 45 height 28
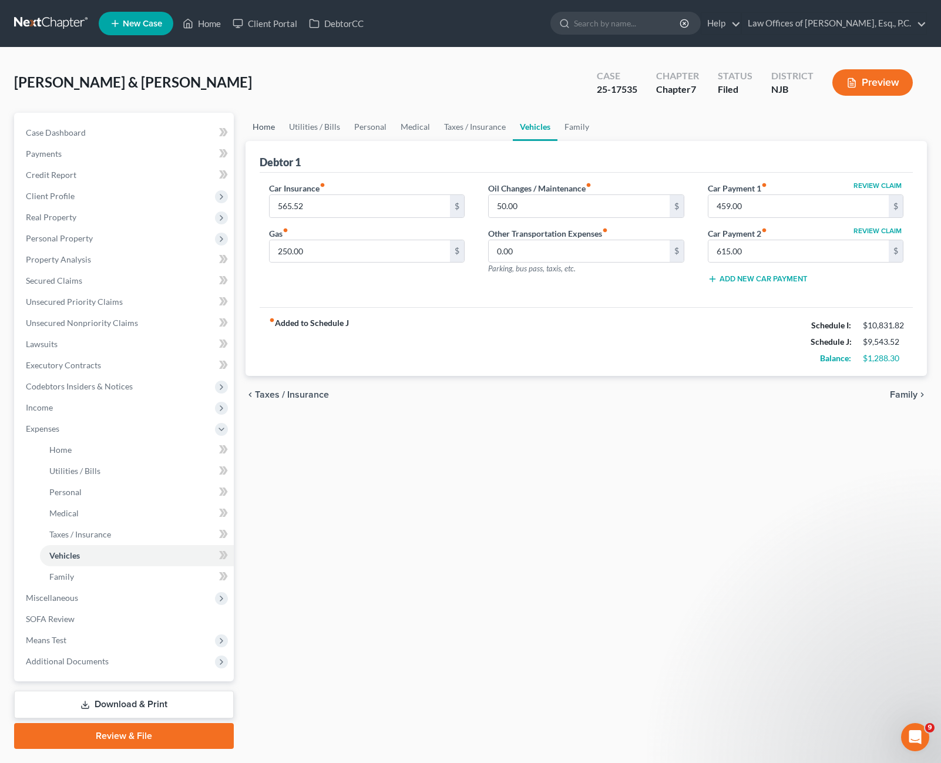
click at [273, 129] on link "Home" at bounding box center [264, 127] width 36 height 28
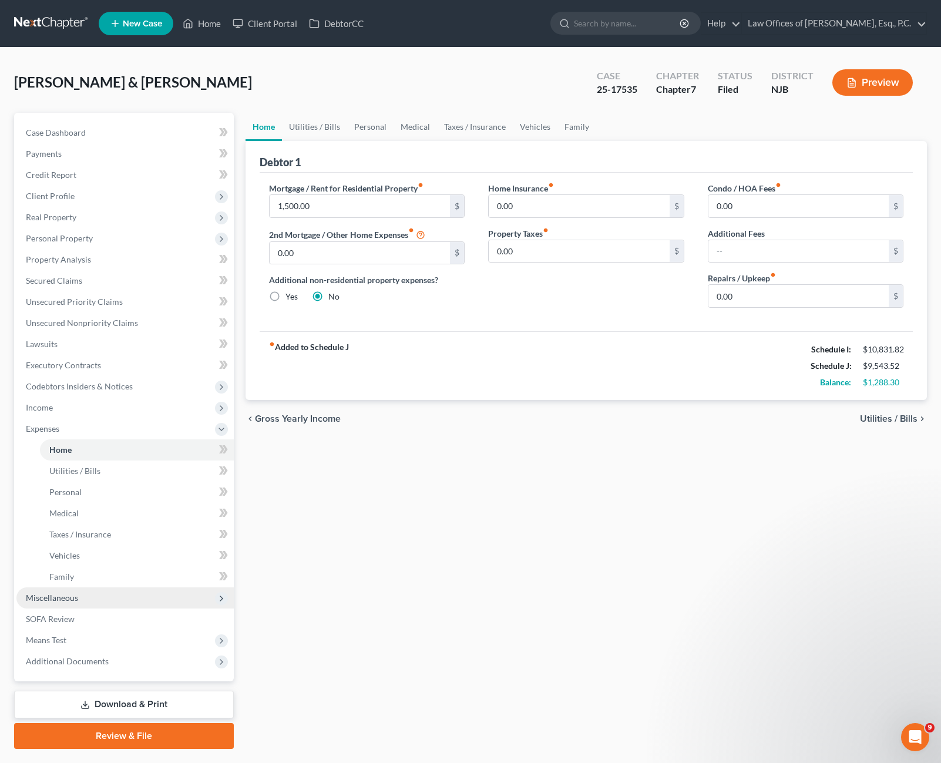
click at [78, 597] on span "Miscellaneous" at bounding box center [124, 598] width 217 height 21
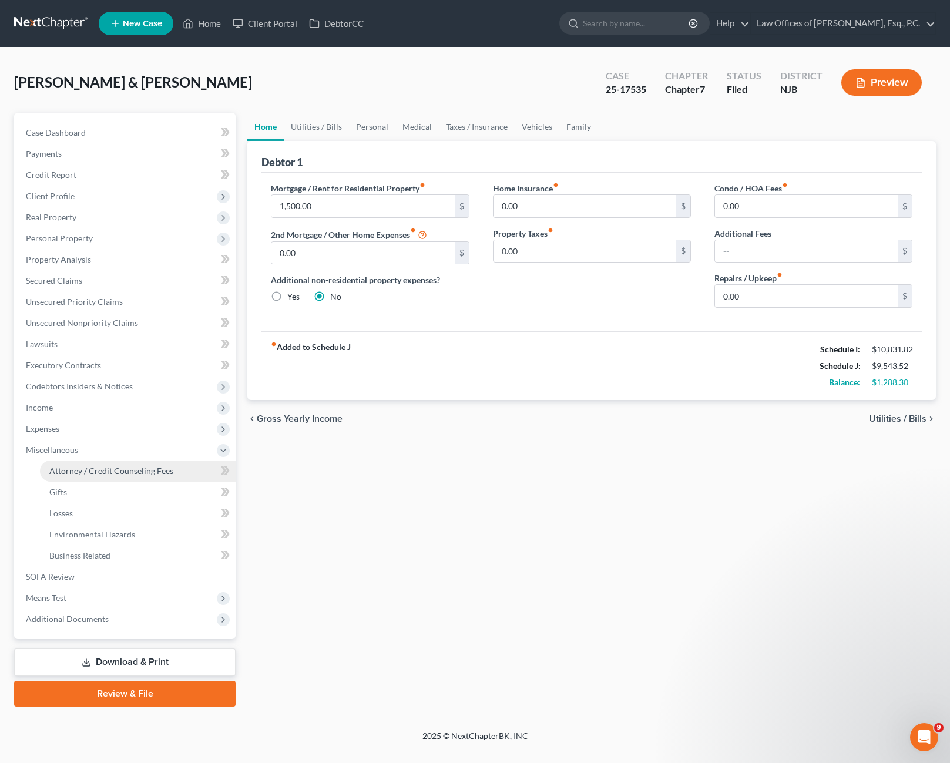
click at [91, 471] on span "Attorney / Credit Counseling Fees" at bounding box center [111, 471] width 124 height 10
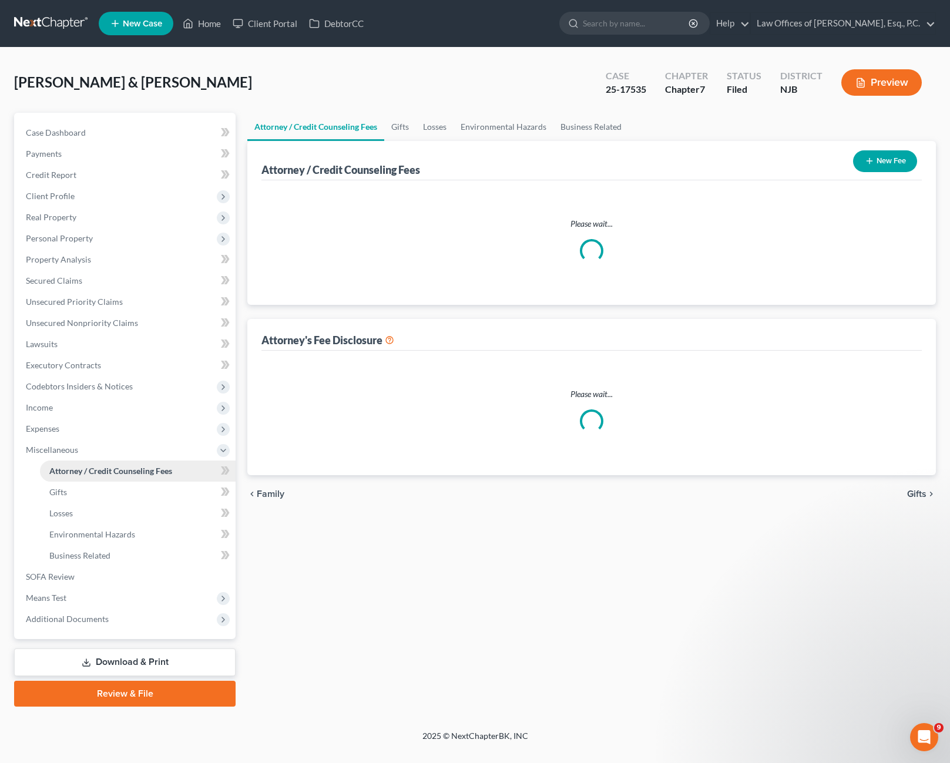
select select "2"
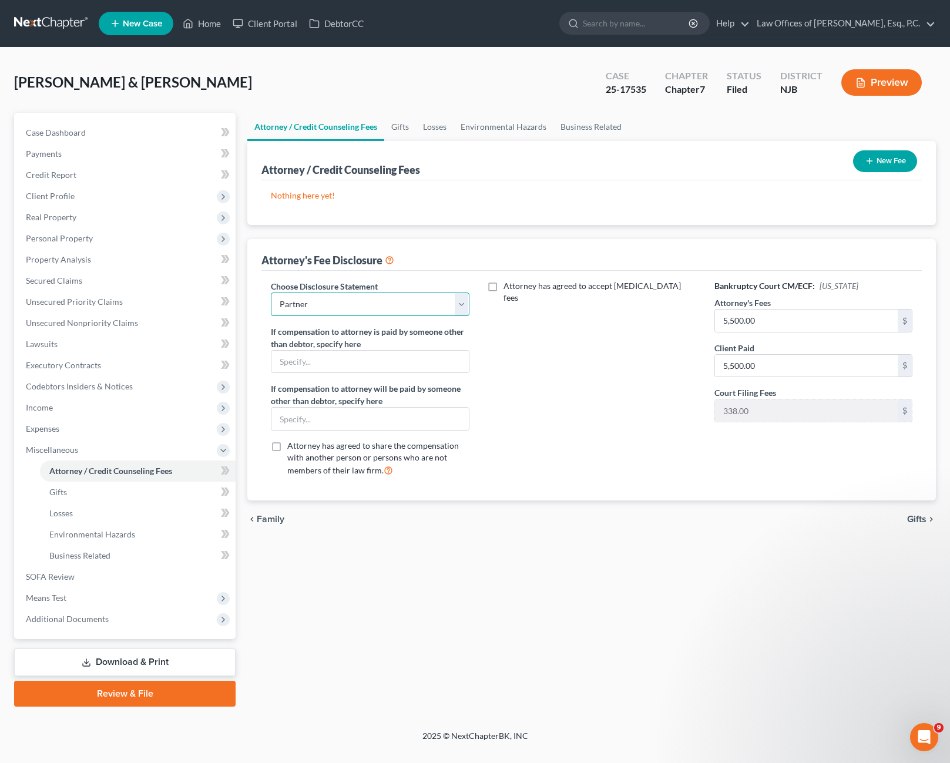
click at [422, 309] on select "Select Partner - Chap. 7 Conversion Partner - JF Partner" at bounding box center [370, 305] width 198 height 24
click at [647, 368] on div "Attorney has agreed to accept [MEDICAL_DATA] fees" at bounding box center [592, 383] width 222 height 206
drag, startPoint x: 75, startPoint y: 484, endPoint x: 68, endPoint y: 489, distance: 8.4
click at [75, 484] on link "Gifts" at bounding box center [138, 492] width 196 height 21
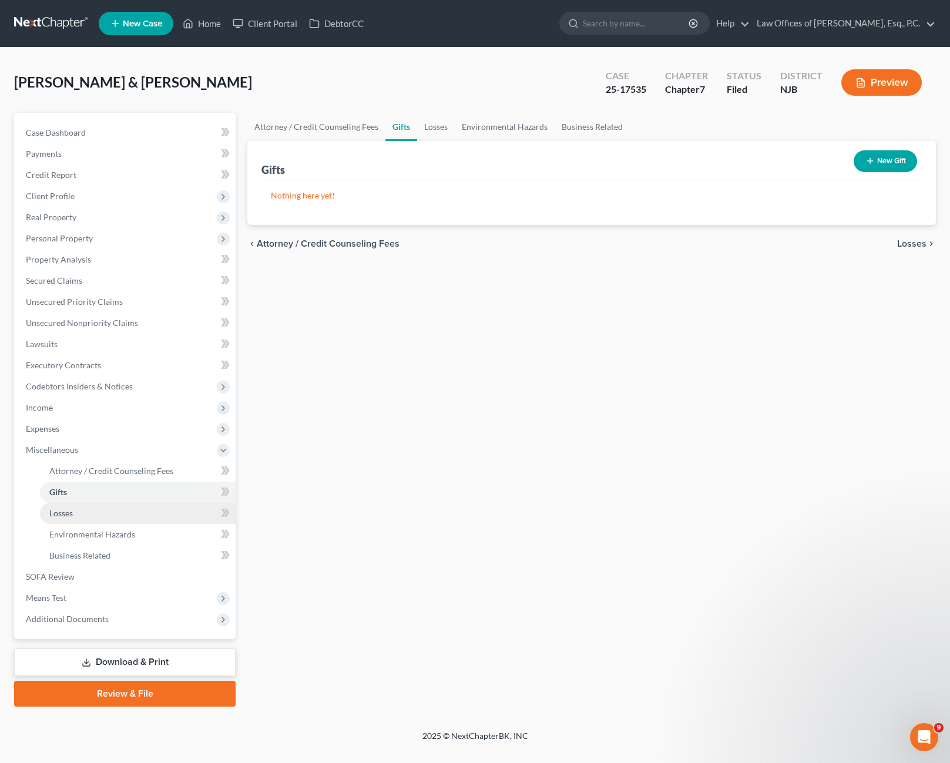
click at [89, 519] on link "Losses" at bounding box center [138, 513] width 196 height 21
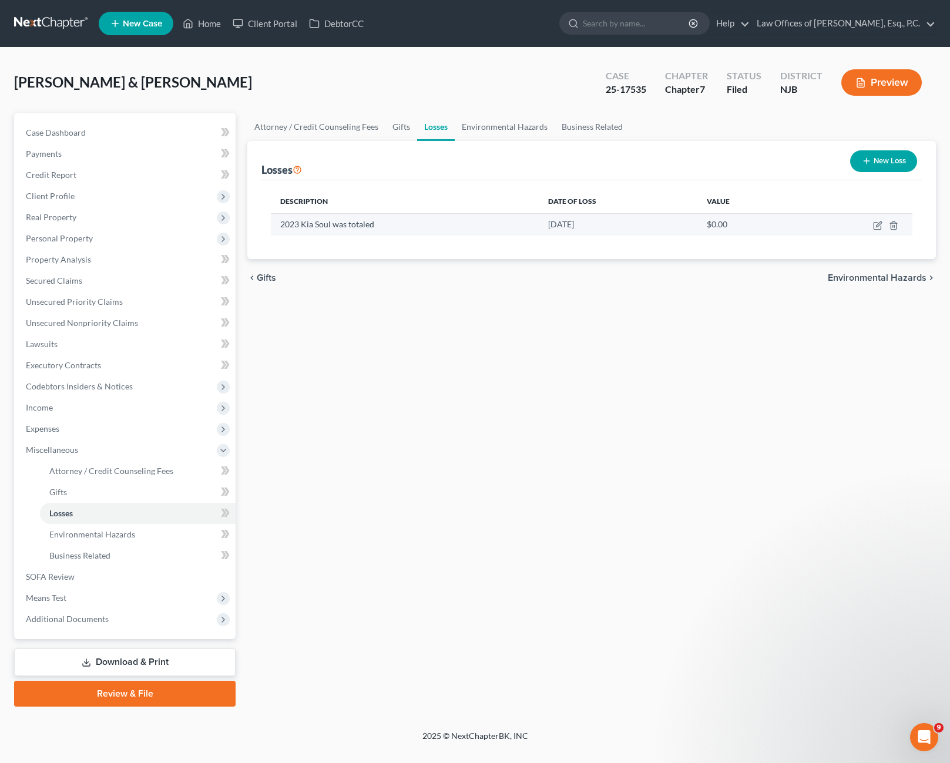
drag, startPoint x: 545, startPoint y: 224, endPoint x: 593, endPoint y: 223, distance: 48.2
click at [593, 223] on td "[DATE]" at bounding box center [618, 224] width 159 height 22
drag, startPoint x: 600, startPoint y: 226, endPoint x: 610, endPoint y: 239, distance: 15.5
click at [610, 239] on div "Description Date of Loss Value 2023 Kia Soul was totaled [DATE] $0.00" at bounding box center [591, 219] width 660 height 79
drag, startPoint x: 704, startPoint y: 224, endPoint x: 738, endPoint y: 229, distance: 34.4
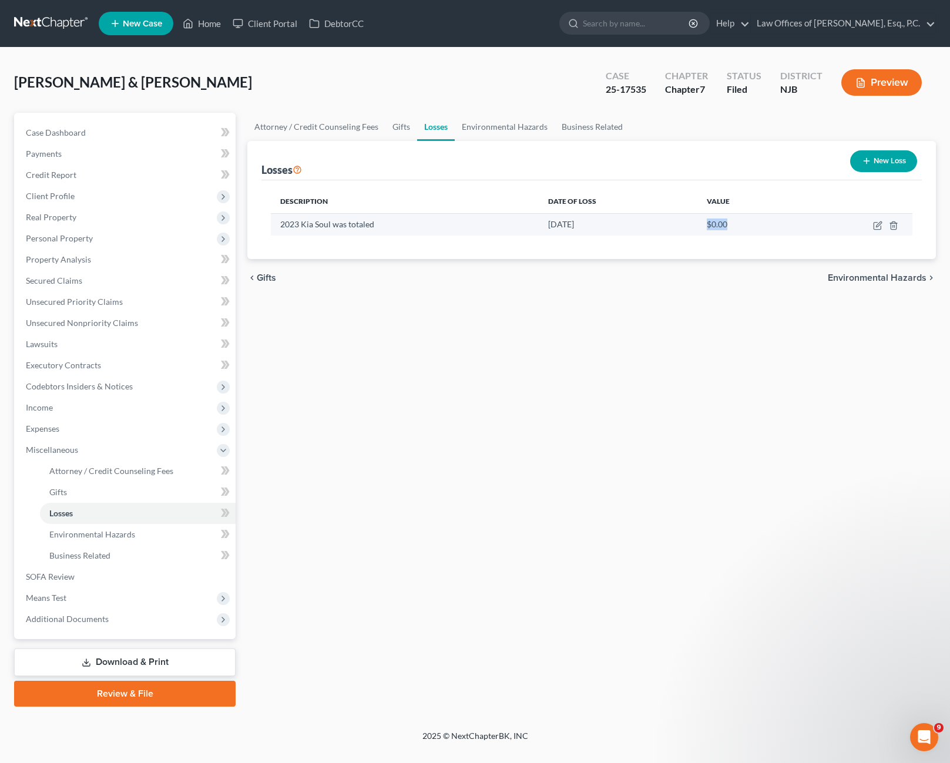
click at [738, 229] on td "$0.00" at bounding box center [746, 224] width 99 height 22
click at [147, 541] on link "Environmental Hazards" at bounding box center [138, 534] width 196 height 21
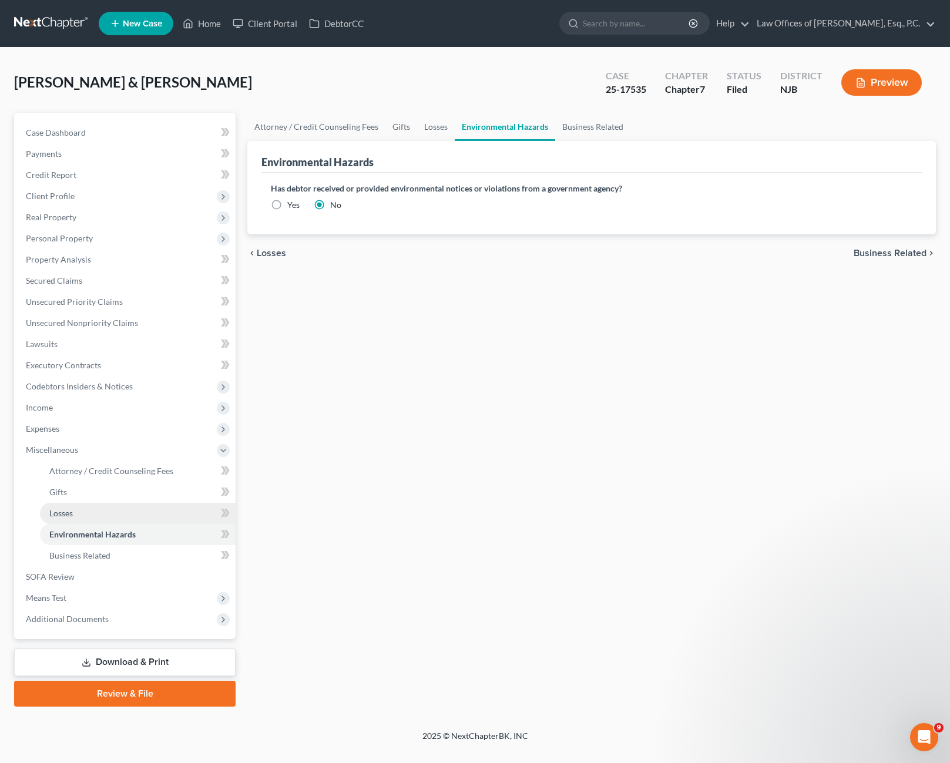
click at [90, 516] on link "Losses" at bounding box center [138, 513] width 196 height 21
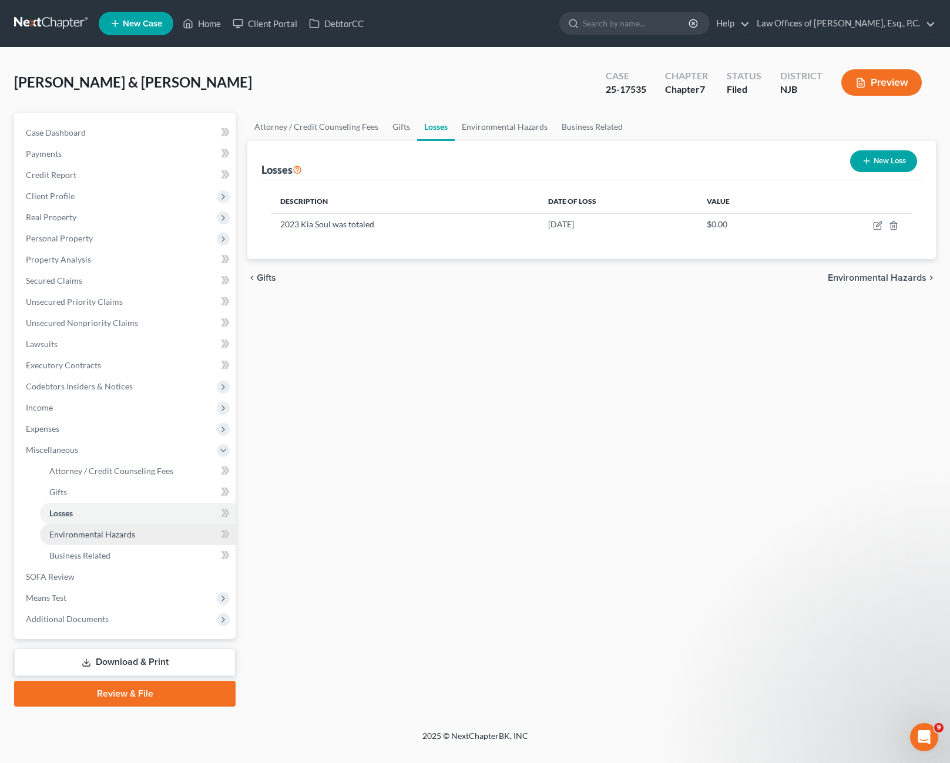
click at [112, 532] on span "Environmental Hazards" at bounding box center [92, 534] width 86 height 10
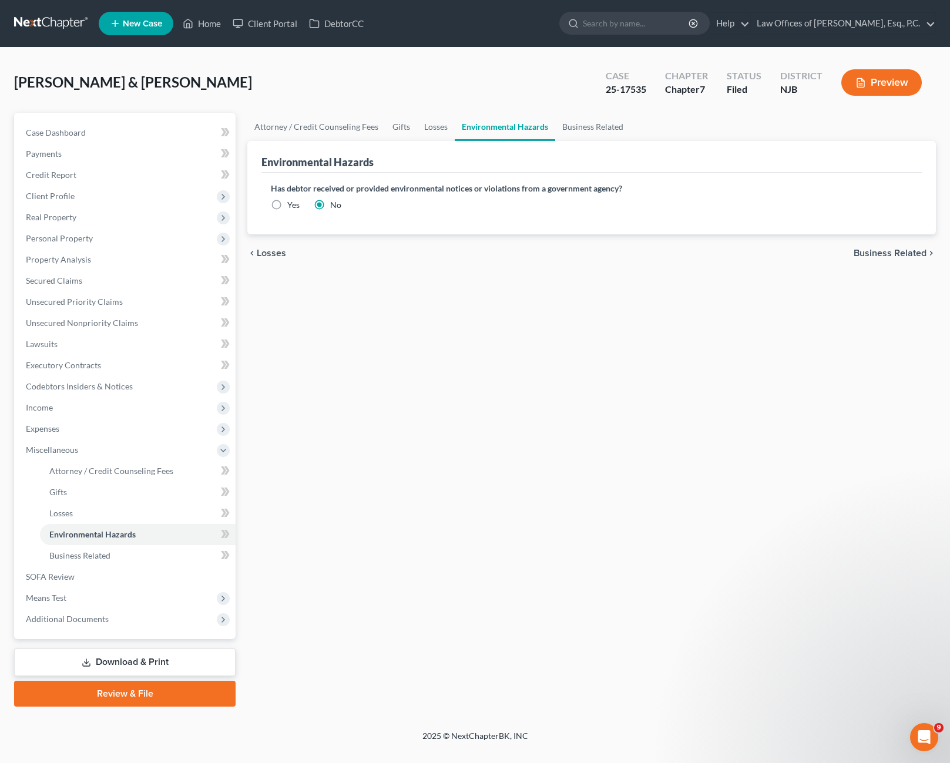
click at [456, 457] on div "Attorney / Credit Counseling Fees Gifts Losses Environmental Hazards Business R…" at bounding box center [591, 410] width 700 height 594
click at [122, 561] on link "Business Related" at bounding box center [138, 555] width 196 height 21
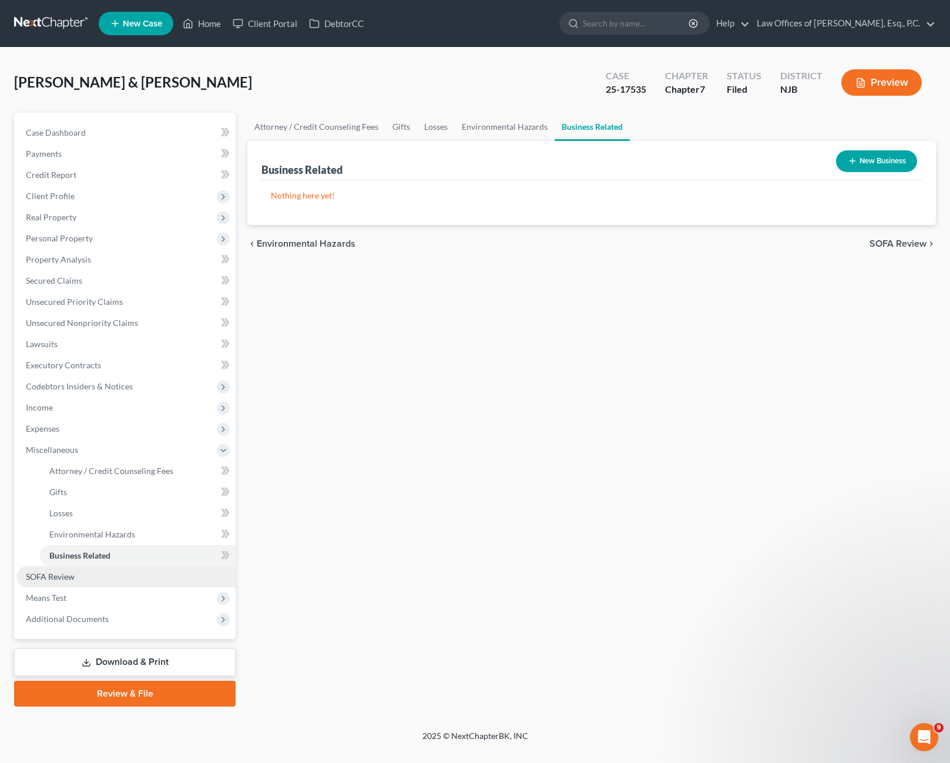
click at [83, 577] on link "SOFA Review" at bounding box center [125, 576] width 219 height 21
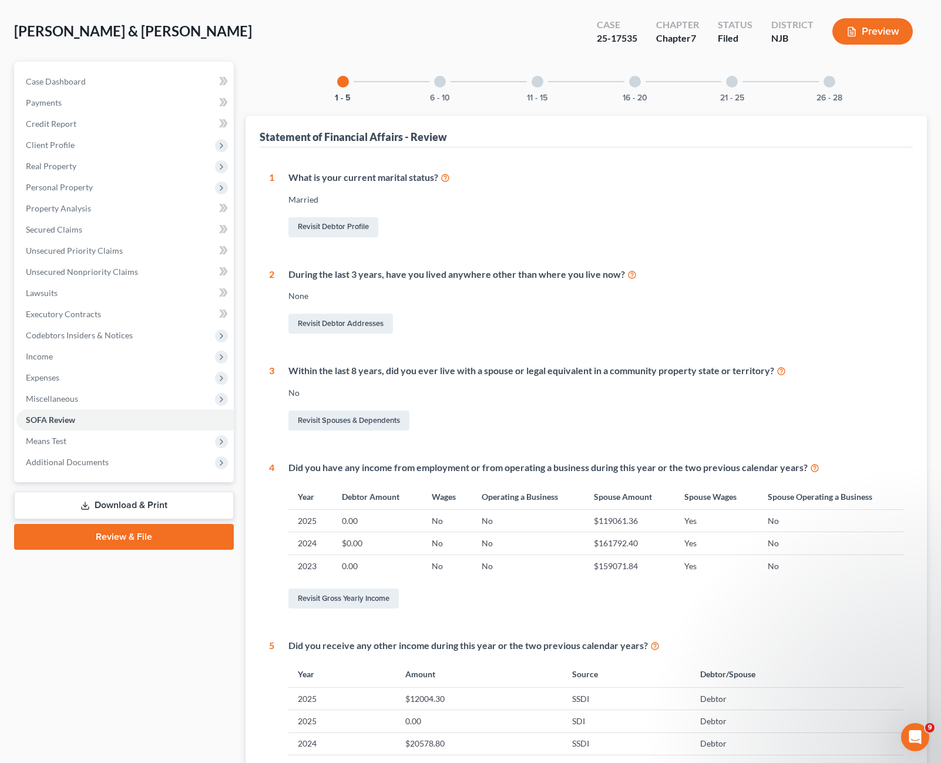
scroll to position [34, 0]
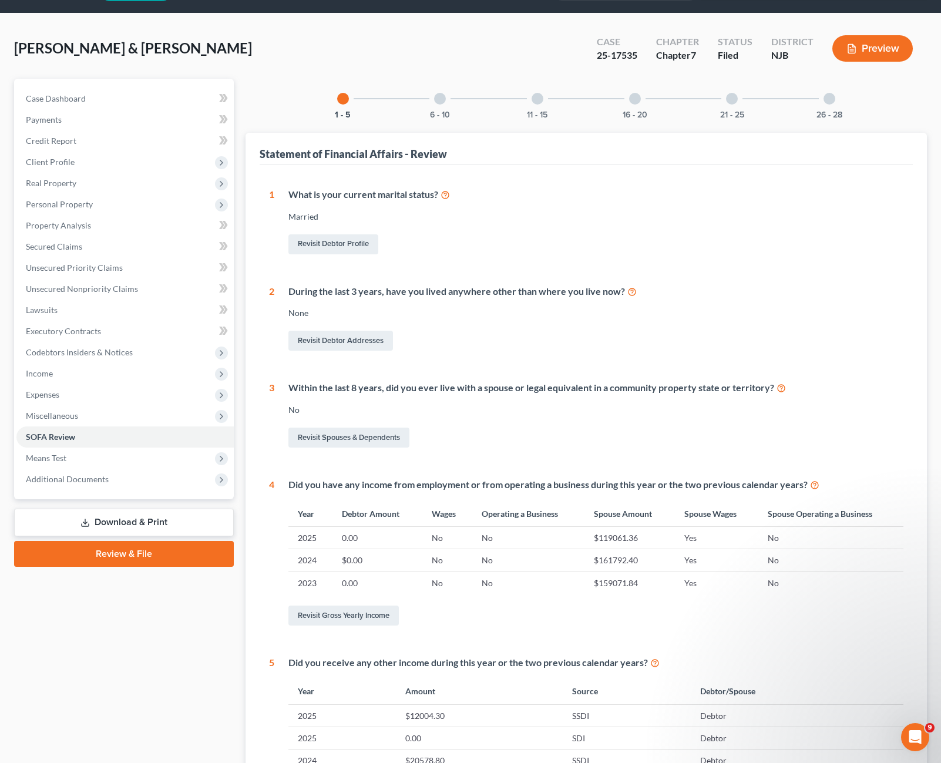
click at [442, 99] on div at bounding box center [440, 99] width 12 height 12
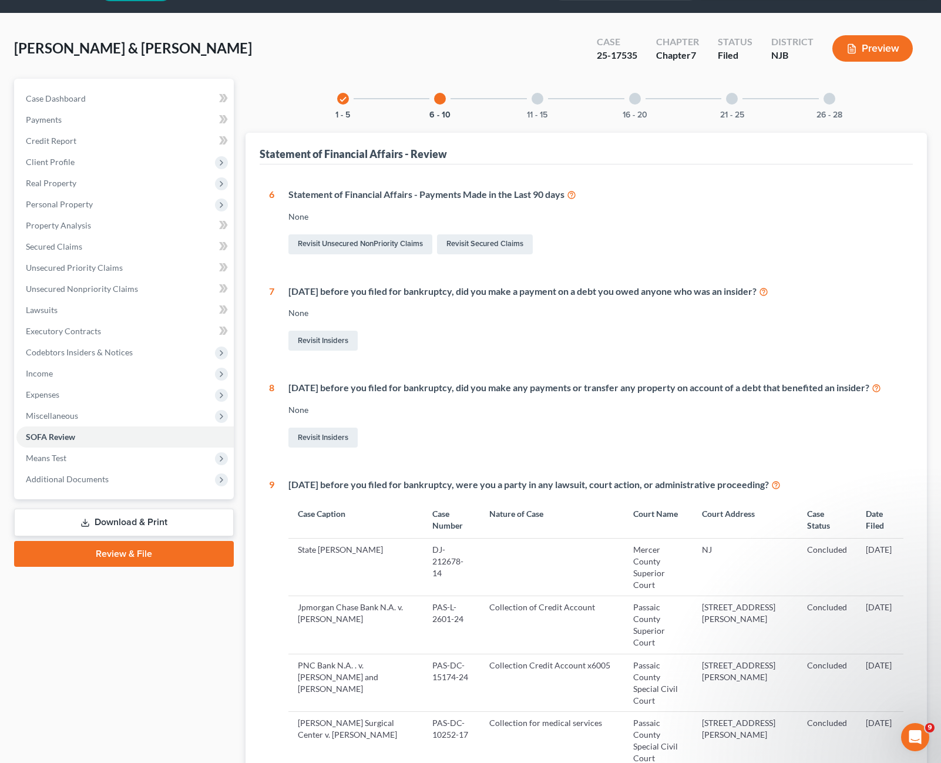
click at [545, 102] on div "11 - 15" at bounding box center [538, 99] width 40 height 40
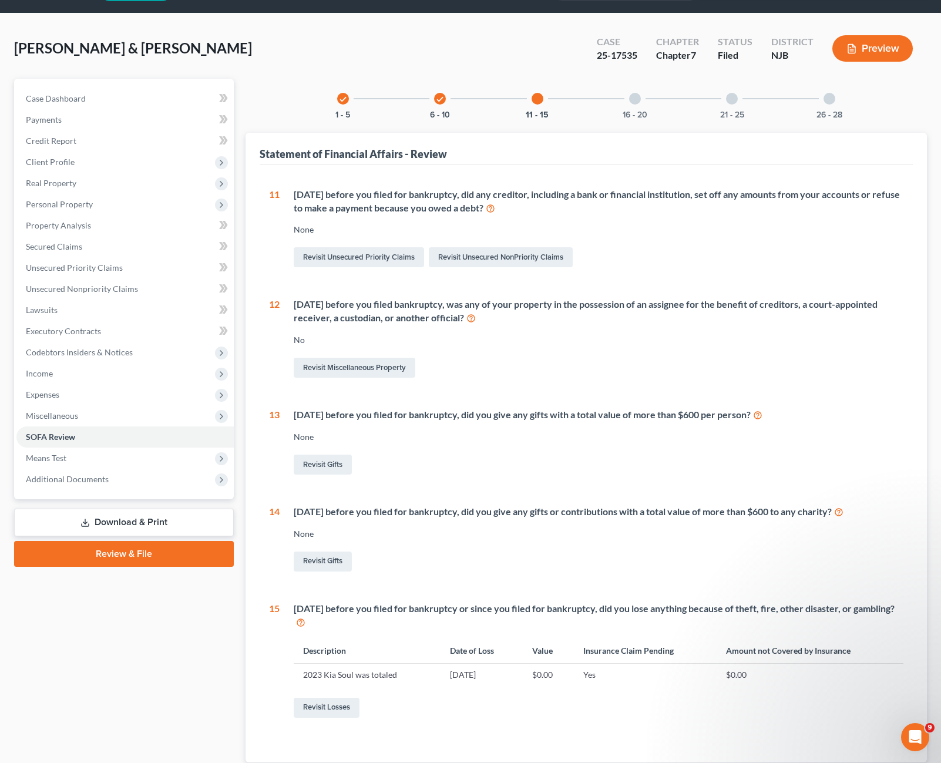
click at [637, 102] on div at bounding box center [635, 99] width 12 height 12
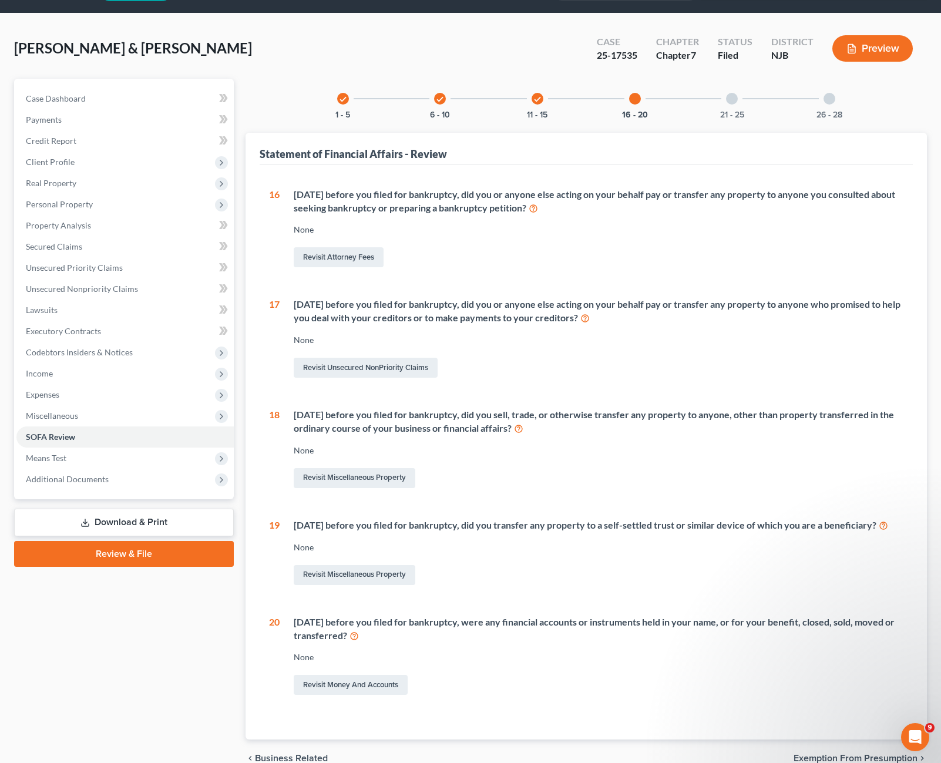
click at [732, 107] on div "21 - 25" at bounding box center [732, 99] width 40 height 40
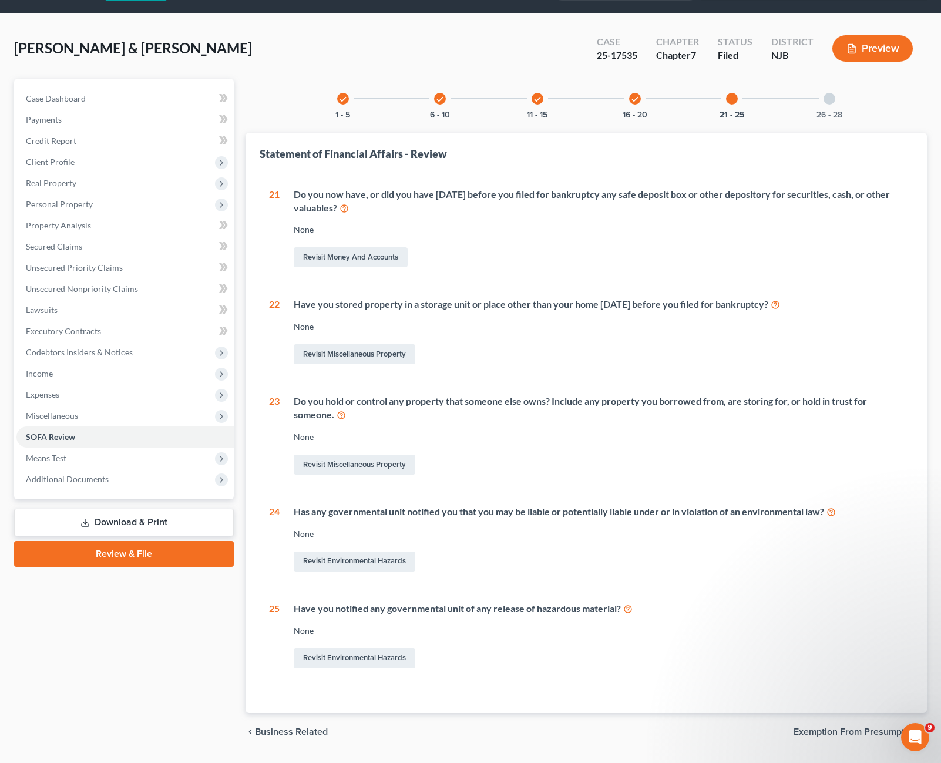
click at [827, 101] on div at bounding box center [830, 99] width 12 height 12
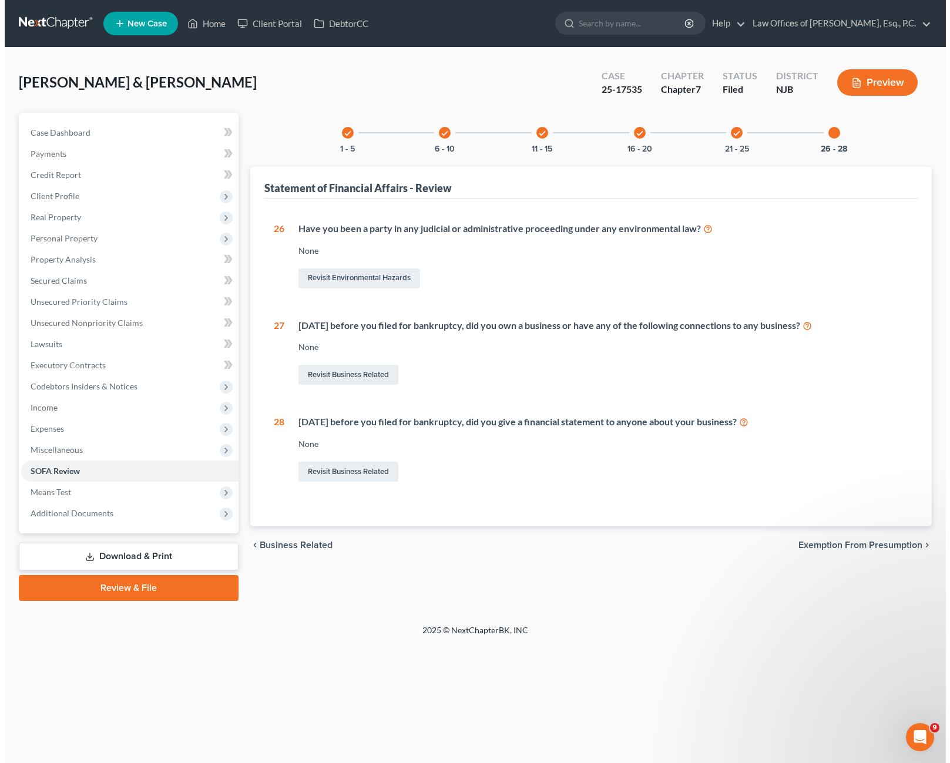
scroll to position [0, 0]
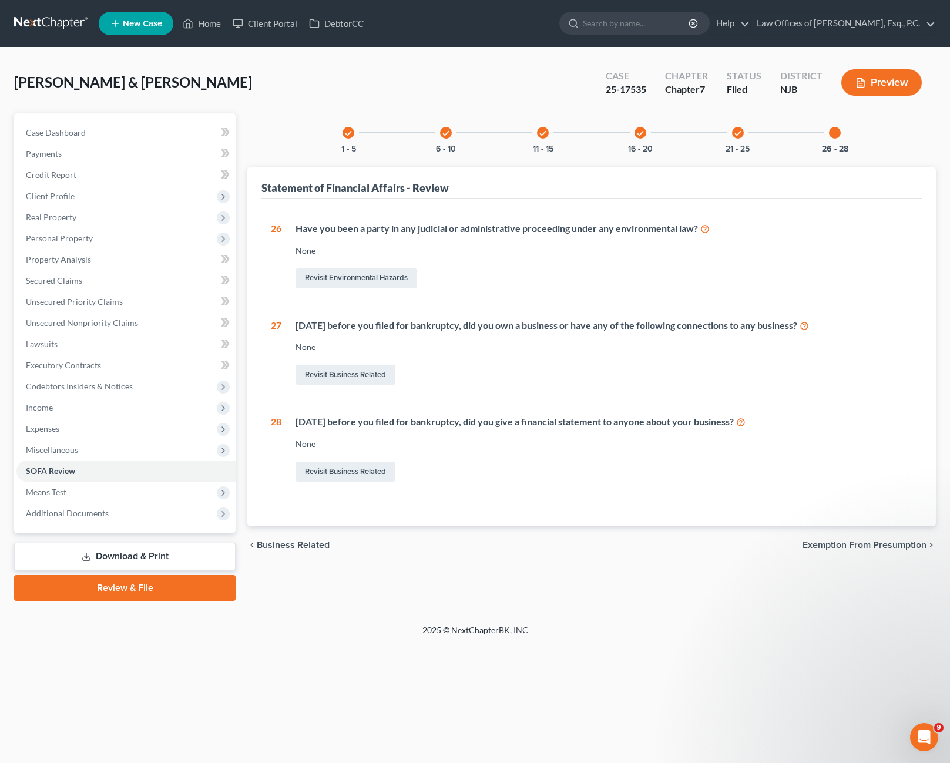
click at [840, 137] on div "26 - 28" at bounding box center [835, 133] width 40 height 40
click at [126, 494] on span "Means Test" at bounding box center [125, 492] width 219 height 21
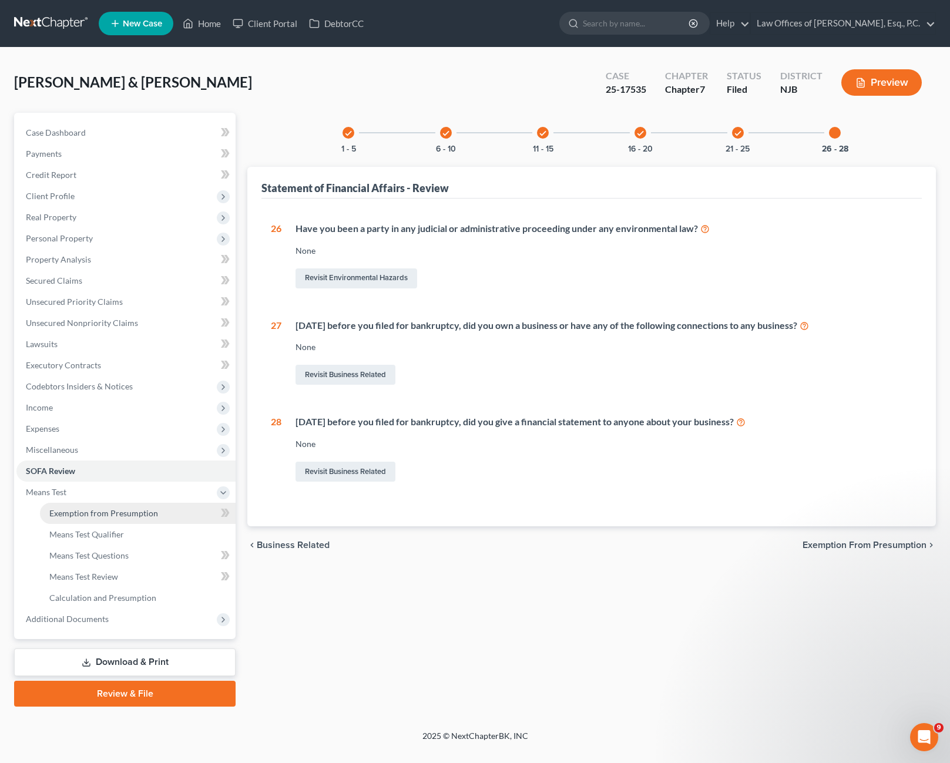
click at [98, 521] on link "Exemption from Presumption" at bounding box center [138, 513] width 196 height 21
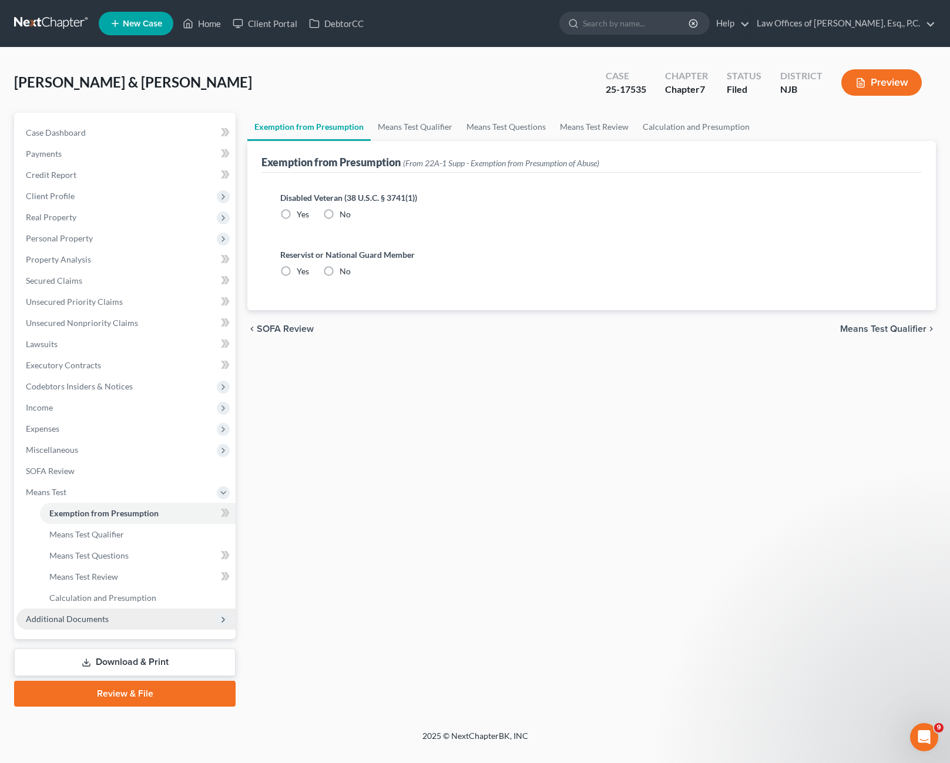
click at [105, 619] on span "Additional Documents" at bounding box center [67, 619] width 83 height 10
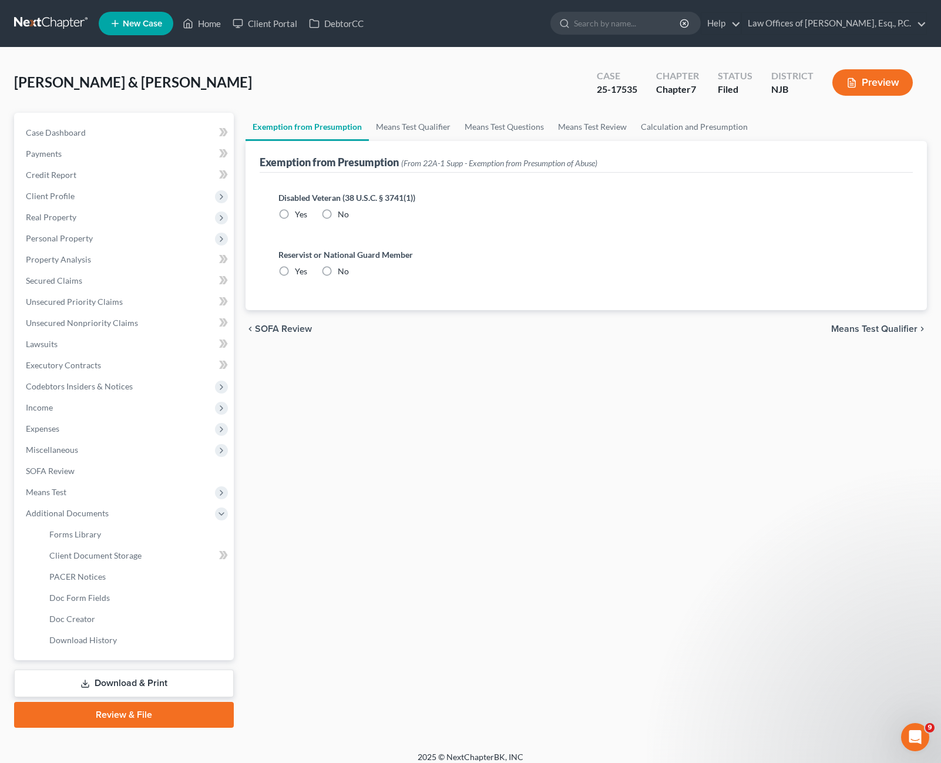
click at [153, 720] on link "Review & File" at bounding box center [124, 715] width 220 height 26
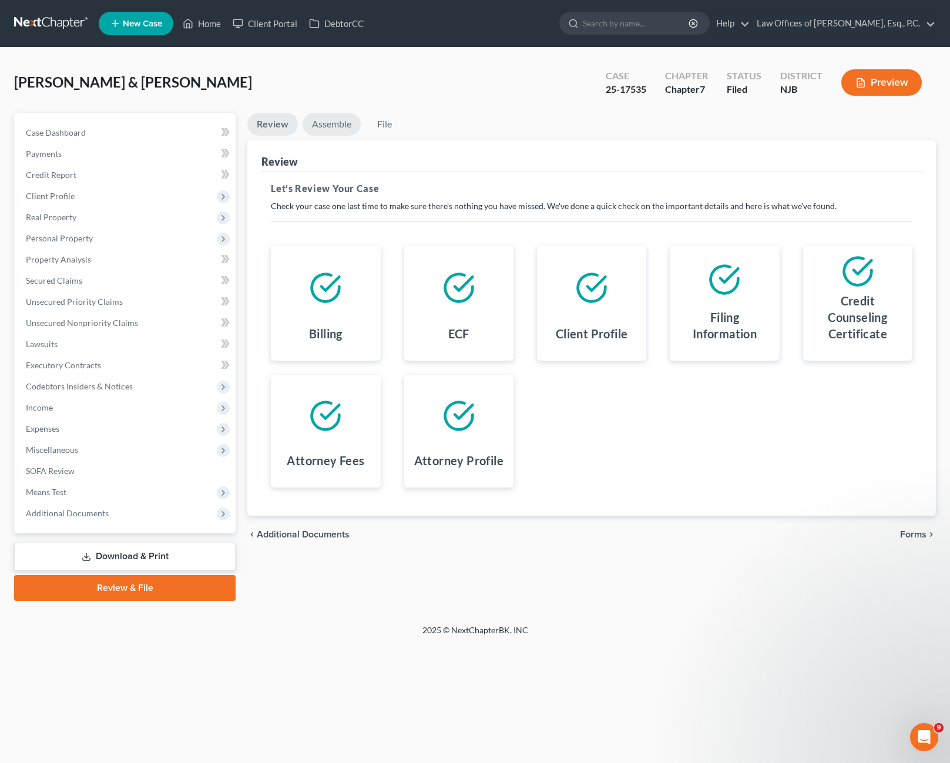
click at [333, 117] on link "Assemble" at bounding box center [332, 124] width 58 height 23
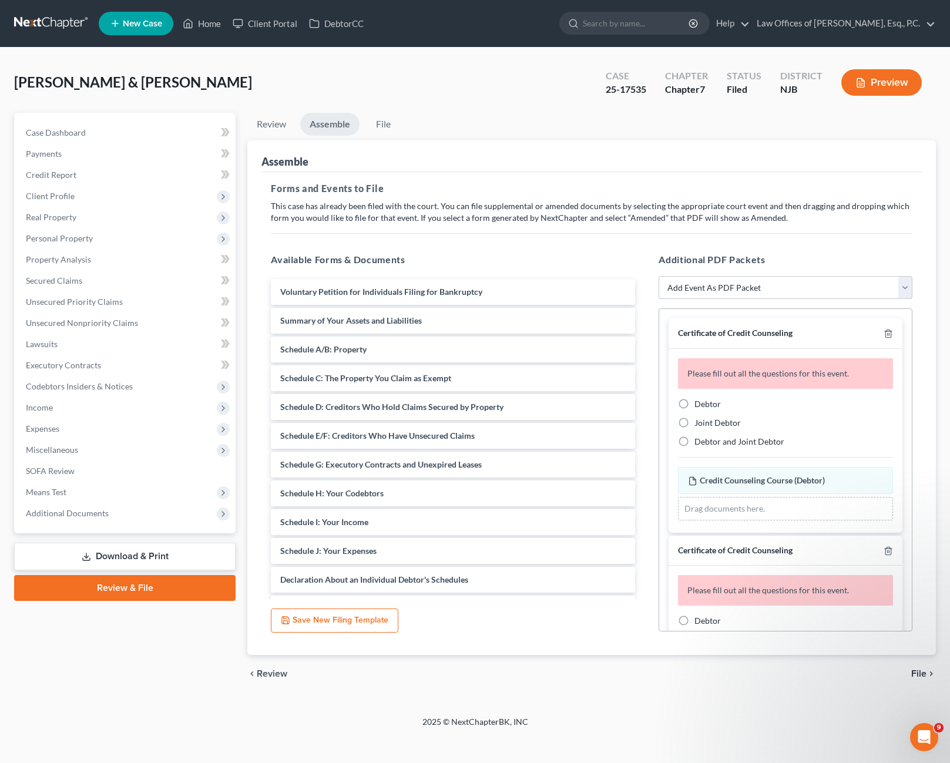
click at [738, 284] on select "Add Event As PDF Packet Amended Attorney Compensation Statement Amended List of…" at bounding box center [786, 288] width 254 height 24
click at [612, 234] on div "Forms and Events to File Select which forms you want to file merged with the pe…" at bounding box center [591, 414] width 660 height 484
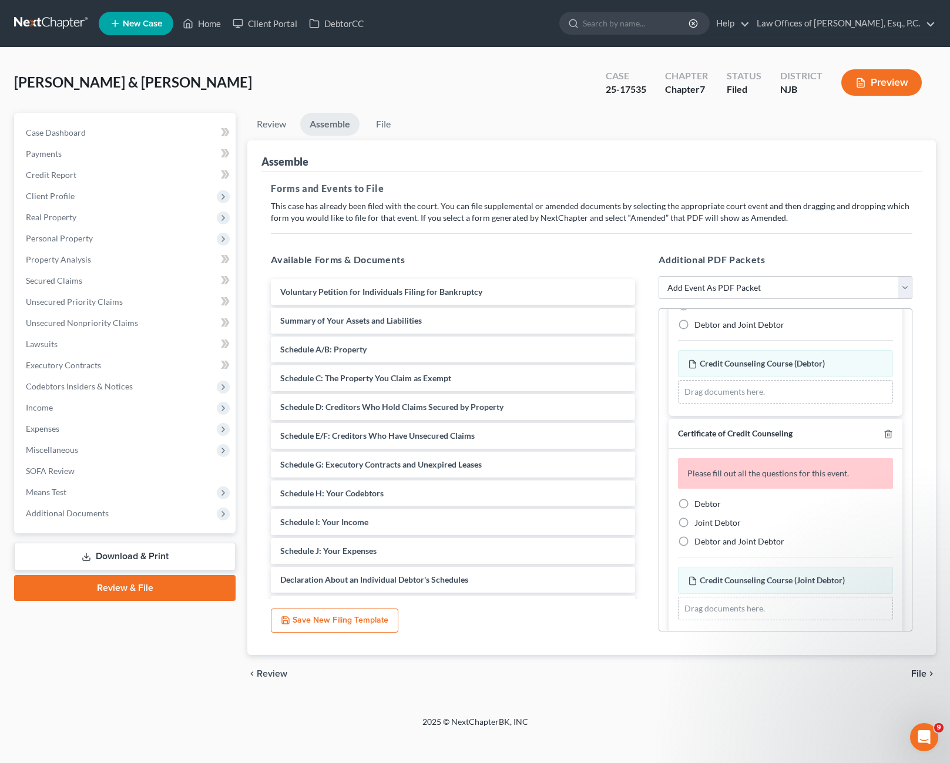
scroll to position [118, 0]
click at [694, 504] on label "Debtor" at bounding box center [707, 504] width 26 height 12
click at [699, 504] on input "Debtor" at bounding box center [703, 502] width 8 height 8
radio input "true"
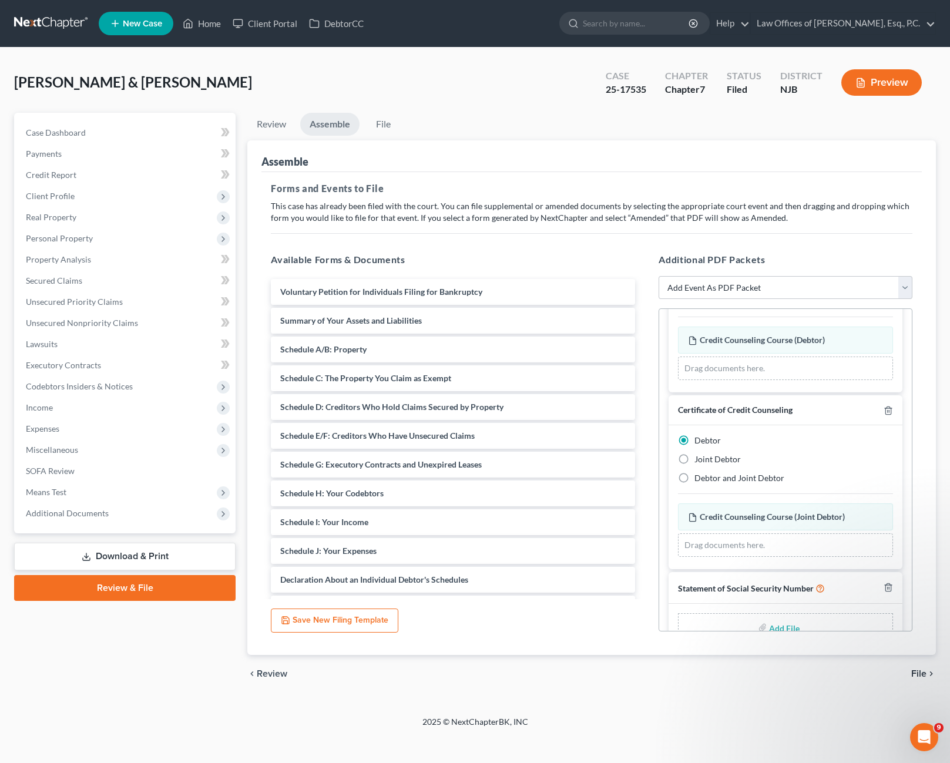
scroll to position [170, 0]
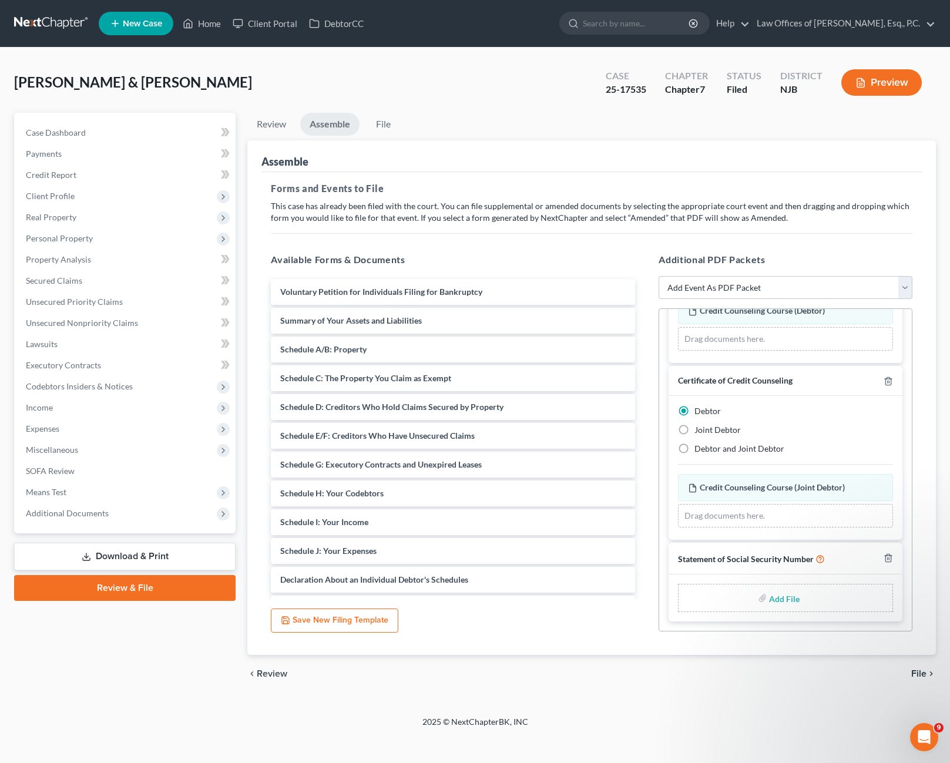
click at [155, 564] on link "Download & Print" at bounding box center [125, 557] width 222 height 28
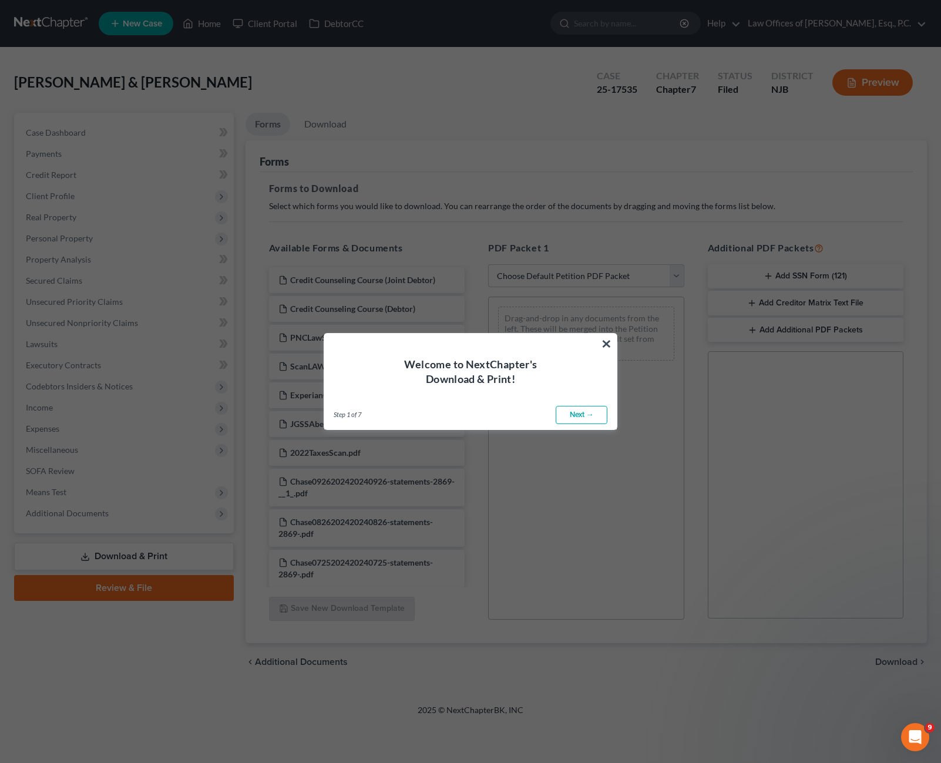
click at [581, 415] on link "Next →" at bounding box center [582, 415] width 52 height 19
select select "0"
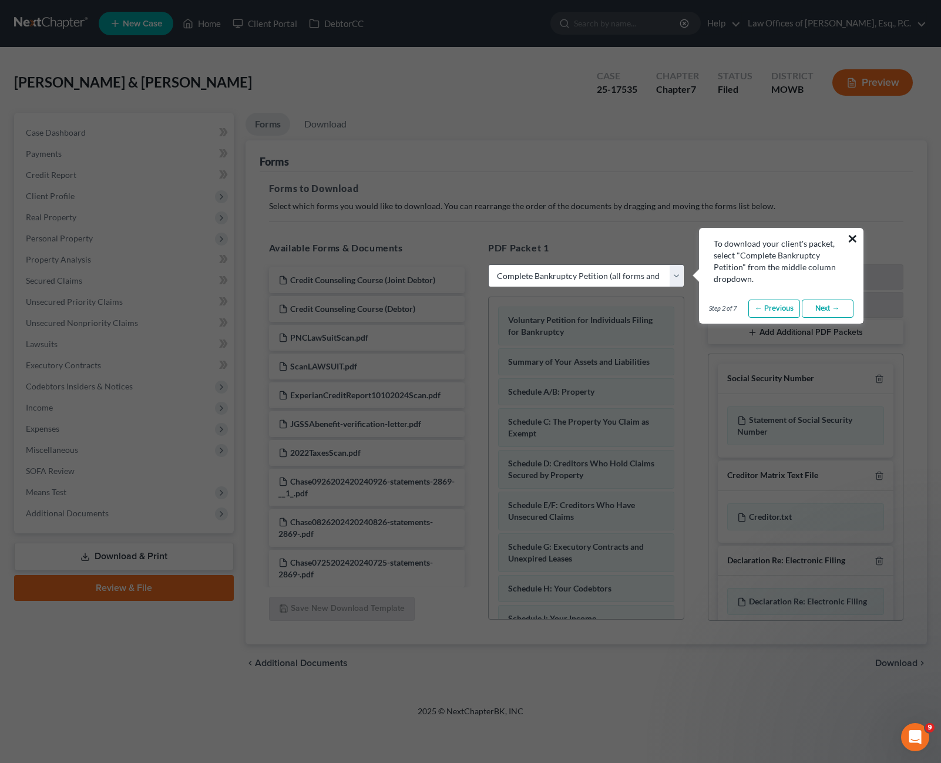
click at [852, 241] on button "×" at bounding box center [852, 238] width 11 height 19
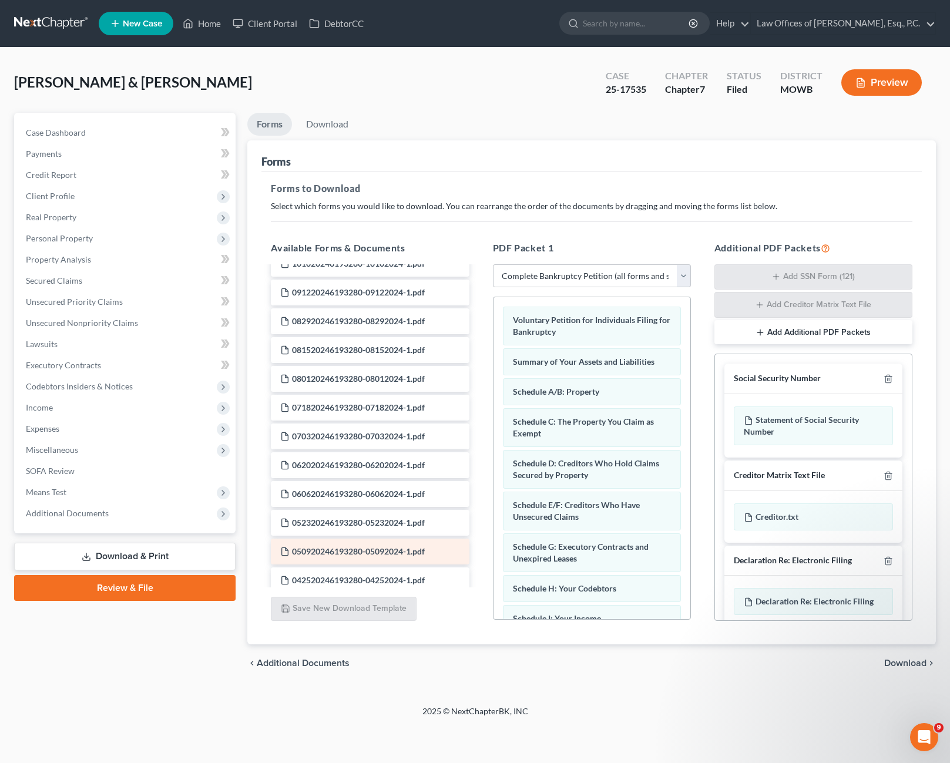
scroll to position [347, 0]
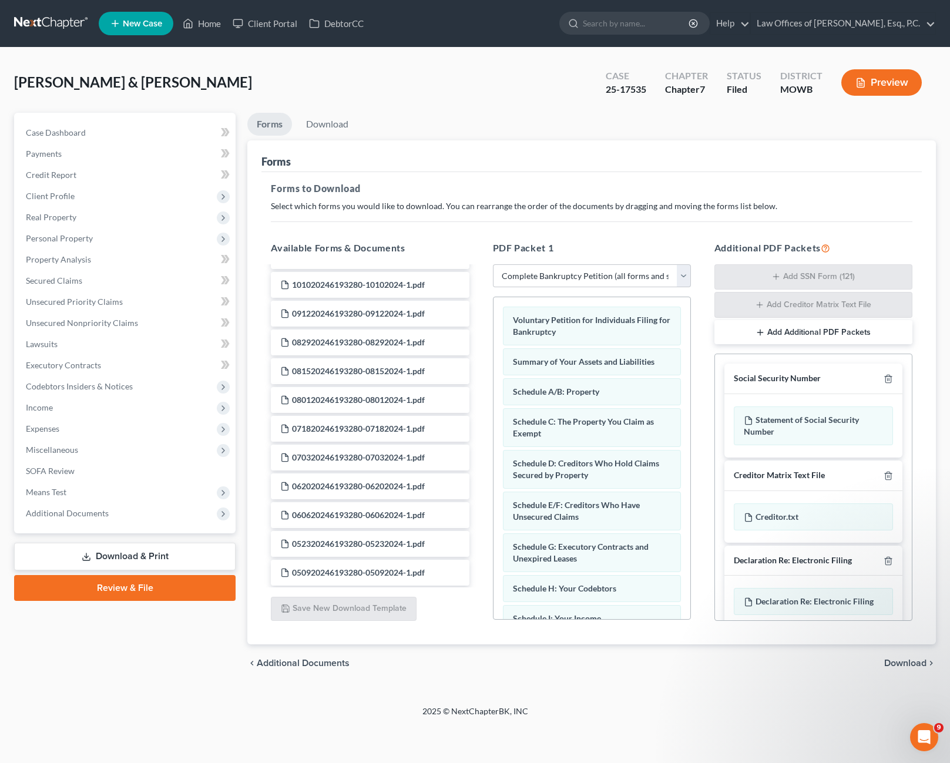
click at [126, 649] on div "Case Dashboard Payments Invoices Payments Payments Credit Report Client Profile" at bounding box center [124, 398] width 233 height 570
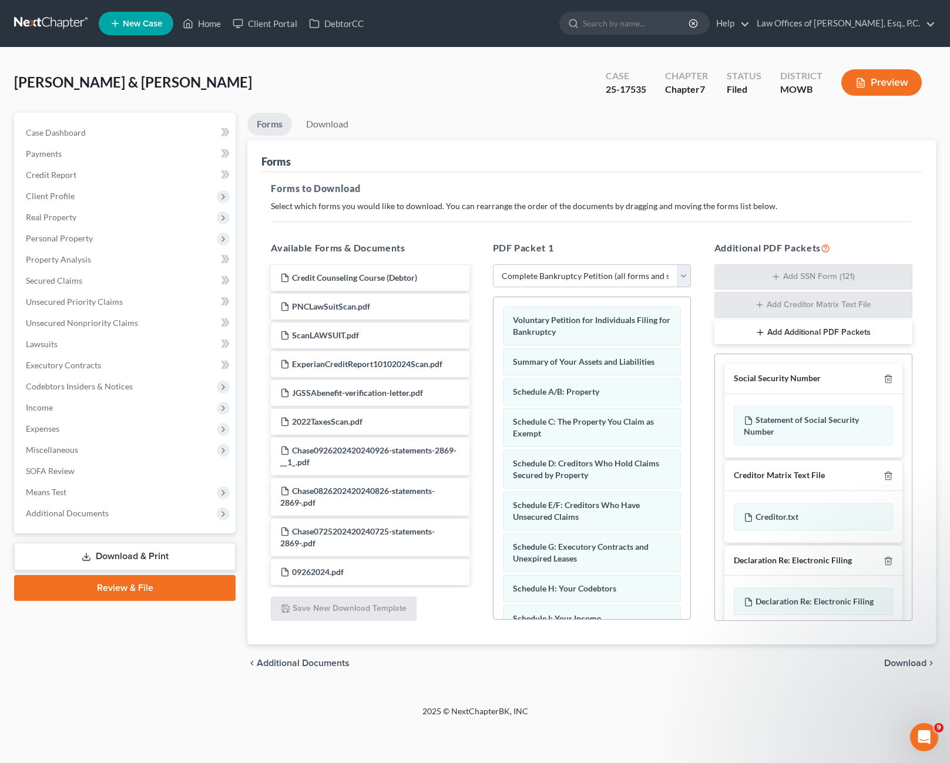
scroll to position [0, 0]
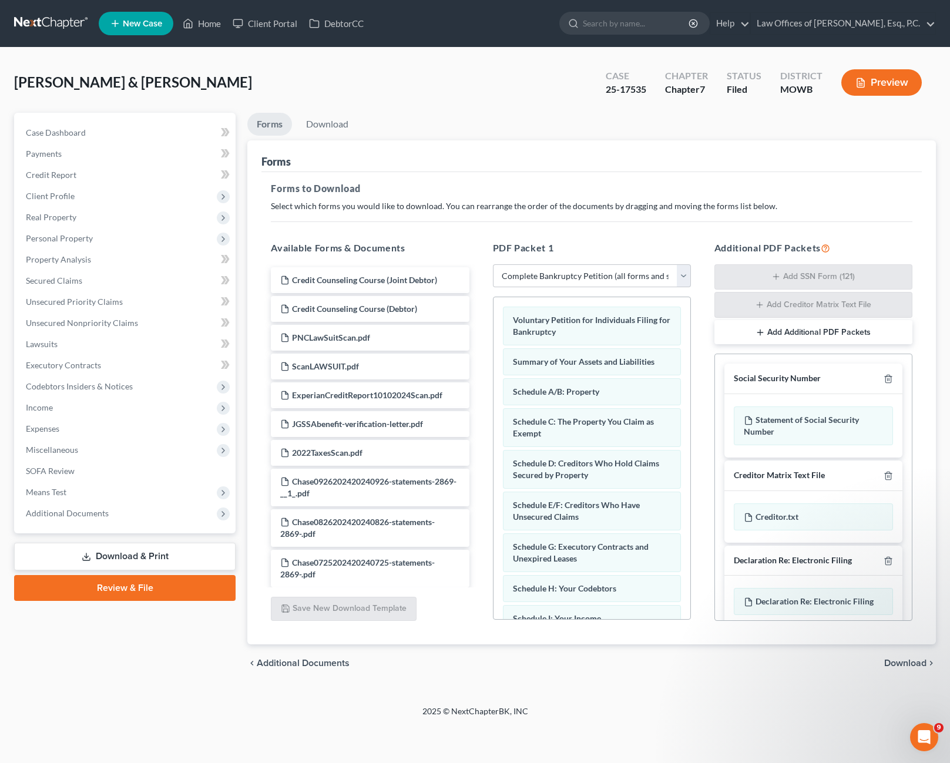
click at [116, 646] on div "Case Dashboard Payments Invoices Payments Payments Credit Report Client Profile" at bounding box center [124, 398] width 233 height 570
